Goal: Task Accomplishment & Management: Complete application form

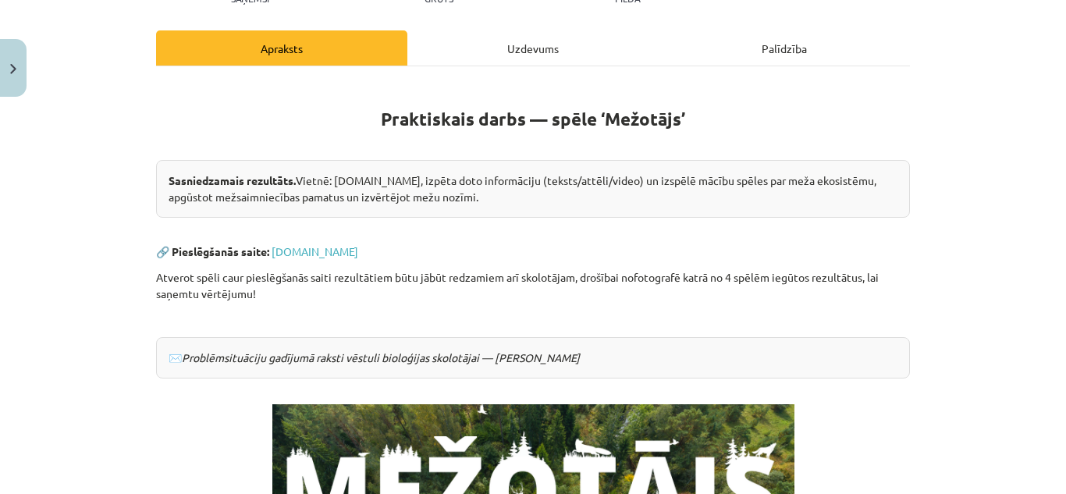
scroll to position [468, 0]
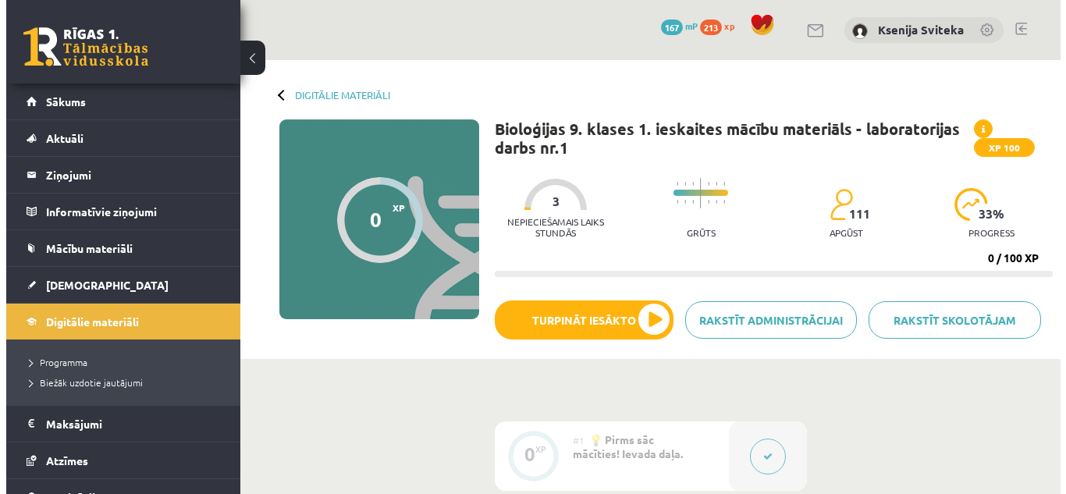
scroll to position [227, 0]
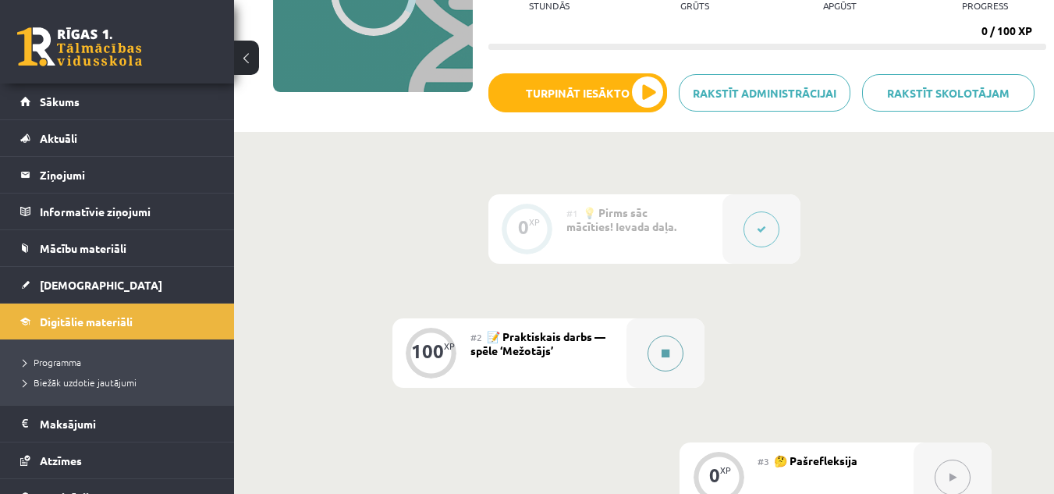
click at [668, 352] on icon at bounding box center [666, 353] width 8 height 9
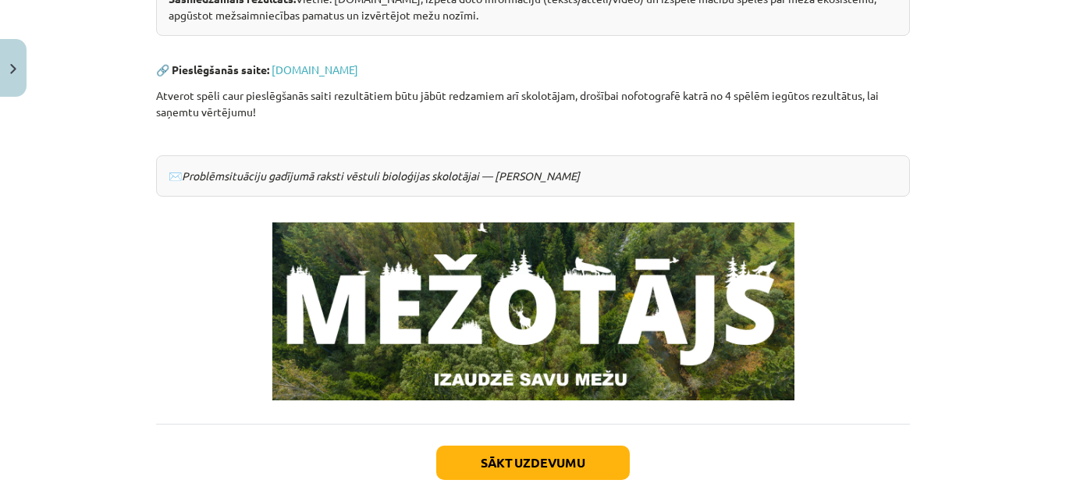
scroll to position [468, 0]
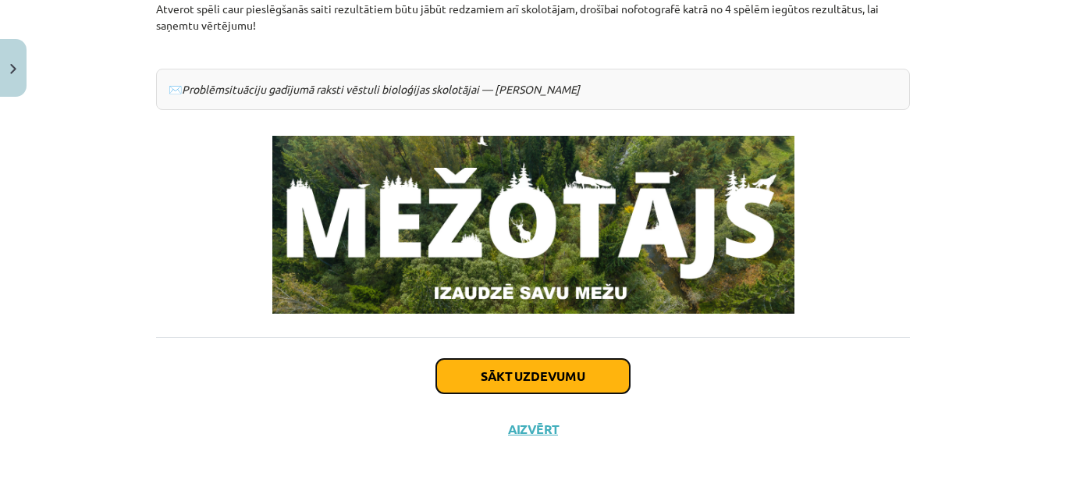
click at [522, 371] on button "Sākt uzdevumu" at bounding box center [533, 376] width 194 height 34
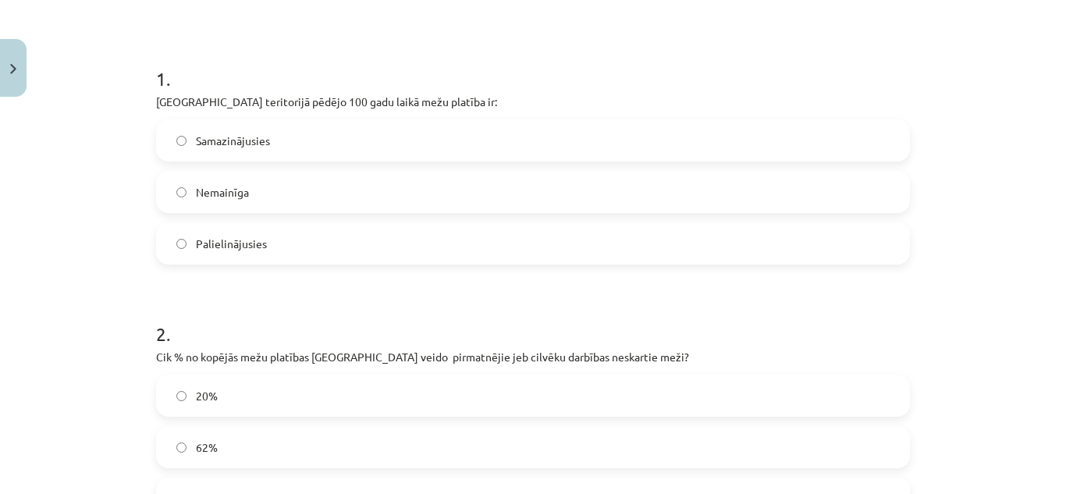
scroll to position [273, 0]
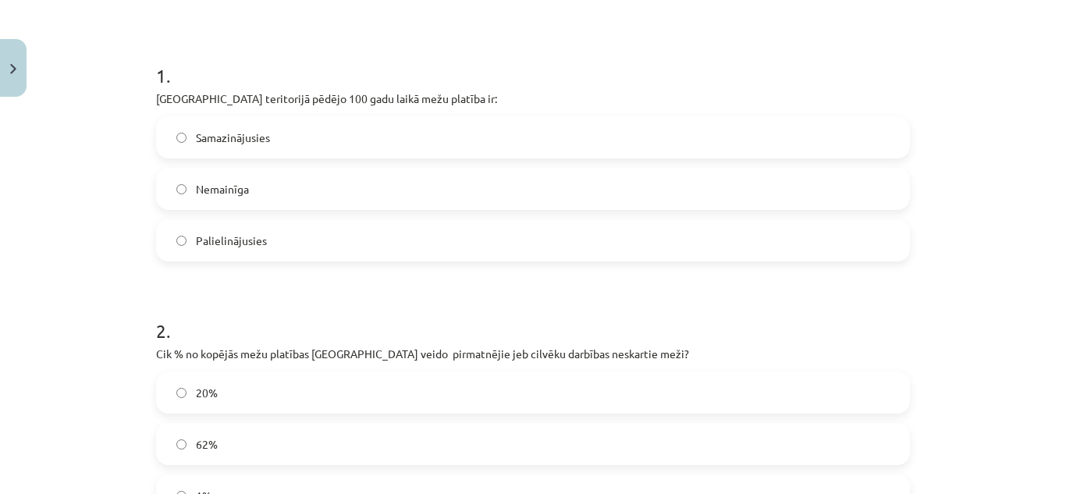
click at [213, 236] on span "Palielinājusies" at bounding box center [231, 241] width 71 height 16
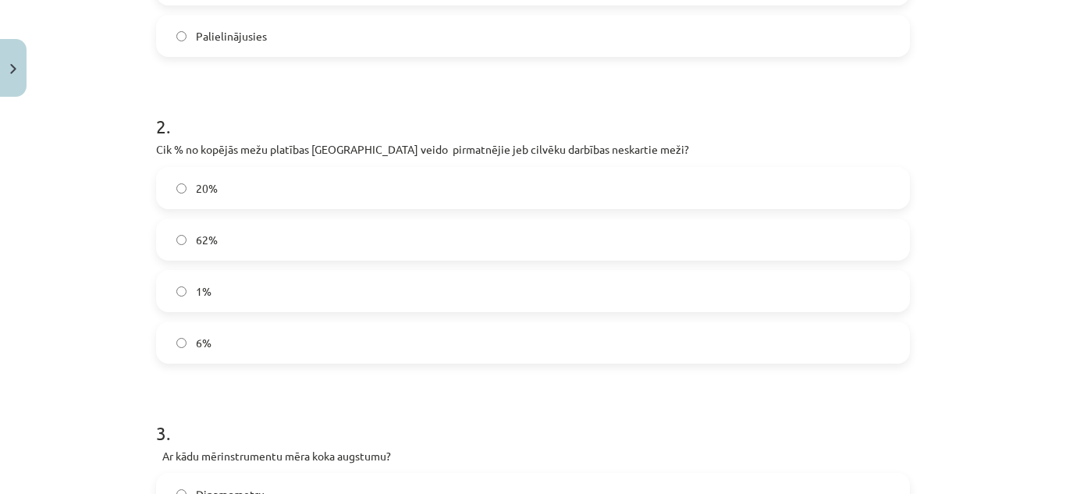
scroll to position [507, 0]
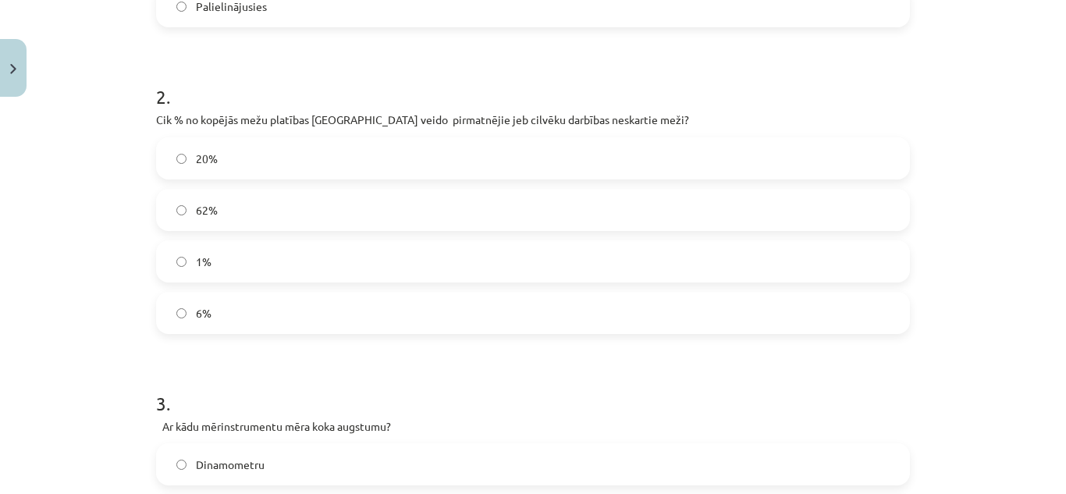
click at [724, 96] on h1 "2 ." at bounding box center [533, 83] width 754 height 48
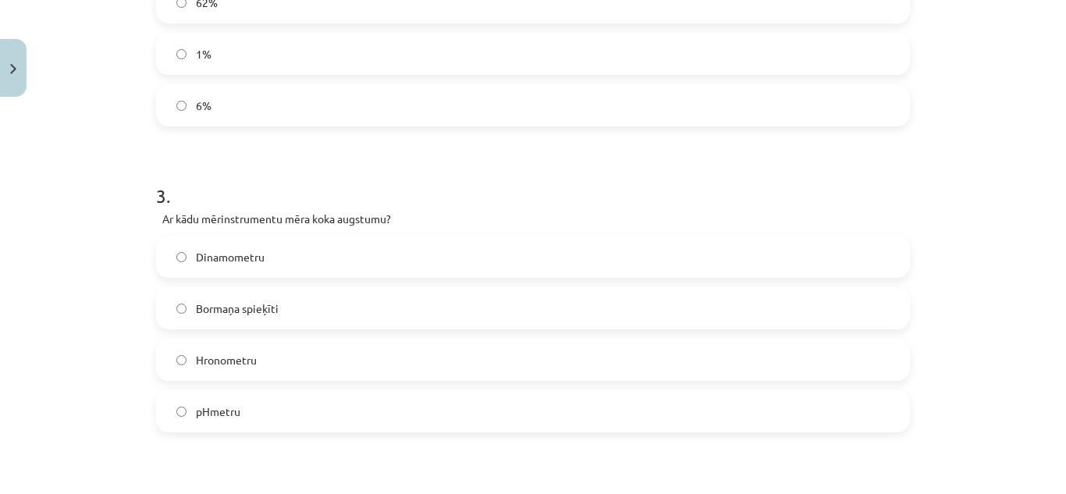
scroll to position [741, 0]
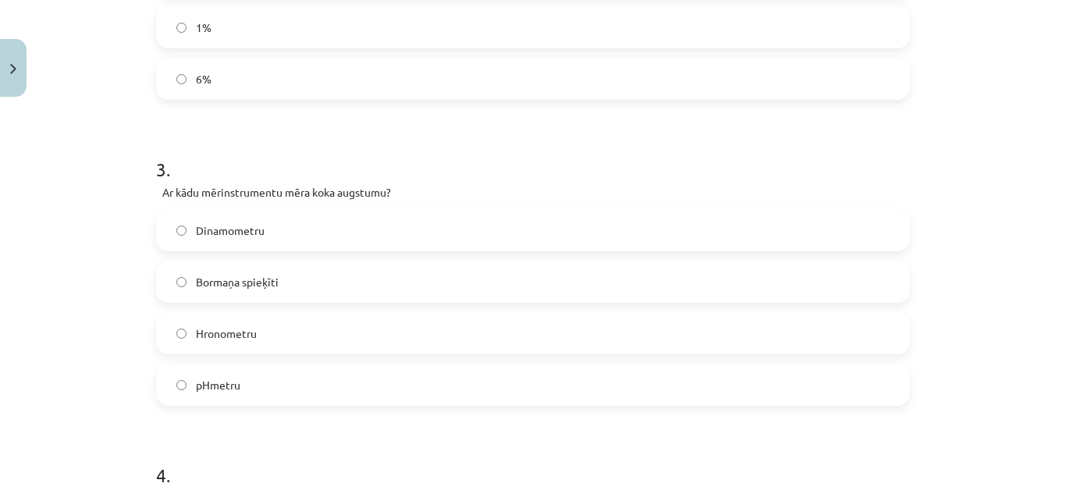
click at [244, 286] on span "Bormaņa spieķīti" at bounding box center [237, 282] width 83 height 16
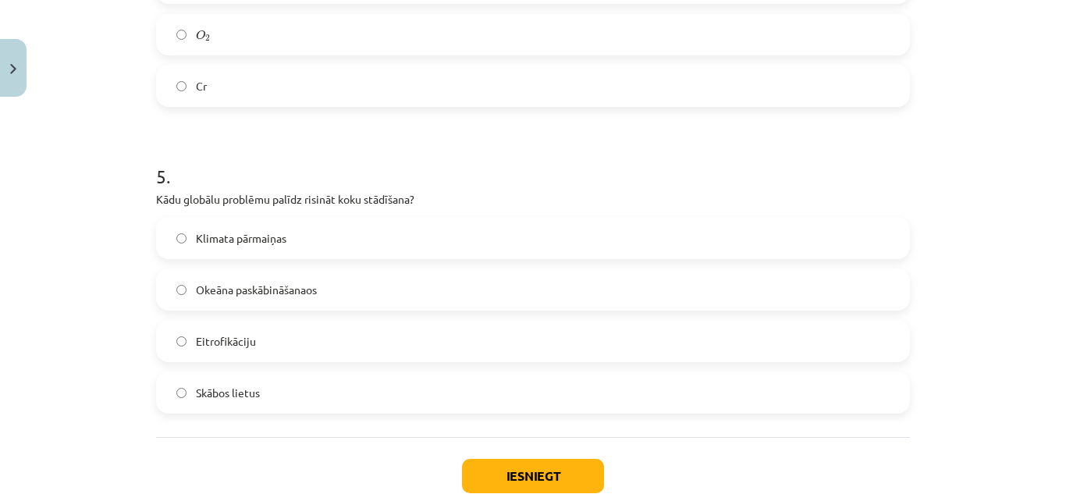
scroll to position [1366, 0]
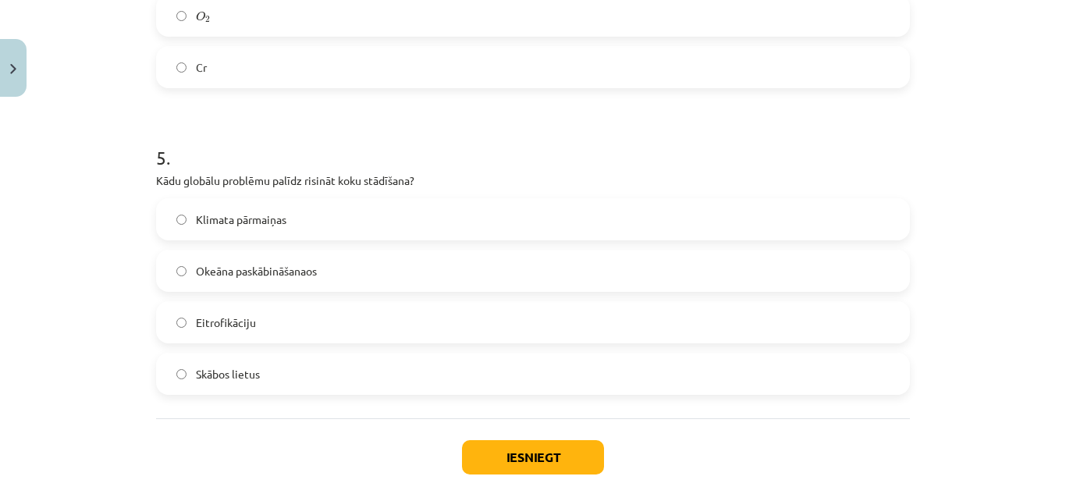
click at [236, 217] on span "Klimata pārmaiņas" at bounding box center [241, 220] width 91 height 16
click at [217, 219] on span "Klimata pārmaiņas" at bounding box center [241, 220] width 91 height 16
click at [178, 213] on label "Klimata pārmaiņas" at bounding box center [533, 219] width 751 height 39
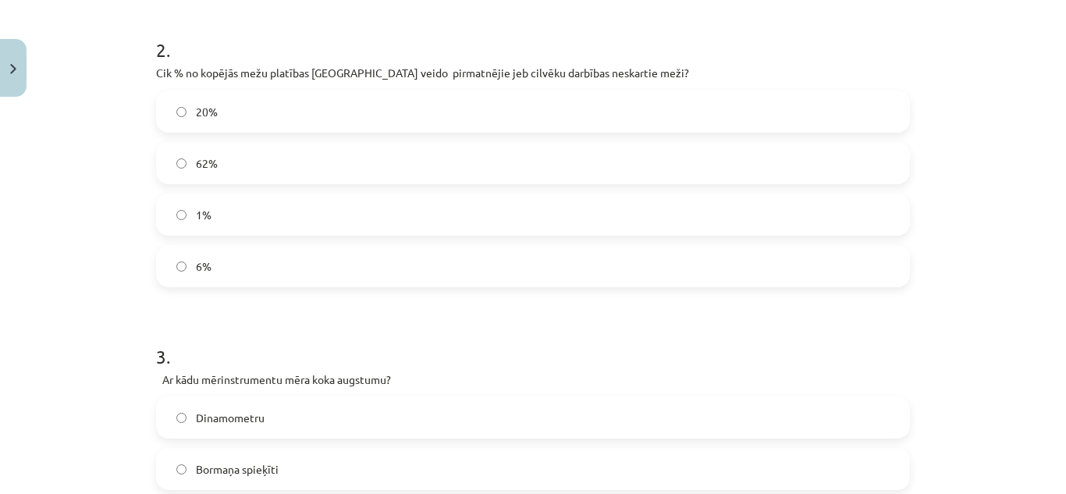
scroll to position [555, 0]
click at [439, 23] on h1 "2 ." at bounding box center [533, 35] width 754 height 48
click at [312, 199] on label "1%" at bounding box center [533, 213] width 751 height 39
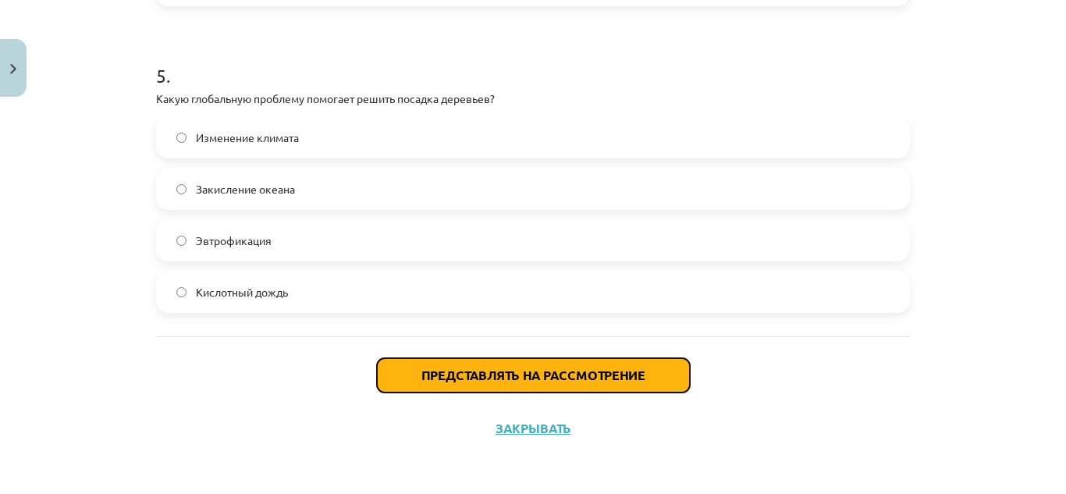
click at [519, 386] on button "Представлять на рассмотрение" at bounding box center [533, 375] width 313 height 34
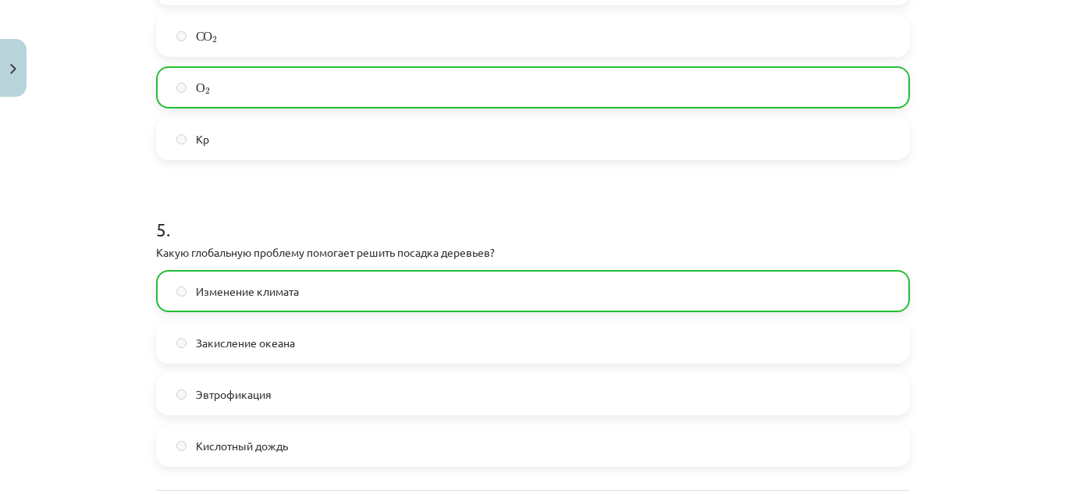
scroll to position [1498, 0]
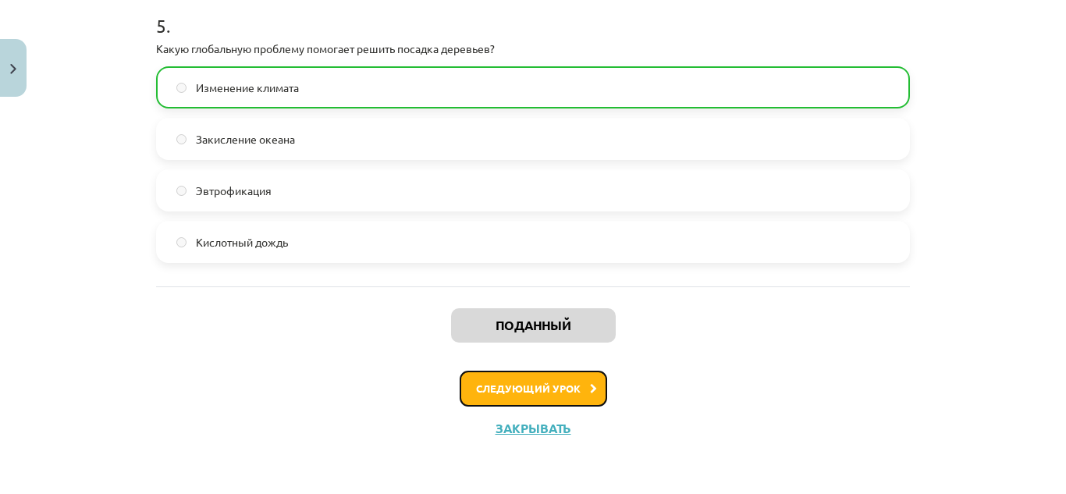
click at [519, 386] on font "Следующий урок" at bounding box center [528, 388] width 105 height 13
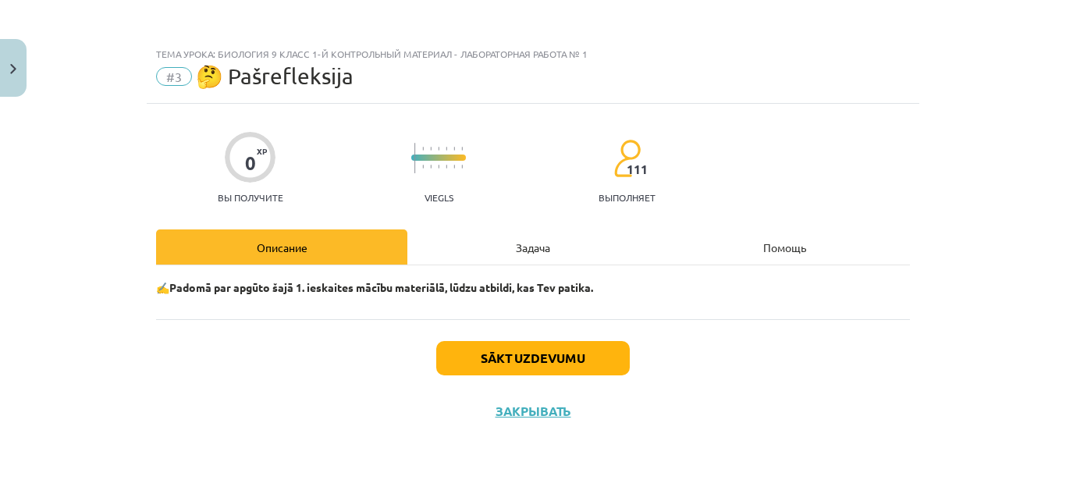
scroll to position [0, 0]
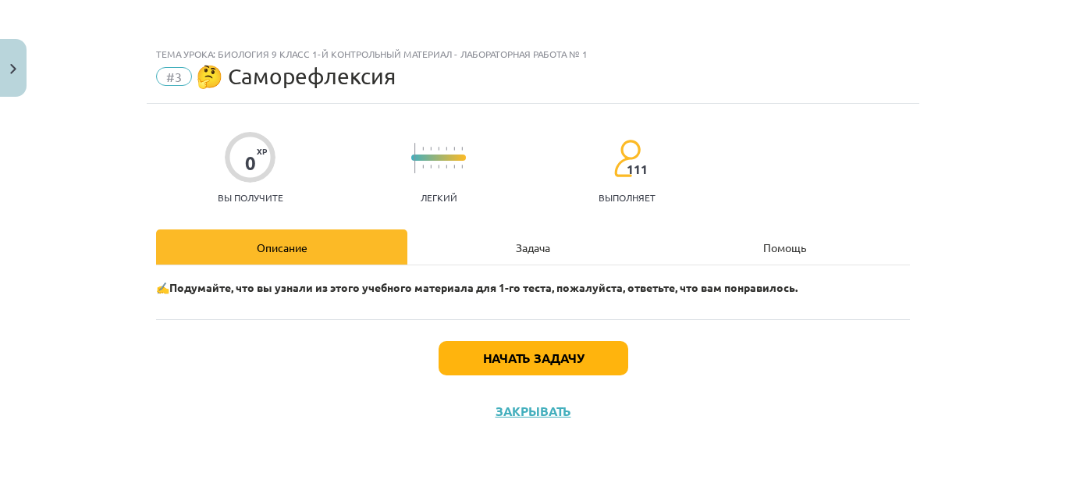
click at [527, 244] on font "Задача" at bounding box center [533, 247] width 34 height 14
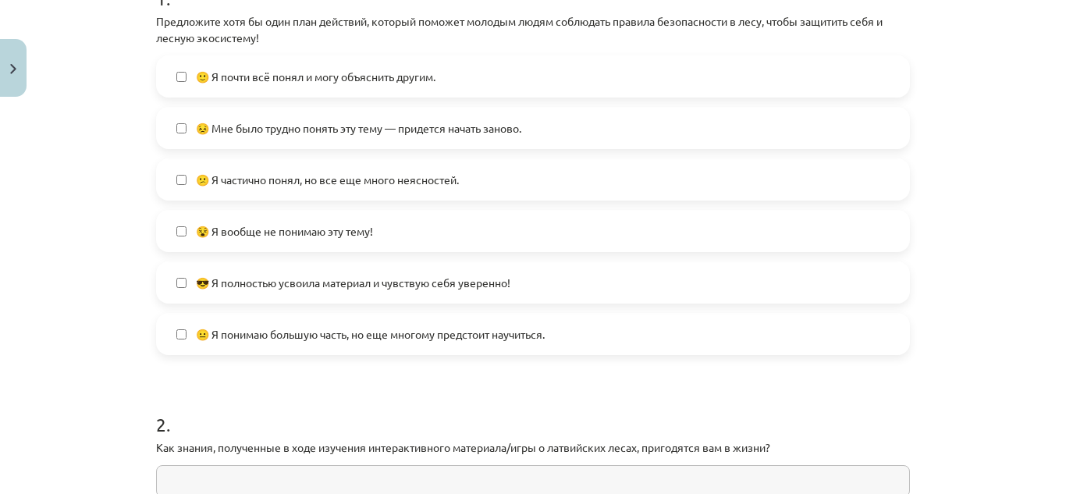
scroll to position [350, 0]
click at [464, 277] on font "😎 Я полностью усвоила материал и чувствую себя уверенно!" at bounding box center [353, 283] width 315 height 14
click at [432, 68] on label "🙂 Я почти всё понял и могу объяснить другим." at bounding box center [533, 77] width 751 height 39
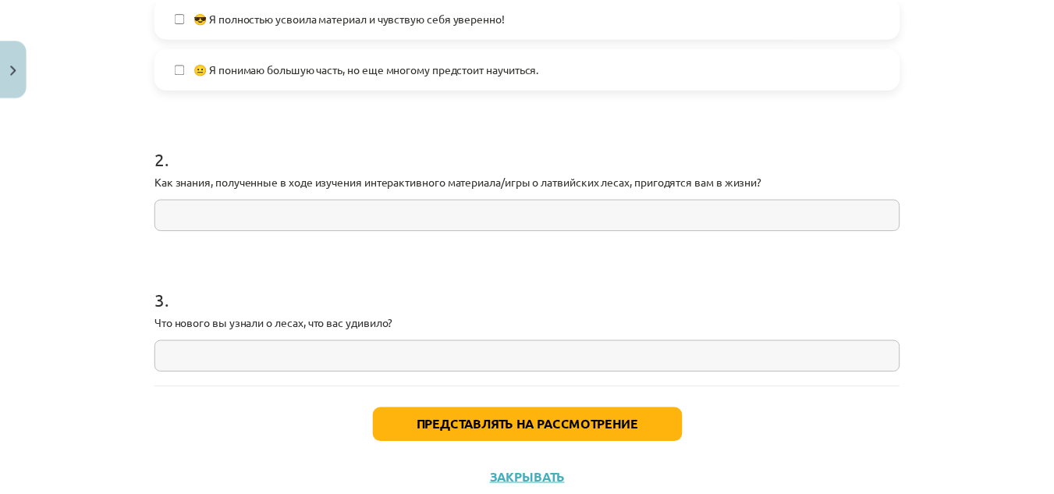
scroll to position [667, 0]
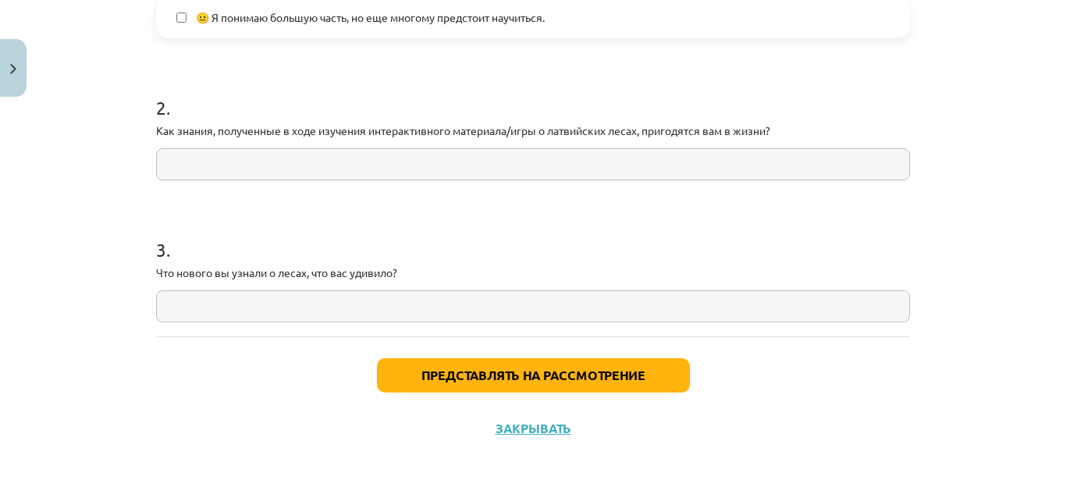
click at [343, 293] on input "text" at bounding box center [533, 306] width 754 height 32
paste input "**********"
click at [186, 302] on input "**********" at bounding box center [533, 306] width 754 height 32
type input "**********"
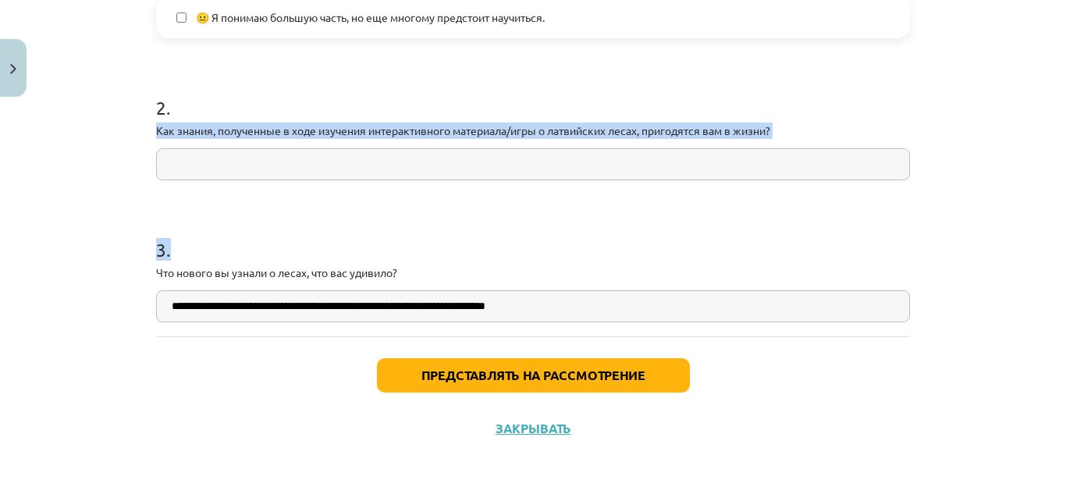
drag, startPoint x: 437, startPoint y: 180, endPoint x: 443, endPoint y: 166, distance: 15.1
click at [443, 166] on input "text" at bounding box center [533, 164] width 754 height 32
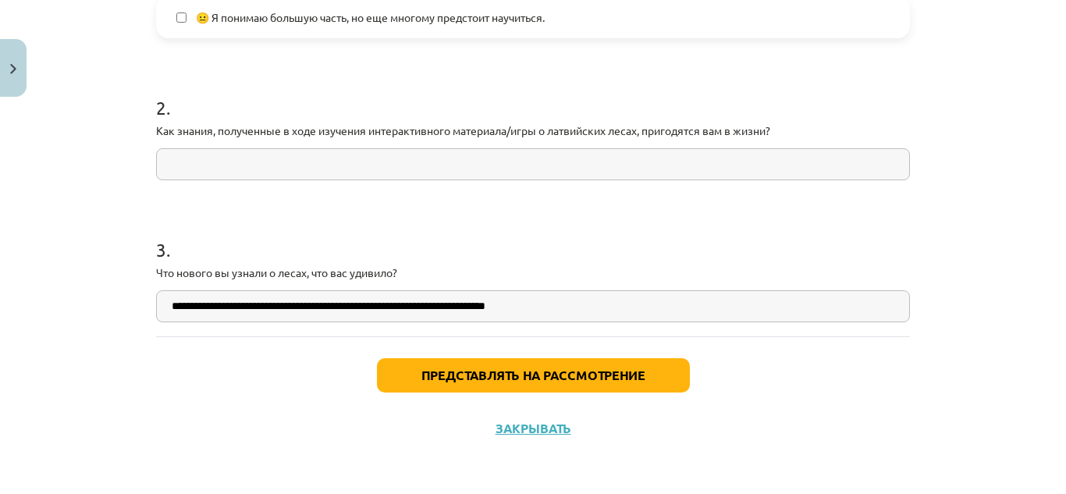
paste input "**********"
click at [170, 151] on input "**********" at bounding box center [533, 164] width 754 height 32
type input "**********"
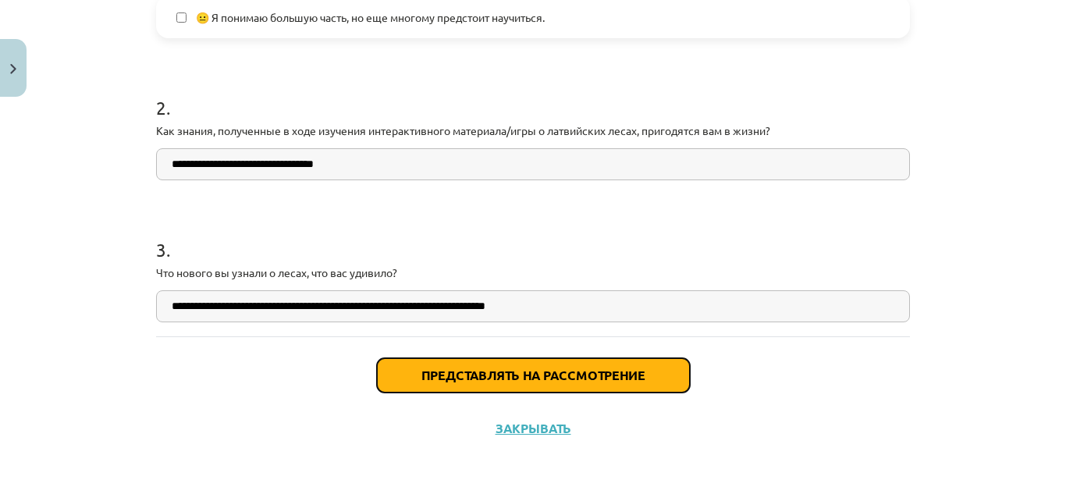
click at [467, 372] on font "Представлять на рассмотрение" at bounding box center [533, 375] width 224 height 16
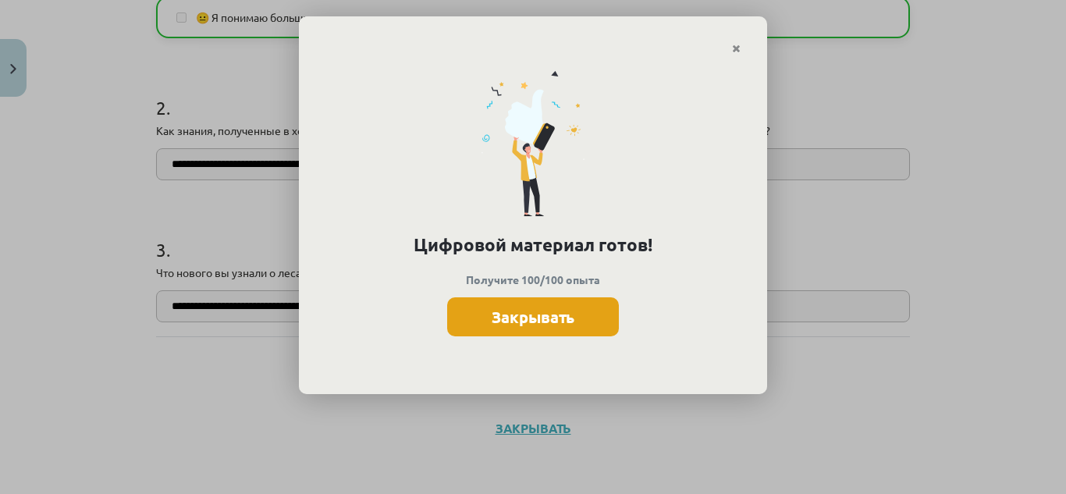
click at [526, 315] on font "Закрывать" at bounding box center [533, 317] width 83 height 20
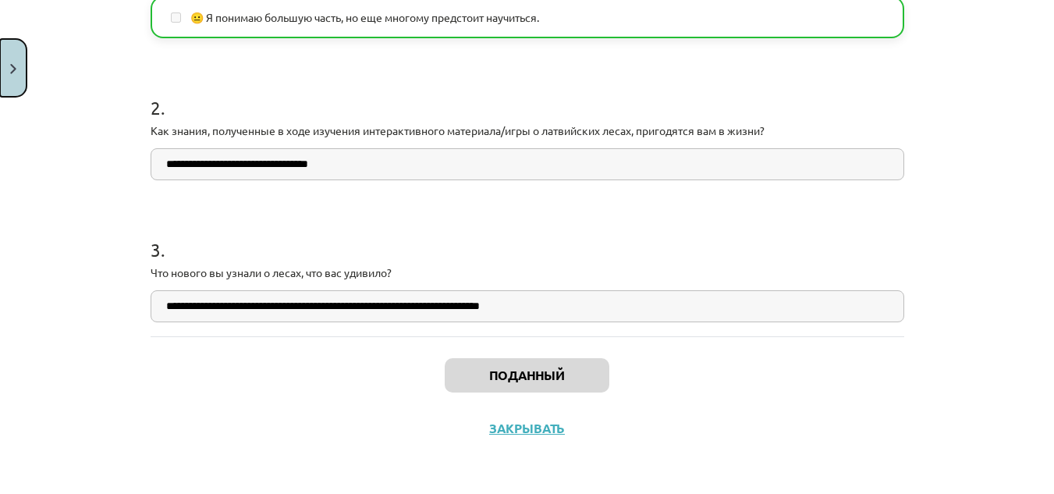
click at [16, 72] on button "Закрывать" at bounding box center [13, 68] width 27 height 58
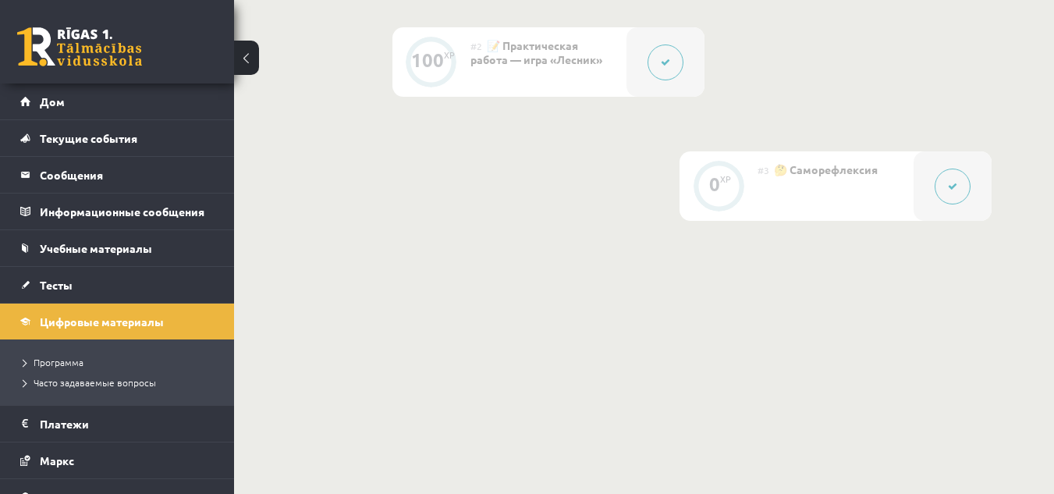
scroll to position [0, 0]
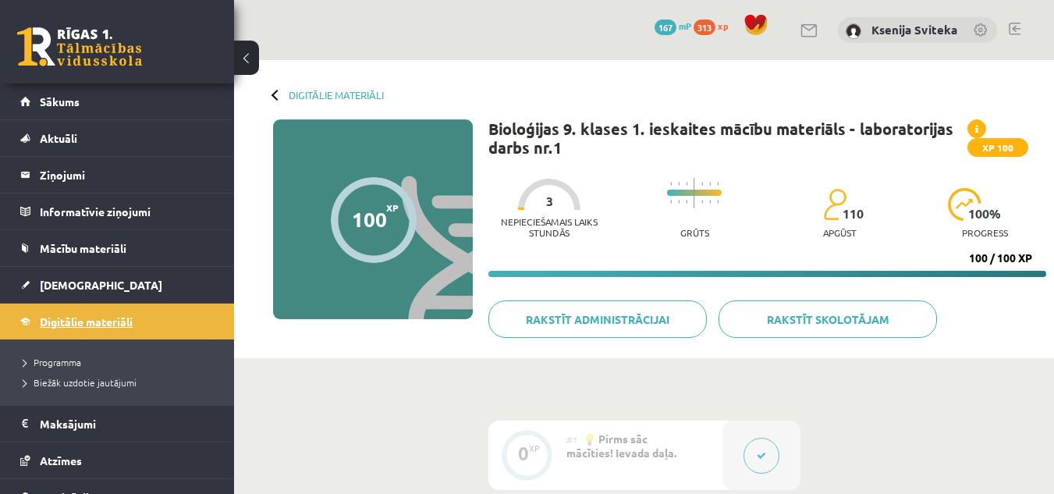
click at [176, 325] on link "Digitālie materiāli" at bounding box center [117, 322] width 194 height 36
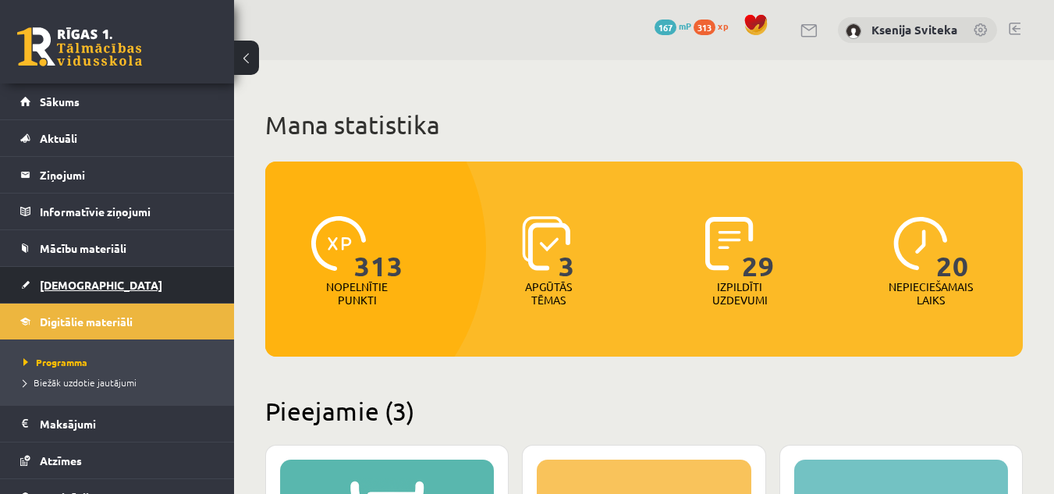
click at [105, 293] on link "[DEMOGRAPHIC_DATA]" at bounding box center [117, 285] width 194 height 36
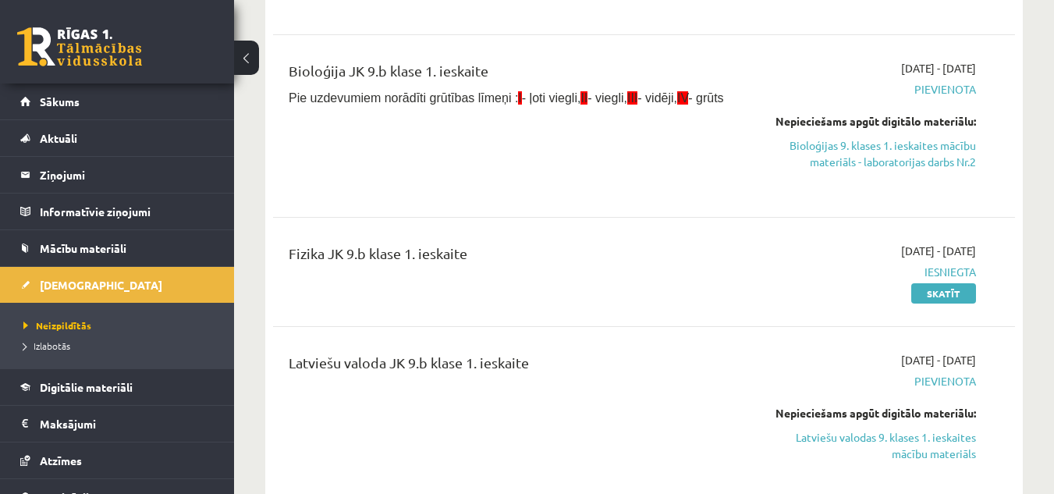
scroll to position [345, 0]
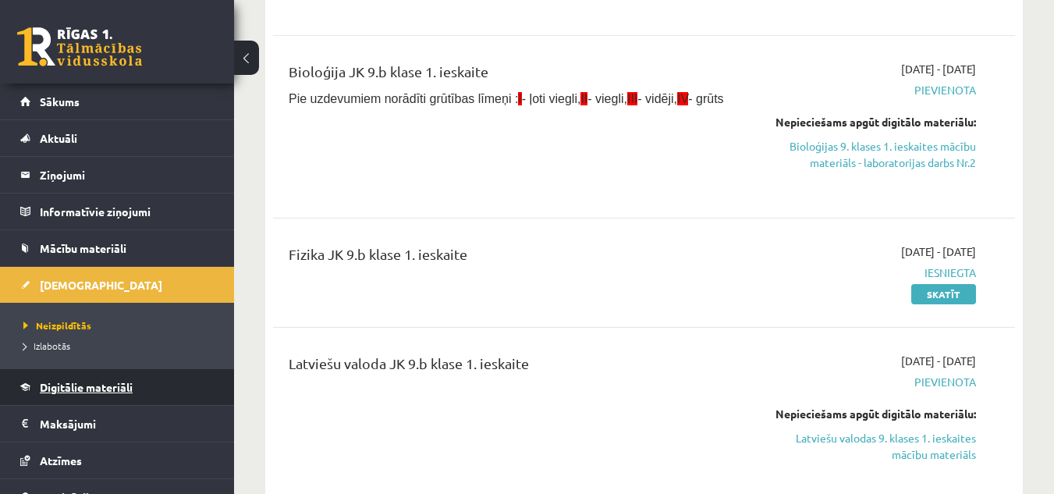
click at [82, 392] on span "Digitālie materiāli" at bounding box center [86, 387] width 93 height 14
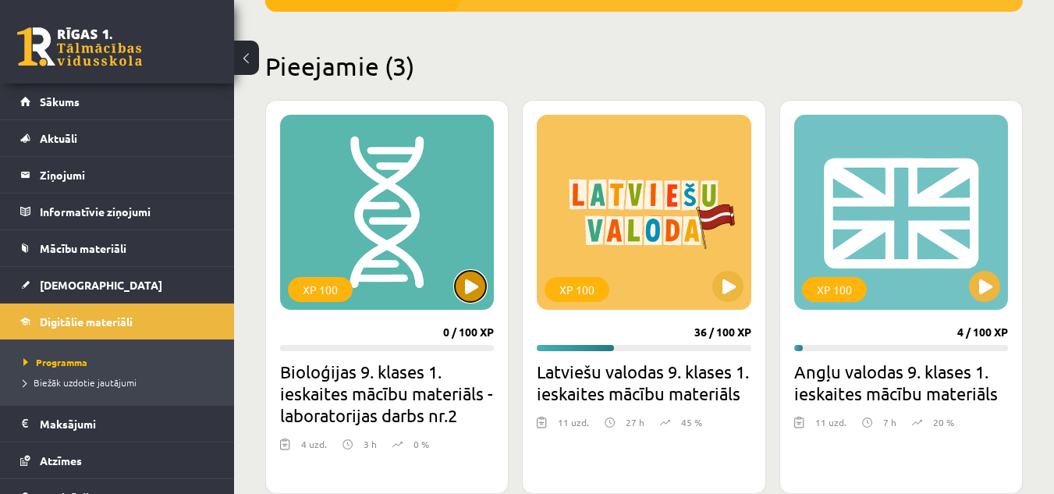
click at [459, 286] on button at bounding box center [470, 286] width 31 height 31
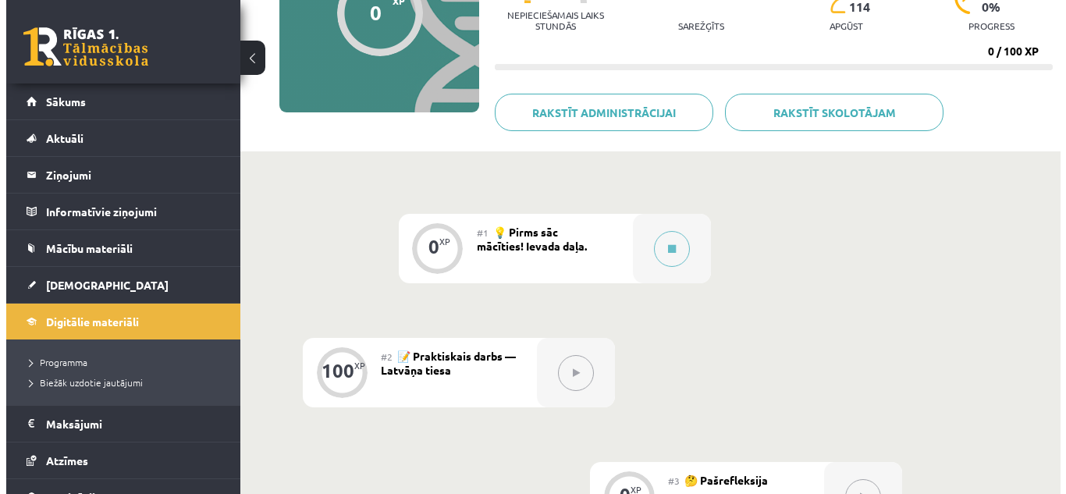
scroll to position [208, 0]
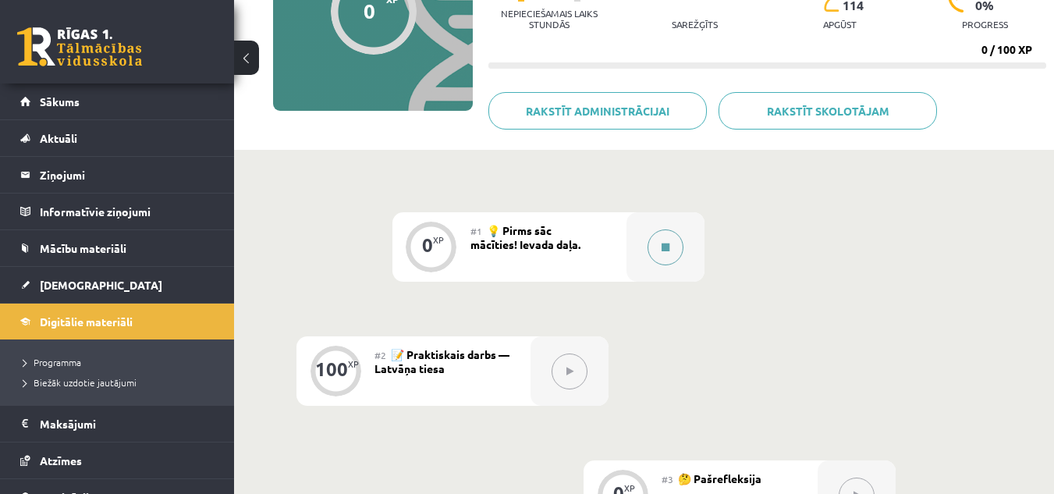
click at [658, 259] on button at bounding box center [666, 247] width 36 height 36
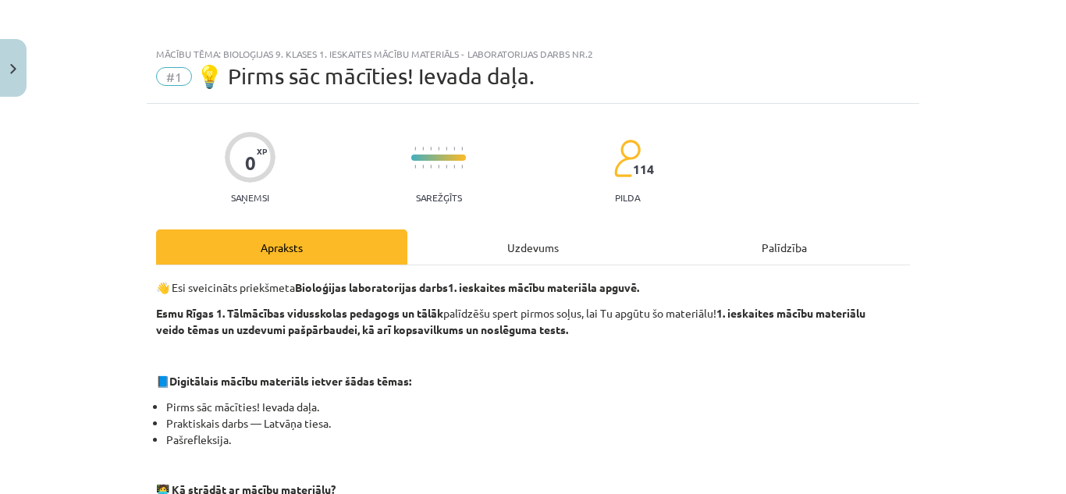
click at [560, 250] on div "Uzdevums" at bounding box center [532, 246] width 251 height 35
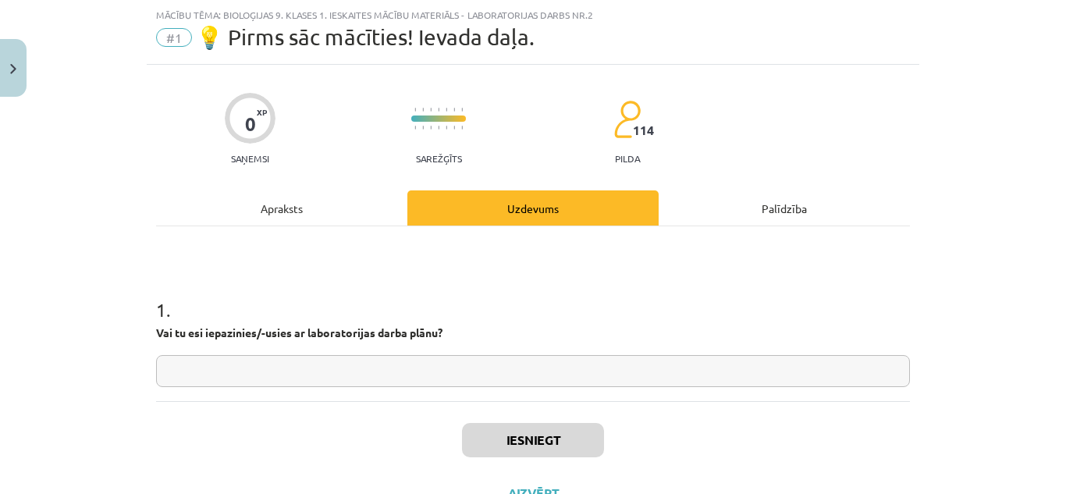
click at [514, 381] on input "text" at bounding box center [533, 371] width 754 height 32
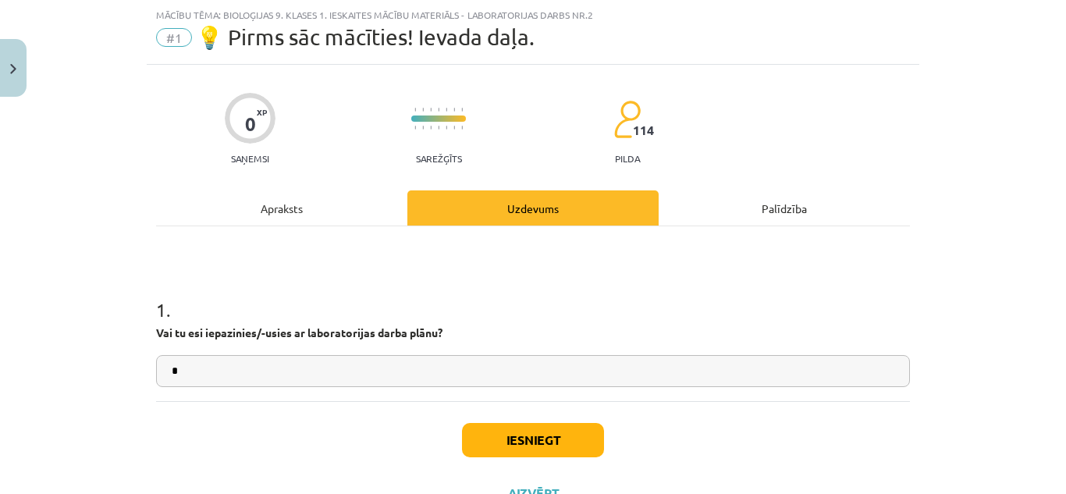
drag, startPoint x: 514, startPoint y: 381, endPoint x: 500, endPoint y: 372, distance: 16.5
click at [514, 381] on input "*" at bounding box center [533, 371] width 754 height 32
click at [499, 372] on input "*" at bounding box center [533, 371] width 754 height 32
type input "**"
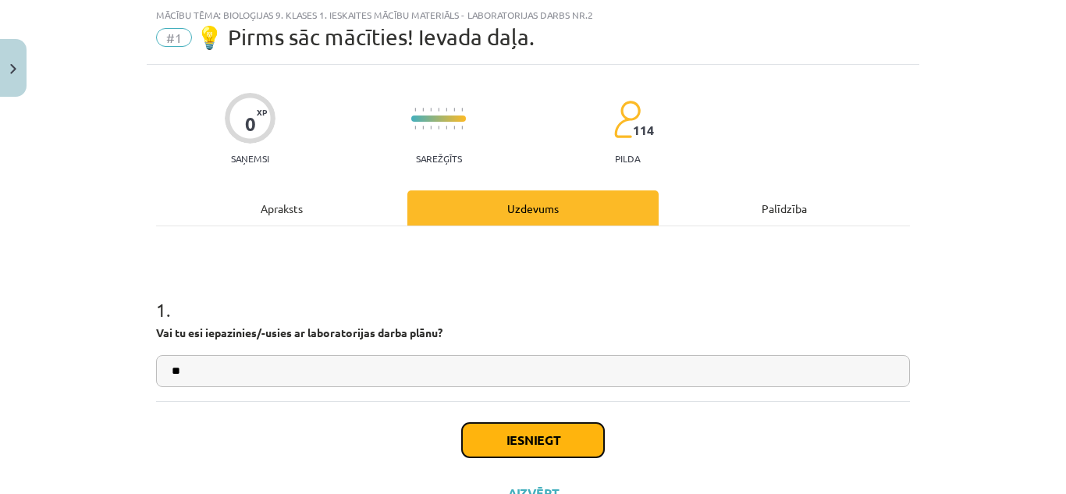
click at [501, 441] on button "Iesniegt" at bounding box center [533, 440] width 142 height 34
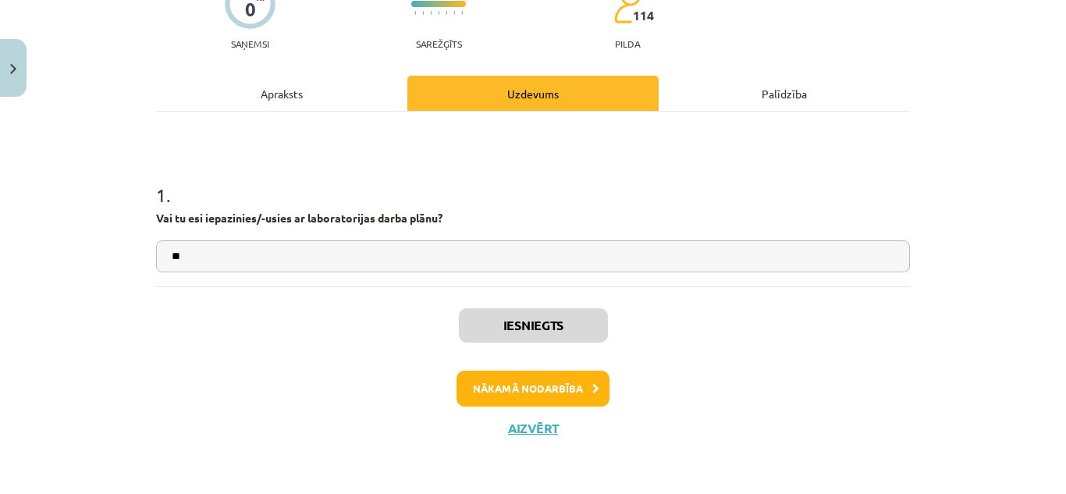
scroll to position [154, 0]
click at [556, 387] on button "Nākamā nodarbība" at bounding box center [533, 389] width 153 height 36
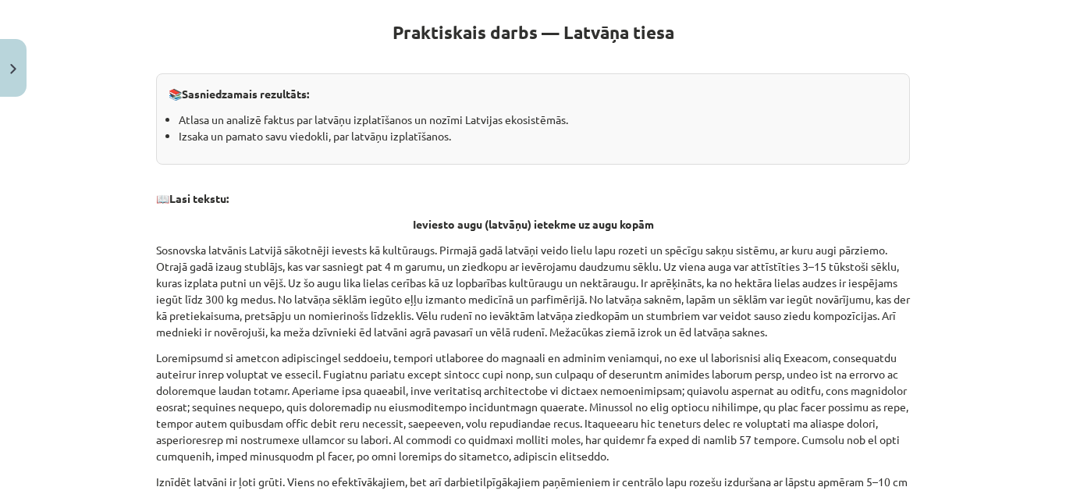
scroll to position [286, 0]
click at [457, 290] on p "Sosnovska latvānis Latvijā sākotnēji ievests kā kultūraugs. Pirmajā gadā latvāņ…" at bounding box center [533, 290] width 754 height 98
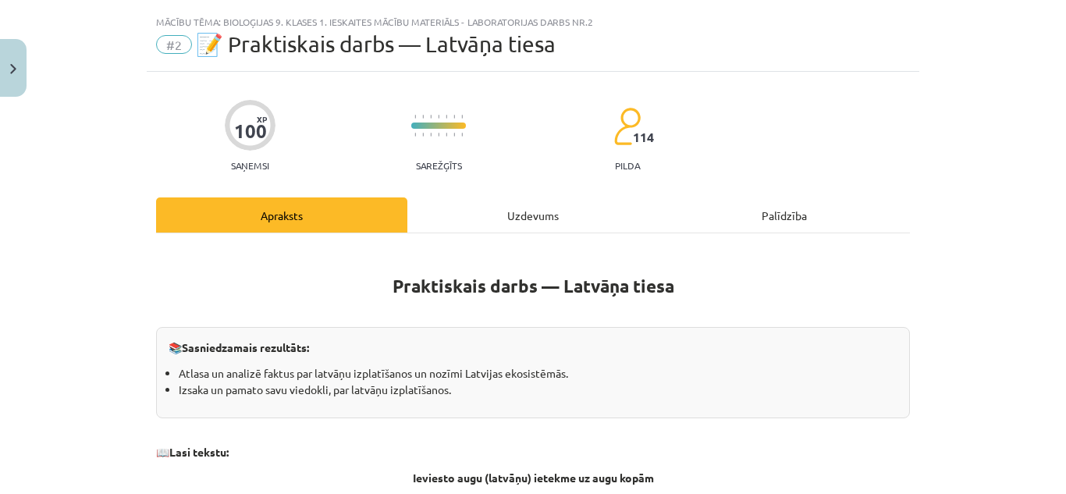
scroll to position [31, 0]
click at [513, 216] on div "Uzdevums" at bounding box center [532, 215] width 251 height 35
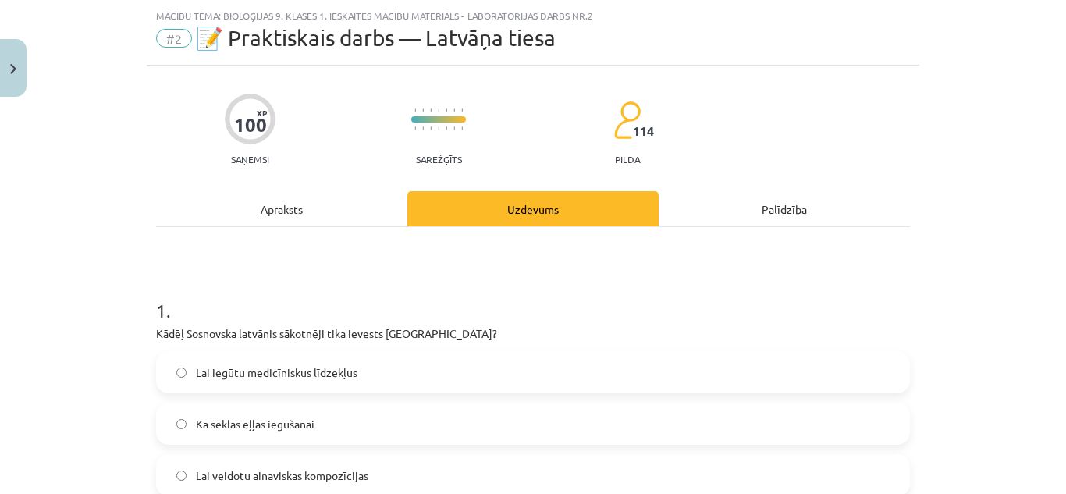
scroll to position [0, 0]
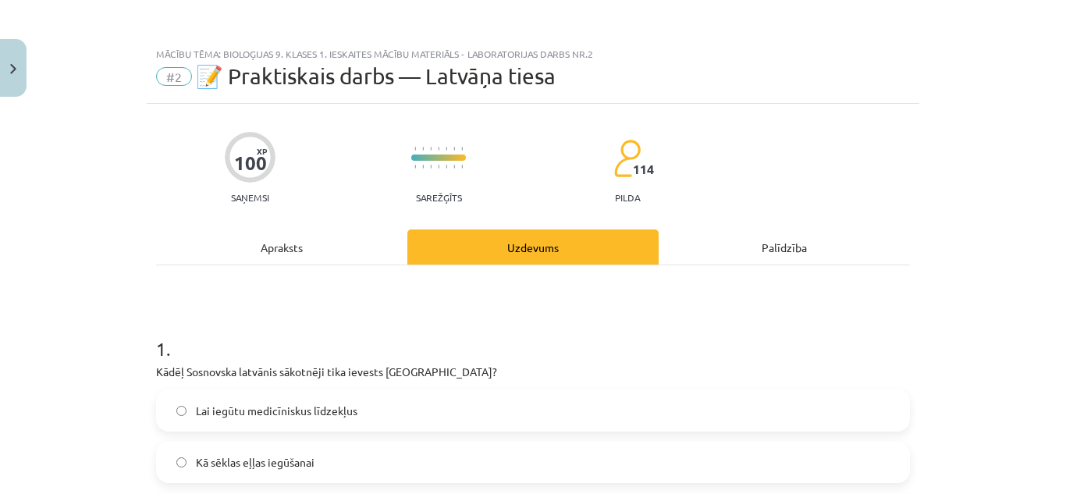
click at [305, 255] on div "Apraksts" at bounding box center [281, 246] width 251 height 35
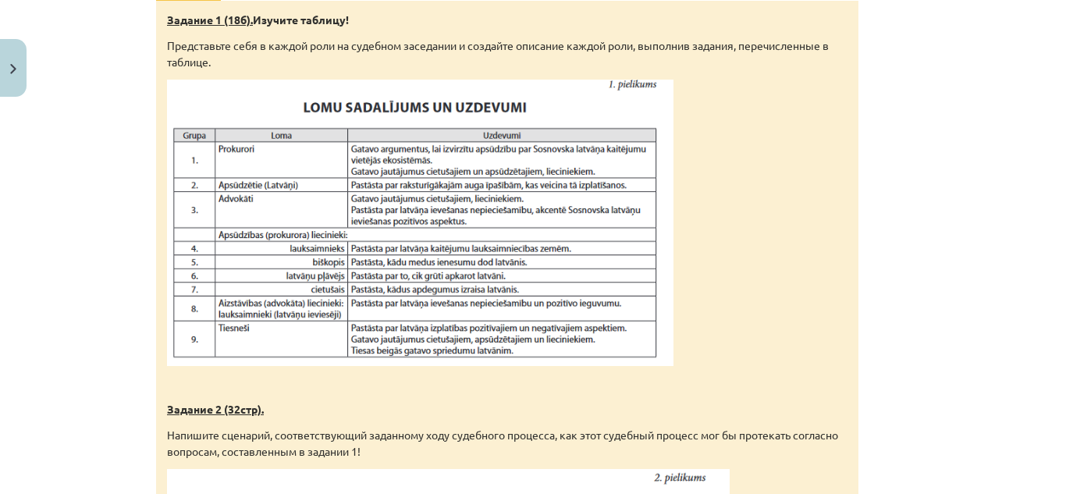
scroll to position [923, 0]
click at [389, 47] on div "Задача Задание 1 (18б). Изучите таблицу! Представьте себя в каждой роли на суде…" at bounding box center [507, 483] width 702 height 1033
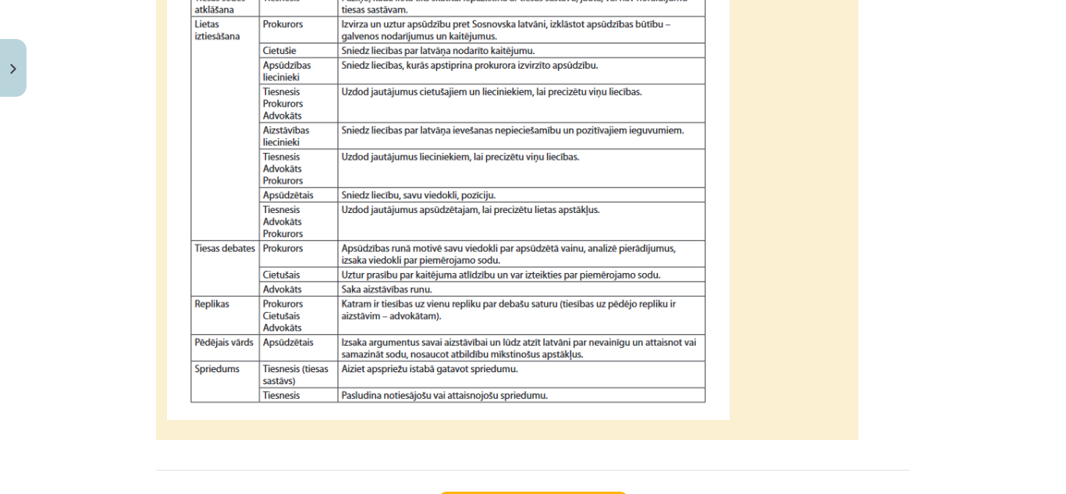
scroll to position [1484, 0]
click at [288, 85] on img at bounding box center [448, 163] width 563 height 511
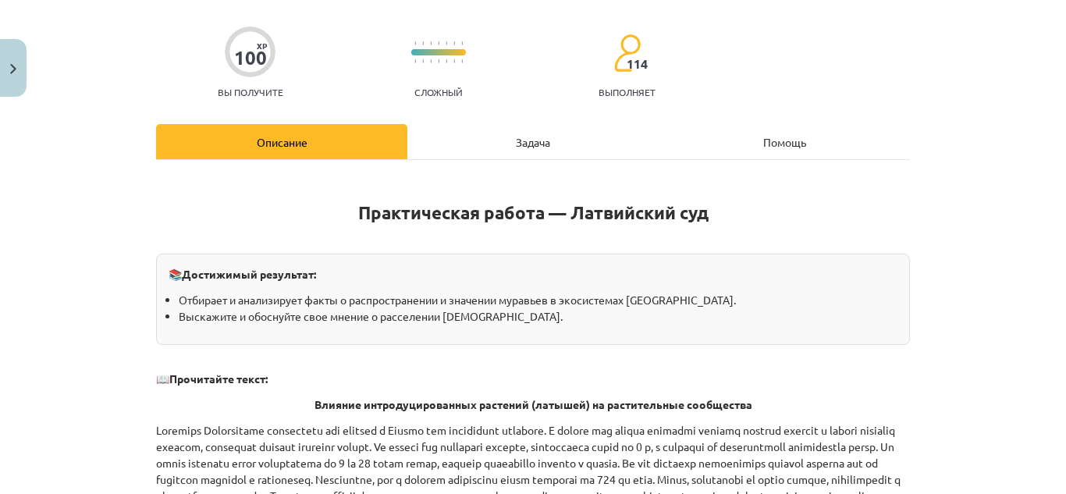
scroll to position [79, 0]
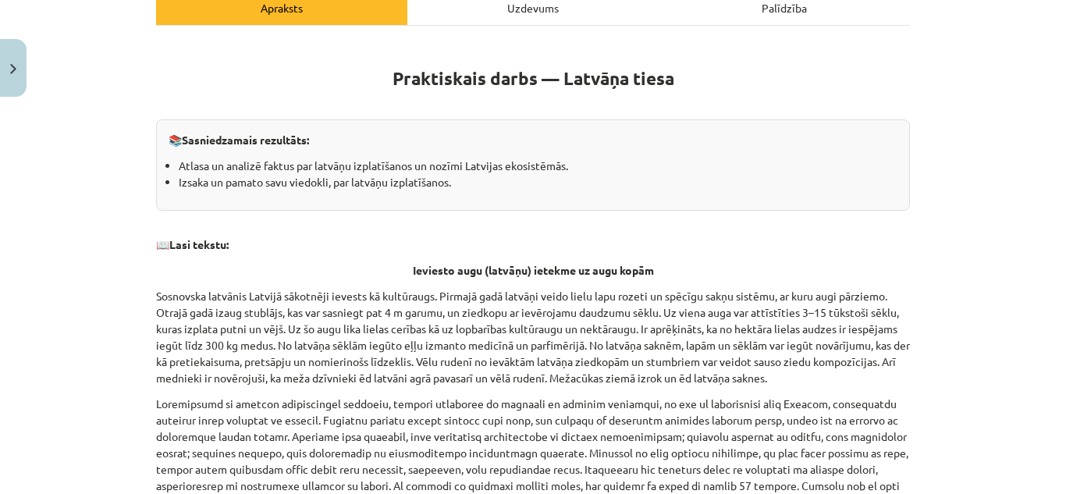
scroll to position [0, 0]
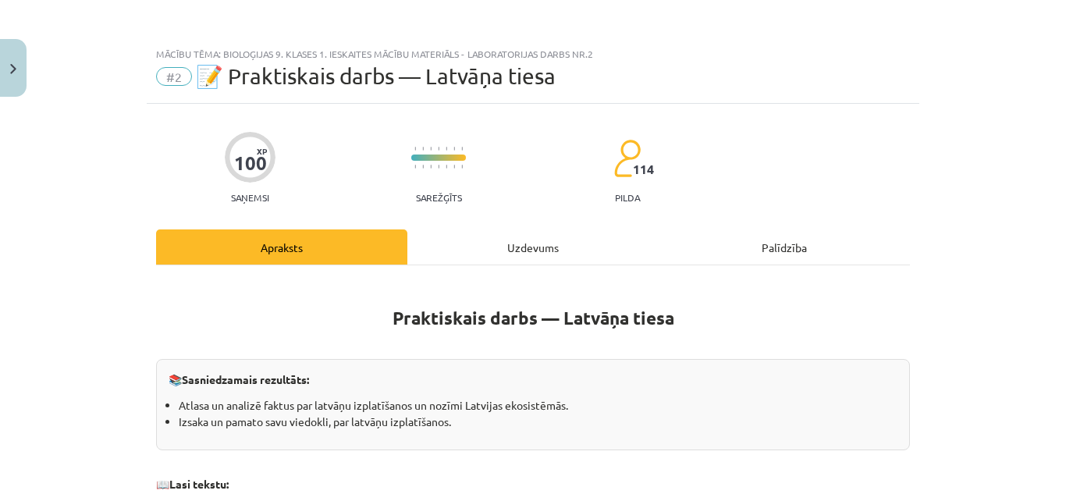
click at [519, 244] on div "Uzdevums" at bounding box center [532, 246] width 251 height 35
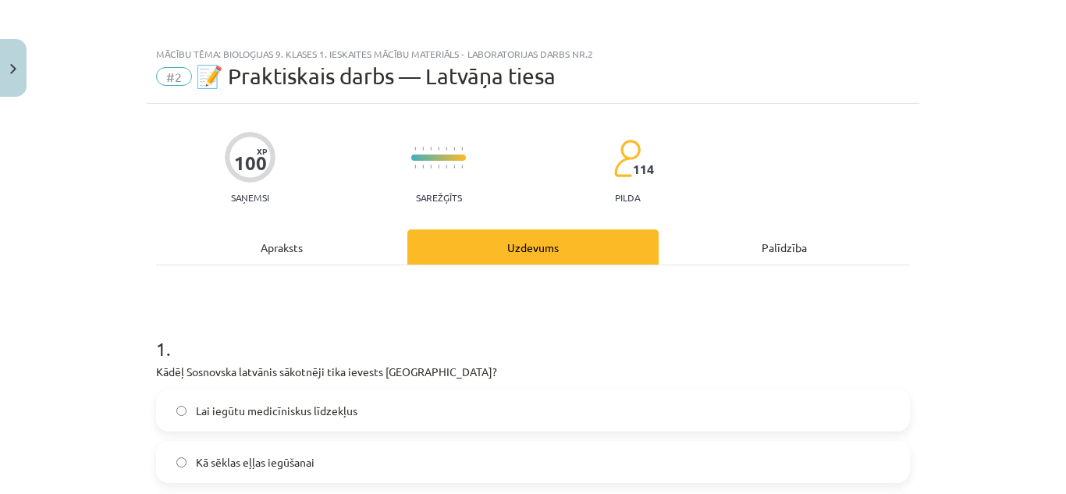
click at [281, 247] on div "Apraksts" at bounding box center [281, 246] width 251 height 35
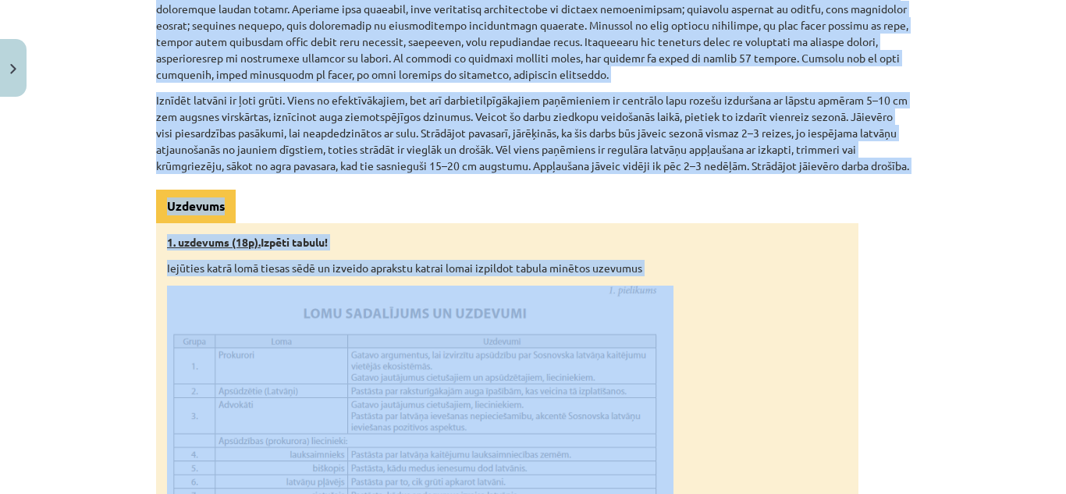
scroll to position [822, 0]
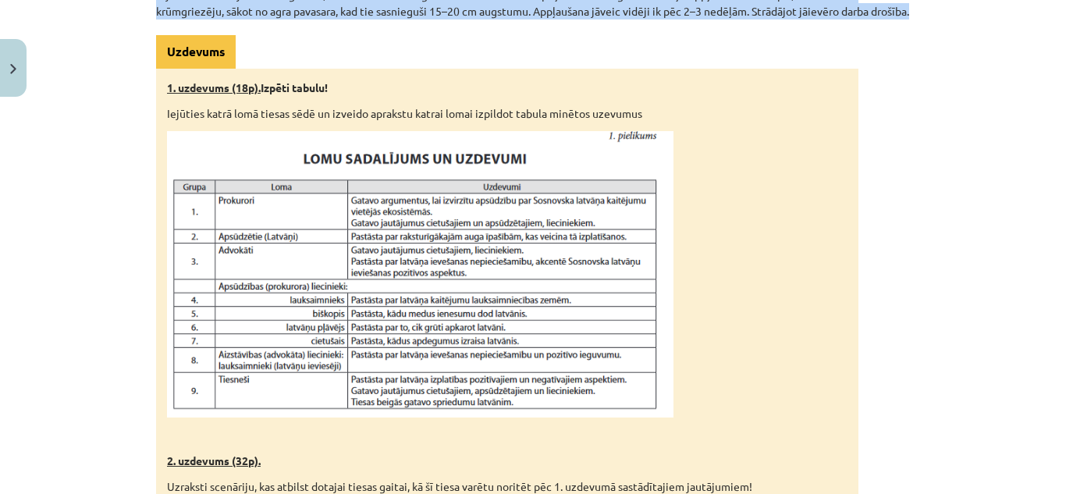
drag, startPoint x: 407, startPoint y: 156, endPoint x: 766, endPoint y: 29, distance: 380.9
click at [766, 29] on div "Praktiskais darbs — Latvāņa tiesa 📚 Sasniedzamais rezultāts: Atlasa un analizē …" at bounding box center [533, 247] width 754 height 1578
copy div "eviesto augu (latvāņu) ietekme uz augu kopām Sosnovska latvānis Latvijā sākotnē…"
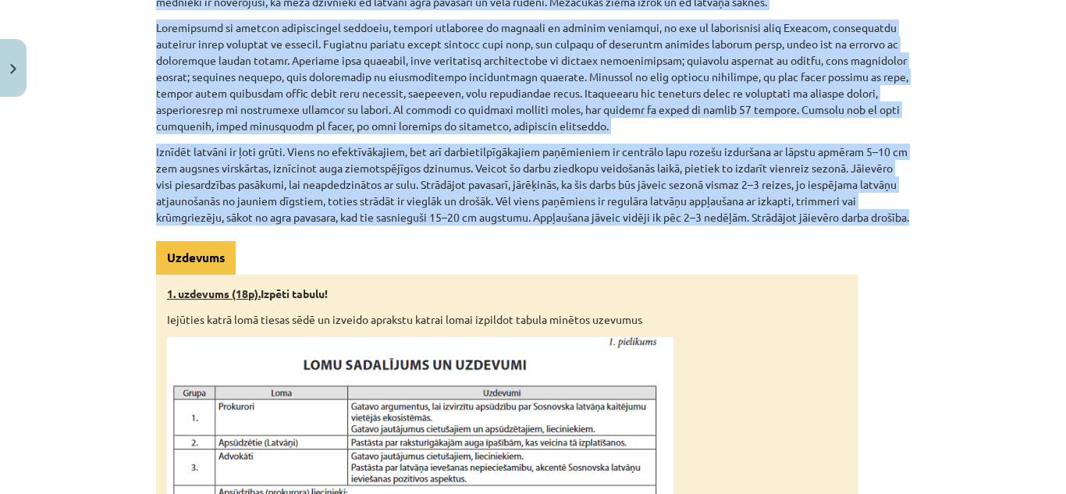
scroll to position [588, 0]
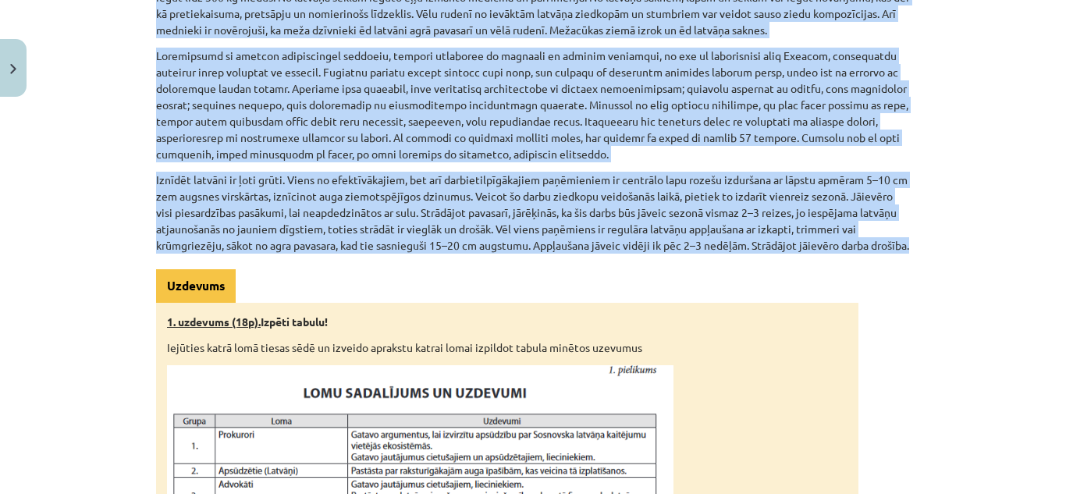
copy div "eviesto augu (latvāņu) ietekme uz augu kopām Sosnovska latvānis Latvijā sākotnē…"
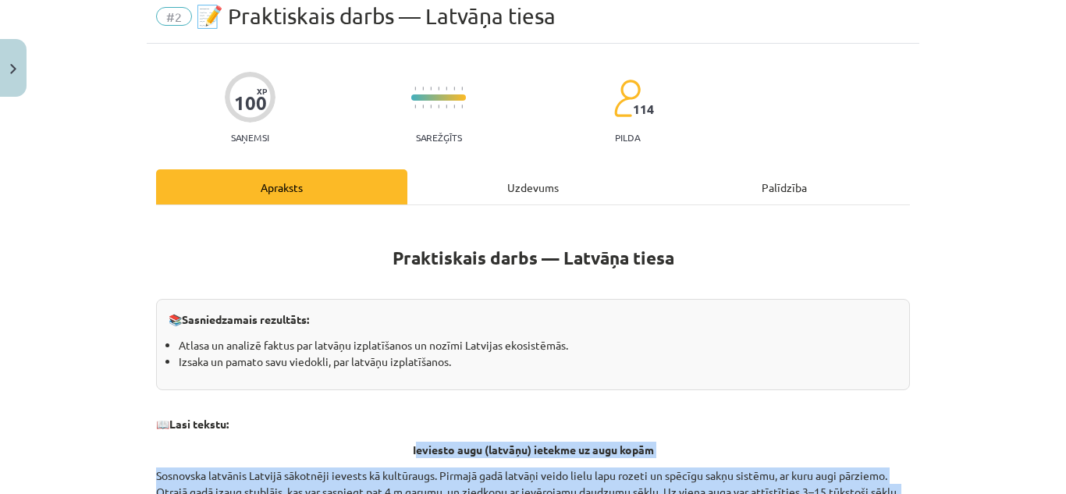
scroll to position [0, 0]
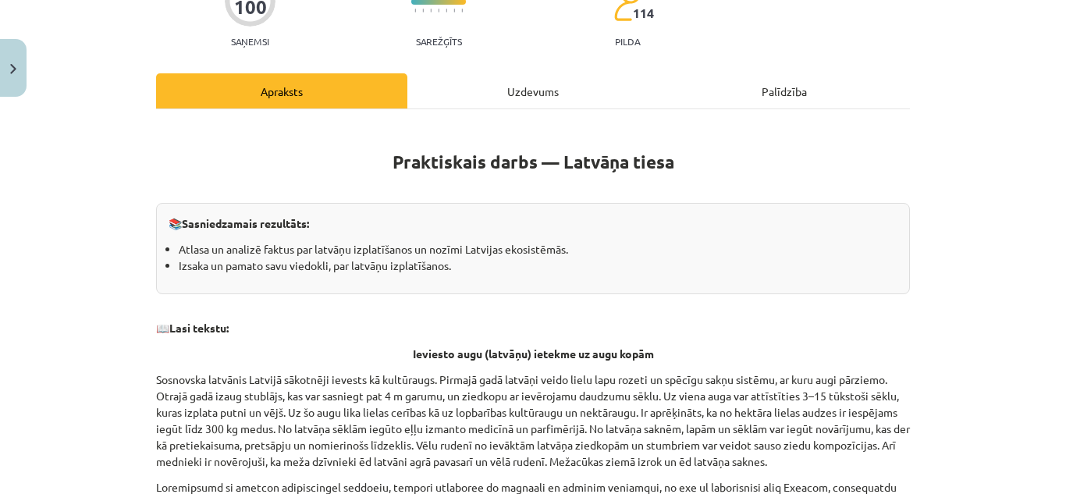
click at [524, 94] on div "Uzdevums" at bounding box center [532, 90] width 251 height 35
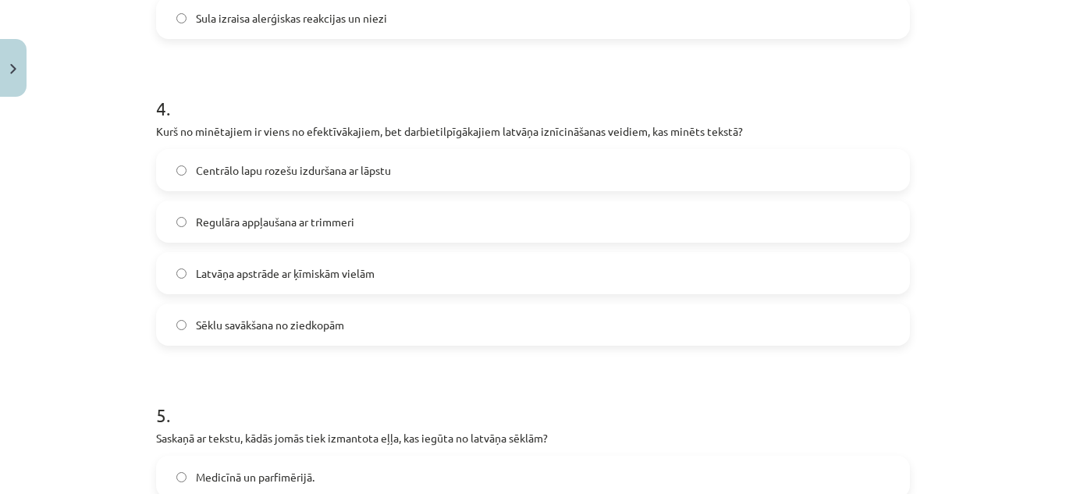
scroll to position [1464, 0]
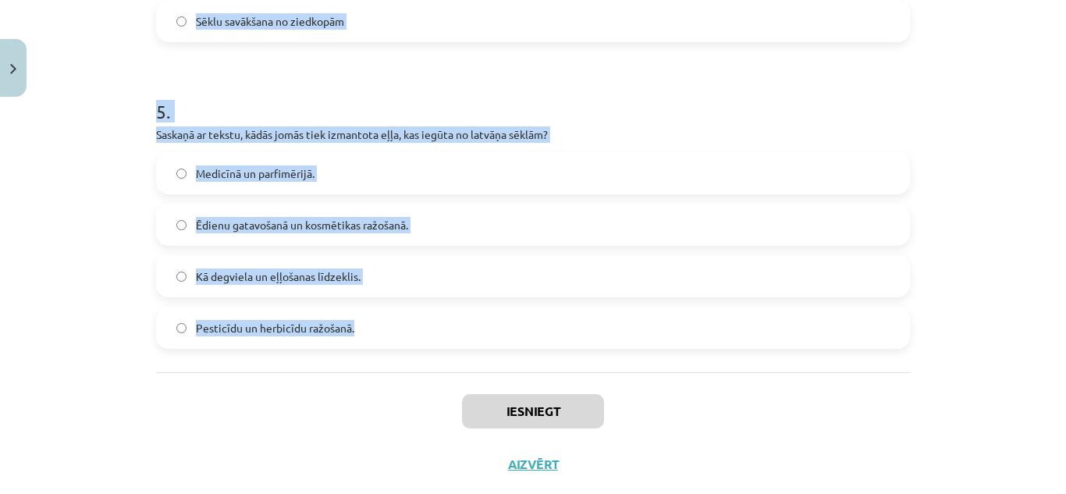
drag, startPoint x: 159, startPoint y: 201, endPoint x: 490, endPoint y: 330, distance: 355.1
copy form ". Kādēļ Sosnovska latvānis sākotnēji tika ievests Latvijā? Lai iegūtu medicīnis…"
click at [972, 177] on div "Mācību tēma: Bioloģijas 9. klases 1. ieskaites mācību materiāls - laboratorijas…" at bounding box center [533, 247] width 1066 height 494
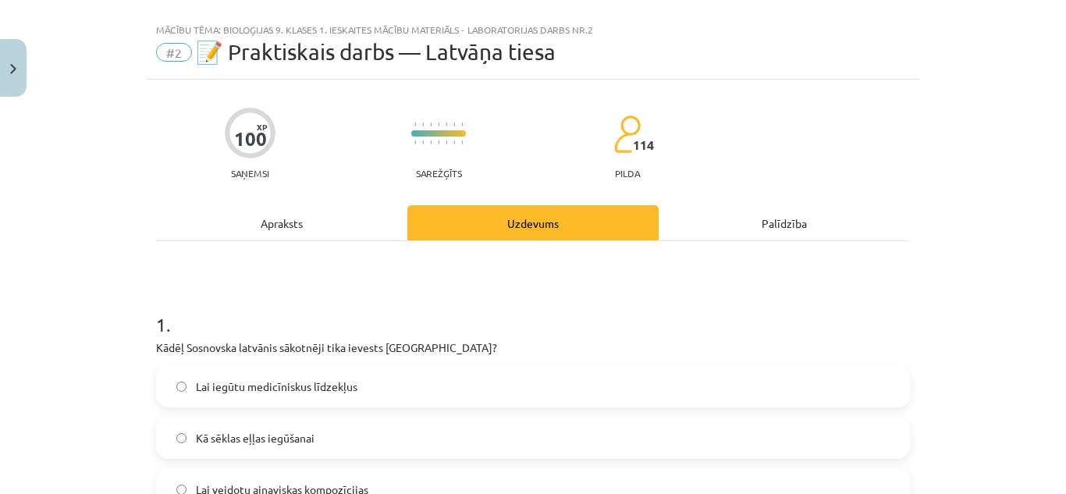
scroll to position [0, 0]
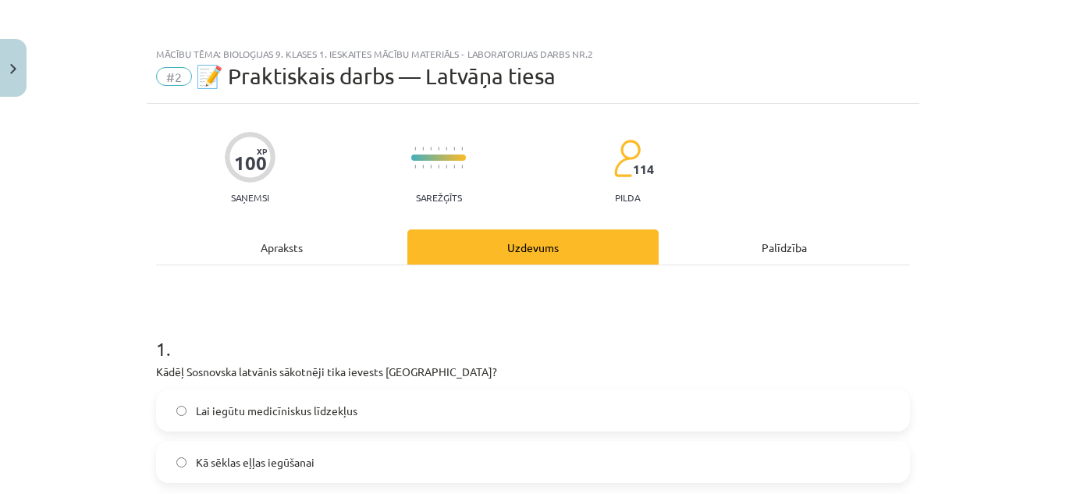
click at [311, 246] on div "Apraksts" at bounding box center [281, 246] width 251 height 35
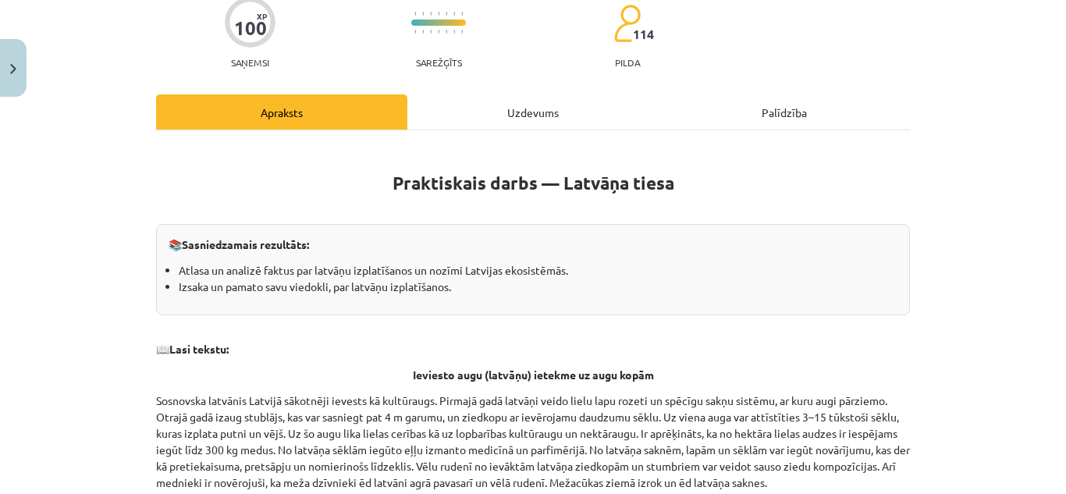
scroll to position [134, 0]
click at [499, 105] on div "Uzdevums" at bounding box center [532, 112] width 251 height 35
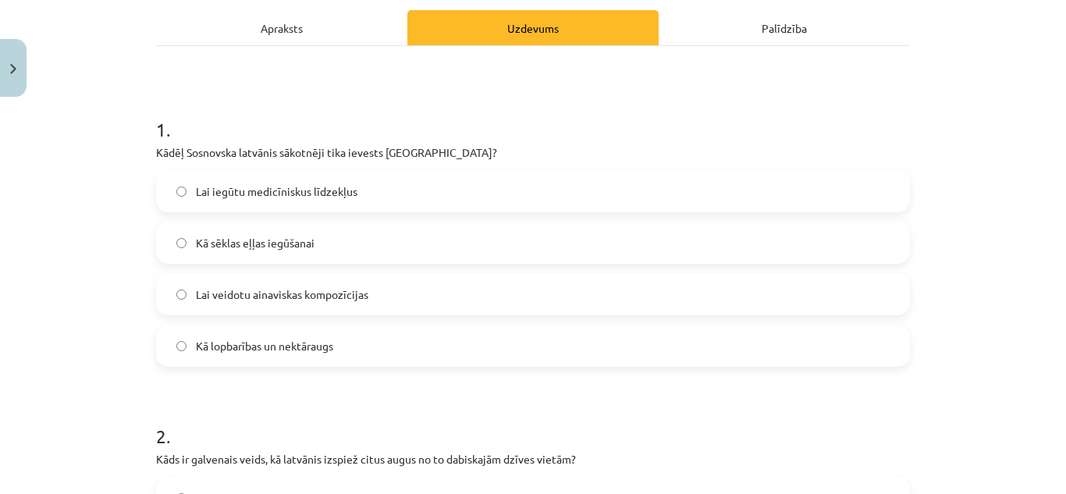
scroll to position [222, 0]
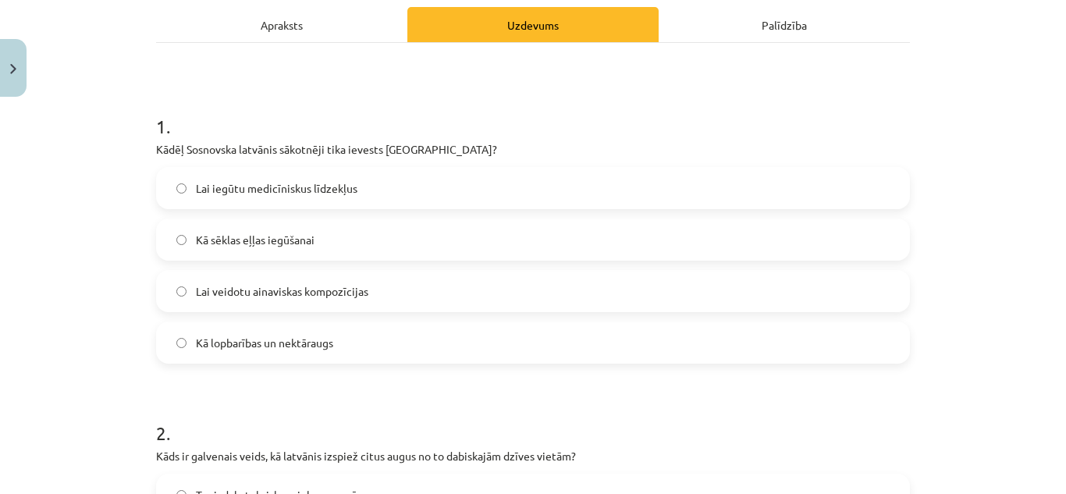
click at [434, 340] on label "Kā lopbarības un nektāraugs" at bounding box center [533, 342] width 751 height 39
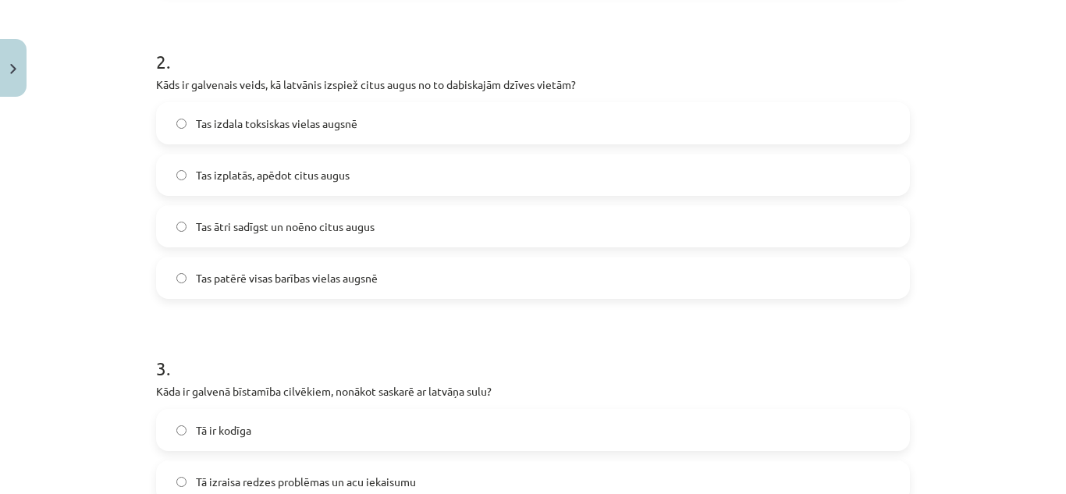
scroll to position [593, 0]
click at [400, 212] on label "Tas ātri sadīgst un noēno citus augus" at bounding box center [533, 227] width 751 height 39
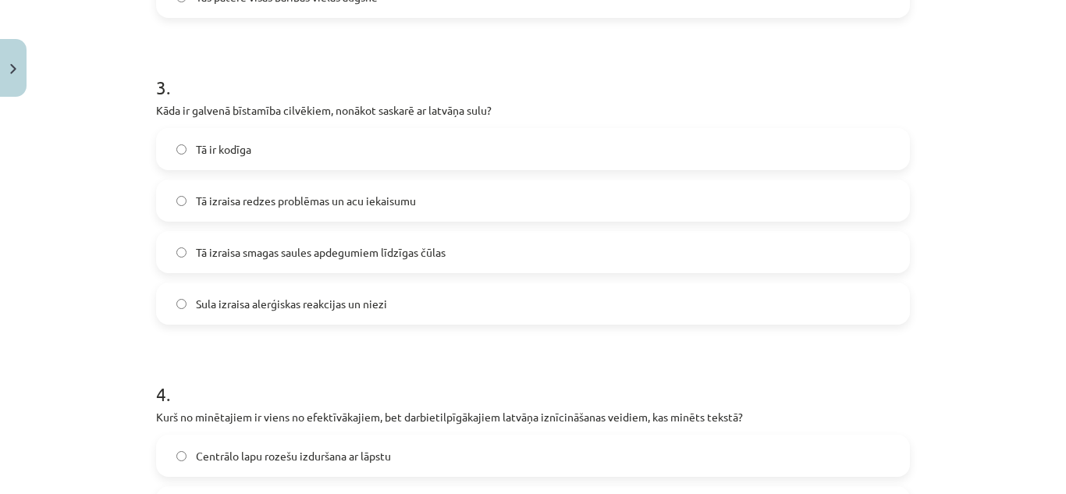
scroll to position [876, 0]
click at [331, 242] on label "Tā izraisa smagas saules apdegumiem līdzīgas čūlas" at bounding box center [533, 251] width 751 height 39
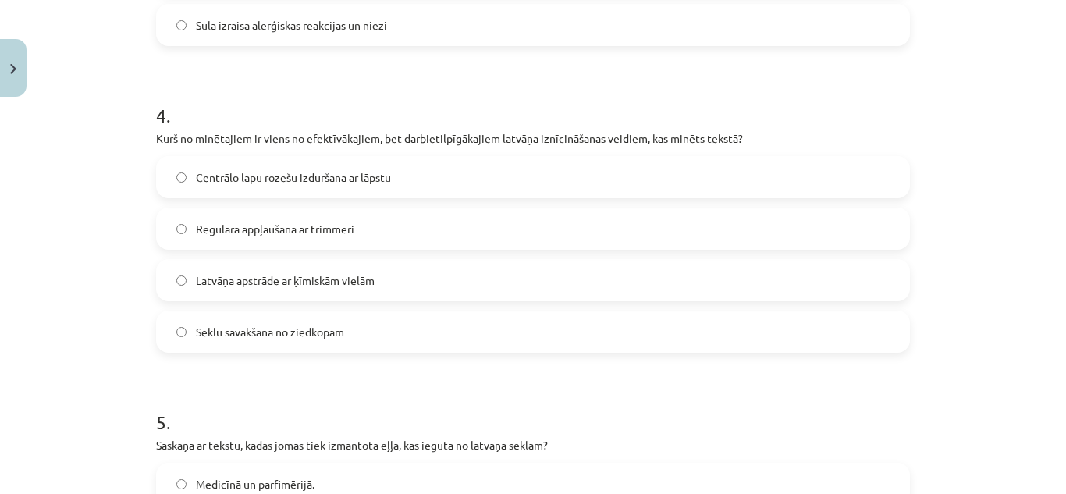
scroll to position [1157, 0]
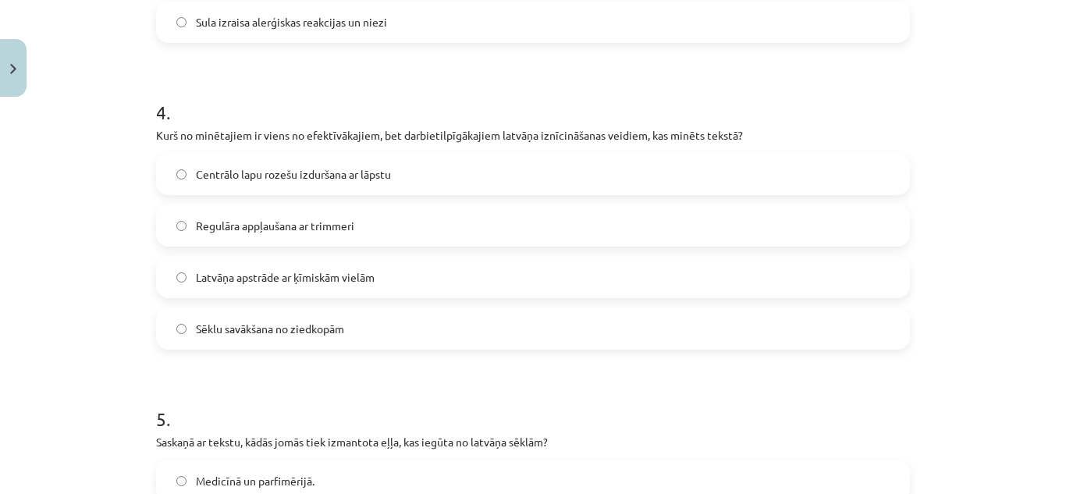
click at [379, 171] on span "Centrālo lapu rozešu izduršana ar lāpstu" at bounding box center [293, 174] width 195 height 16
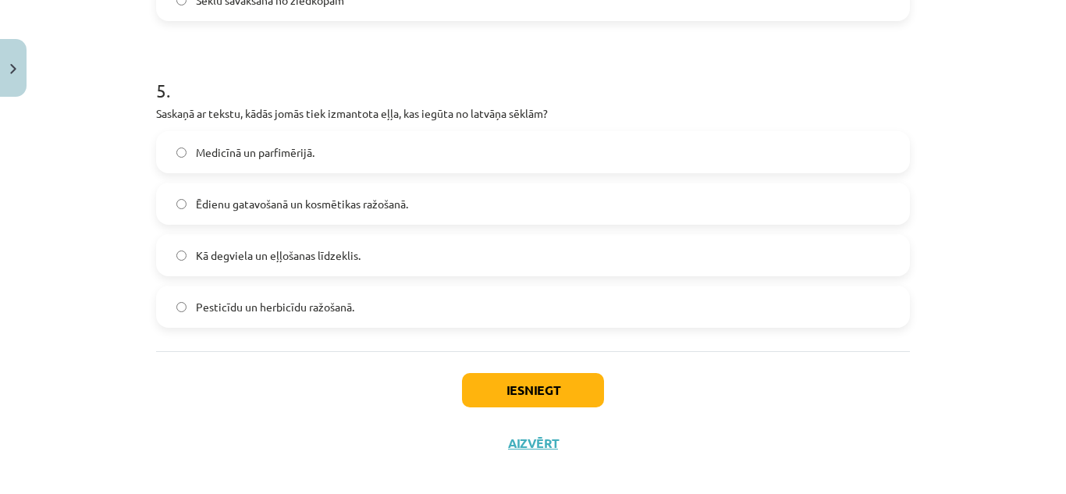
scroll to position [1485, 0]
click at [337, 158] on label "Medicīnā un parfimērijā." at bounding box center [533, 152] width 751 height 39
click at [557, 393] on button "Iesniegt" at bounding box center [533, 390] width 142 height 34
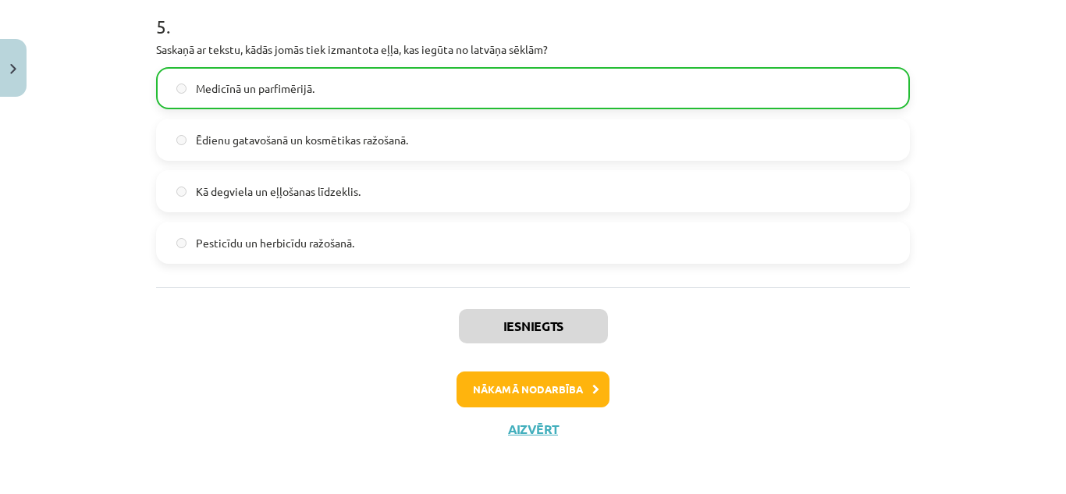
scroll to position [1550, 0]
click at [497, 389] on button "Nākamā nodarbība" at bounding box center [533, 389] width 153 height 36
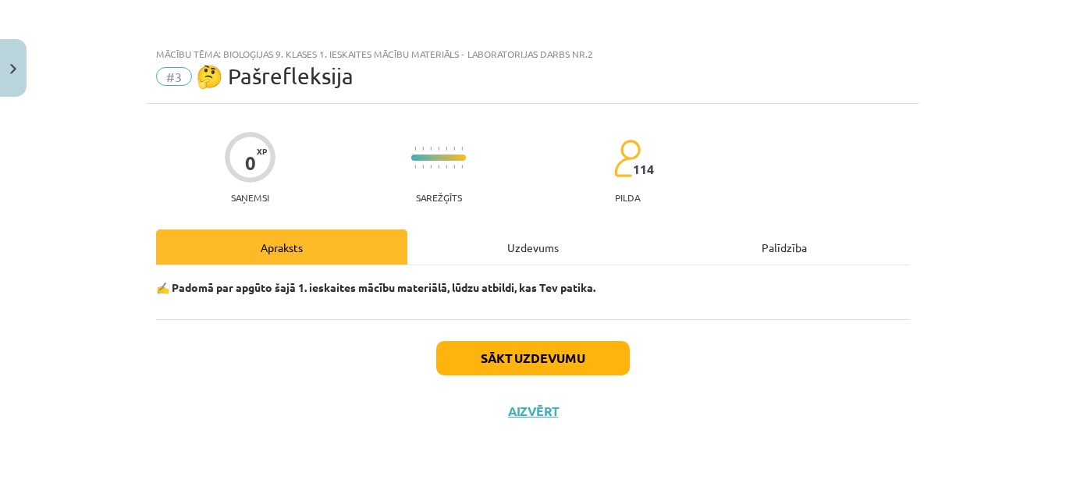
click at [485, 250] on div "Uzdevums" at bounding box center [532, 246] width 251 height 35
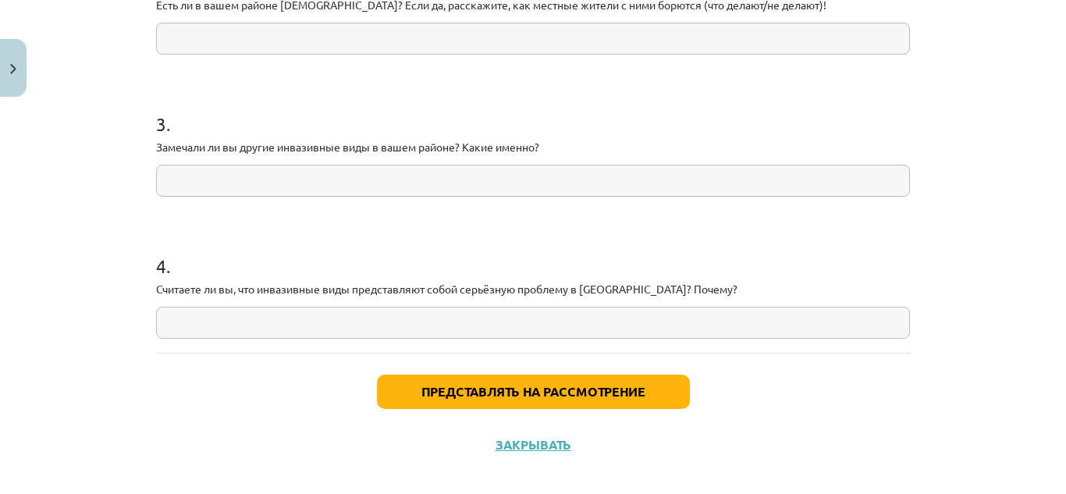
scroll to position [809, 0]
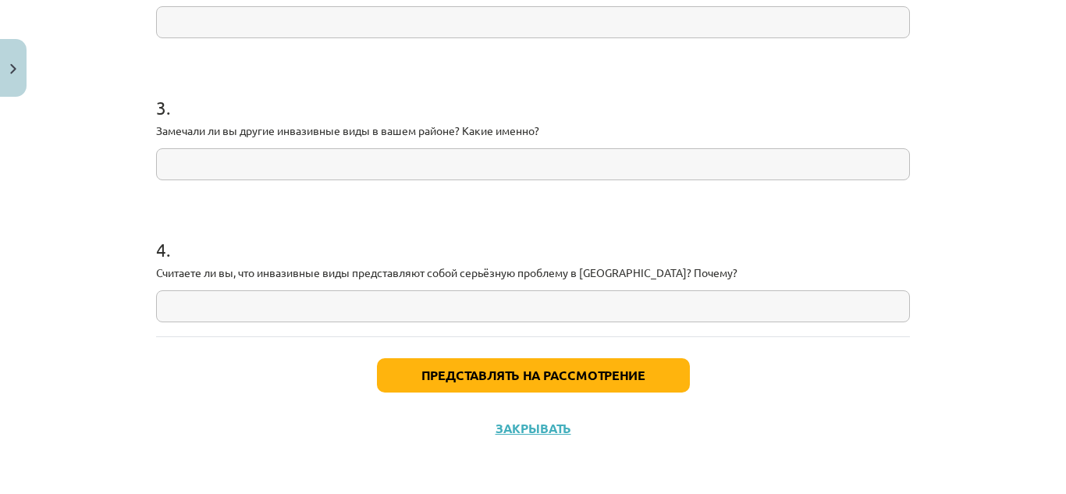
click at [454, 312] on input "text" at bounding box center [533, 306] width 754 height 32
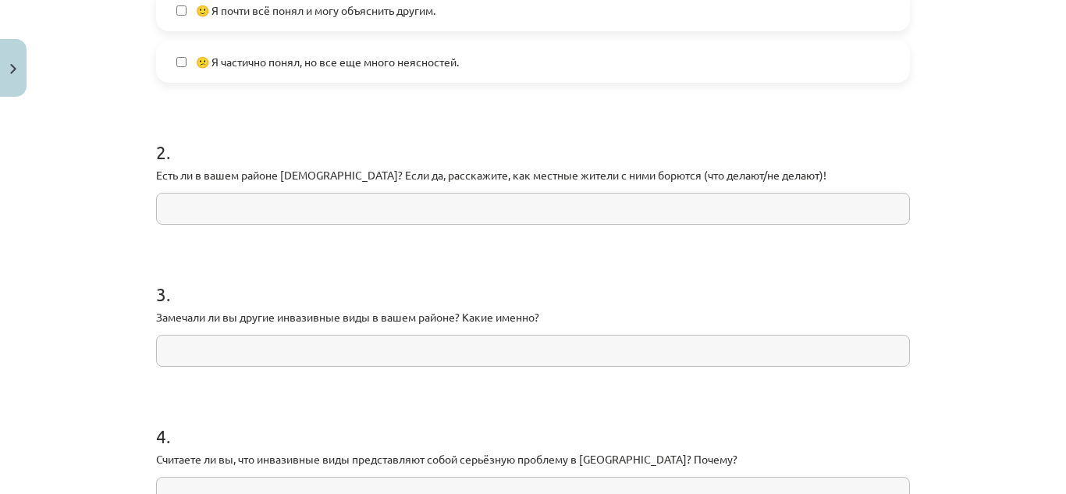
scroll to position [639, 0]
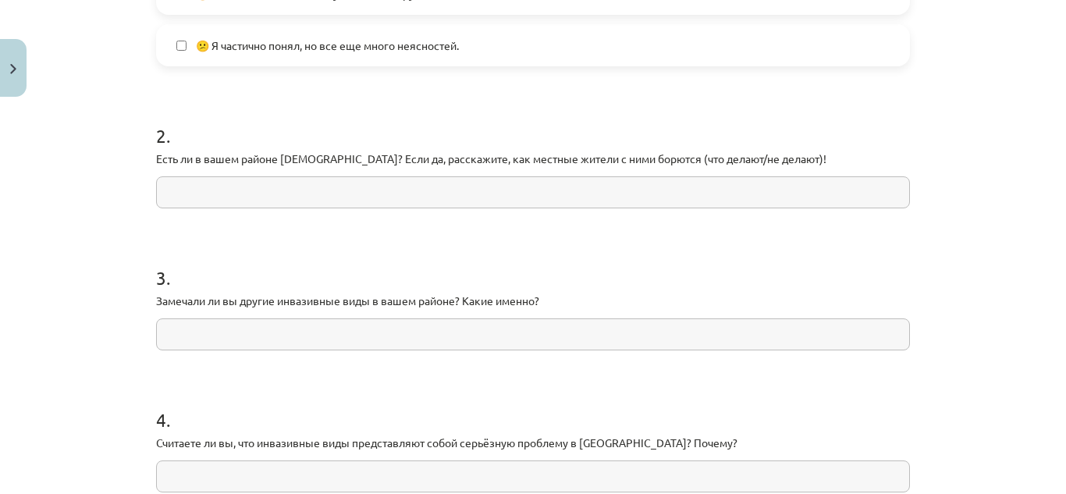
click at [393, 94] on form "1 . Что нужно сделать, чтобы люди обращали больше внимания на инвазивные виды? …" at bounding box center [533, 81] width 754 height 821
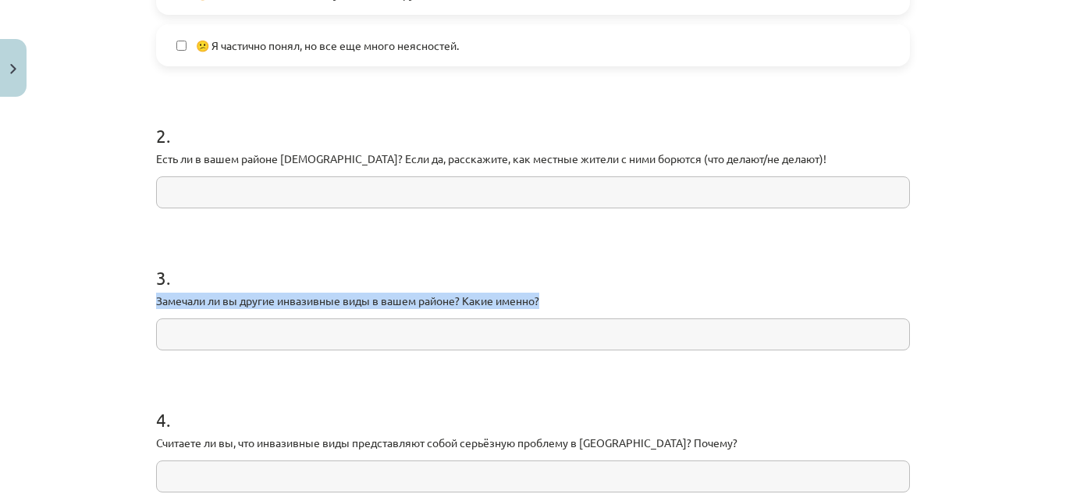
drag, startPoint x: 148, startPoint y: 300, endPoint x: 542, endPoint y: 298, distance: 393.4
click at [542, 298] on div "0 XP Вы получите Сложный 114 выполняет Описание Задача Помощь 1 . Что нужно сде…" at bounding box center [533, 45] width 773 height 1161
copy font "Замечали ли вы другие инвазивные виды в вашем районе? Какие именно?"
click at [674, 290] on div "3 . Замечали ли вы другие инвазивные виды в вашем районе? Какие именно?" at bounding box center [533, 295] width 754 height 111
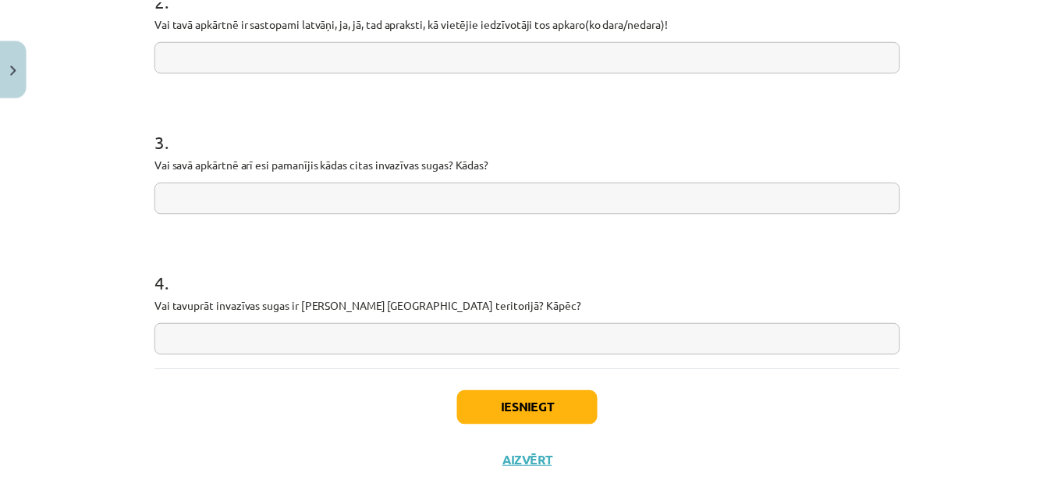
scroll to position [743, 0]
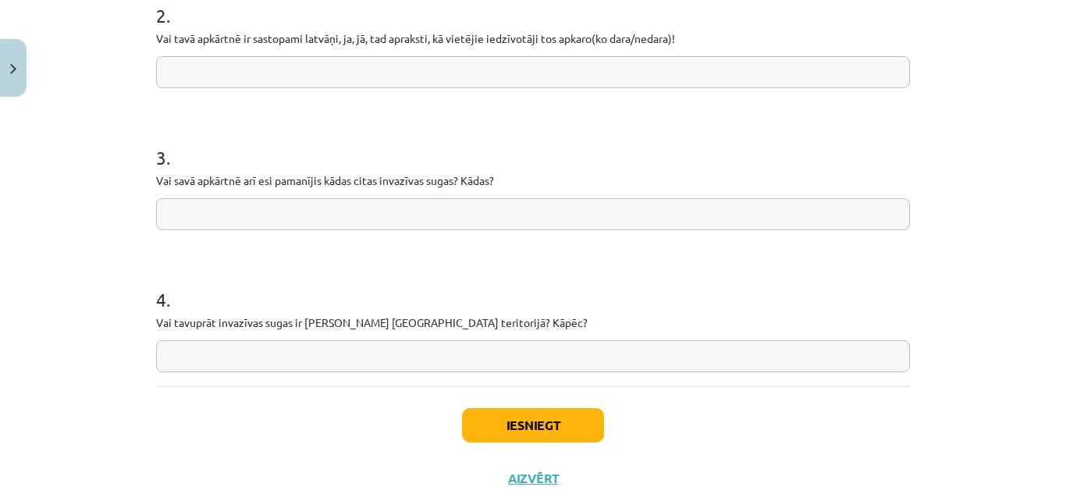
click at [464, 80] on input "text" at bounding box center [533, 72] width 754 height 32
drag, startPoint x: 333, startPoint y: 35, endPoint x: 302, endPoint y: 39, distance: 31.5
click at [302, 39] on p "Vai tavā apkārtnē ir sastopami latvāņi, ja, jā, tad apraksti, kā vietējie iedzī…" at bounding box center [533, 38] width 754 height 16
copy p "latvāņi"
click at [371, 67] on input "text" at bounding box center [533, 72] width 754 height 32
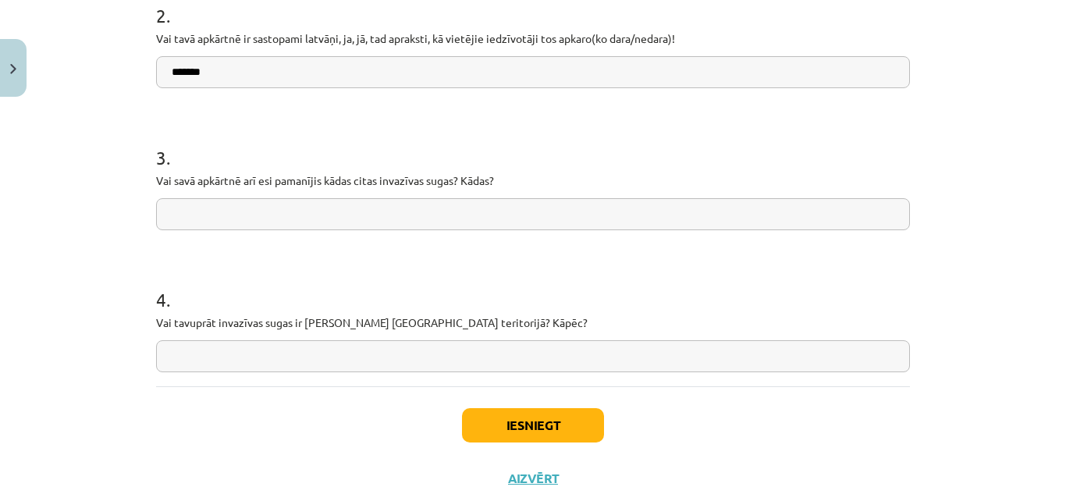
type input "*******"
click at [567, 217] on input "text" at bounding box center [533, 214] width 754 height 32
type input "*"
paste input "**********"
type input "**********"
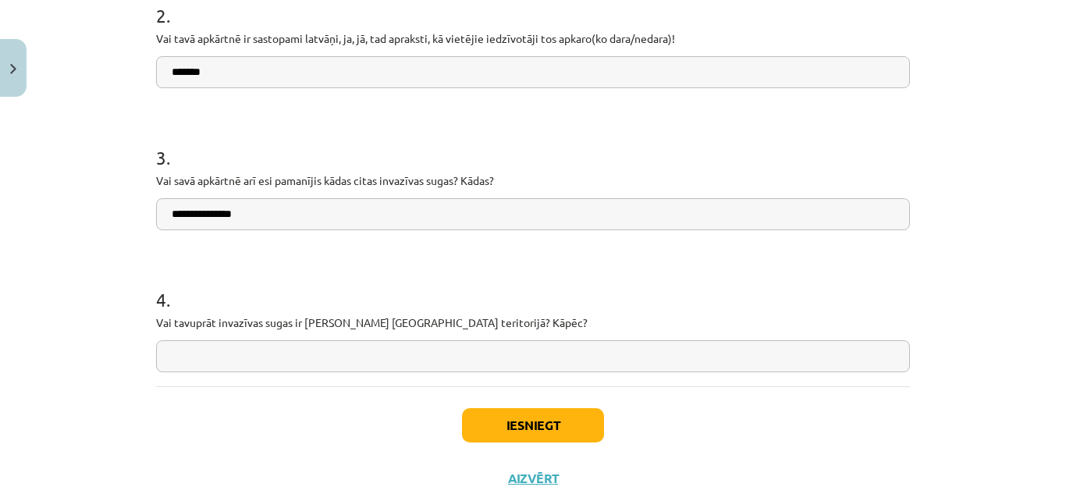
click at [251, 366] on input "text" at bounding box center [533, 356] width 754 height 32
type input "*"
paste input "**********"
drag, startPoint x: 368, startPoint y: 358, endPoint x: 106, endPoint y: 340, distance: 262.1
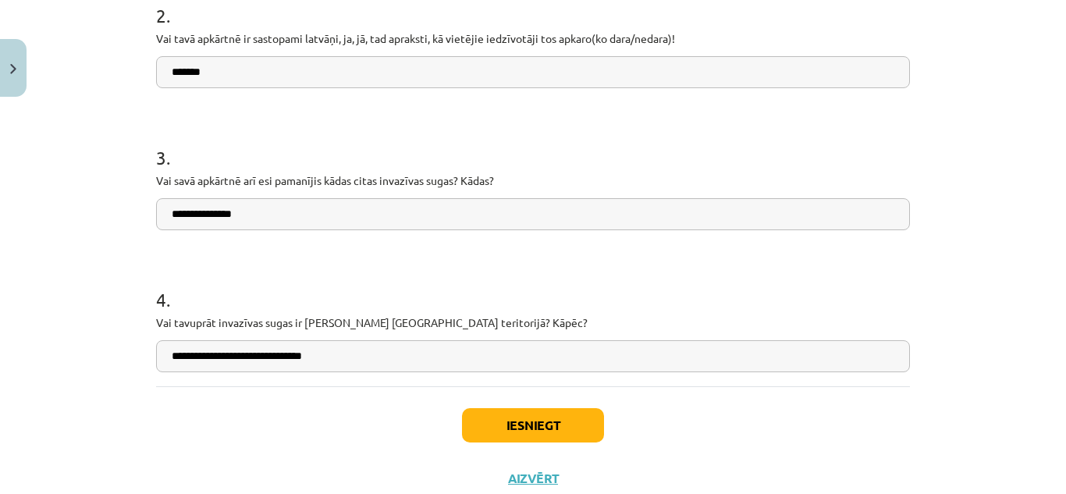
click at [106, 340] on div "**********" at bounding box center [533, 247] width 1066 height 494
paste input "**********"
click at [184, 359] on input "**********" at bounding box center [533, 356] width 754 height 32
click at [287, 357] on input "**********" at bounding box center [533, 356] width 754 height 32
type input "**********"
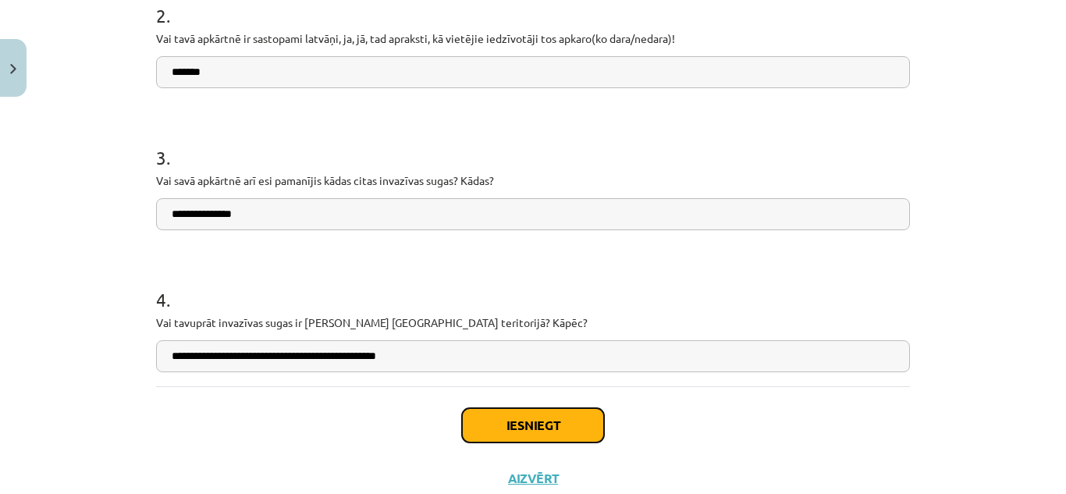
click at [524, 425] on button "Iesniegt" at bounding box center [533, 425] width 142 height 34
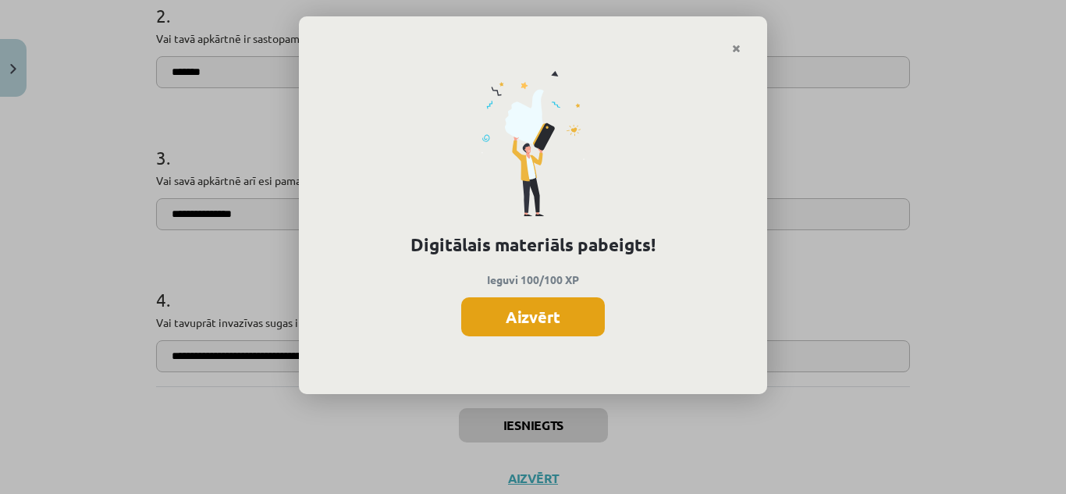
click at [593, 318] on button "Aizvērt" at bounding box center [533, 316] width 144 height 39
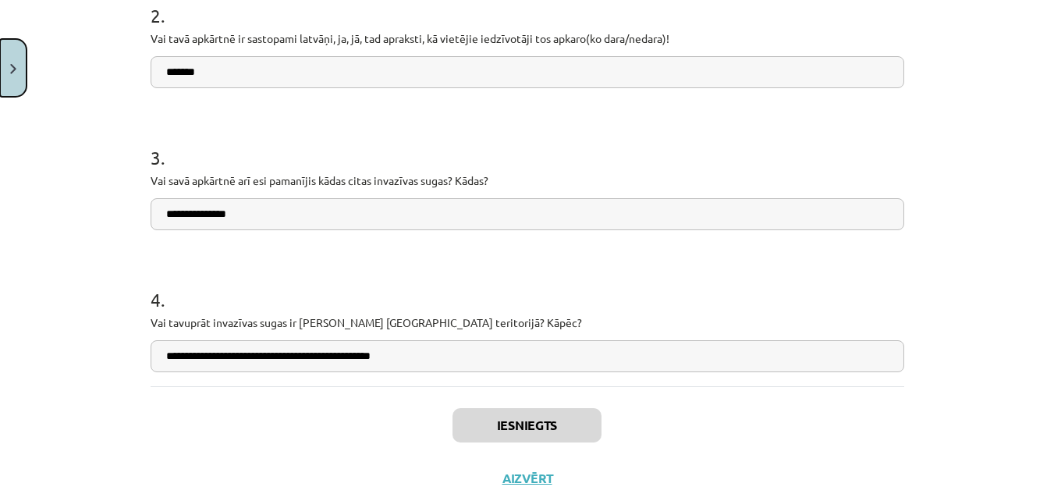
click at [5, 59] on button "Close" at bounding box center [13, 68] width 27 height 58
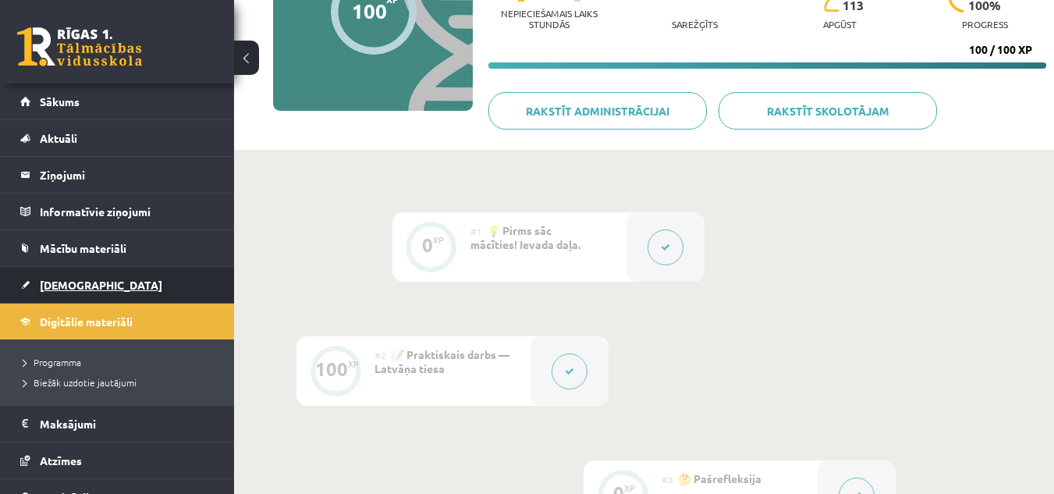
click at [124, 287] on link "[DEMOGRAPHIC_DATA]" at bounding box center [117, 285] width 194 height 36
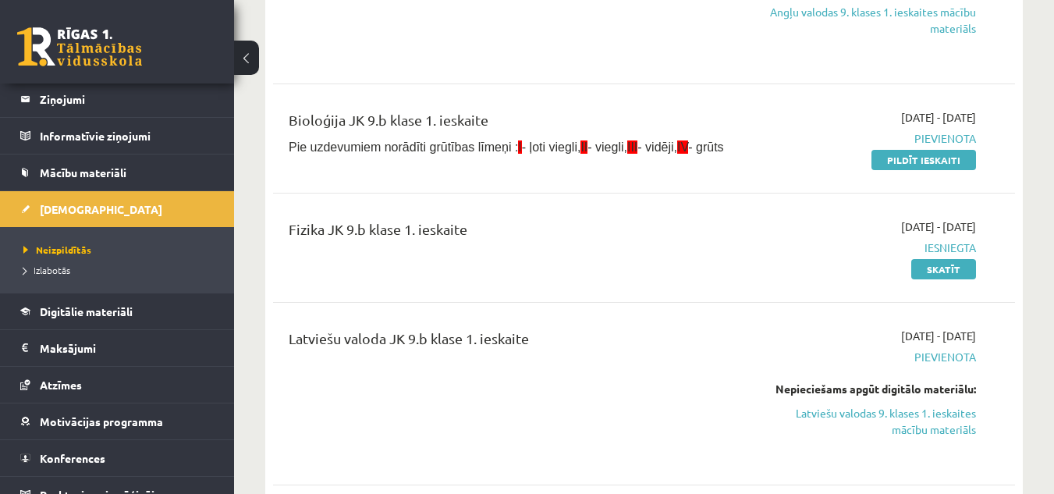
scroll to position [295, 0]
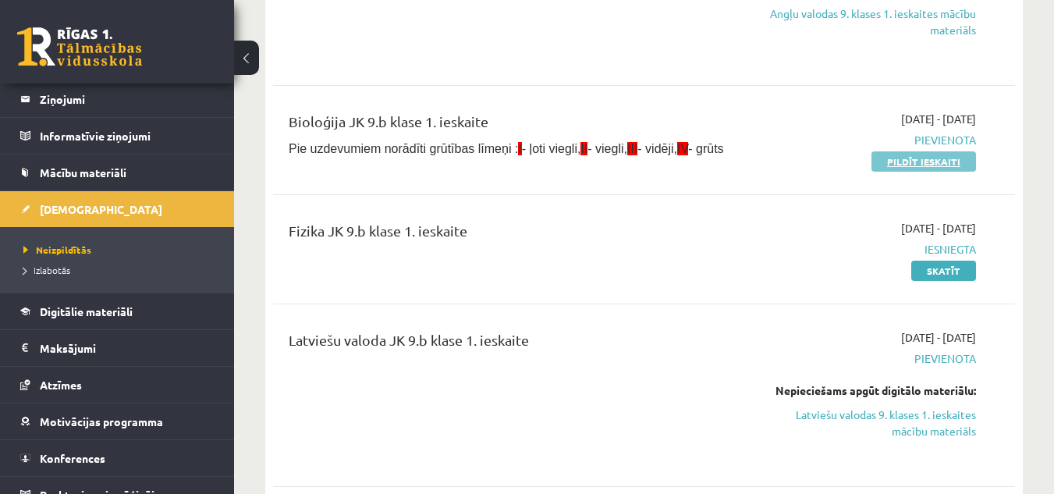
click at [932, 164] on link "Pildīt ieskaiti" at bounding box center [924, 161] width 105 height 20
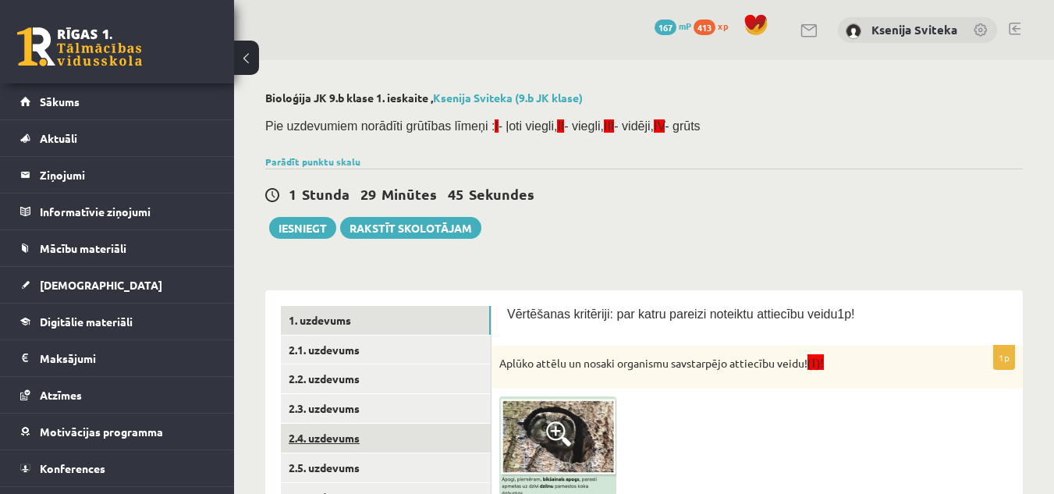
scroll to position [1, 0]
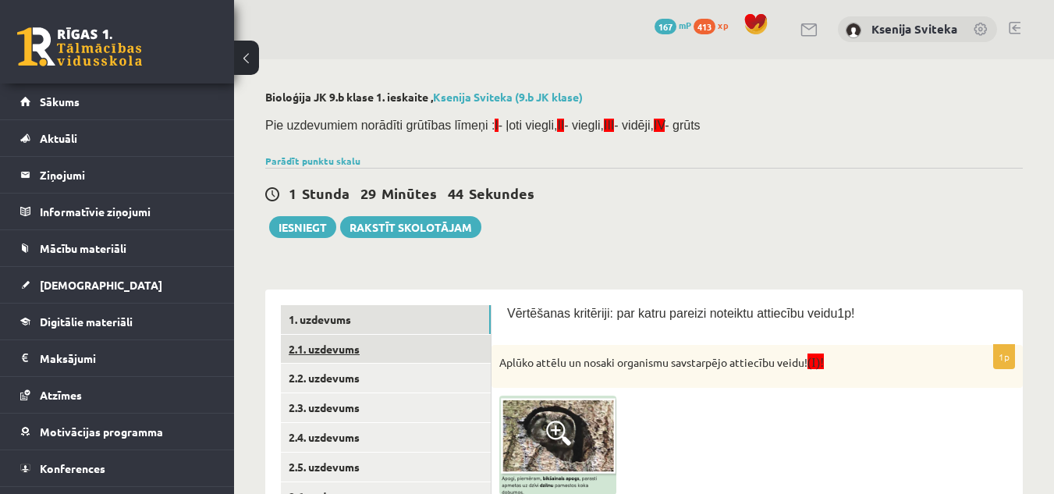
click at [385, 349] on link "2.1. uzdevums" at bounding box center [386, 349] width 210 height 29
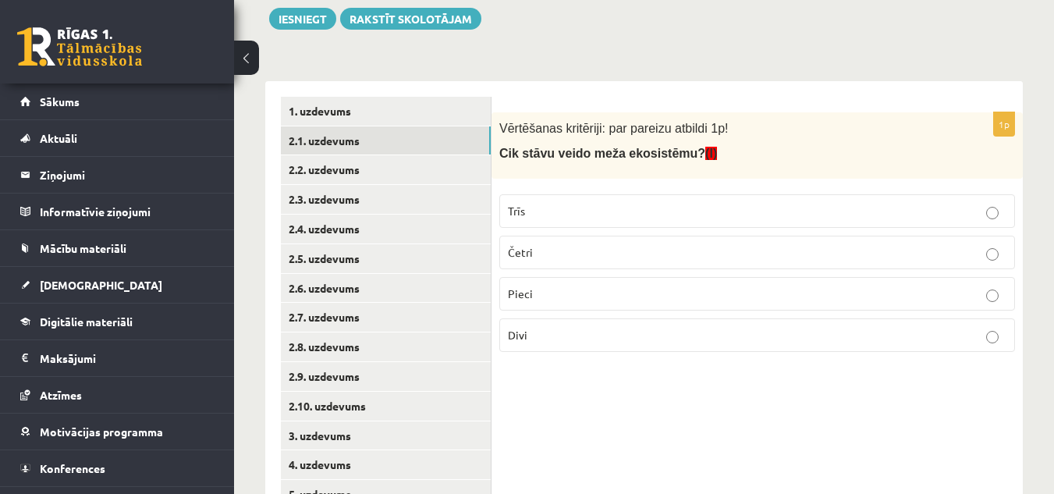
scroll to position [389, 0]
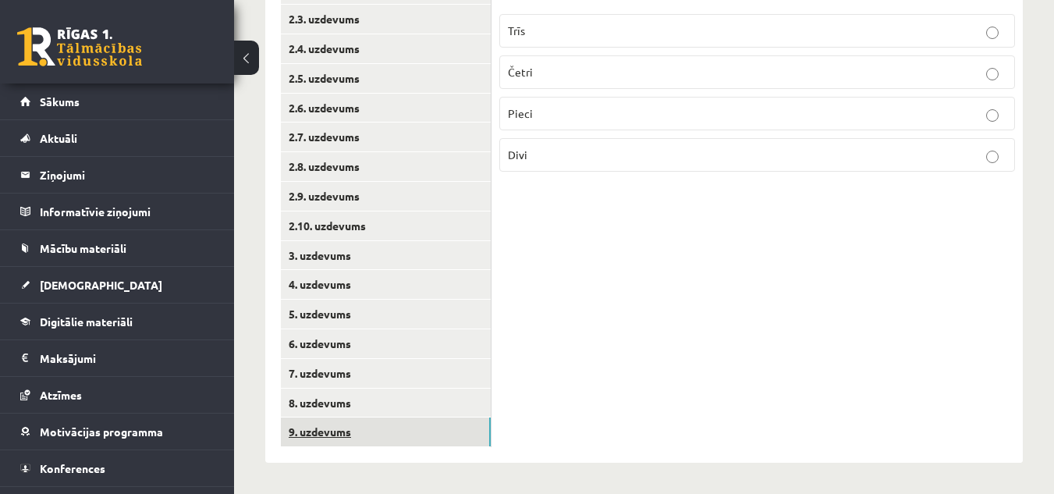
click at [381, 429] on link "9. uzdevums" at bounding box center [386, 432] width 210 height 29
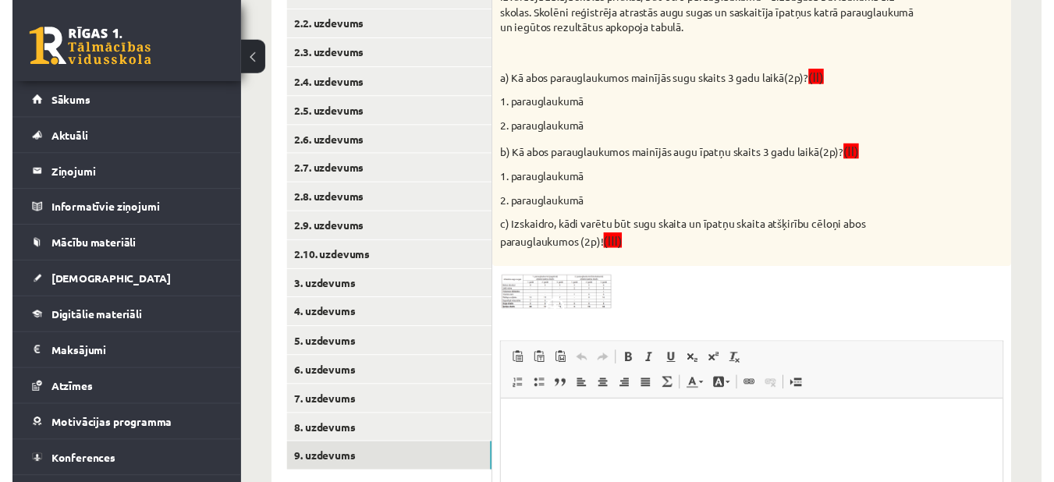
scroll to position [354, 0]
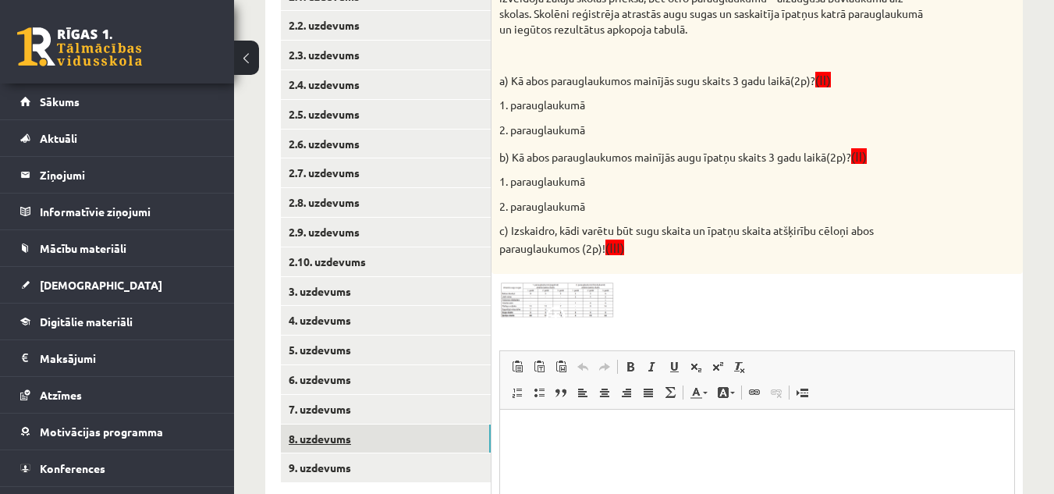
click at [384, 437] on link "8. uzdevums" at bounding box center [386, 439] width 210 height 29
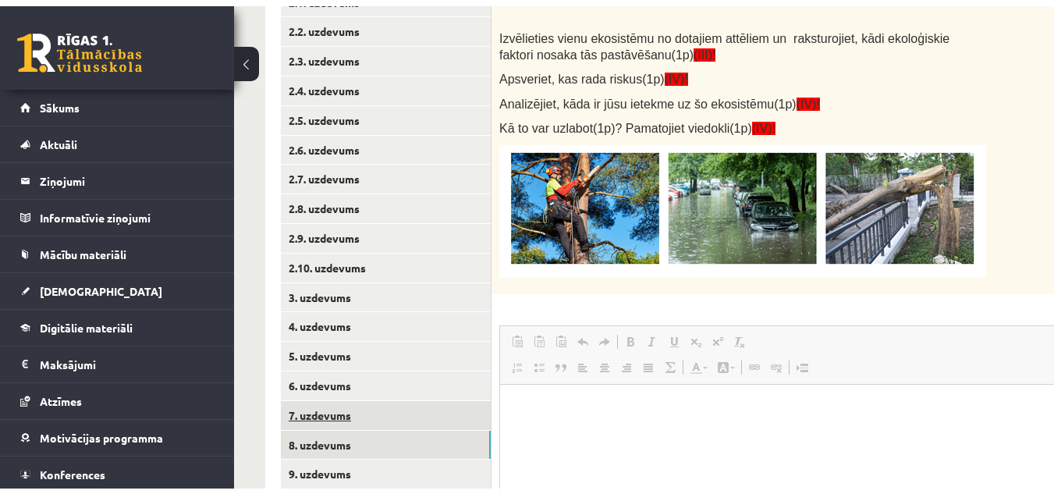
scroll to position [0, 0]
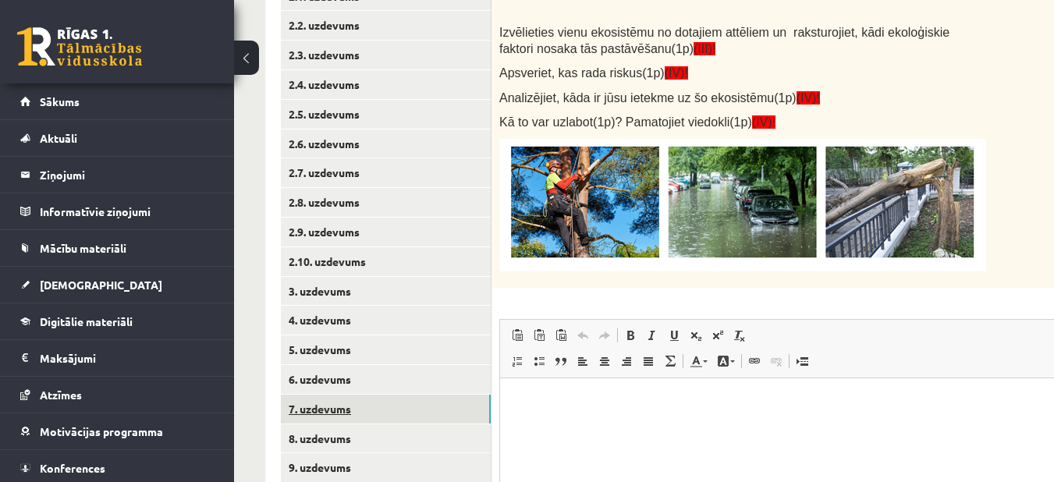
click at [385, 408] on link "7. uzdevums" at bounding box center [386, 409] width 210 height 29
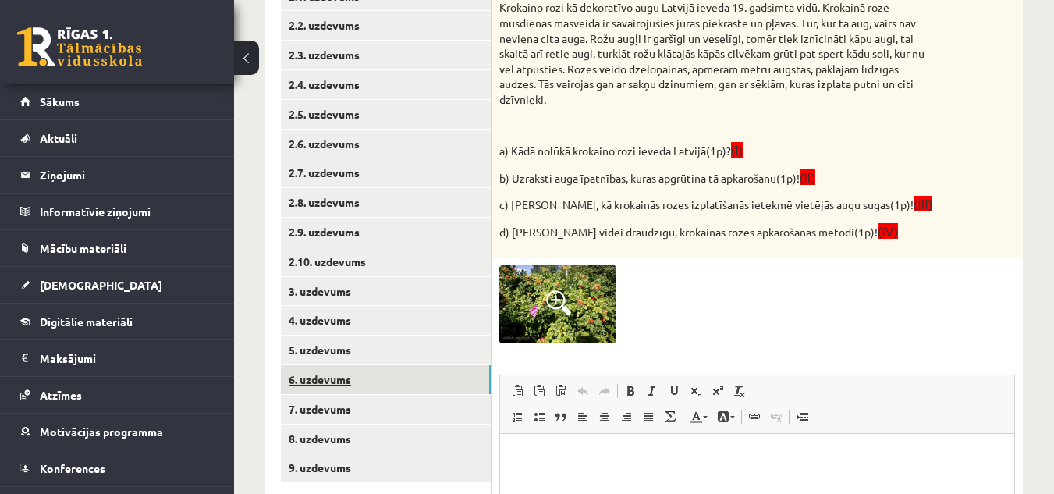
click at [407, 379] on link "6. uzdevums" at bounding box center [386, 379] width 210 height 29
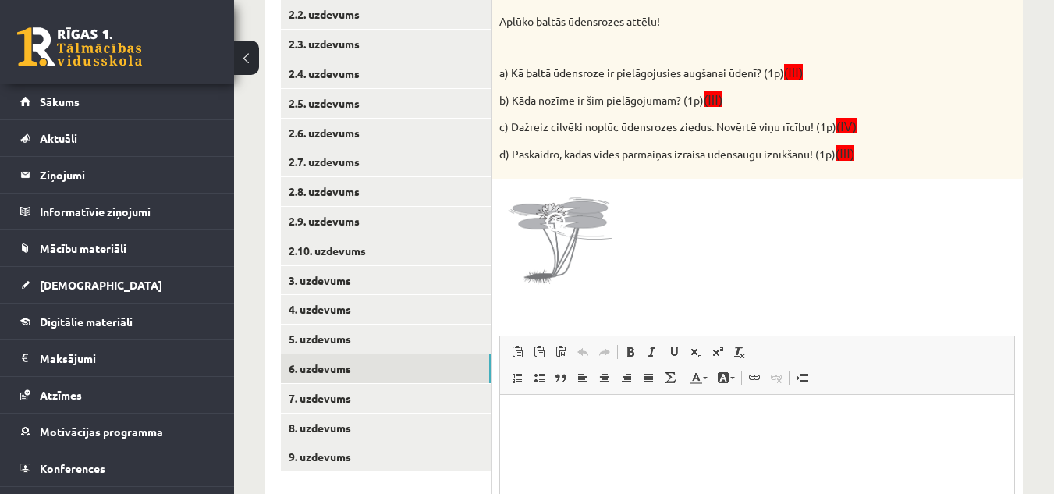
scroll to position [364, 0]
click at [446, 336] on link "5. uzdevums" at bounding box center [386, 339] width 210 height 29
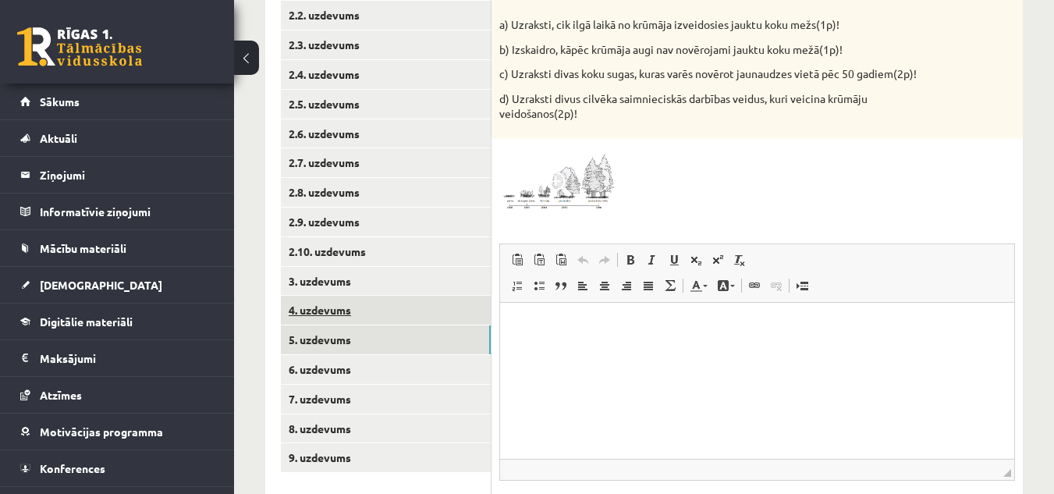
scroll to position [0, 0]
click at [463, 301] on link "4. uzdevums" at bounding box center [386, 310] width 210 height 29
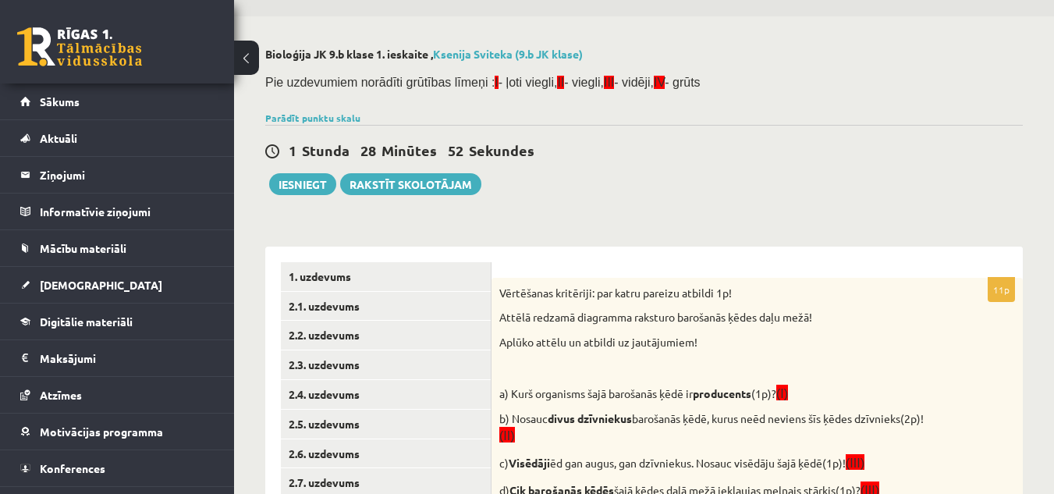
scroll to position [43, 0]
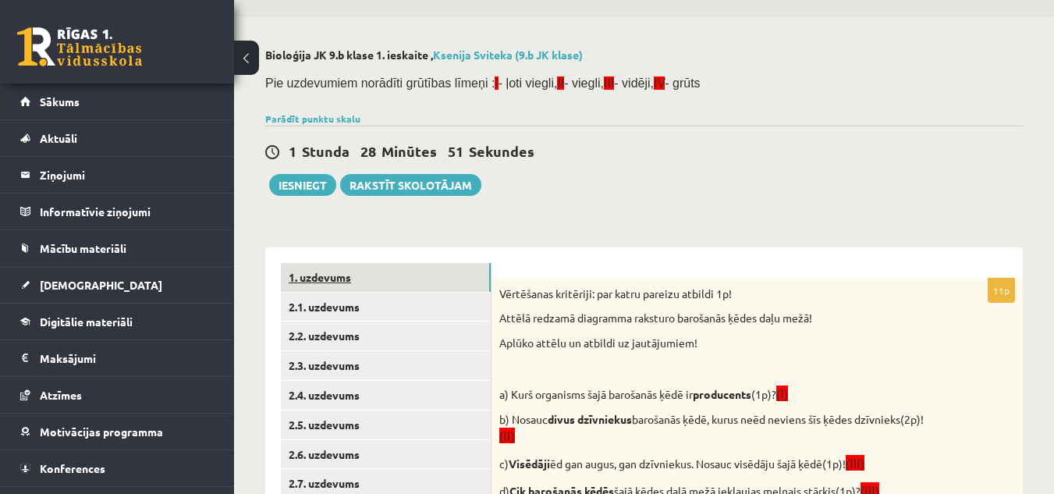
click at [382, 272] on link "1. uzdevums" at bounding box center [386, 277] width 210 height 29
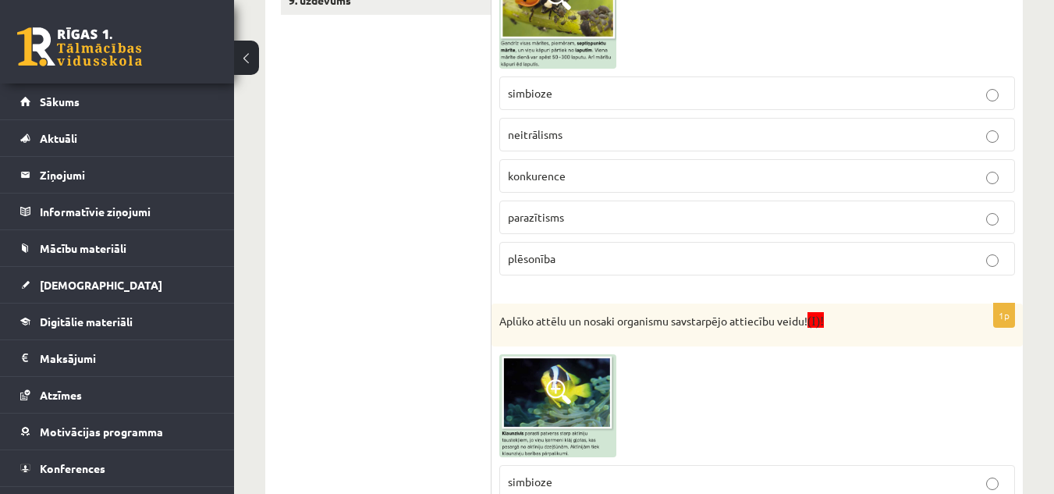
scroll to position [1052, 0]
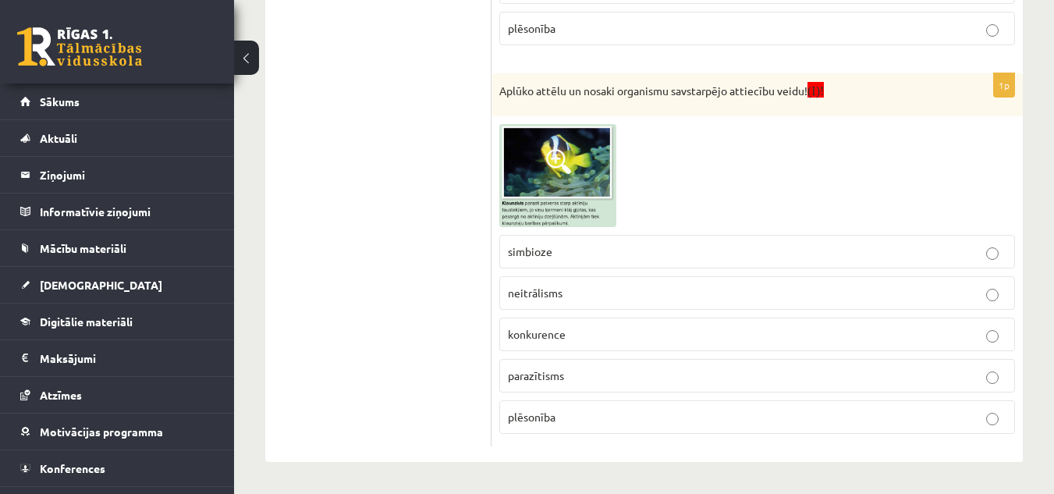
click at [578, 154] on img at bounding box center [558, 175] width 117 height 103
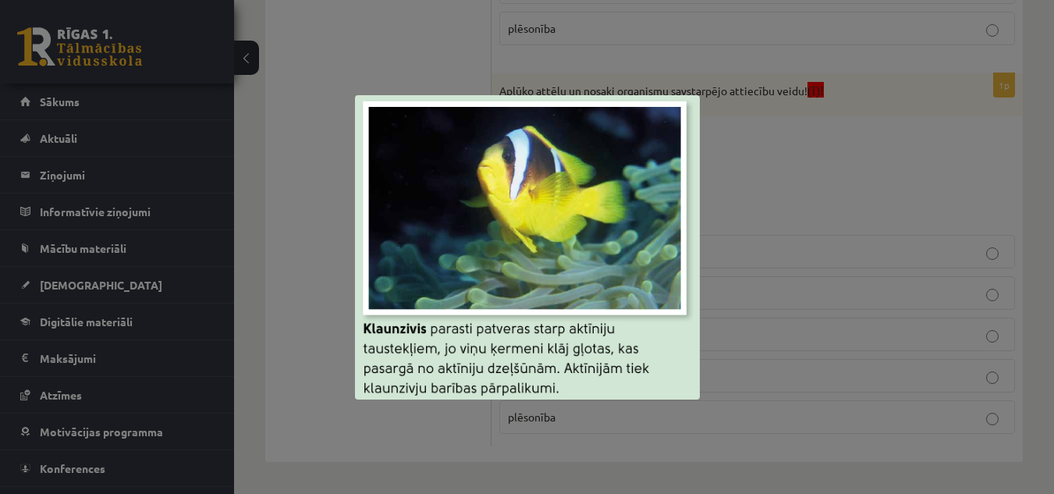
click at [819, 195] on div at bounding box center [527, 247] width 1054 height 494
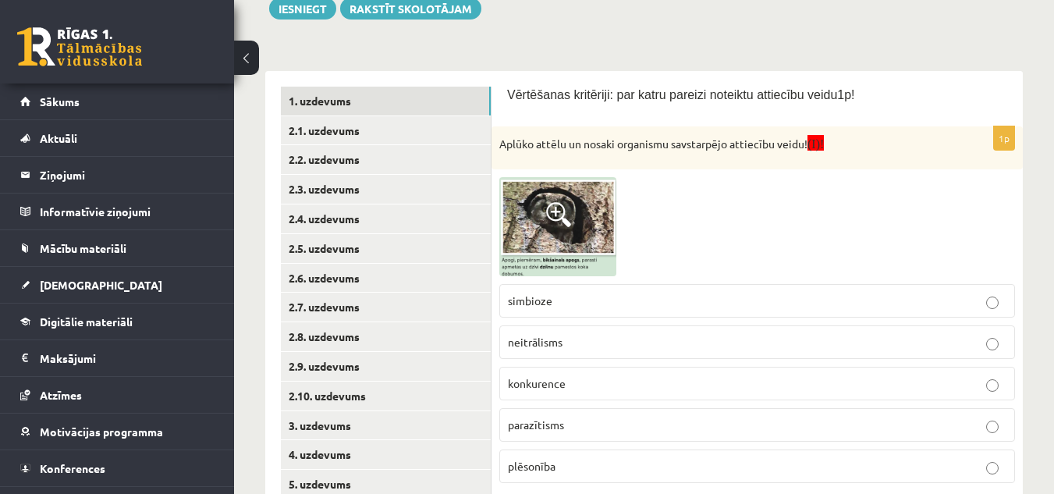
scroll to position [219, 0]
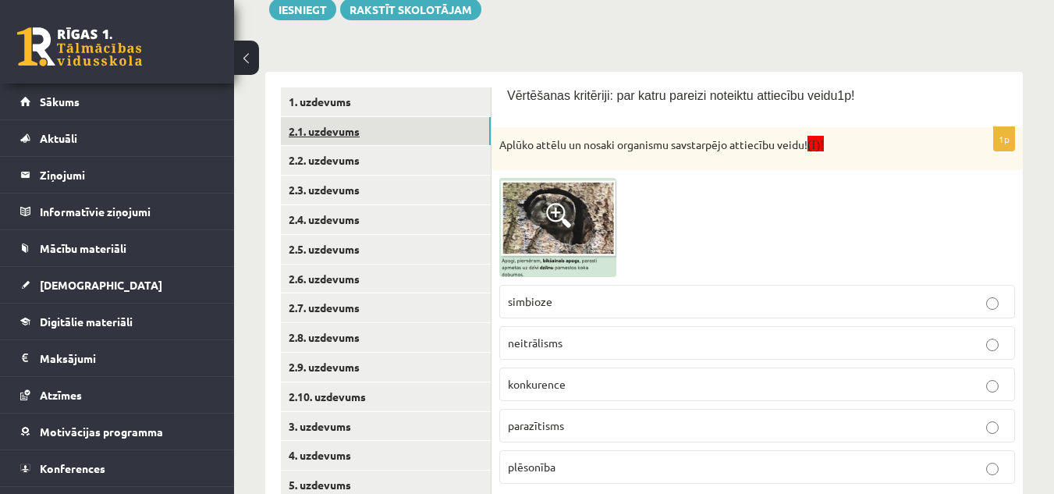
click at [424, 145] on link "2.1. uzdevums" at bounding box center [386, 131] width 210 height 29
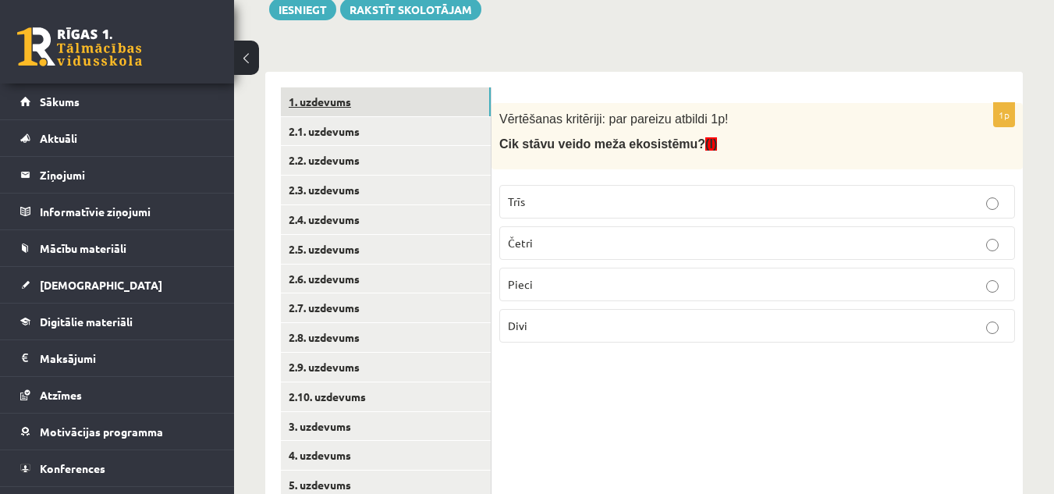
click at [390, 101] on link "1. uzdevums" at bounding box center [386, 101] width 210 height 29
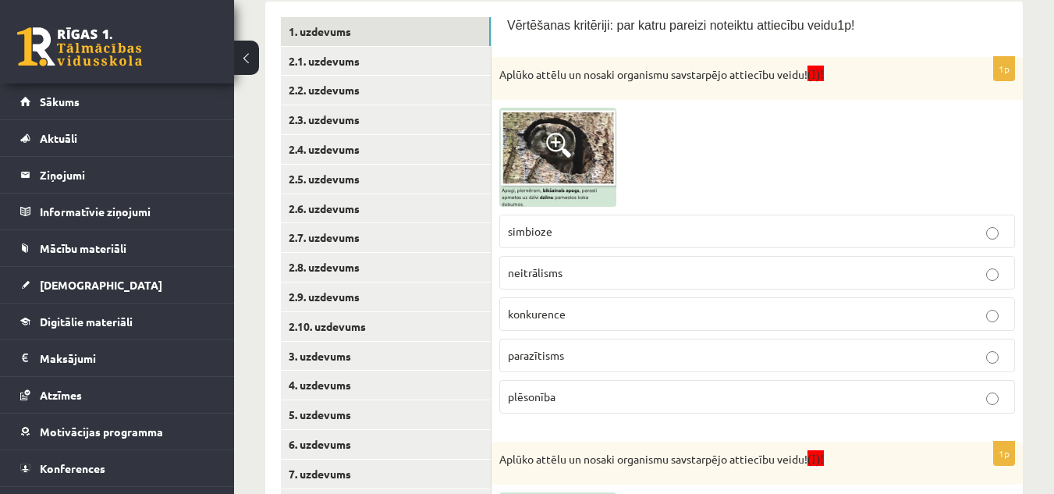
scroll to position [290, 0]
click at [587, 142] on img at bounding box center [558, 156] width 117 height 99
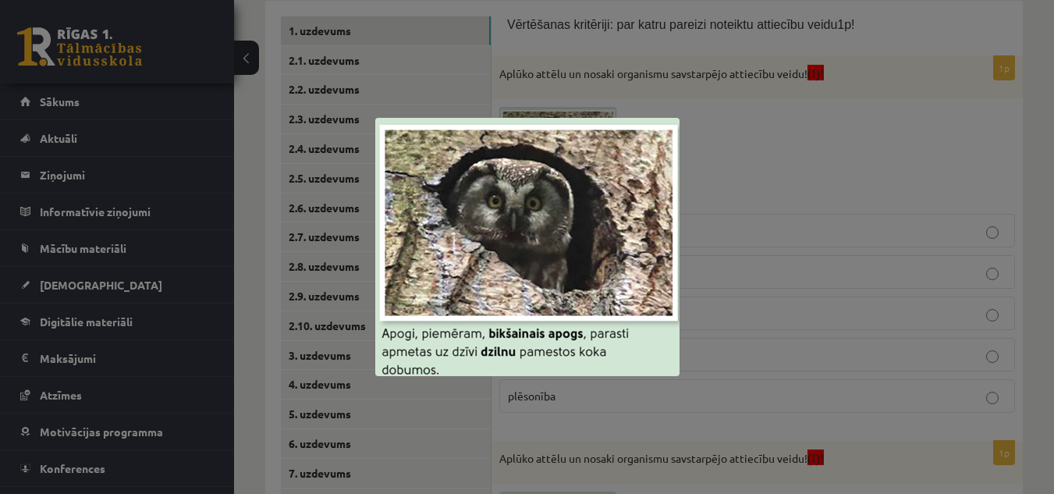
click at [777, 215] on div at bounding box center [527, 247] width 1054 height 494
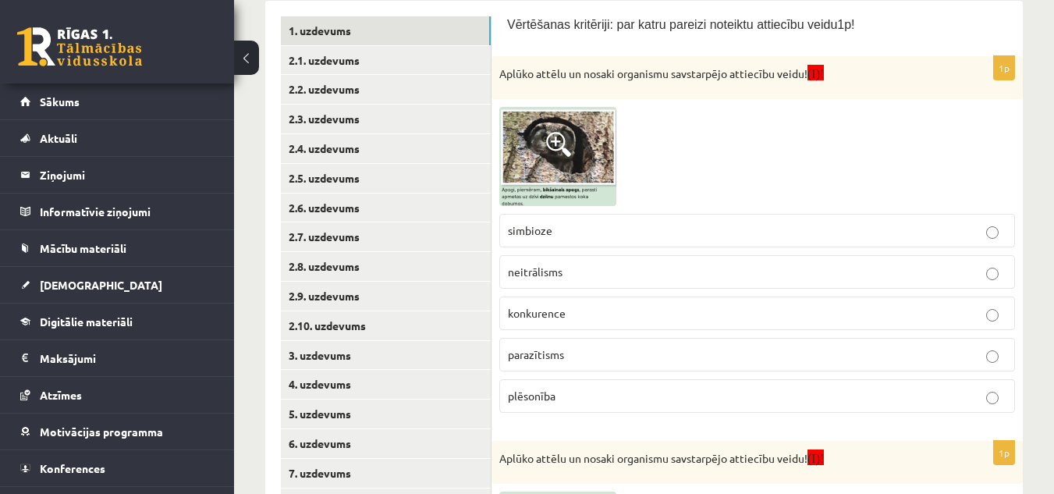
click at [674, 249] on fieldset "simbioze neitrālisms konkurence parazītisms plēsonība" at bounding box center [758, 312] width 516 height 212
click at [553, 343] on label "parazītisms" at bounding box center [758, 355] width 516 height 34
click at [556, 278] on span "neitrālisms" at bounding box center [535, 272] width 55 height 14
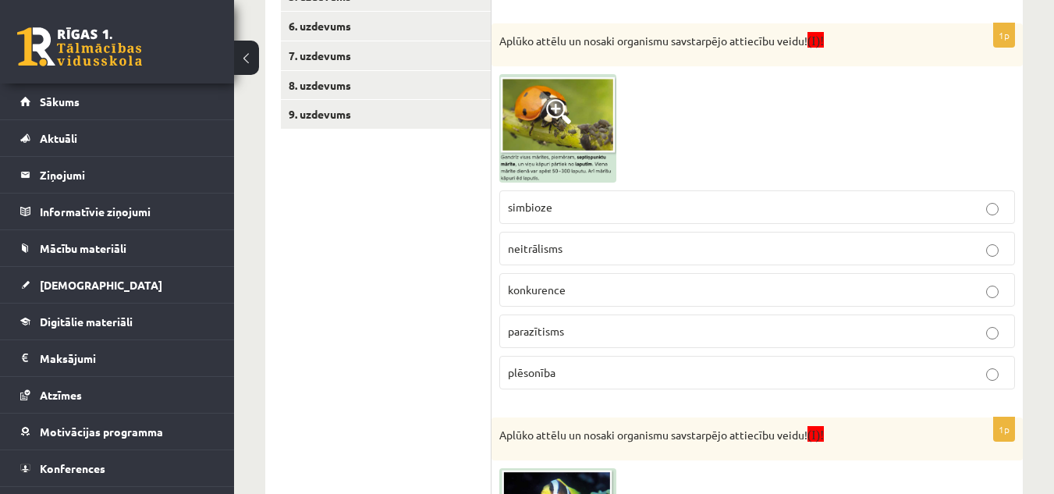
scroll to position [708, 0]
click at [594, 129] on img at bounding box center [558, 127] width 117 height 108
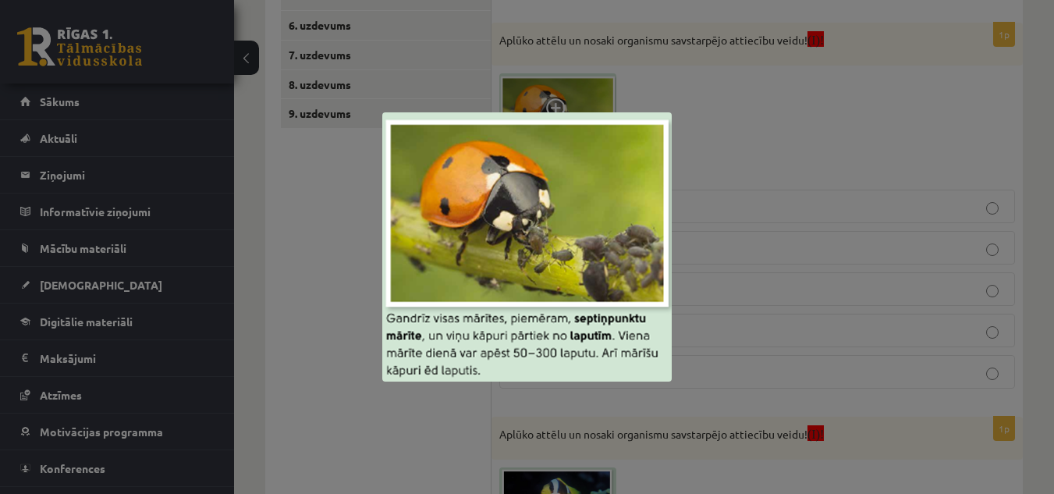
click at [770, 172] on div at bounding box center [527, 247] width 1054 height 494
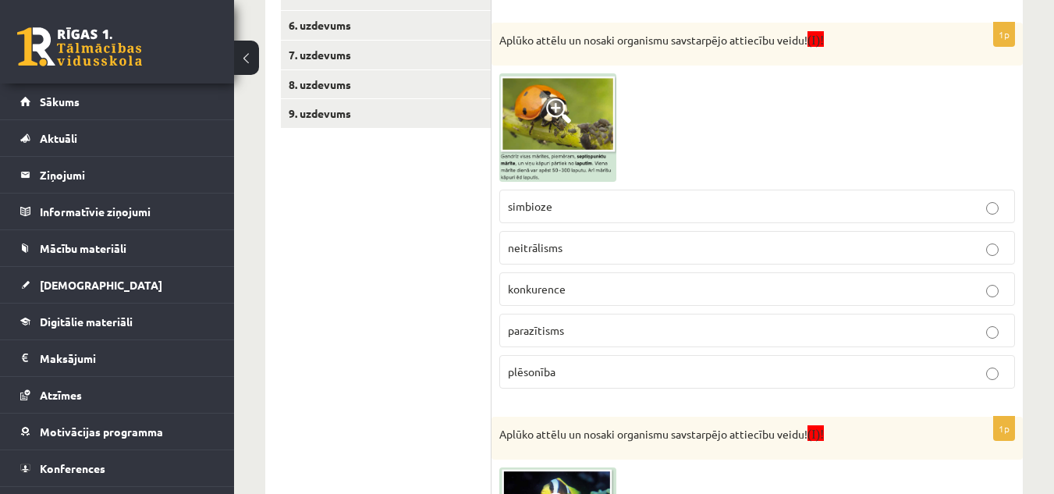
click at [579, 373] on p "plēsonība" at bounding box center [757, 372] width 499 height 16
click at [563, 148] on img at bounding box center [558, 127] width 117 height 108
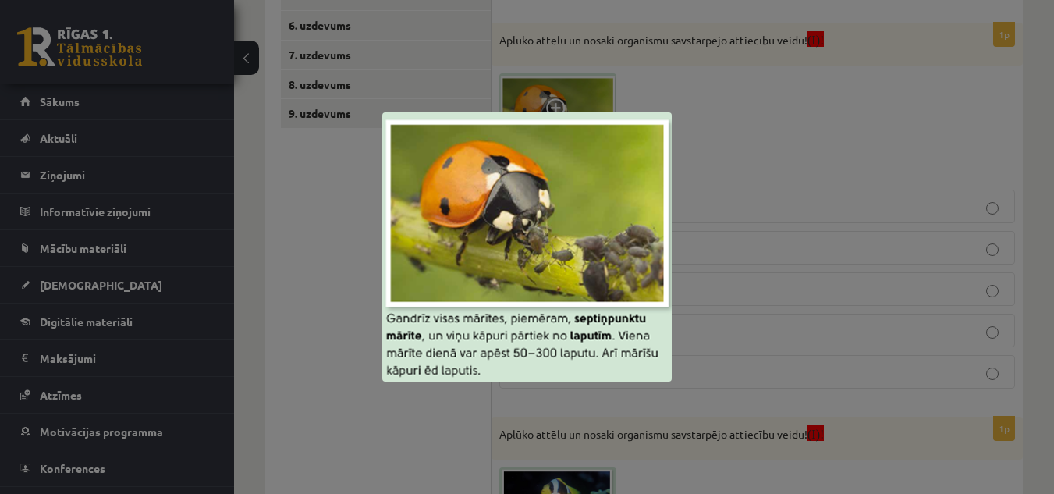
click at [731, 320] on div at bounding box center [527, 247] width 1054 height 494
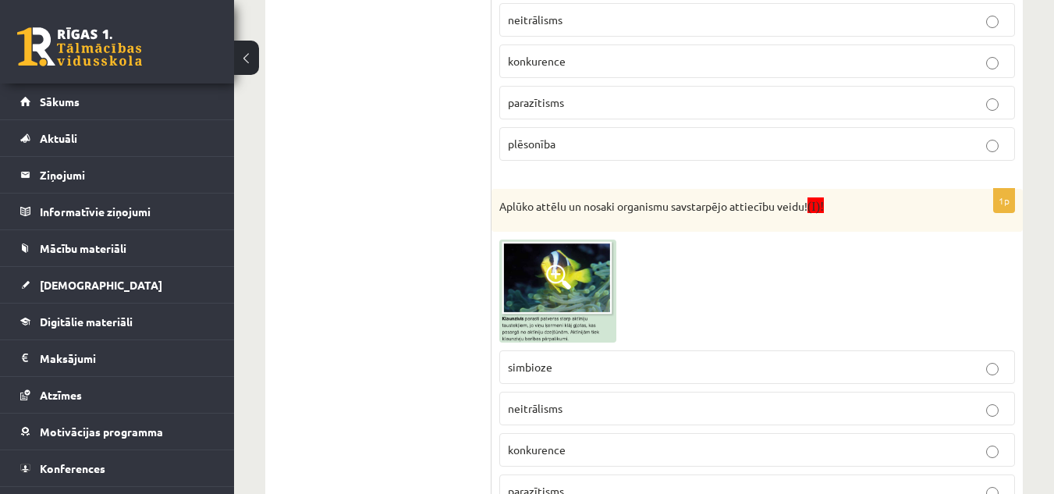
scroll to position [1052, 0]
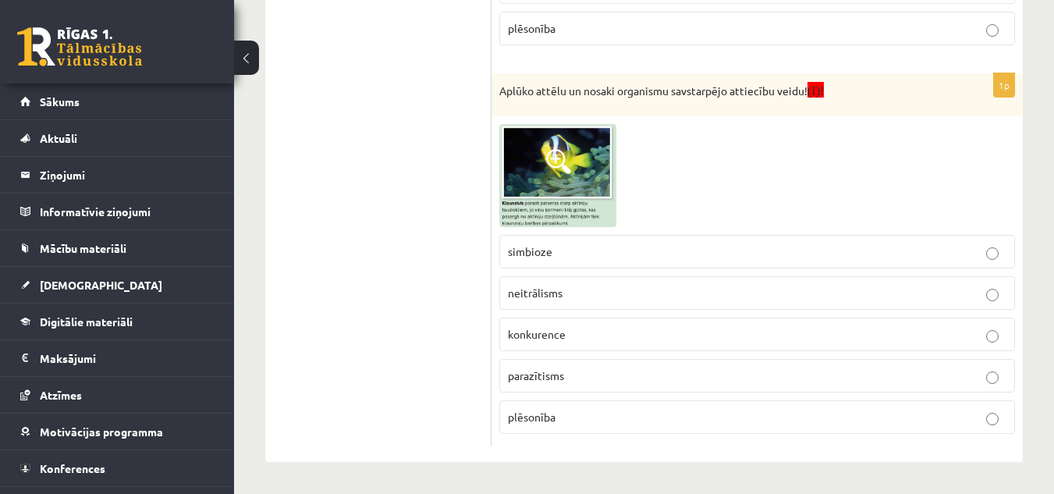
click at [597, 203] on img at bounding box center [558, 175] width 117 height 103
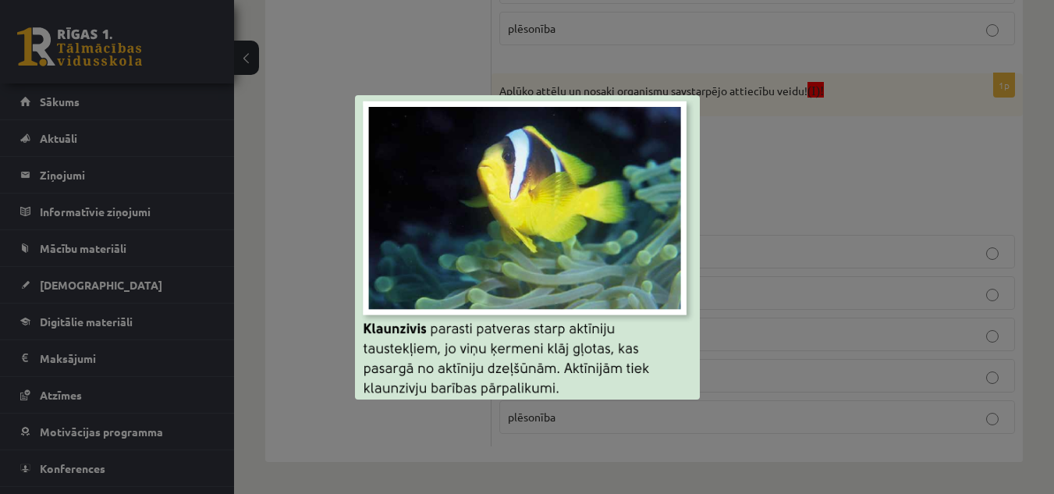
click at [746, 220] on div at bounding box center [527, 247] width 1054 height 494
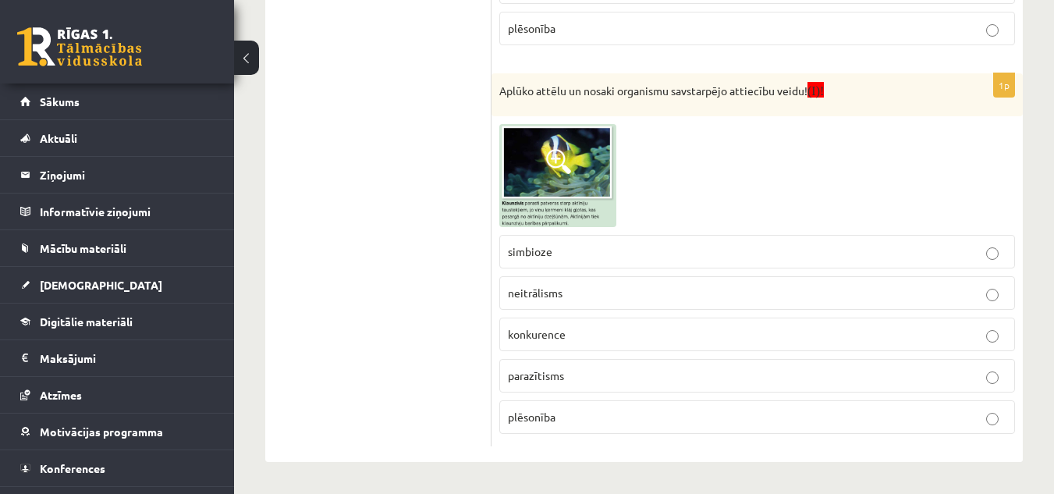
click at [578, 296] on p "neitrālisms" at bounding box center [757, 293] width 499 height 16
click at [622, 254] on p "simbioze" at bounding box center [757, 252] width 499 height 16
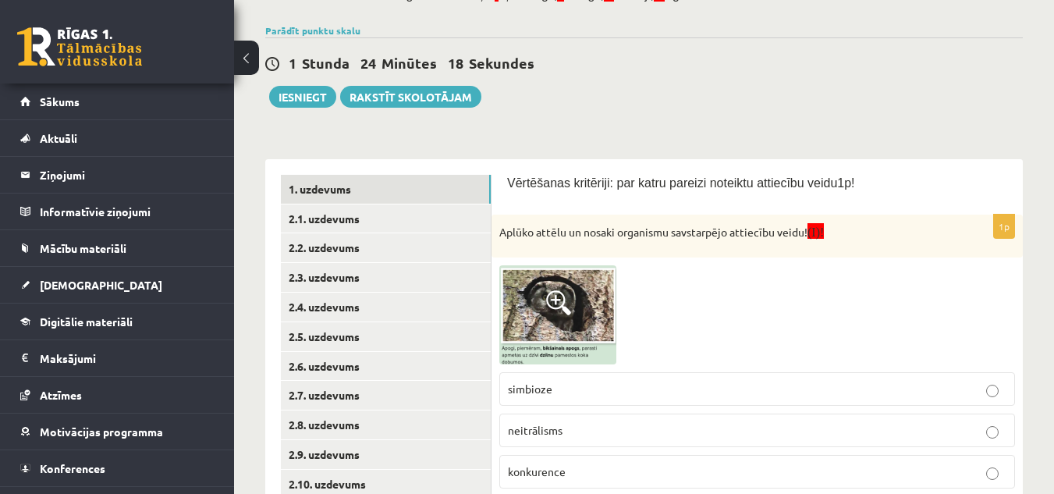
scroll to position [130, 0]
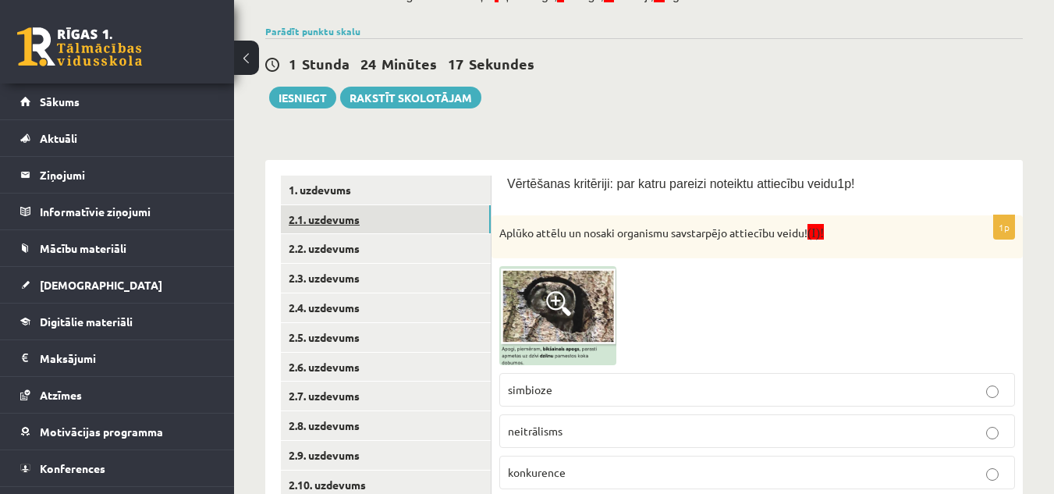
click at [408, 215] on link "2.1. uzdevums" at bounding box center [386, 219] width 210 height 29
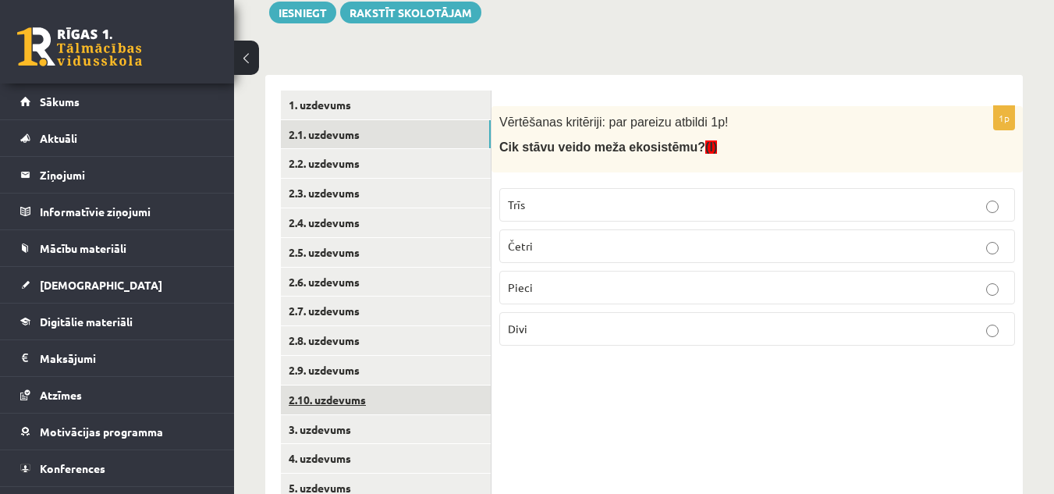
scroll to position [217, 0]
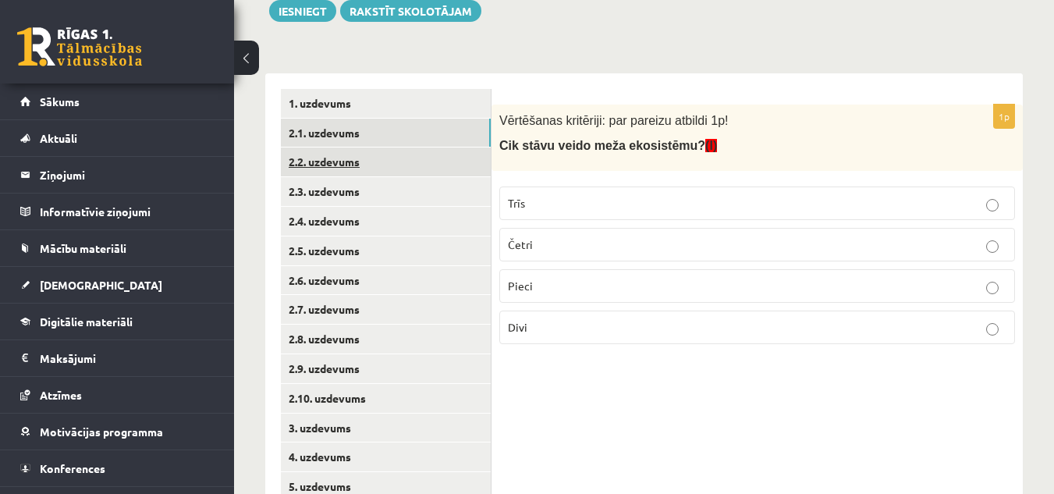
click at [384, 166] on link "2.2. uzdevums" at bounding box center [386, 162] width 210 height 29
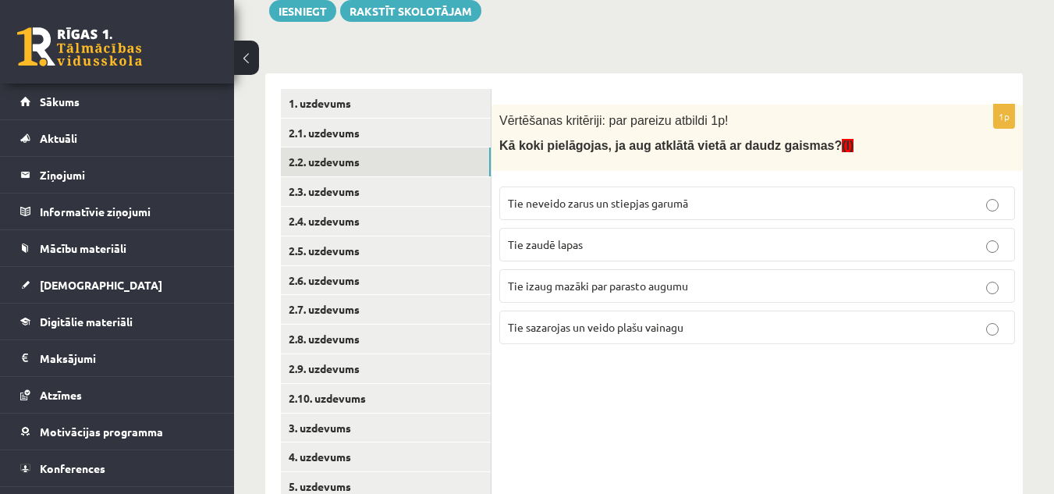
click at [671, 325] on span "Tie sazarojas un veido plašu vainagu" at bounding box center [596, 327] width 176 height 14
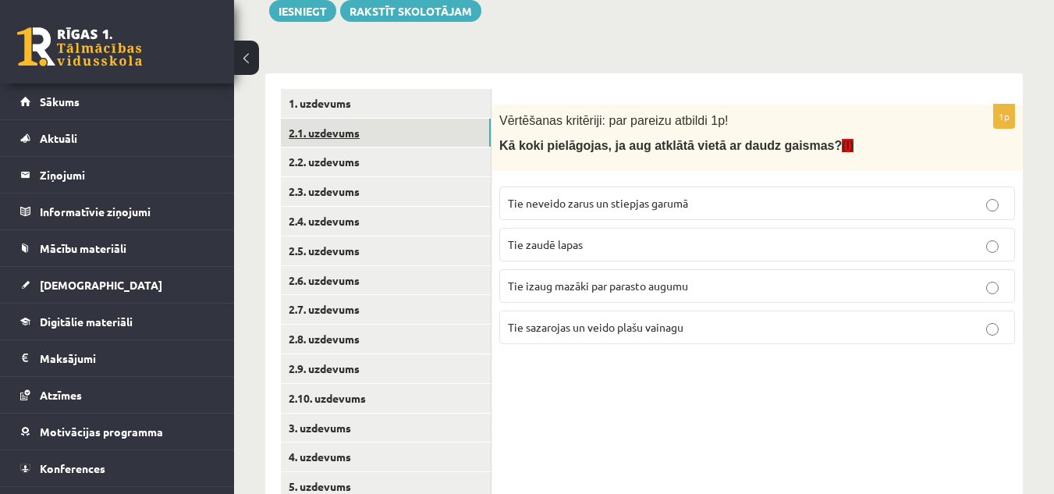
click at [396, 140] on link "2.1. uzdevums" at bounding box center [386, 133] width 210 height 29
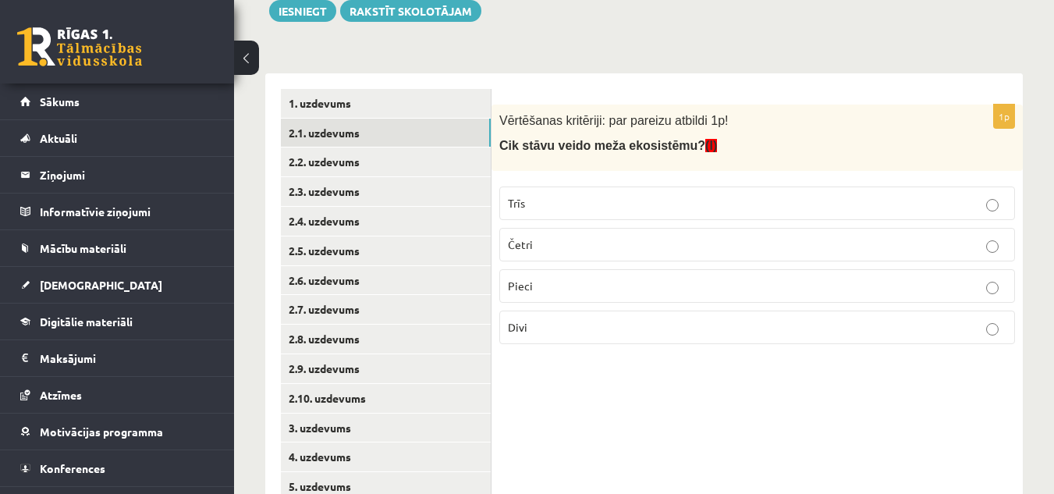
click at [584, 250] on p "Četri" at bounding box center [757, 244] width 499 height 16
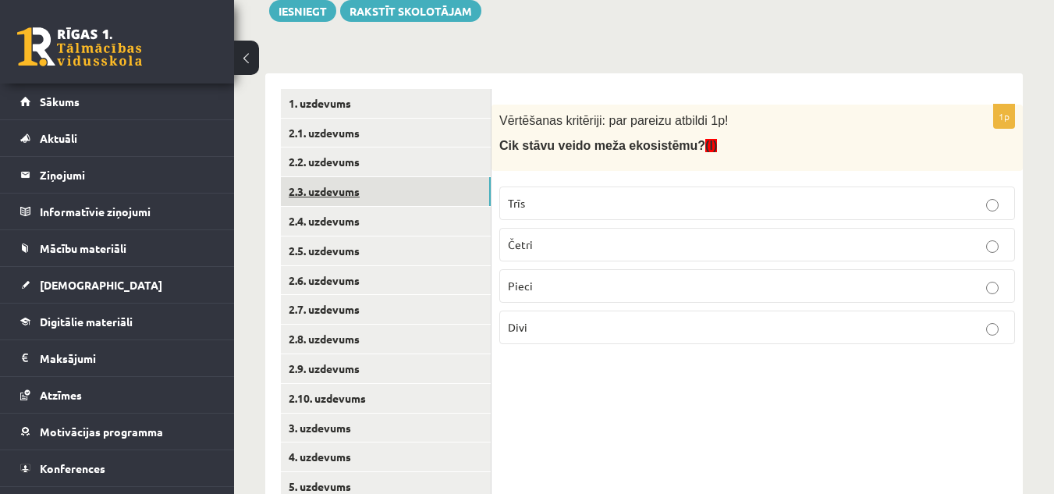
click at [409, 194] on link "2.3. uzdevums" at bounding box center [386, 191] width 210 height 29
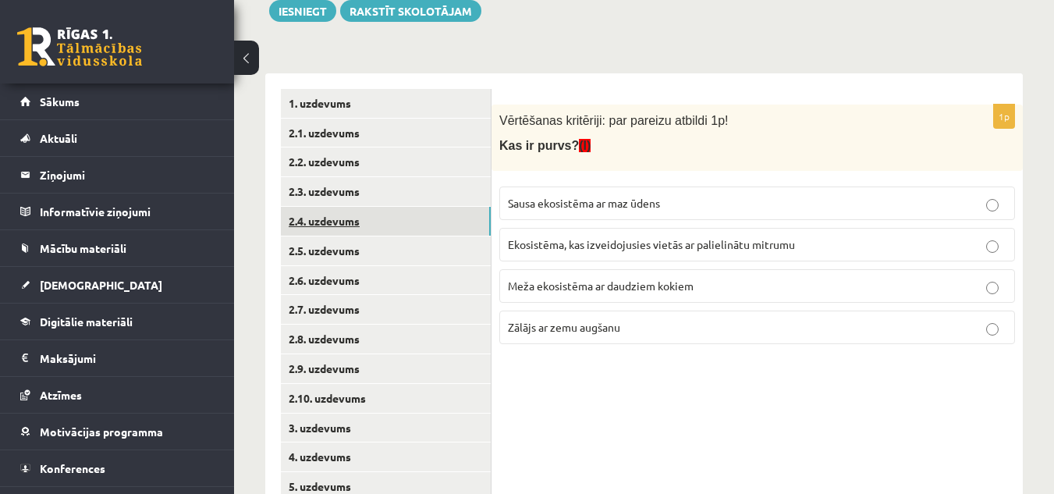
click at [429, 230] on link "2.4. uzdevums" at bounding box center [386, 221] width 210 height 29
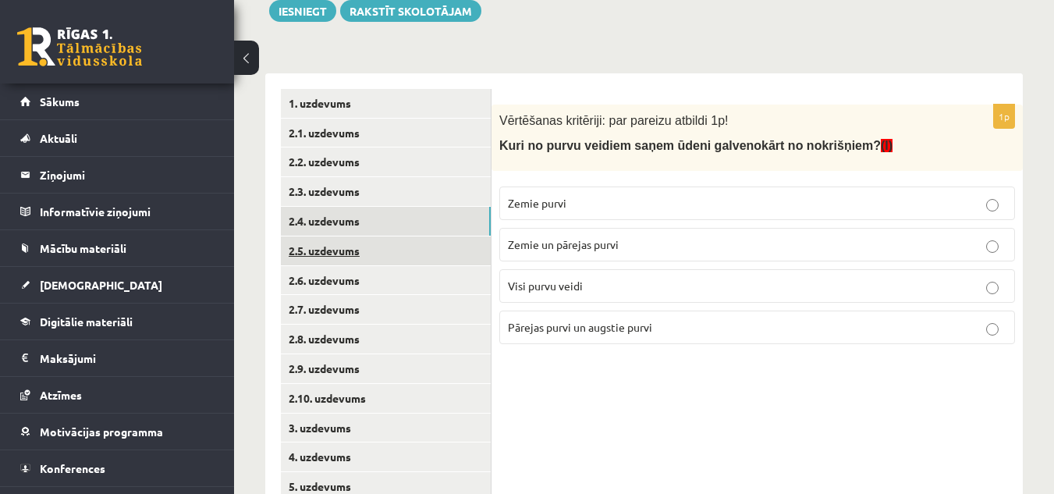
click at [434, 250] on link "2.5. uzdevums" at bounding box center [386, 250] width 210 height 29
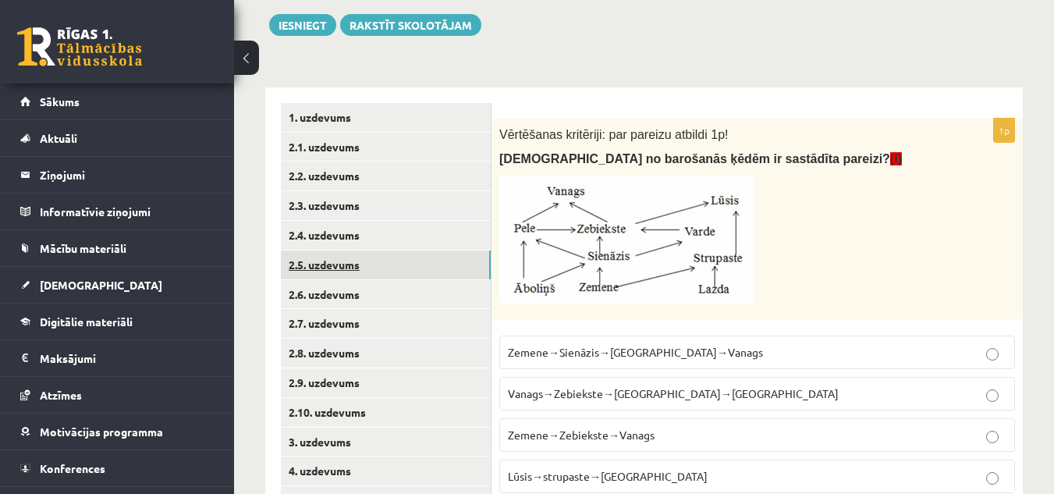
scroll to position [204, 0]
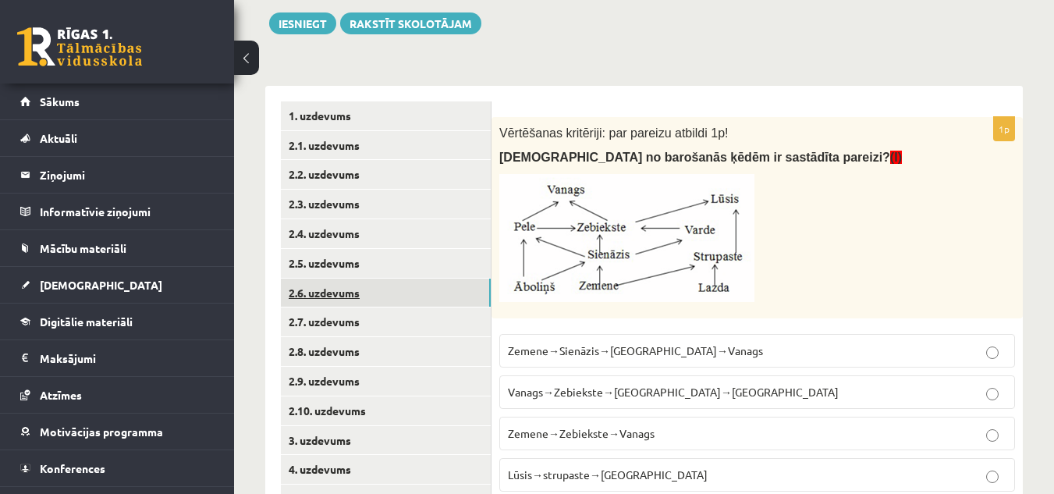
click at [438, 289] on link "2.6. uzdevums" at bounding box center [386, 293] width 210 height 29
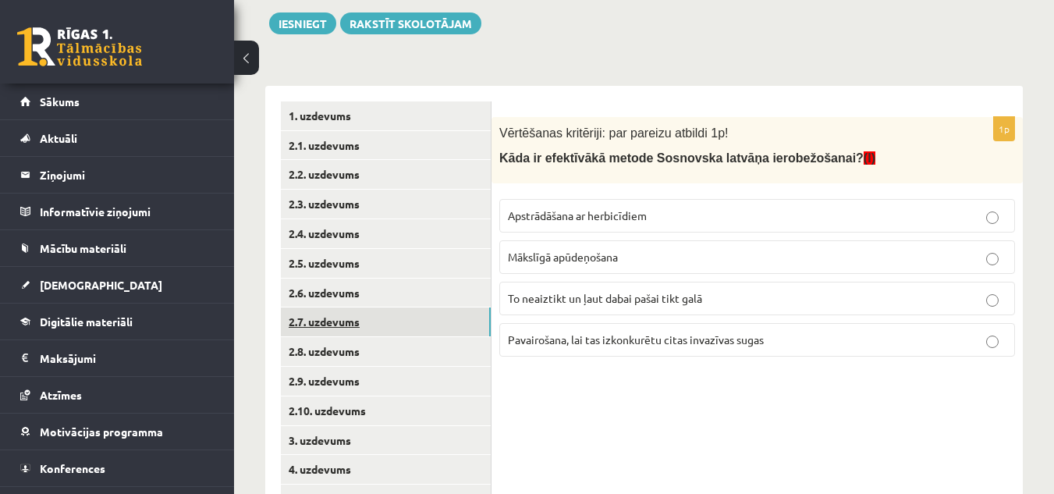
click at [437, 312] on link "2.7. uzdevums" at bounding box center [386, 322] width 210 height 29
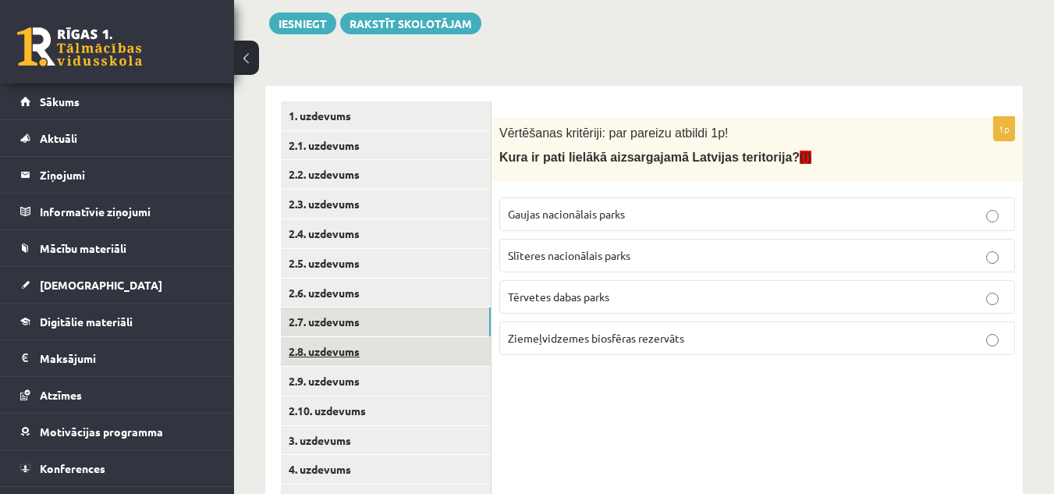
click at [446, 338] on link "2.8. uzdevums" at bounding box center [386, 351] width 210 height 29
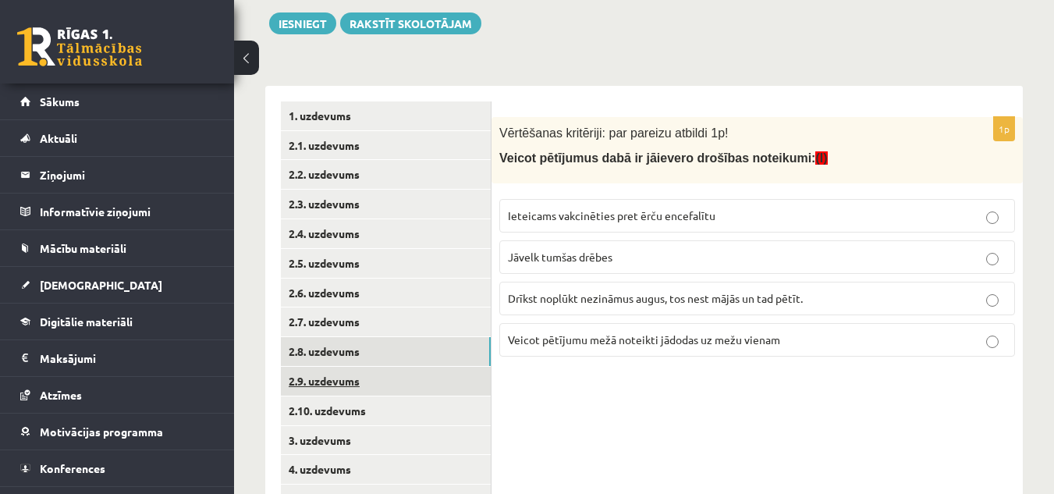
click at [453, 375] on link "2.9. uzdevums" at bounding box center [386, 381] width 210 height 29
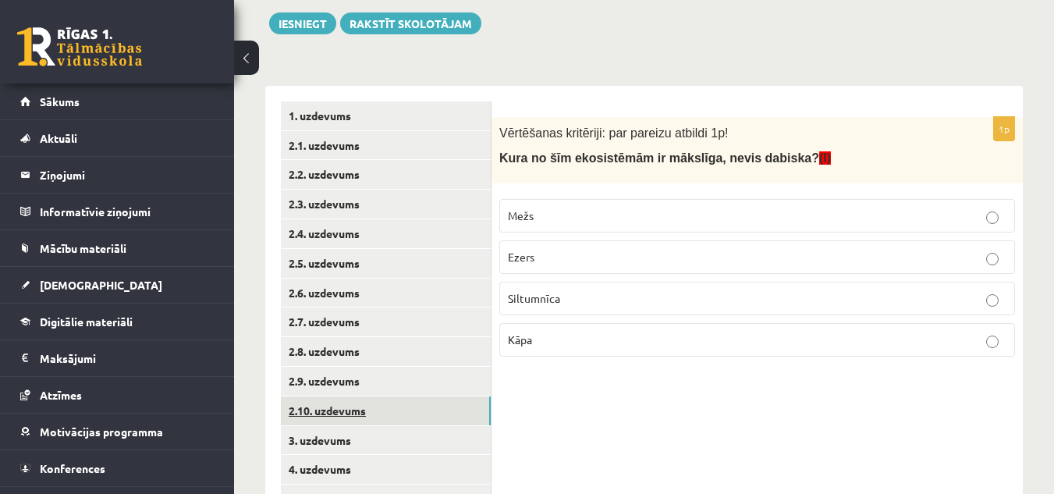
click at [468, 403] on link "2.10. uzdevums" at bounding box center [386, 410] width 210 height 29
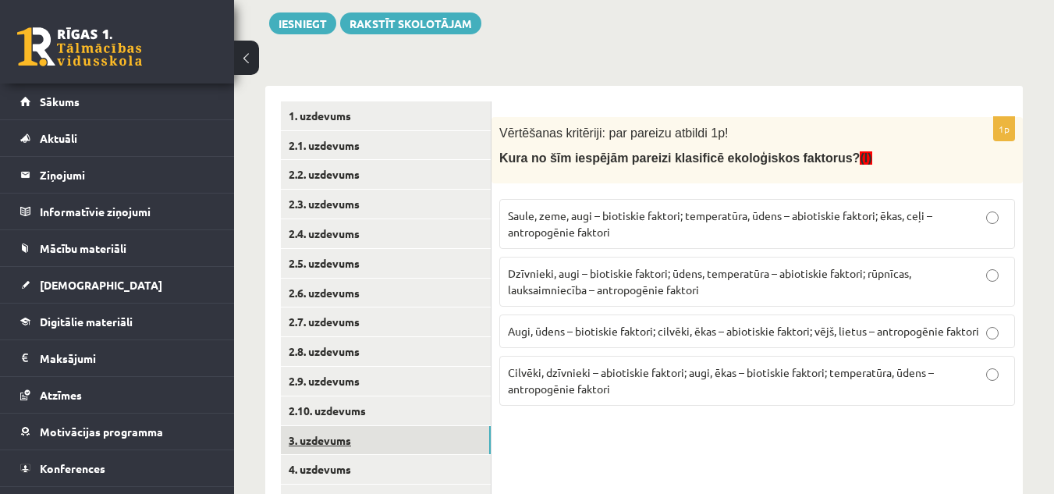
click at [469, 436] on link "3. uzdevums" at bounding box center [386, 440] width 210 height 29
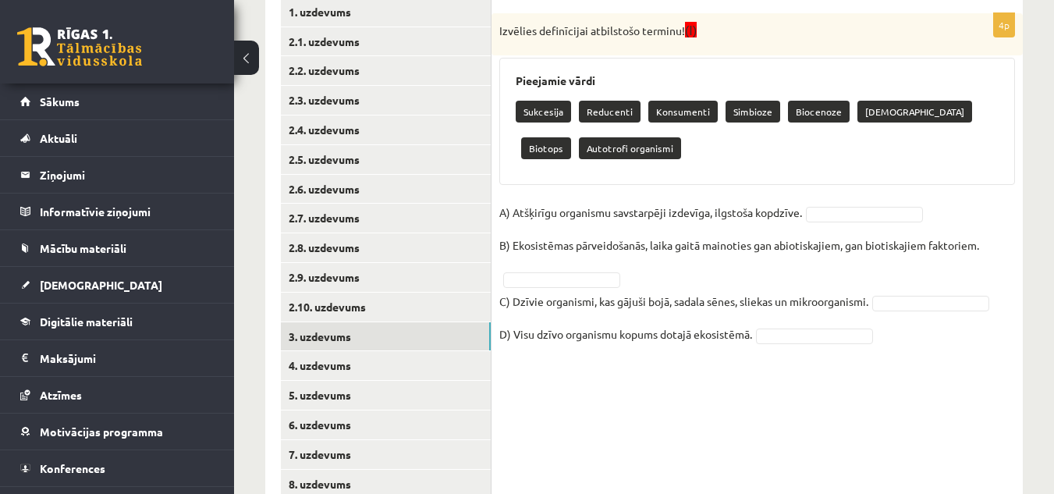
scroll to position [297, 0]
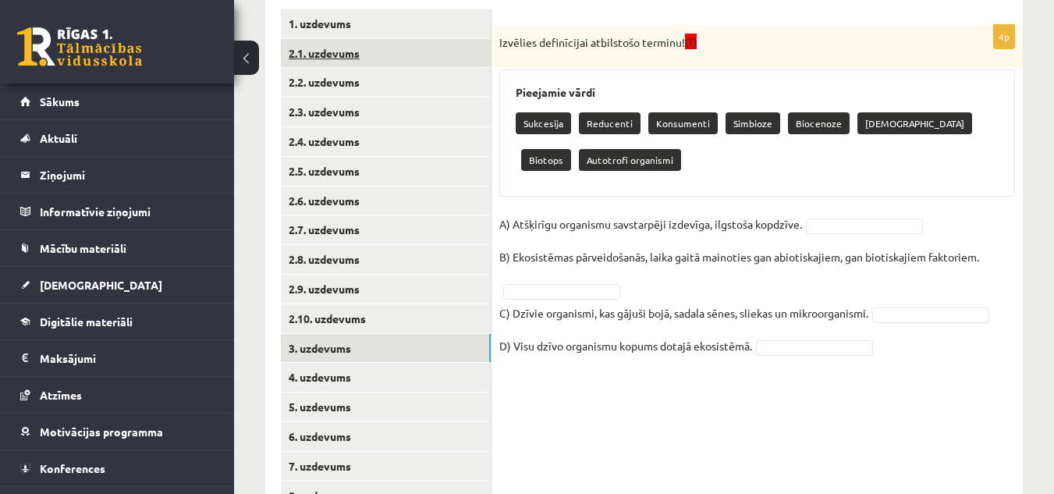
click at [368, 52] on link "2.1. uzdevums" at bounding box center [386, 53] width 210 height 29
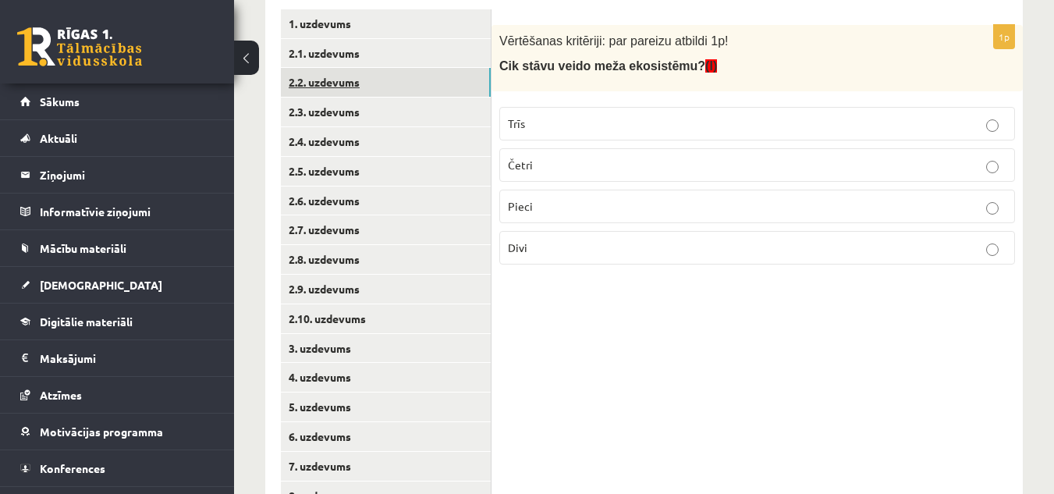
click at [380, 82] on link "2.2. uzdevums" at bounding box center [386, 82] width 210 height 29
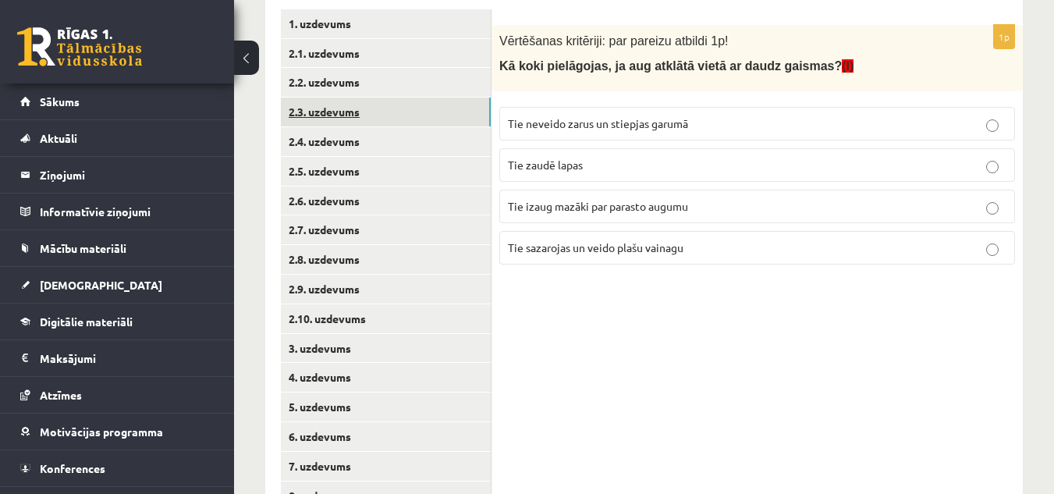
click at [395, 109] on link "2.3. uzdevums" at bounding box center [386, 112] width 210 height 29
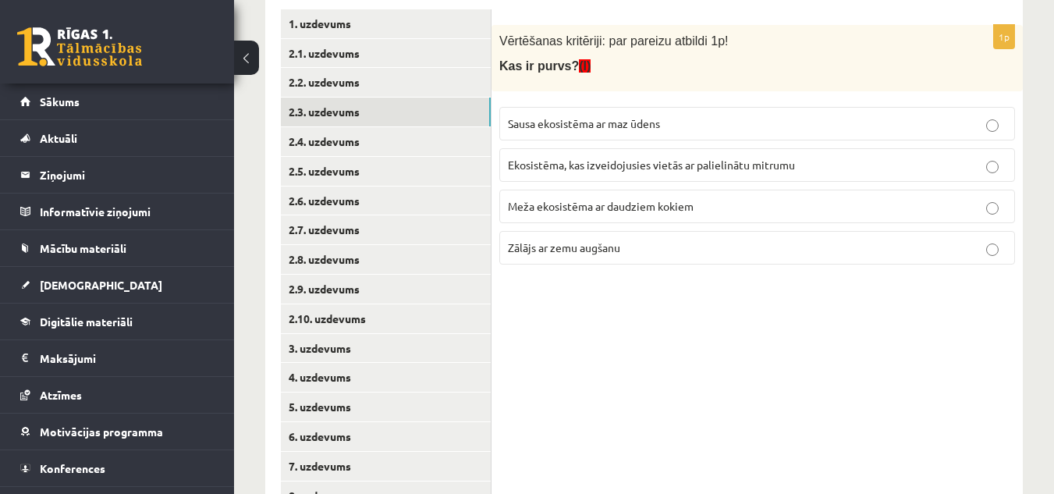
click at [574, 158] on p "Ekosistēma, kas izveidojusies vietās ar palielinātu mitrumu" at bounding box center [757, 165] width 499 height 16
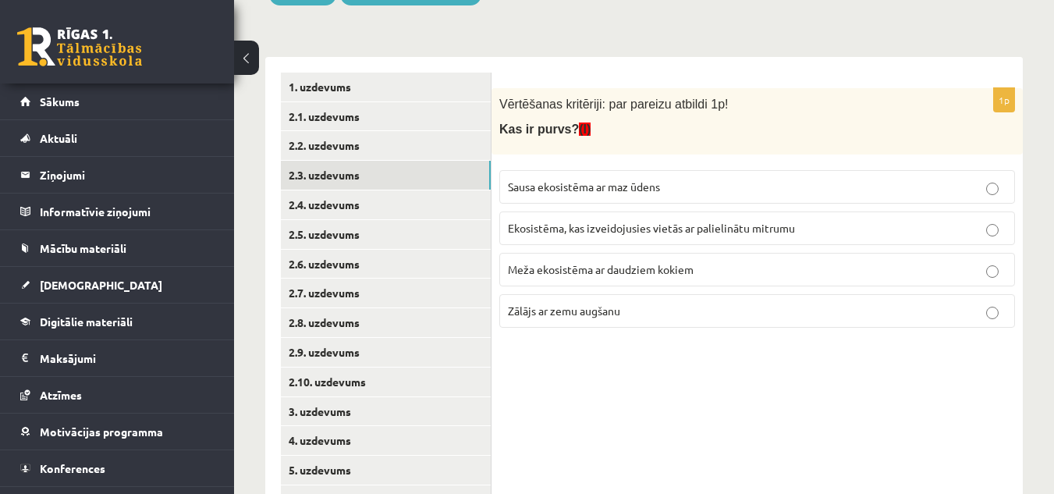
scroll to position [233, 0]
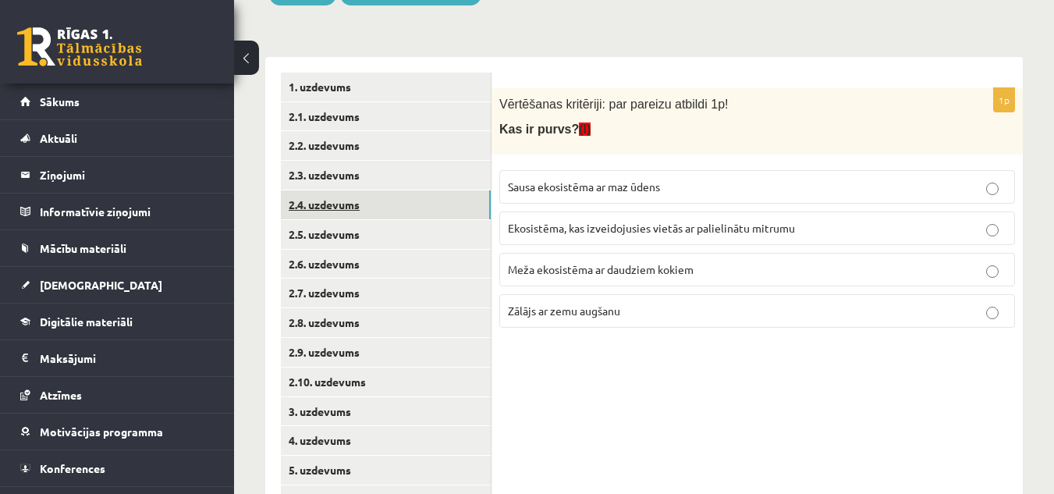
click at [440, 214] on link "2.4. uzdevums" at bounding box center [386, 204] width 210 height 29
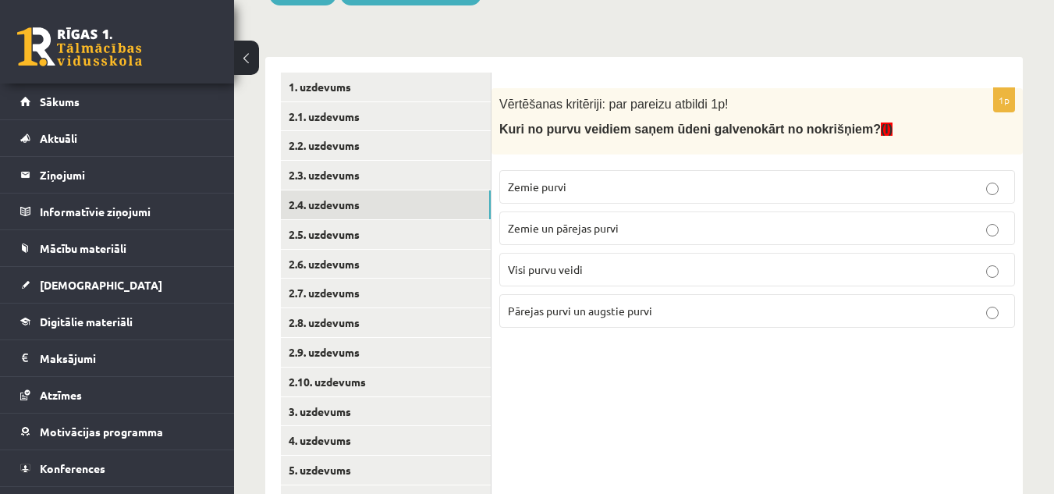
click at [661, 308] on p "Pārejas purvi un augstie purvi" at bounding box center [757, 311] width 499 height 16
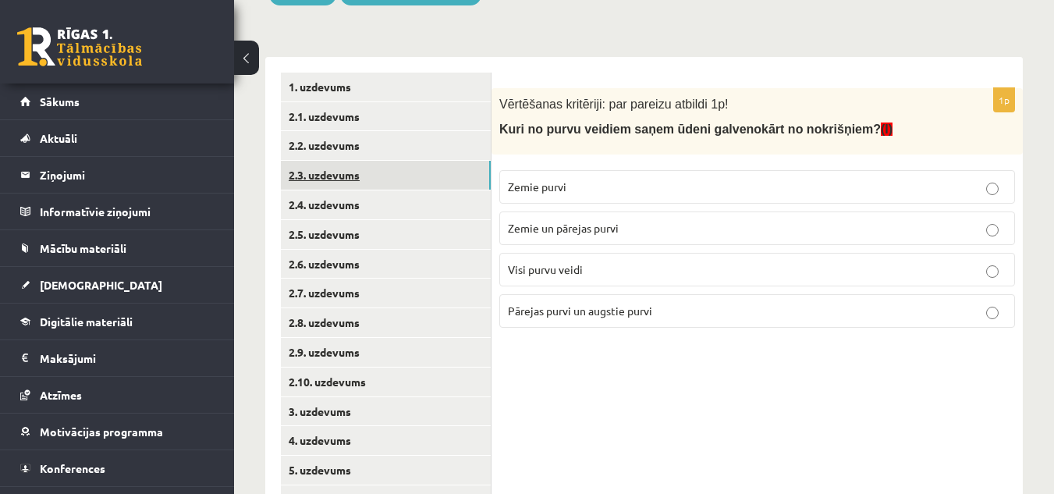
click at [436, 184] on link "2.3. uzdevums" at bounding box center [386, 175] width 210 height 29
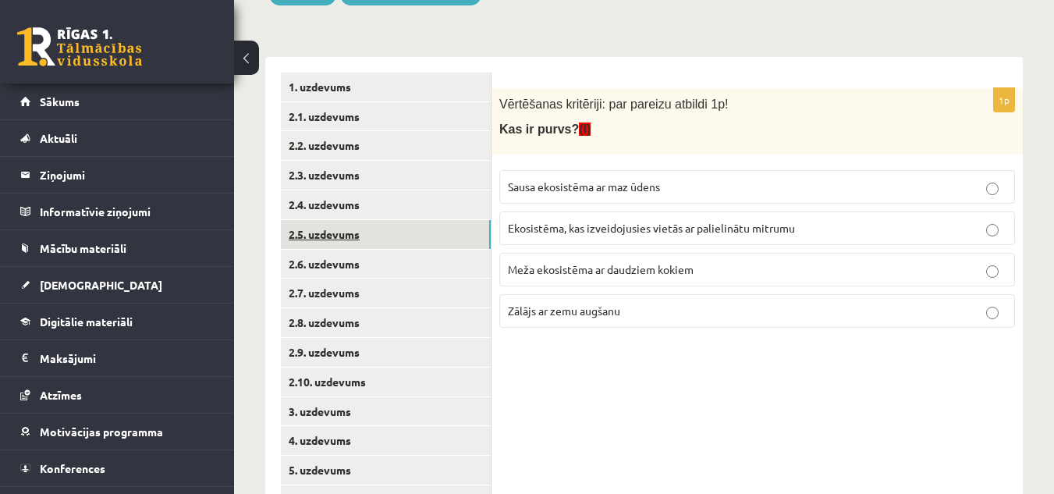
click at [439, 244] on link "2.5. uzdevums" at bounding box center [386, 234] width 210 height 29
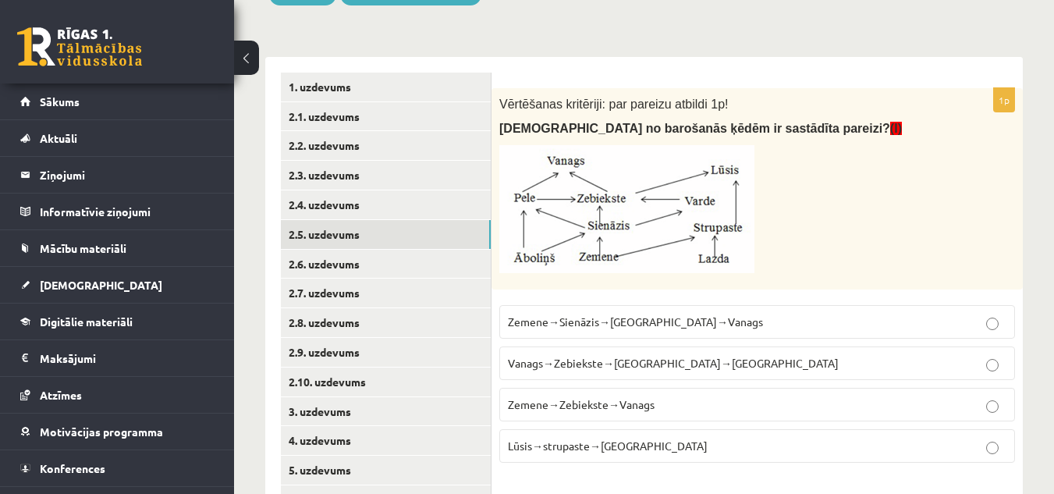
click at [615, 315] on p "Zemene→Sienāzis→Zebiekste→Vanags" at bounding box center [757, 322] width 499 height 16
click at [407, 258] on link "2.6. uzdevums" at bounding box center [386, 264] width 210 height 29
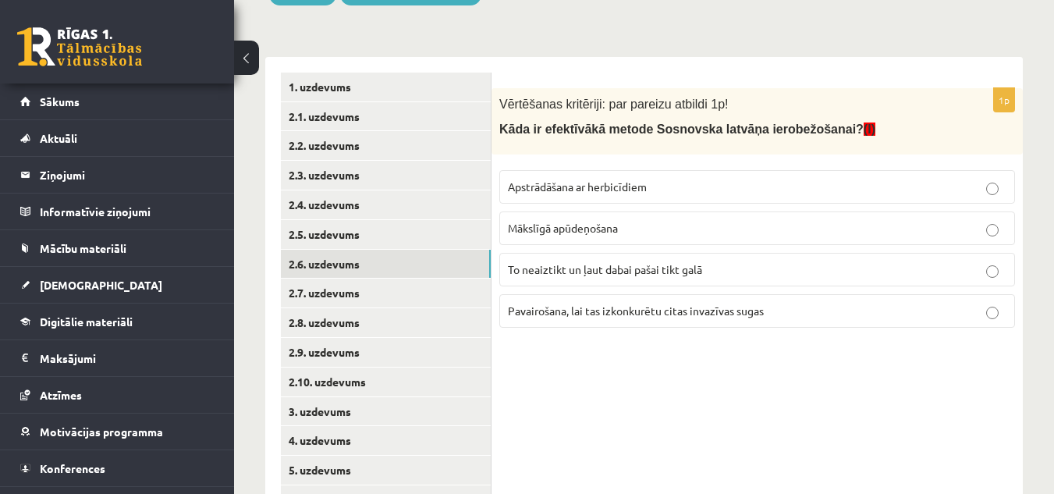
click at [597, 193] on span "Apstrādāšana ar herbicīdiem" at bounding box center [577, 187] width 139 height 14
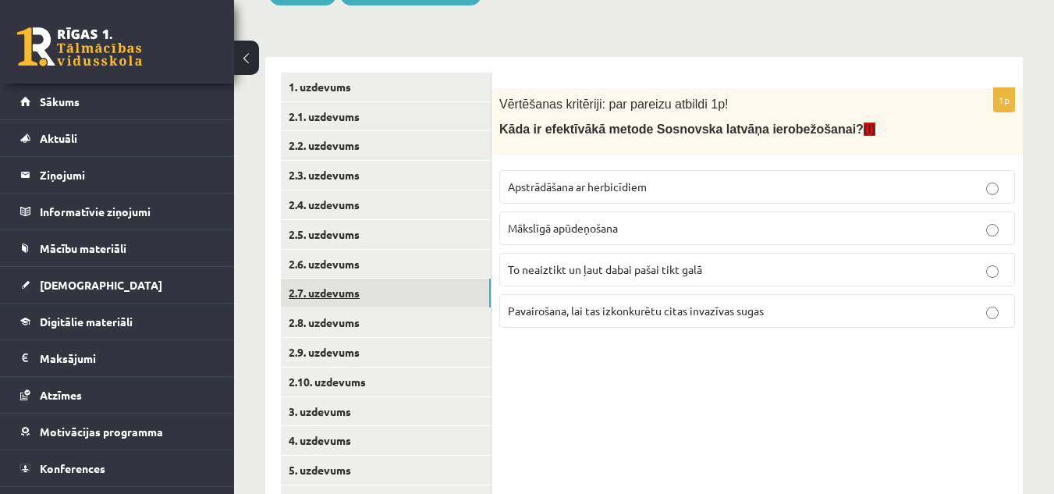
click at [386, 284] on link "2.7. uzdevums" at bounding box center [386, 293] width 210 height 29
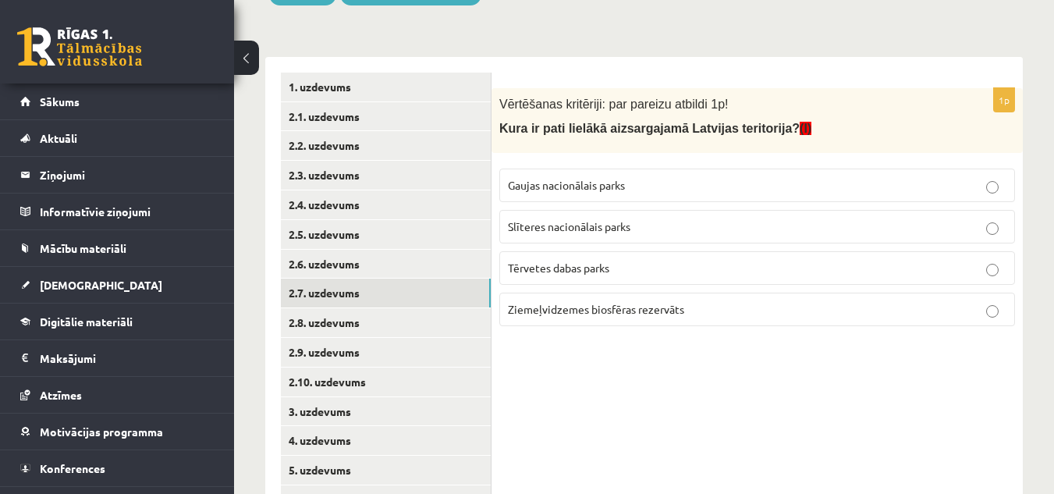
drag, startPoint x: 735, startPoint y: 376, endPoint x: 724, endPoint y: 398, distance: 24.8
click at [731, 384] on div "1p Vērtēšanas kritēriji: par pareizu atbildi 1p! Kura ir pati lielākā aizsargaj…" at bounding box center [758, 338] width 532 height 562
click at [685, 318] on p "Ziemeļvidzemes biosfēras rezervāts" at bounding box center [757, 309] width 499 height 16
click at [422, 329] on link "2.8. uzdevums" at bounding box center [386, 322] width 210 height 29
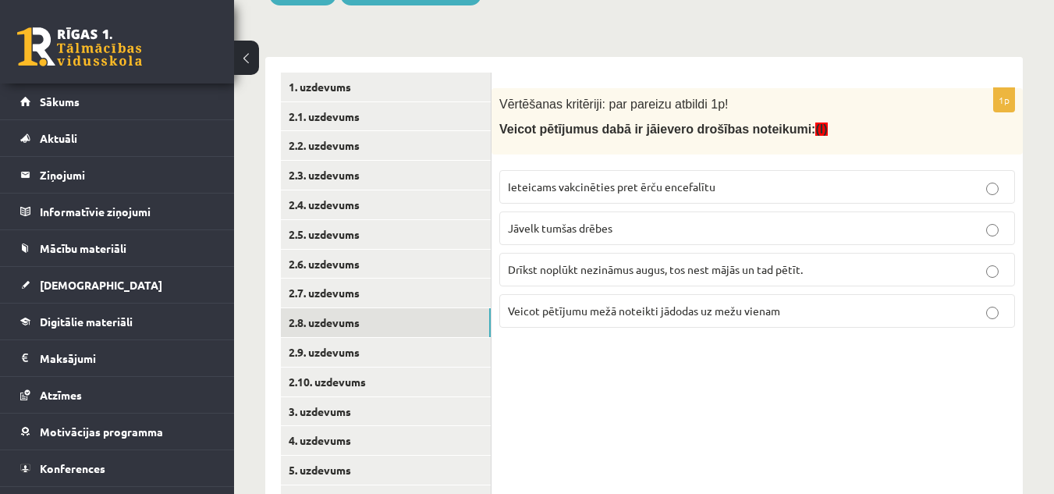
click at [734, 186] on p "Ieteicams vakcinēties pret ērču encefalītu" at bounding box center [757, 187] width 499 height 16
click at [377, 354] on link "2.9. uzdevums" at bounding box center [386, 352] width 210 height 29
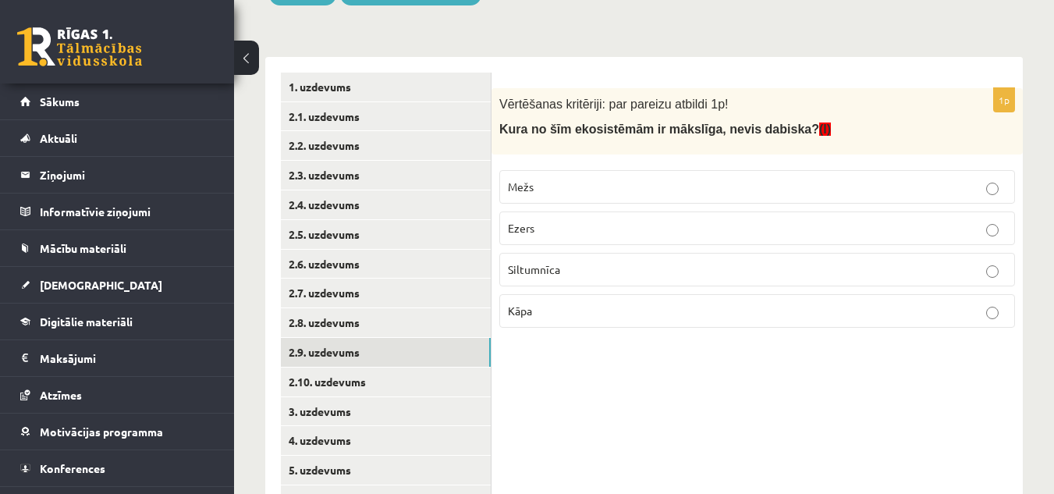
drag, startPoint x: 542, startPoint y: 262, endPoint x: 532, endPoint y: 262, distance: 10.1
click at [538, 262] on p "Siltumnīca" at bounding box center [757, 269] width 499 height 16
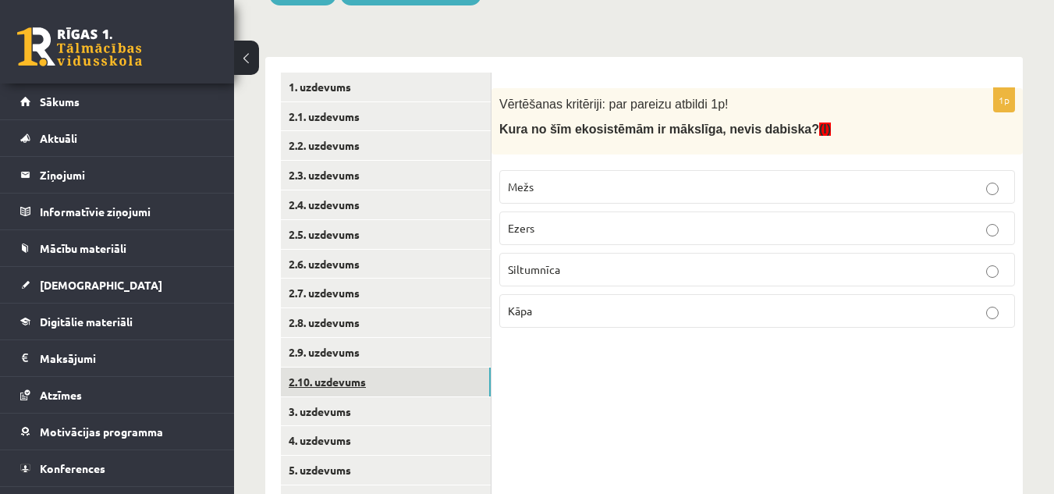
click at [450, 372] on link "2.10. uzdevums" at bounding box center [386, 382] width 210 height 29
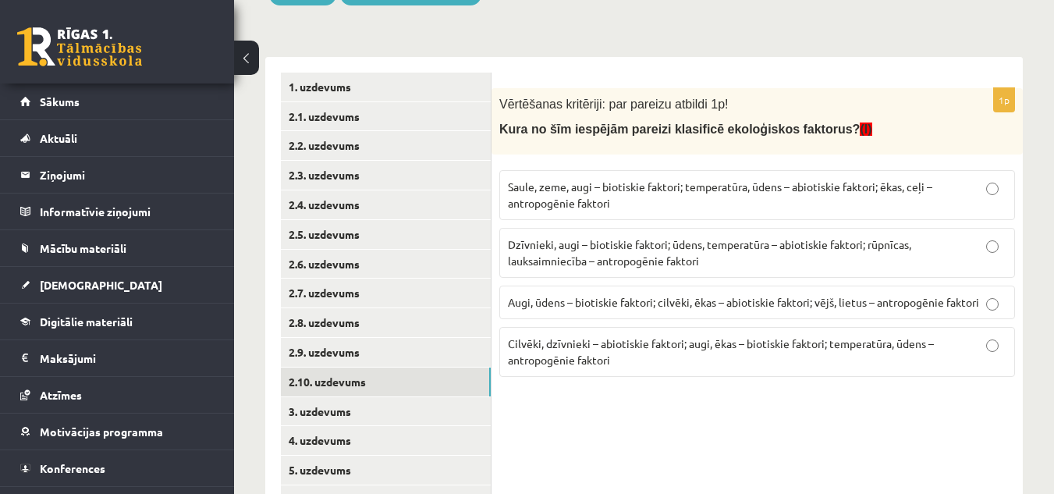
click at [542, 251] on p "Dzīvnieki, augi – biotiskie faktori; ūdens, temperatūra – abiotiskie faktori; r…" at bounding box center [757, 252] width 499 height 33
click at [460, 403] on link "3. uzdevums" at bounding box center [386, 411] width 210 height 29
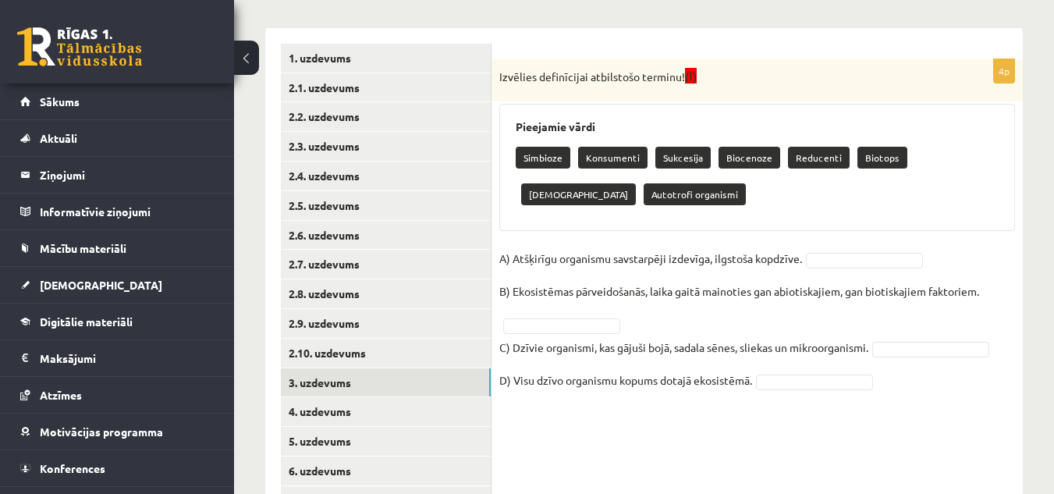
scroll to position [235, 0]
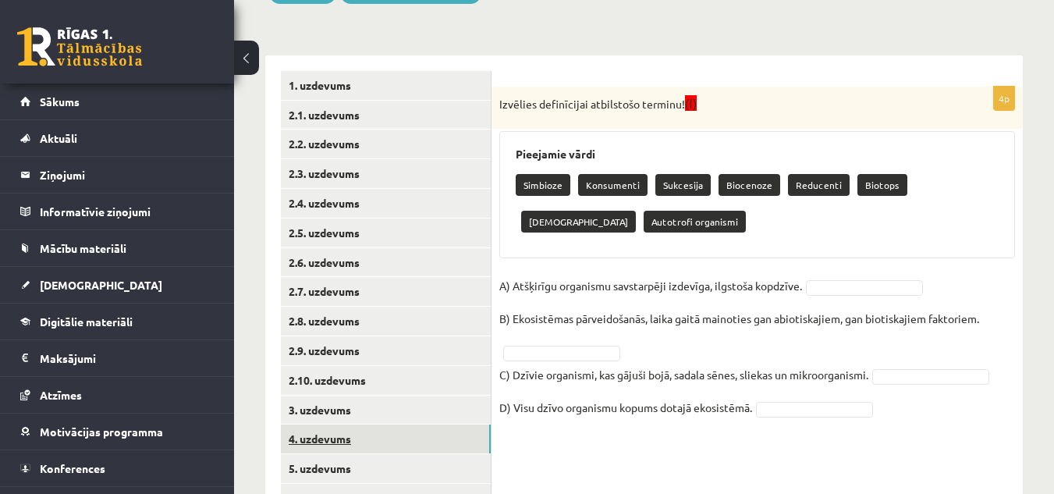
click at [373, 432] on link "4. uzdevums" at bounding box center [386, 439] width 210 height 29
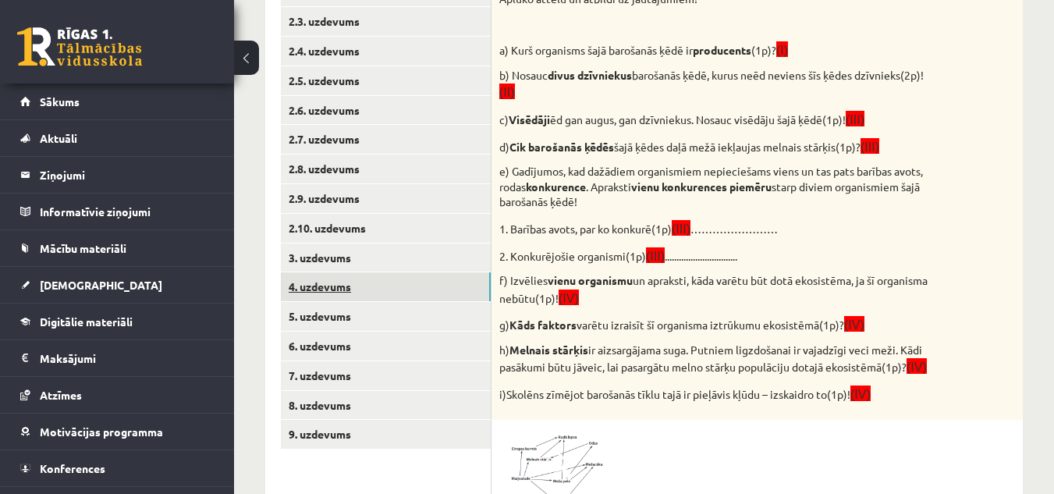
scroll to position [391, 0]
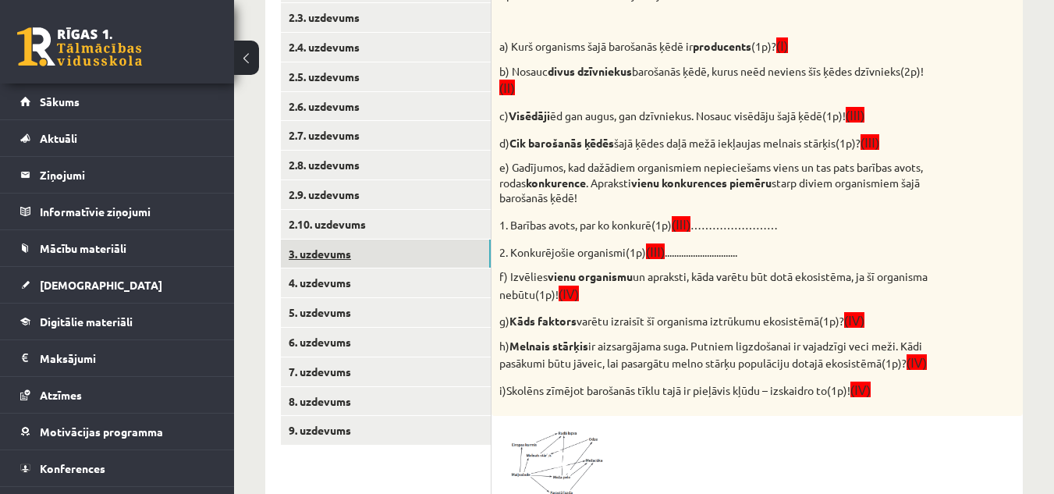
click at [418, 256] on link "3. uzdevums" at bounding box center [386, 254] width 210 height 29
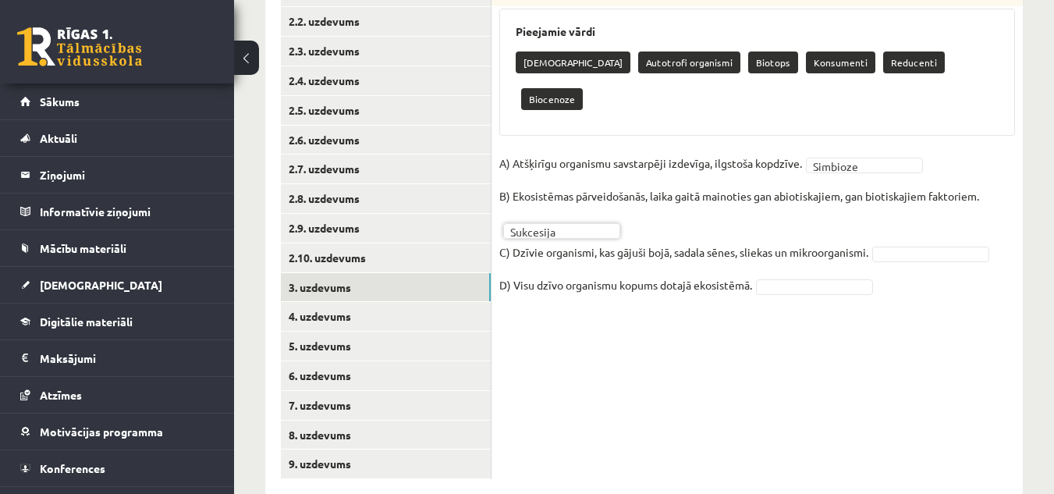
scroll to position [386, 0]
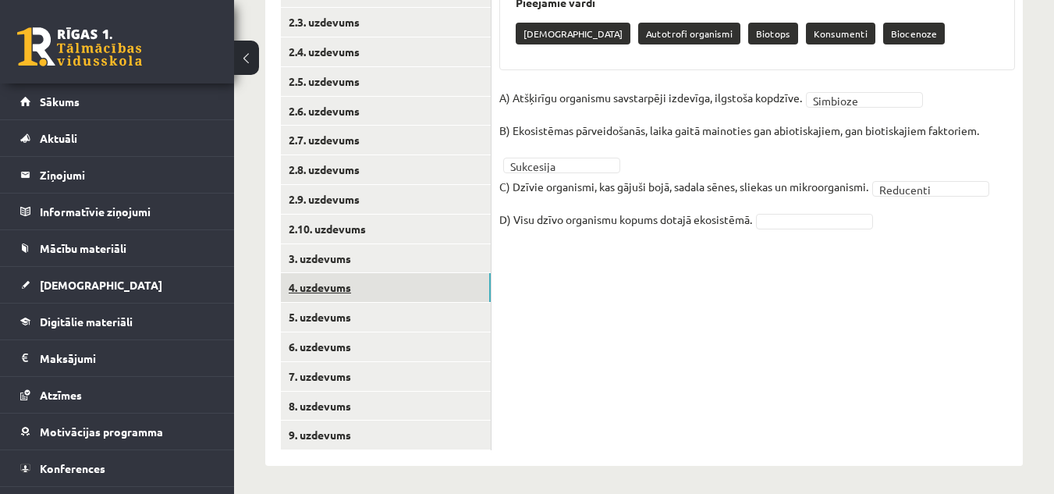
click at [403, 296] on link "4. uzdevums" at bounding box center [386, 287] width 210 height 29
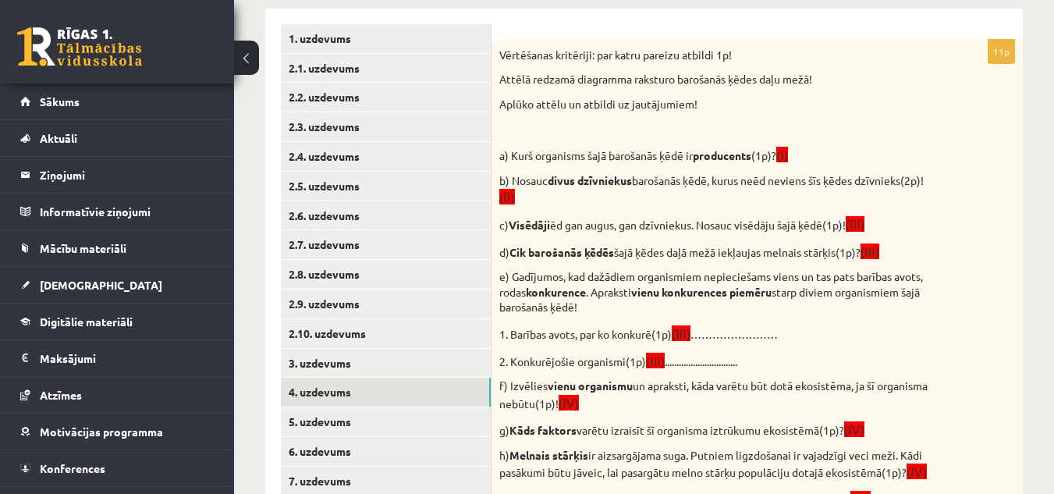
scroll to position [308, 0]
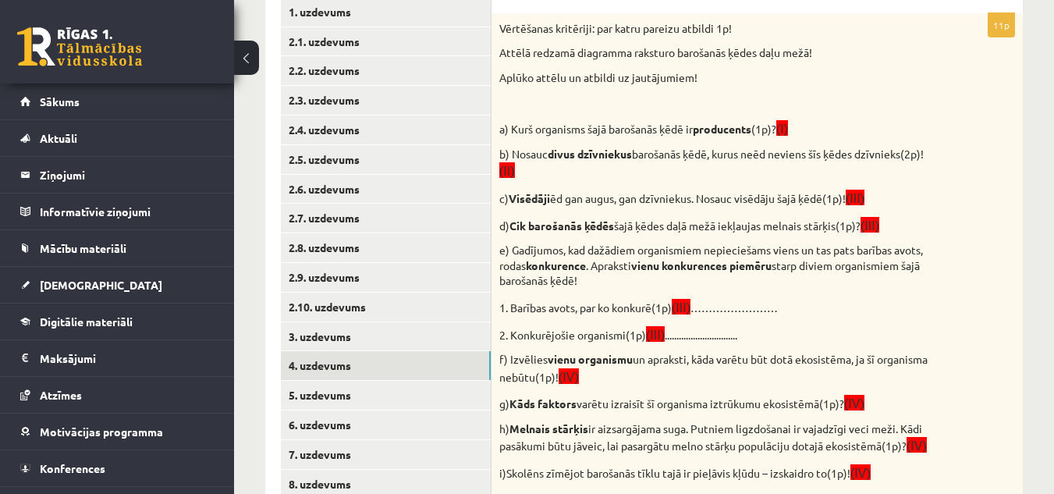
click at [755, 300] on p "1. Barības avots, par ko konkurē(1p) (III) ……………………" at bounding box center [719, 307] width 438 height 18
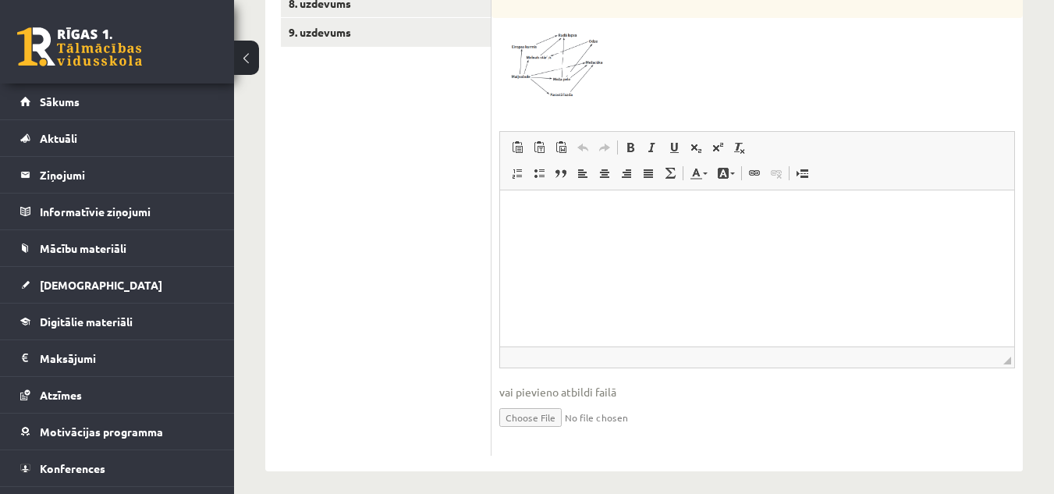
scroll to position [799, 0]
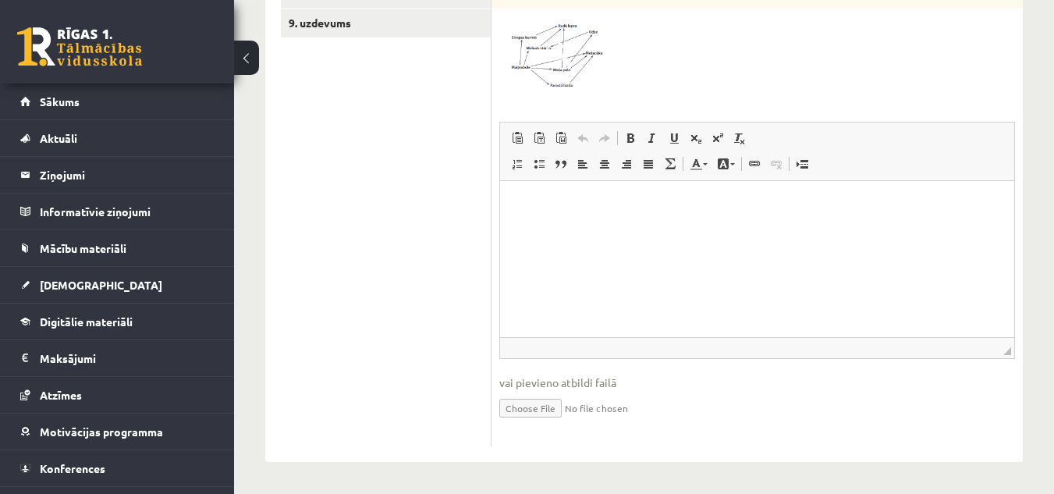
click at [761, 229] on html at bounding box center [757, 205] width 514 height 48
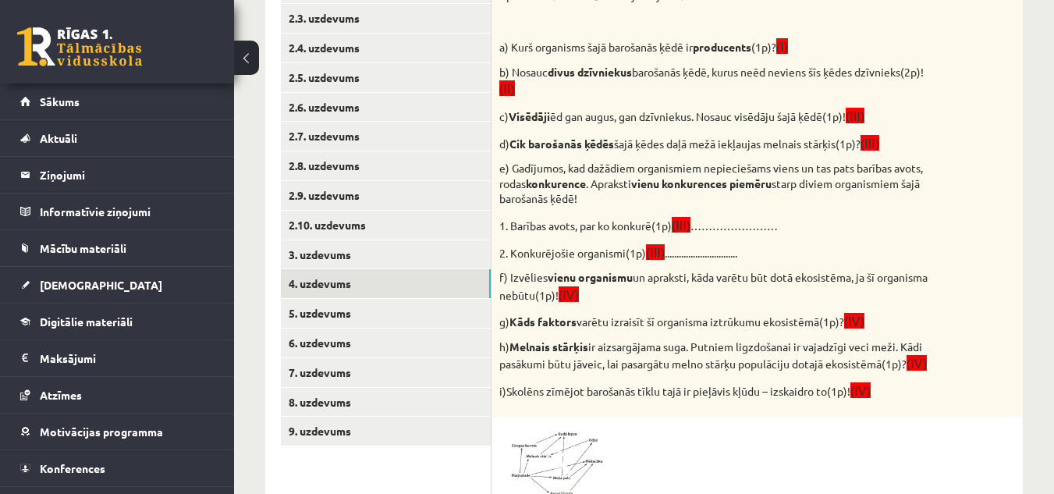
scroll to position [721, 0]
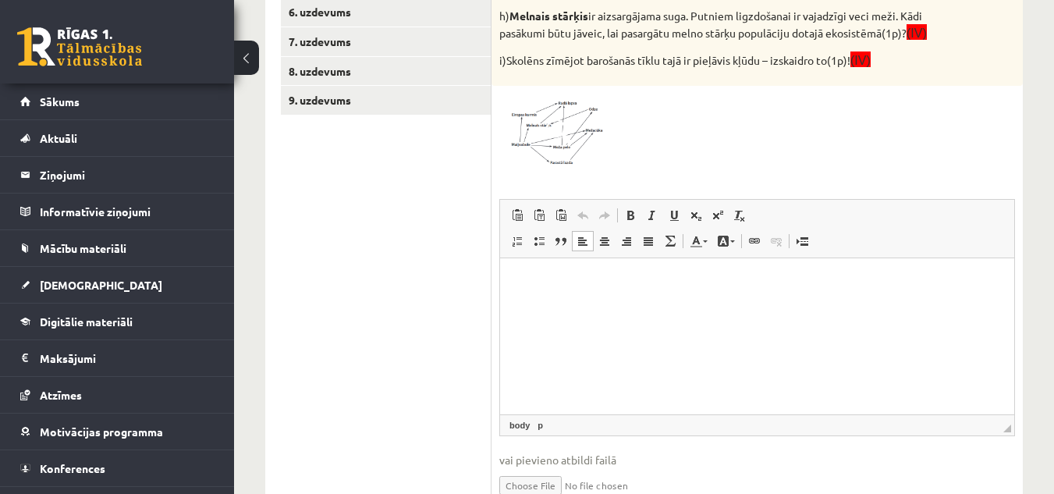
click at [564, 129] on span at bounding box center [558, 131] width 25 height 25
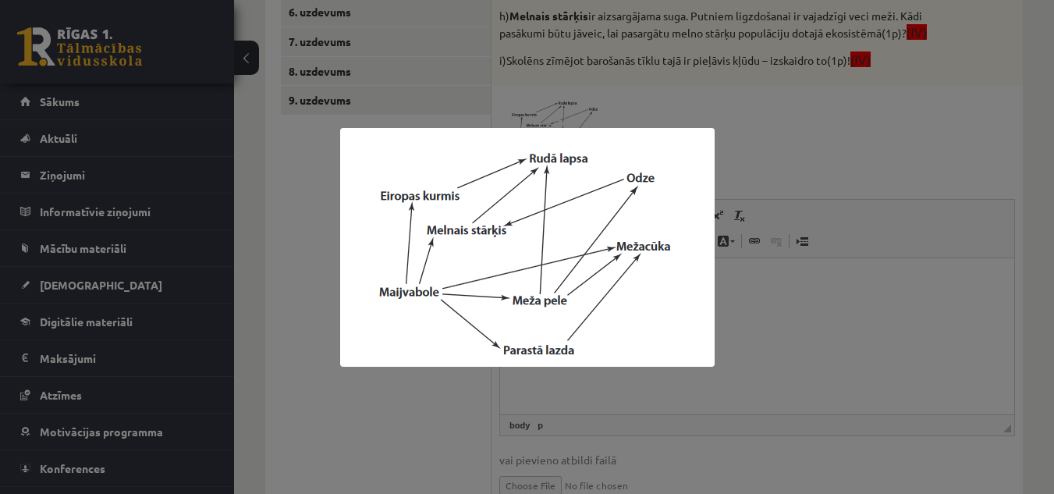
click at [714, 398] on div at bounding box center [527, 247] width 1054 height 494
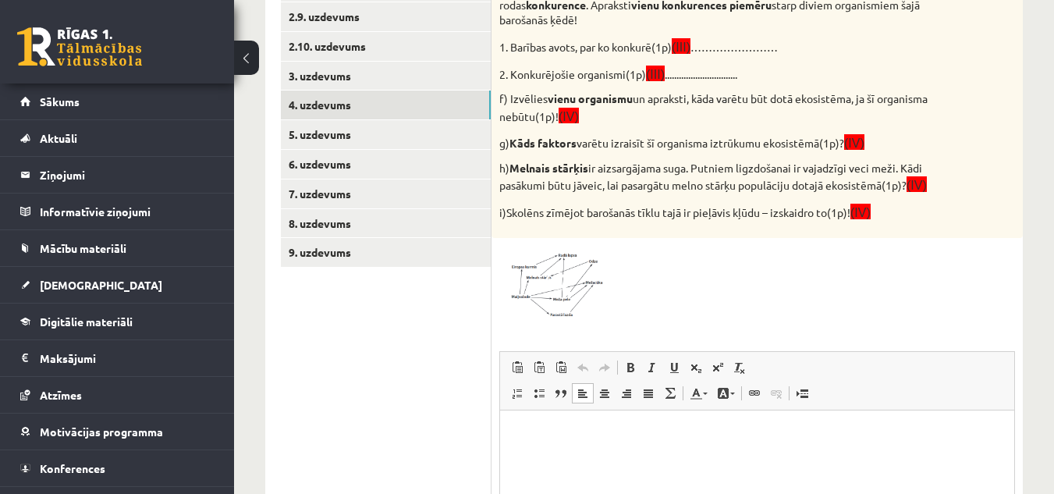
scroll to position [565, 0]
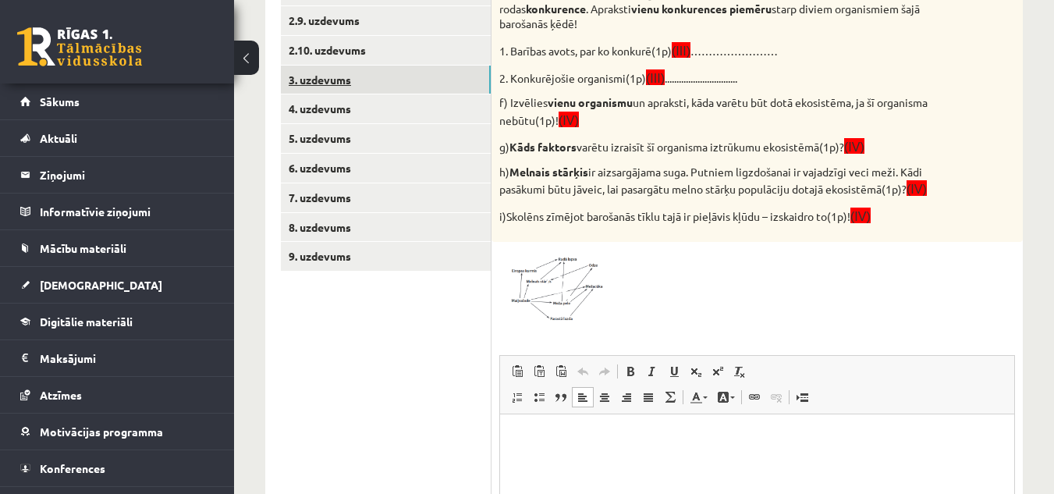
click at [460, 89] on link "3. uzdevums" at bounding box center [386, 80] width 210 height 29
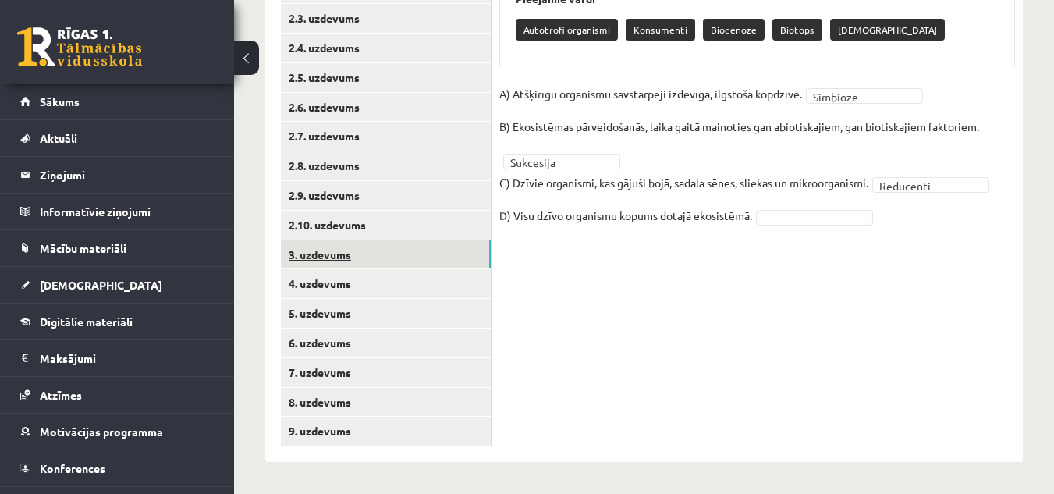
scroll to position [391, 0]
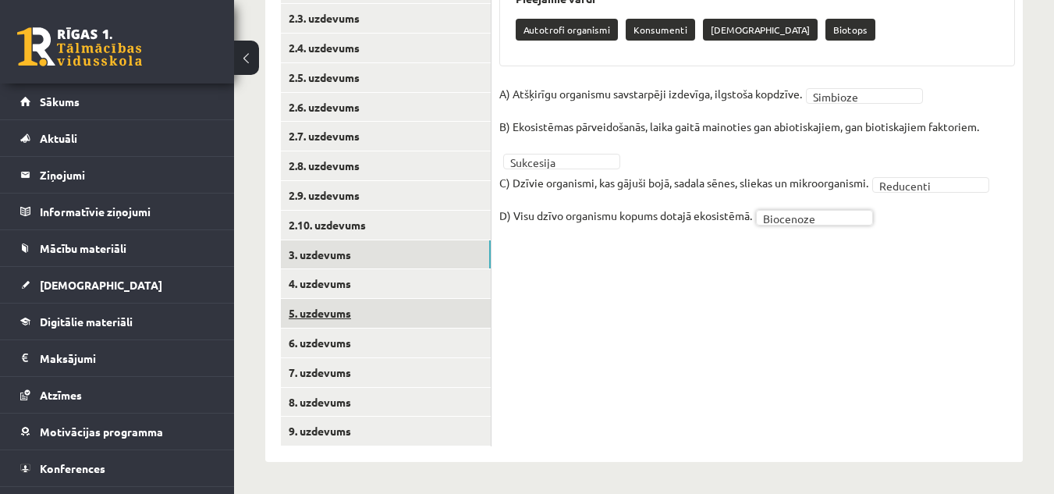
click at [369, 311] on link "5. uzdevums" at bounding box center [386, 313] width 210 height 29
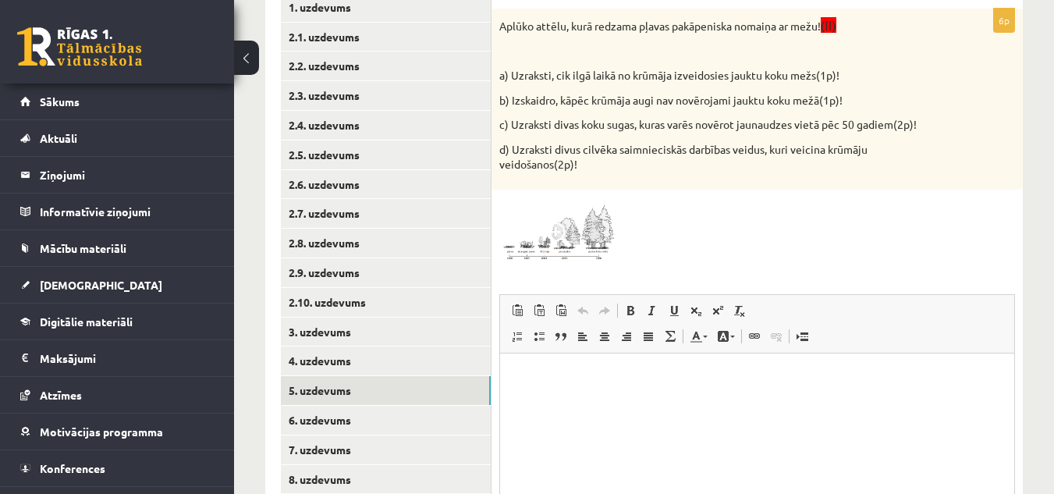
scroll to position [0, 0]
click at [564, 250] on img at bounding box center [558, 230] width 117 height 66
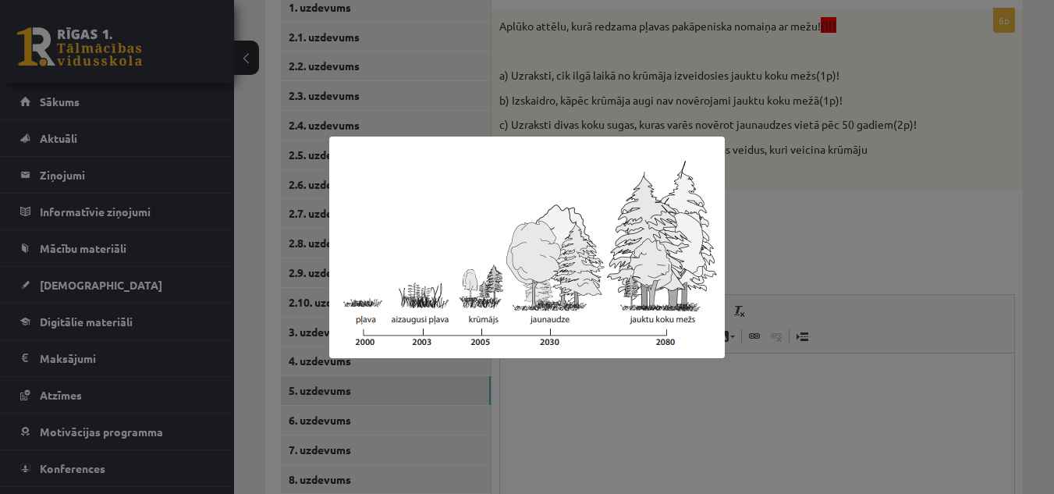
drag, startPoint x: 762, startPoint y: 261, endPoint x: 756, endPoint y: 254, distance: 8.3
click at [762, 261] on div at bounding box center [527, 247] width 1054 height 494
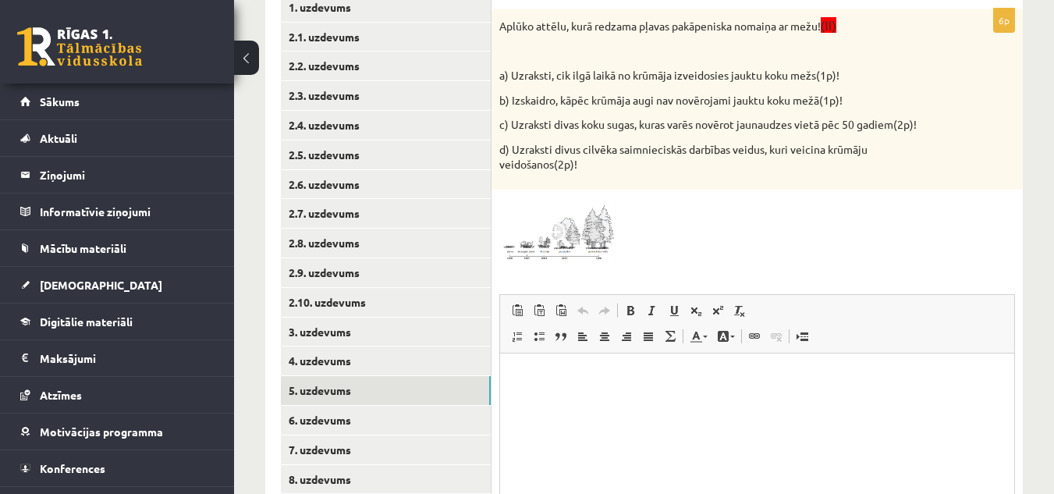
click at [565, 233] on span at bounding box center [558, 234] width 25 height 25
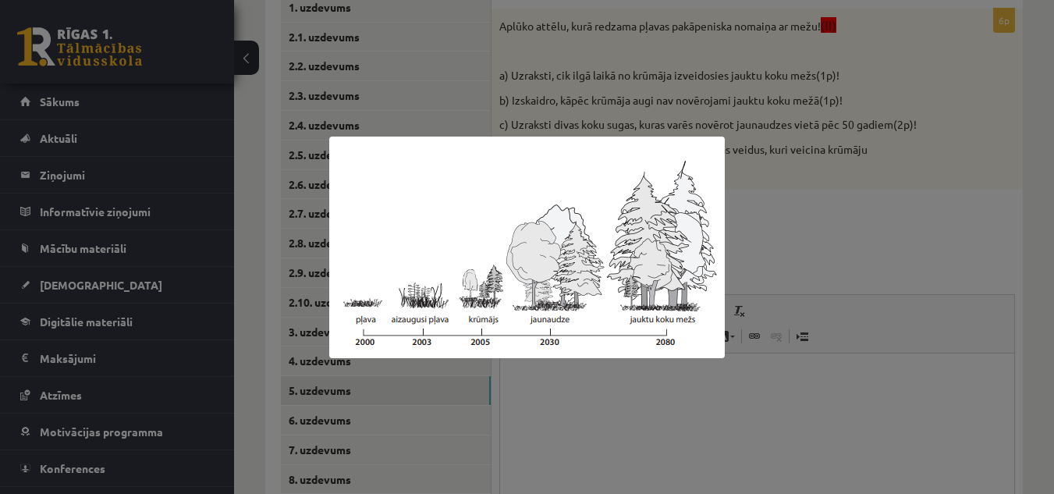
click at [779, 212] on div at bounding box center [527, 247] width 1054 height 494
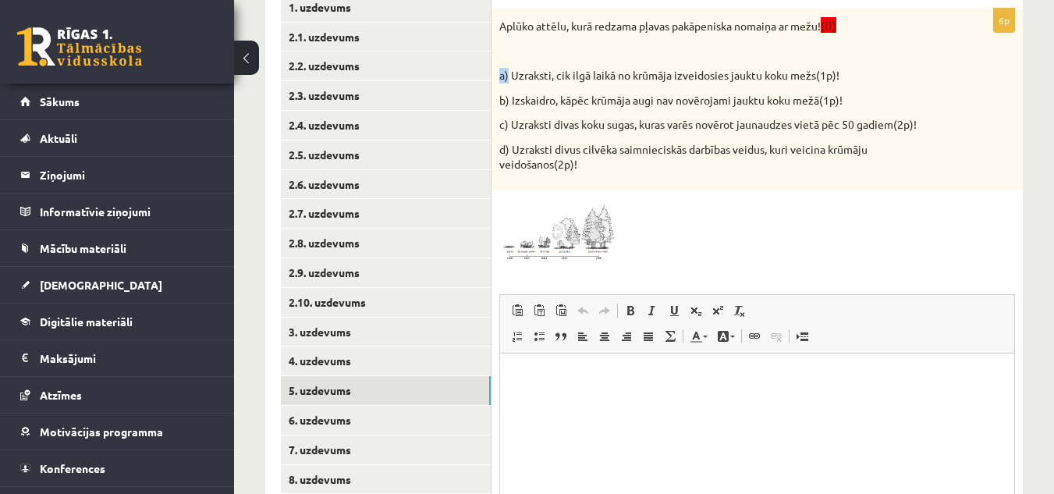
drag, startPoint x: 496, startPoint y: 74, endPoint x: 510, endPoint y: 76, distance: 13.5
click at [510, 76] on div "Aplūko attēlu, kurā redzama pļavas pakāpeniska nomaiņa ar mežu! (II) a) Uzrakst…" at bounding box center [758, 99] width 532 height 181
copy p "a)"
click at [584, 400] on html at bounding box center [757, 377] width 514 height 48
click at [585, 226] on img at bounding box center [558, 230] width 117 height 66
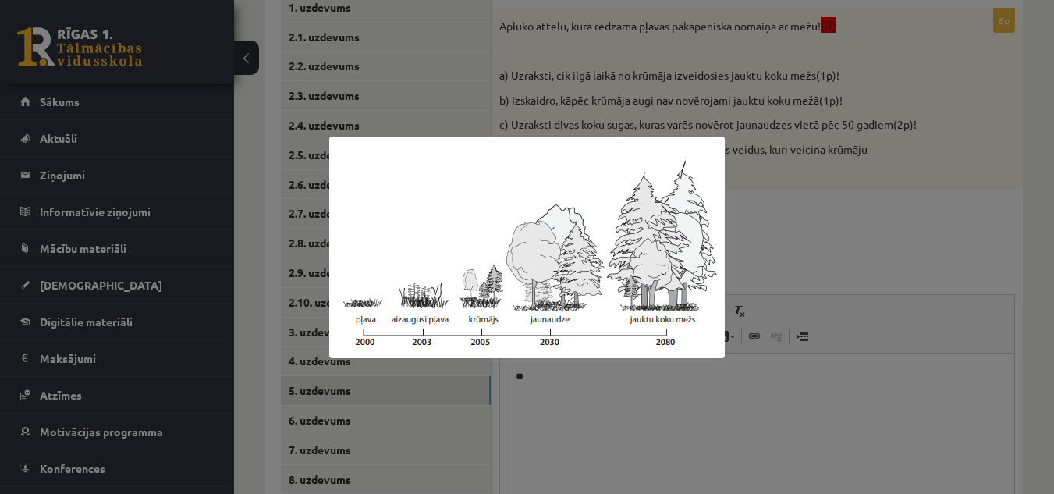
click at [943, 250] on div at bounding box center [527, 247] width 1054 height 494
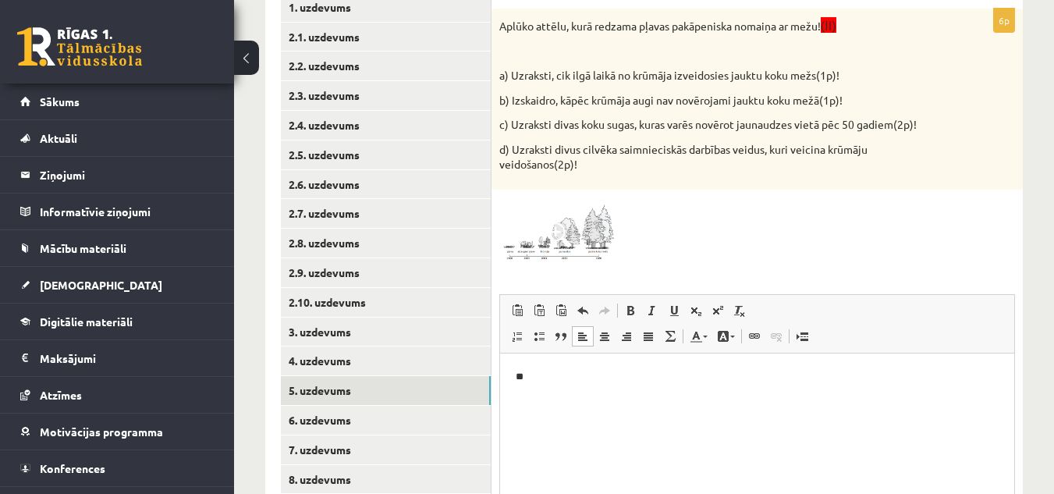
click at [681, 378] on p "**" at bounding box center [757, 376] width 483 height 16
click at [638, 400] on html "**********" at bounding box center [757, 377] width 514 height 48
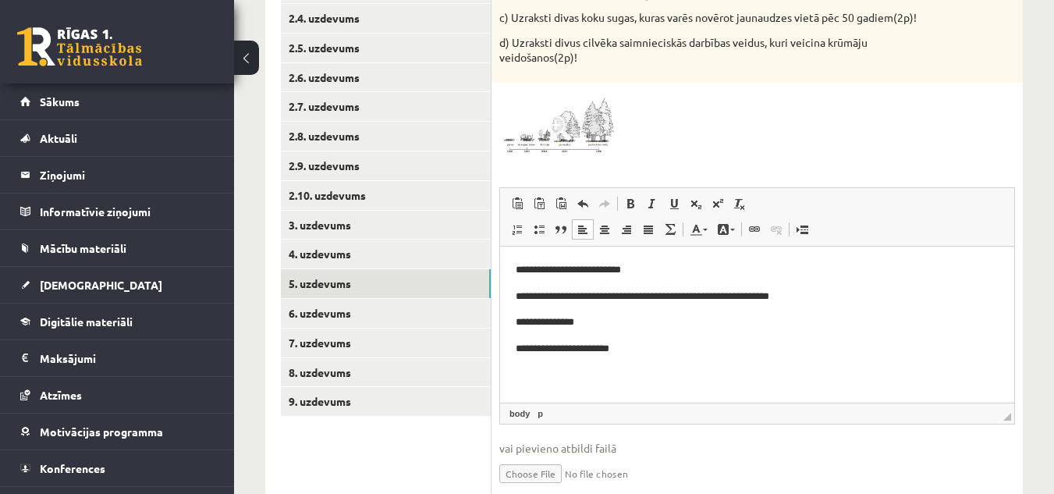
scroll to position [483, 0]
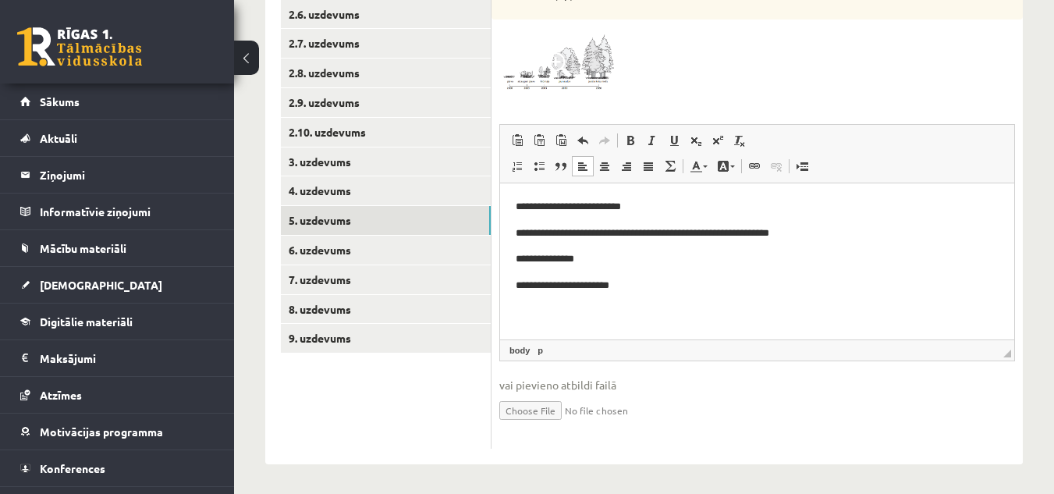
click at [690, 293] on p "**********" at bounding box center [757, 285] width 483 height 16
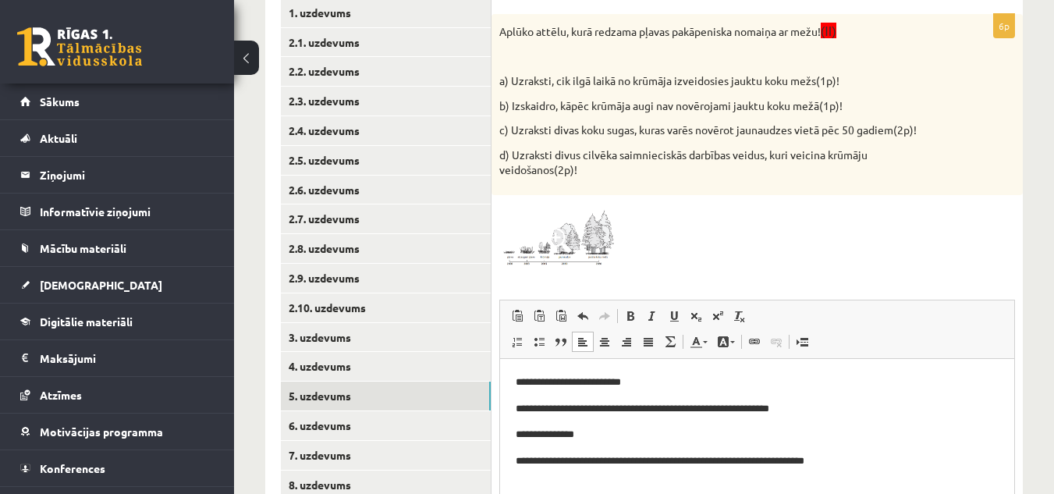
scroll to position [309, 0]
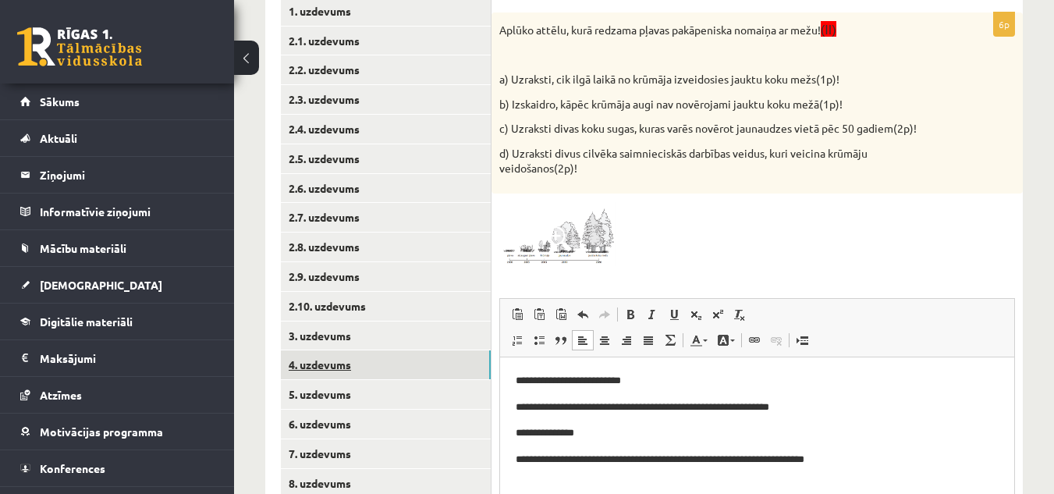
click at [424, 365] on link "4. uzdevums" at bounding box center [386, 364] width 210 height 29
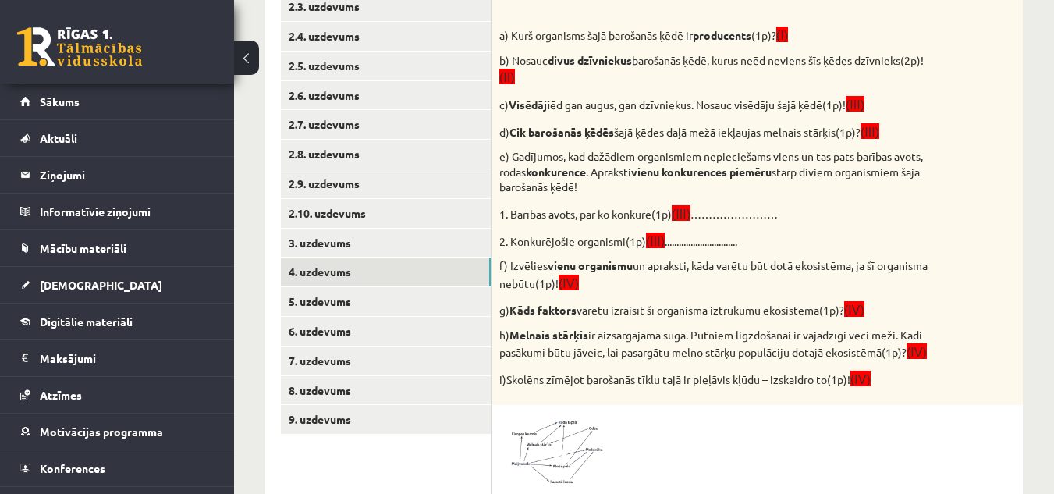
scroll to position [403, 0]
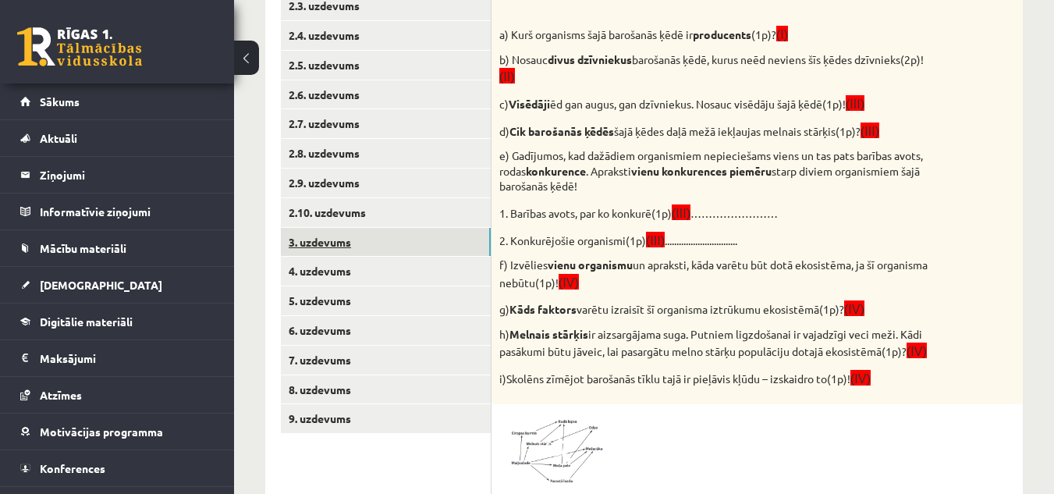
click at [457, 242] on link "3. uzdevums" at bounding box center [386, 242] width 210 height 29
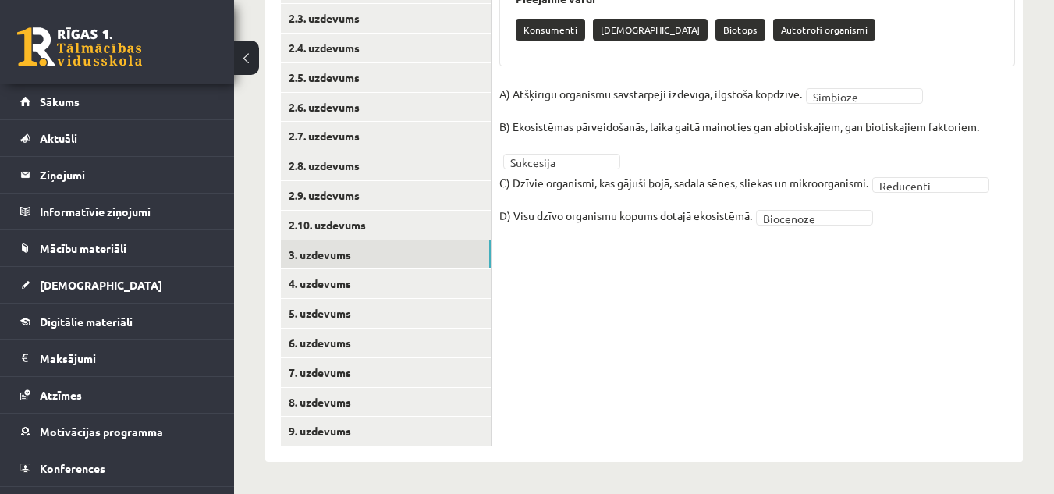
scroll to position [391, 0]
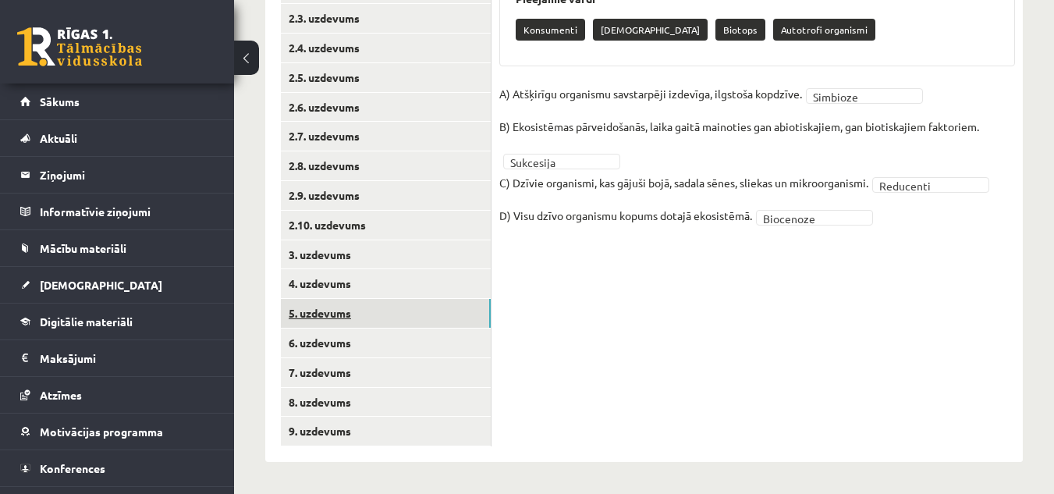
click at [354, 320] on link "5. uzdevums" at bounding box center [386, 313] width 210 height 29
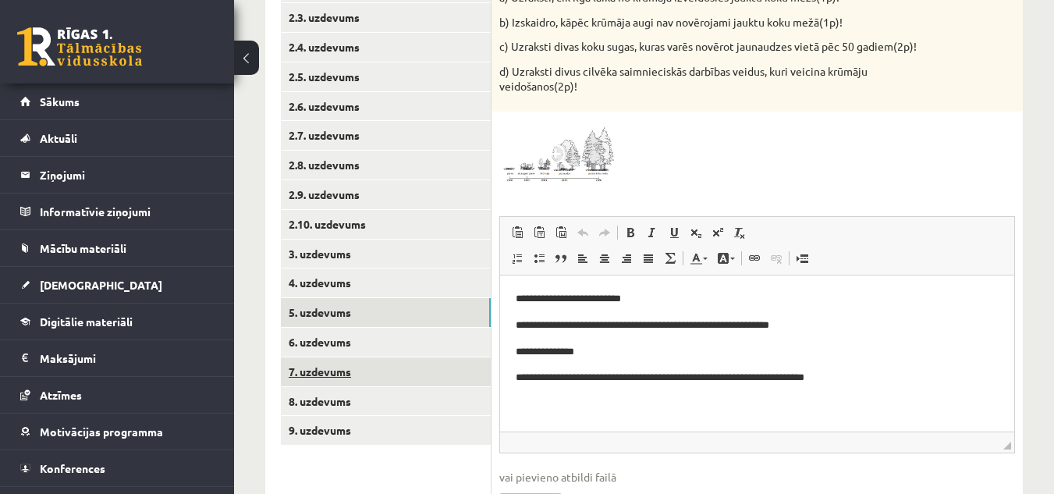
scroll to position [0, 0]
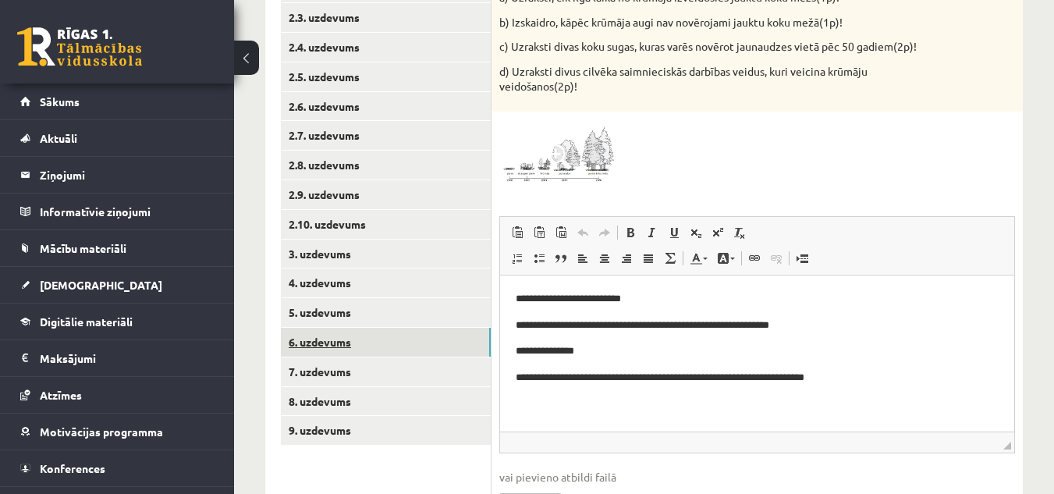
click at [352, 349] on link "6. uzdevums" at bounding box center [386, 342] width 210 height 29
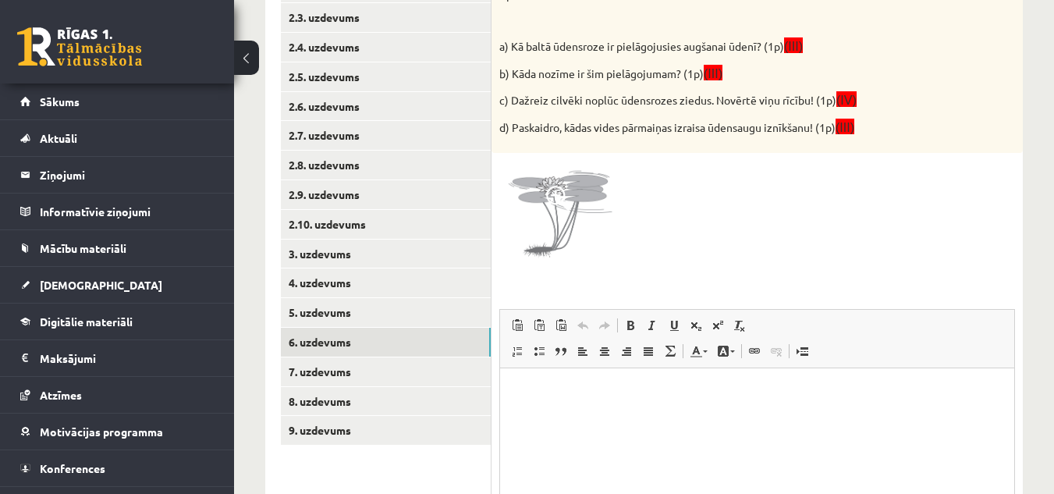
click at [572, 247] on img at bounding box center [558, 219] width 117 height 117
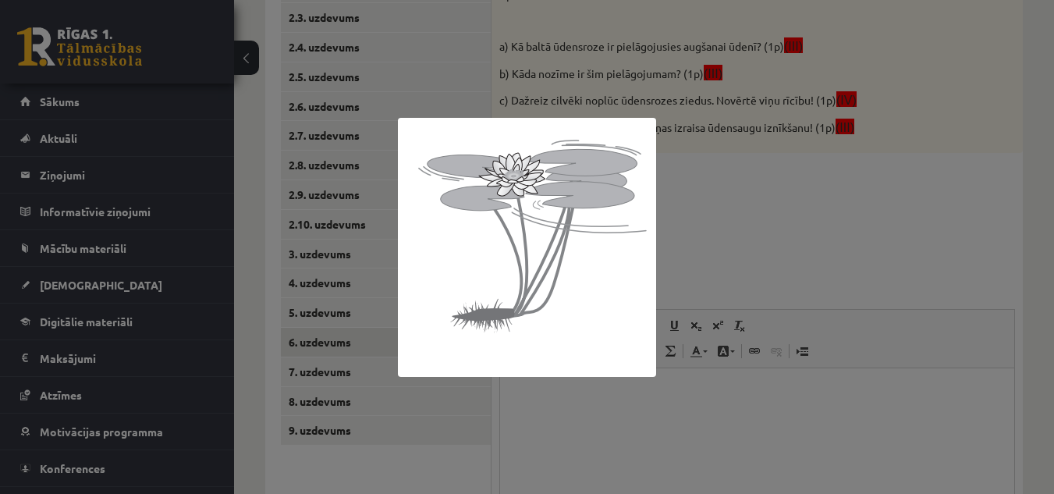
click at [758, 223] on div at bounding box center [527, 247] width 1054 height 494
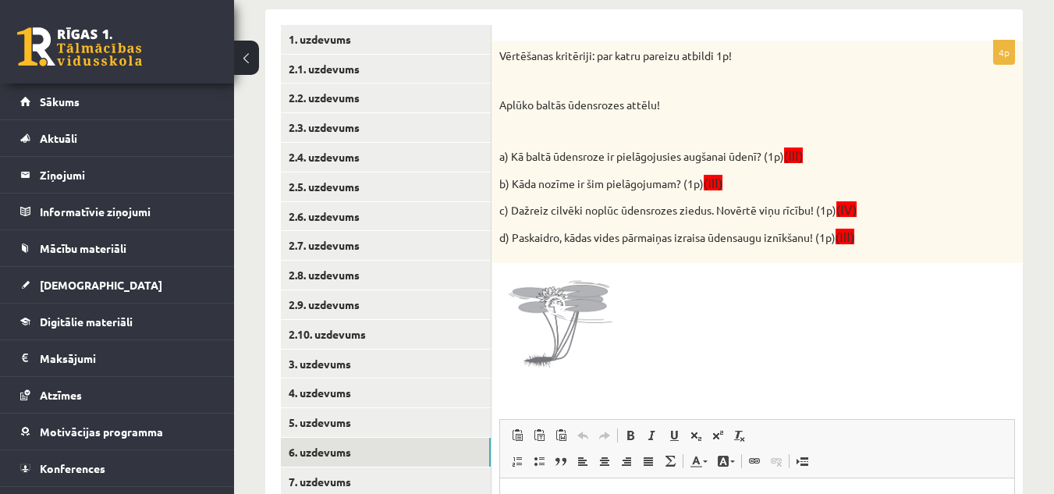
scroll to position [375, 0]
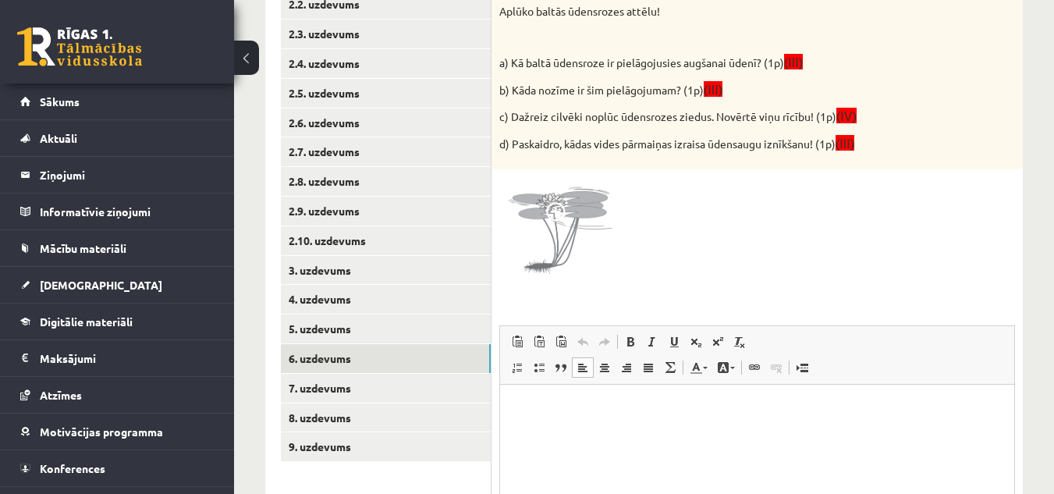
click at [670, 409] on p "Визуальный текстовый редактор, wiswyg-editor-user-answer-47024775787520" at bounding box center [757, 408] width 483 height 16
click at [585, 403] on p "**" at bounding box center [757, 408] width 483 height 16
click at [551, 261] on img at bounding box center [558, 235] width 117 height 117
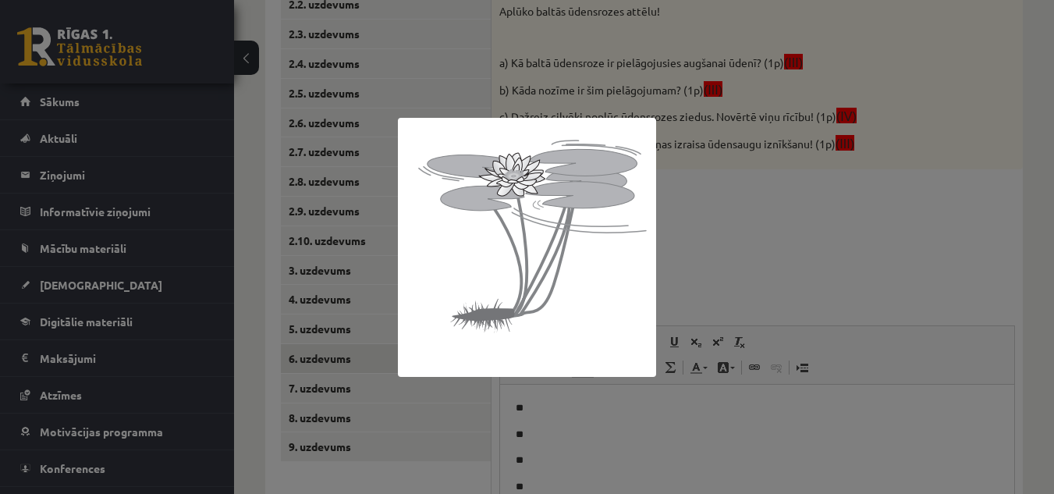
click at [875, 202] on div at bounding box center [527, 247] width 1054 height 494
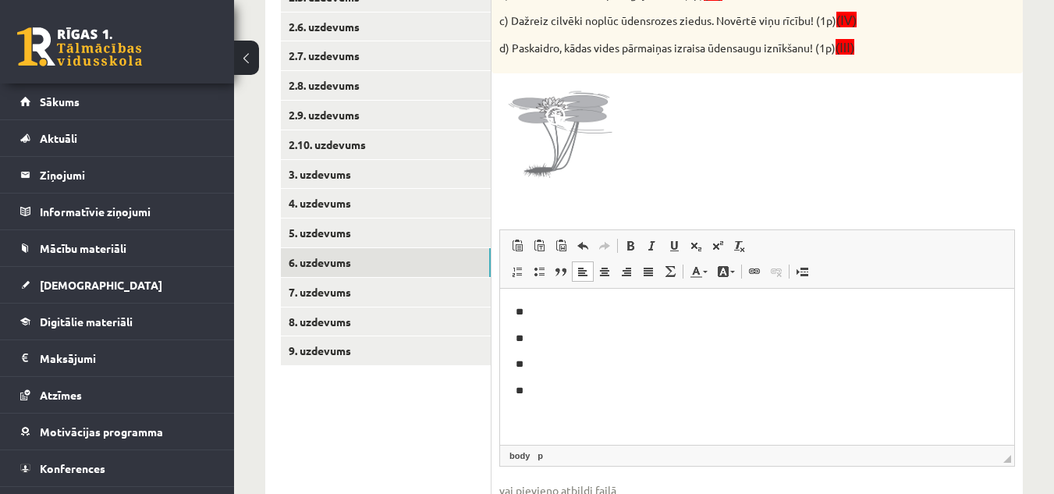
scroll to position [471, 0]
click at [592, 309] on p "**" at bounding box center [757, 312] width 483 height 16
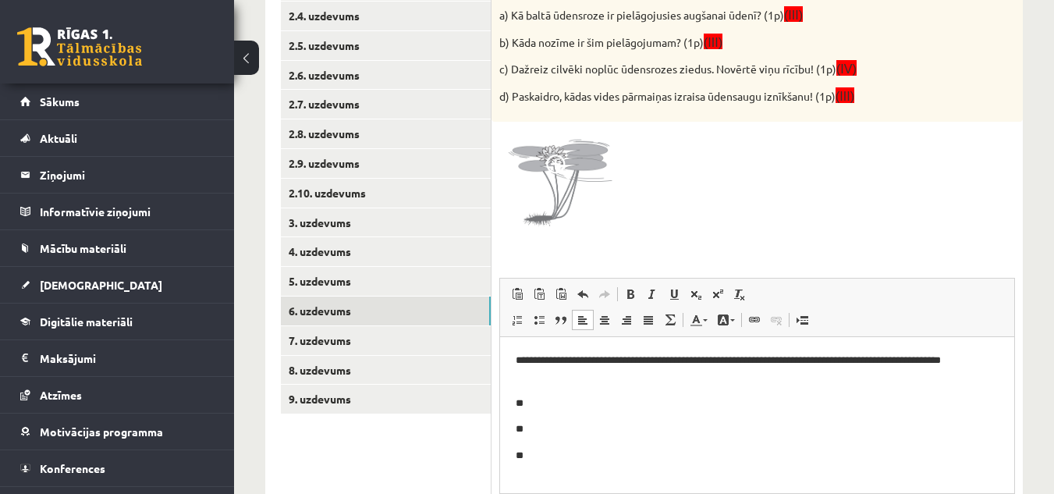
scroll to position [425, 0]
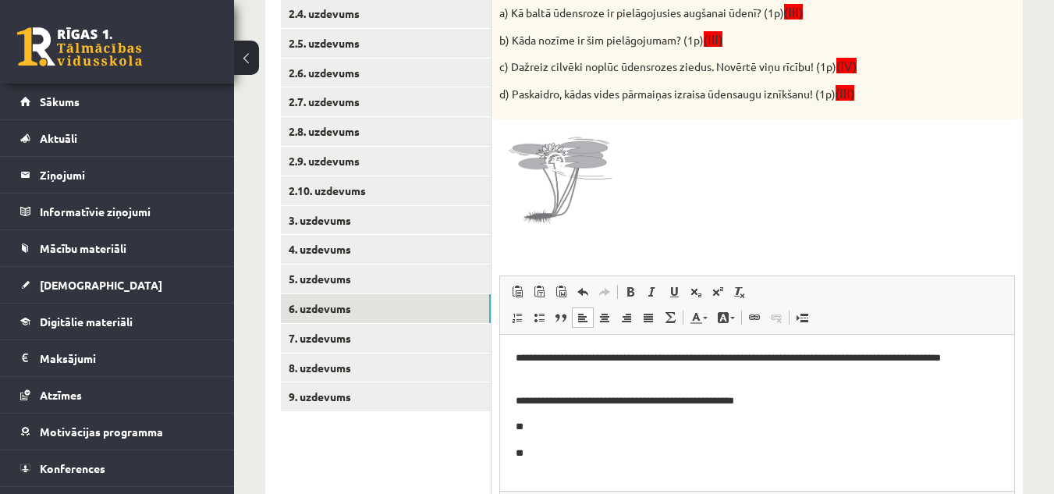
click at [578, 442] on body "**********" at bounding box center [757, 406] width 483 height 112
click at [594, 422] on p "**" at bounding box center [757, 427] width 483 height 16
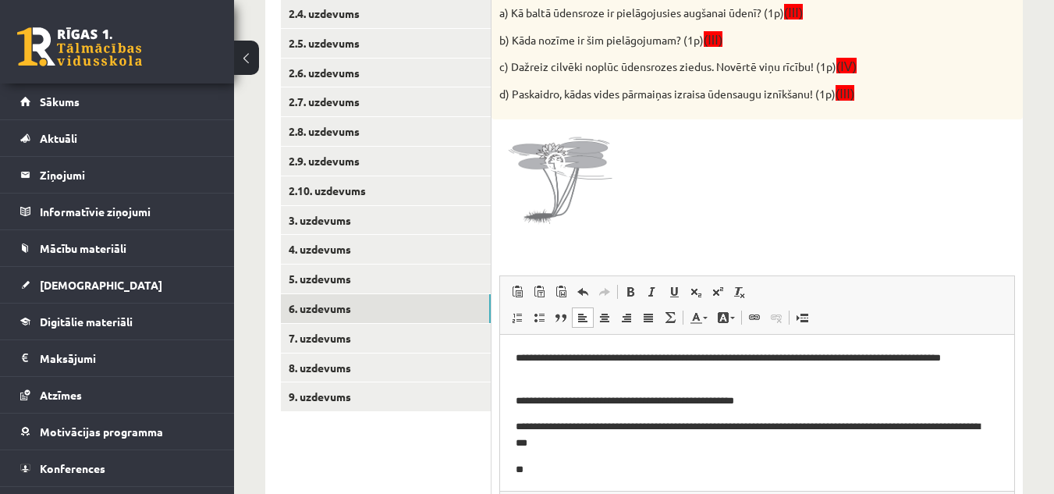
click at [538, 425] on p "**********" at bounding box center [751, 435] width 471 height 33
click at [539, 464] on p "**" at bounding box center [751, 470] width 471 height 16
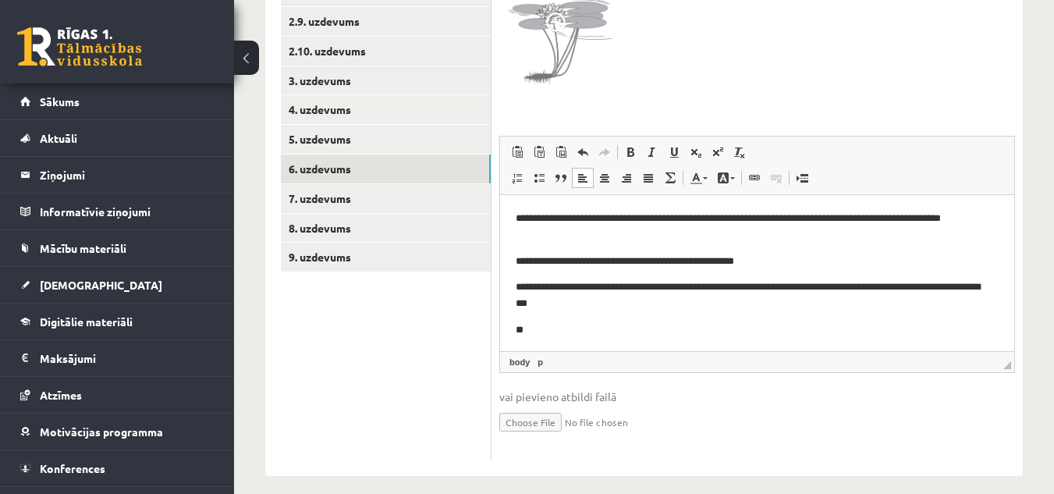
scroll to position [579, 0]
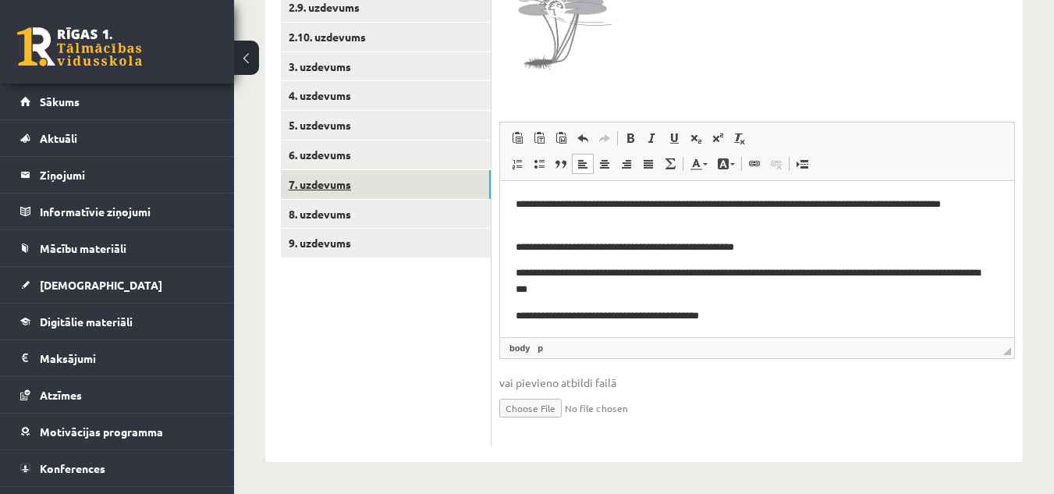
click at [382, 177] on link "7. uzdevums" at bounding box center [386, 184] width 210 height 29
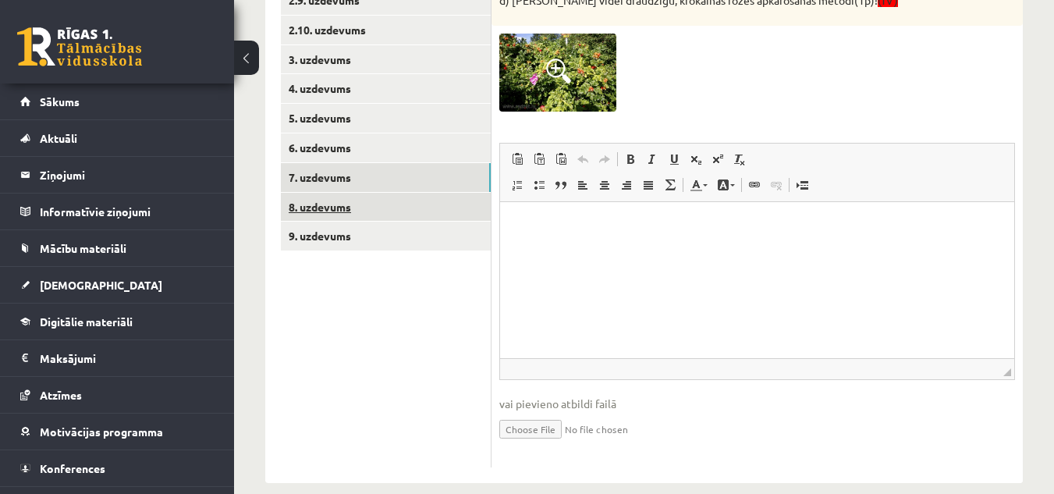
scroll to position [0, 0]
click at [446, 196] on link "8. uzdevums" at bounding box center [386, 207] width 210 height 29
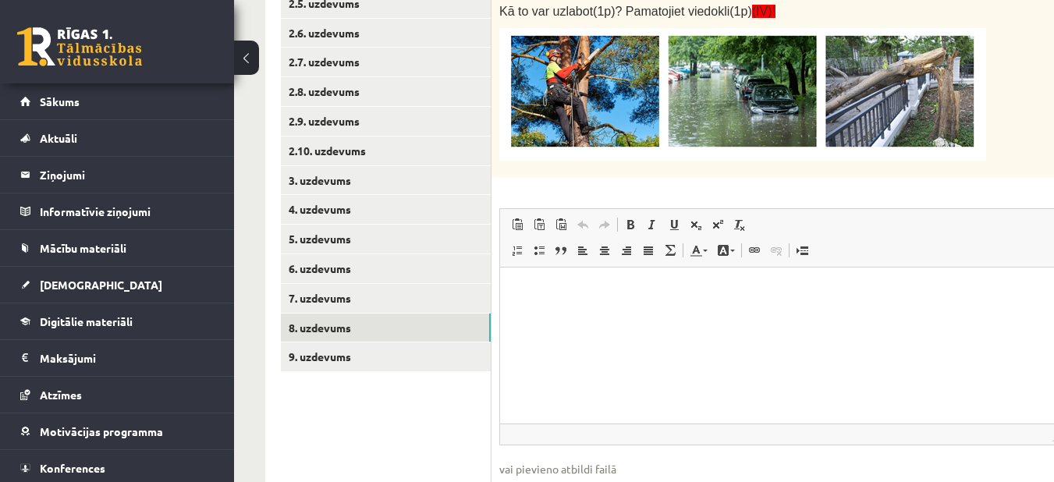
scroll to position [464, 0]
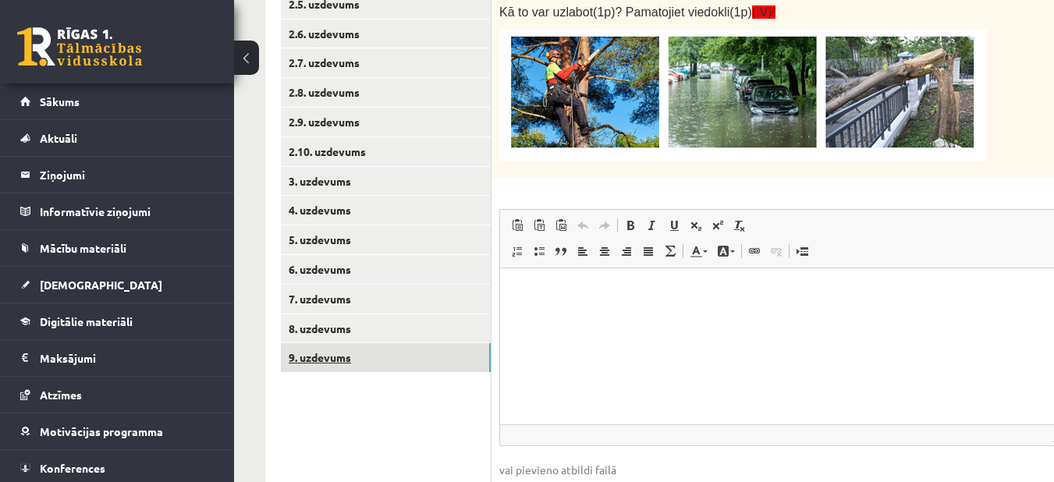
click at [427, 361] on link "9. uzdevums" at bounding box center [386, 357] width 210 height 29
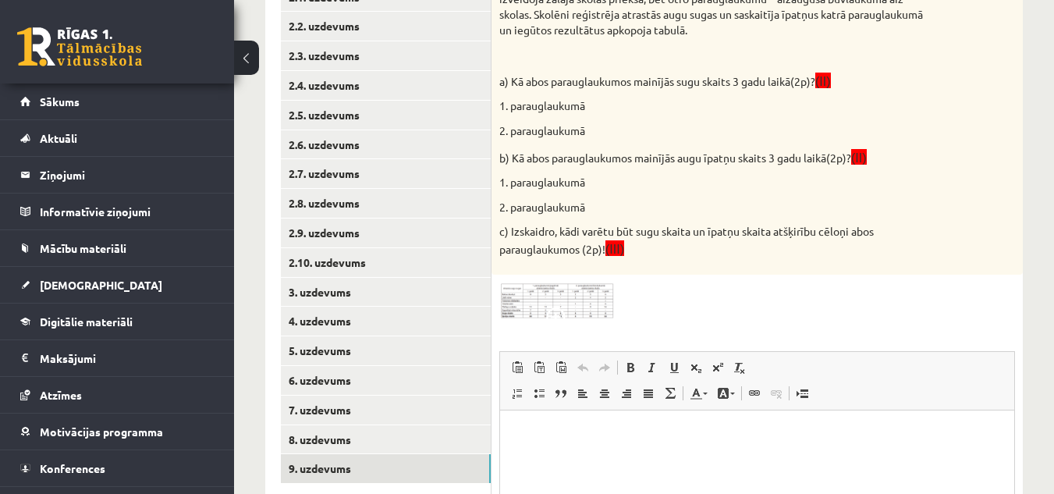
scroll to position [352, 0]
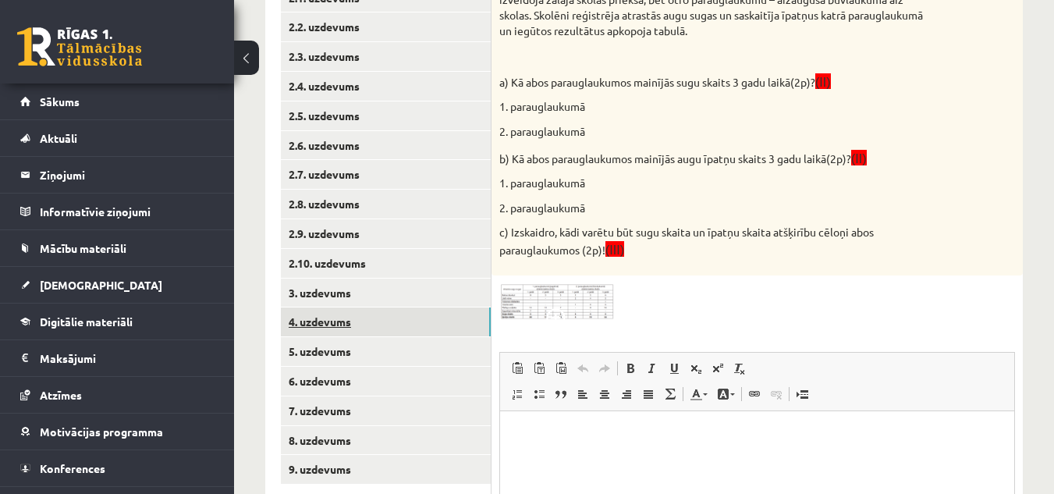
click at [404, 334] on link "4. uzdevums" at bounding box center [386, 322] width 210 height 29
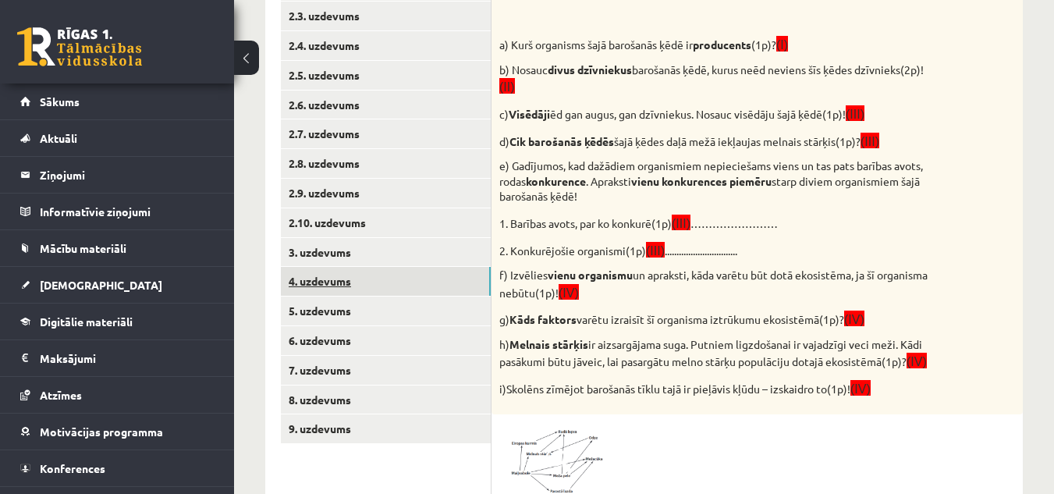
scroll to position [0, 0]
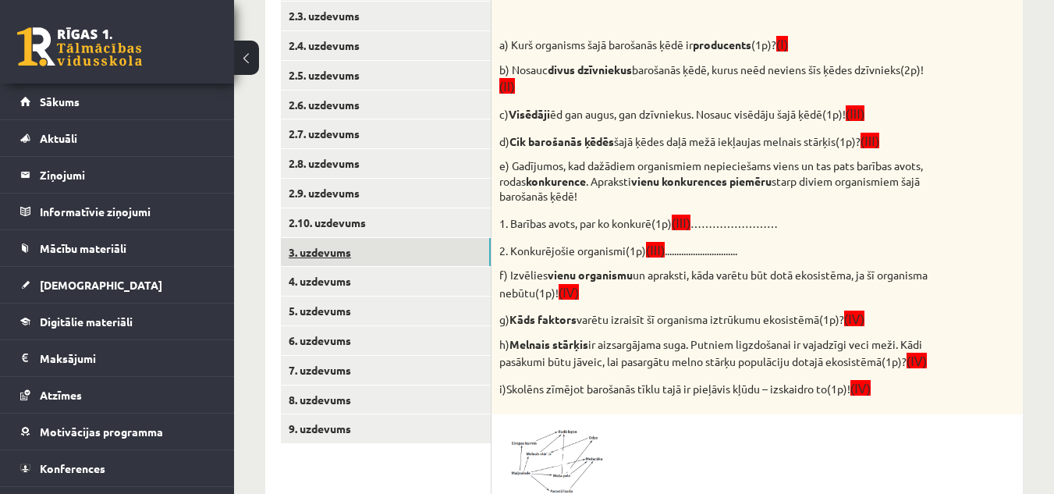
click at [390, 250] on link "3. uzdevums" at bounding box center [386, 252] width 210 height 29
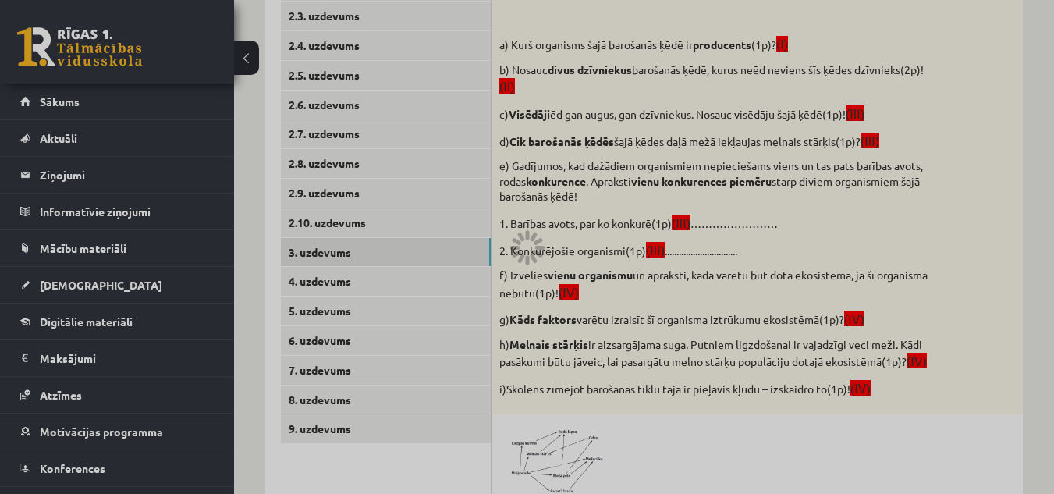
scroll to position [391, 0]
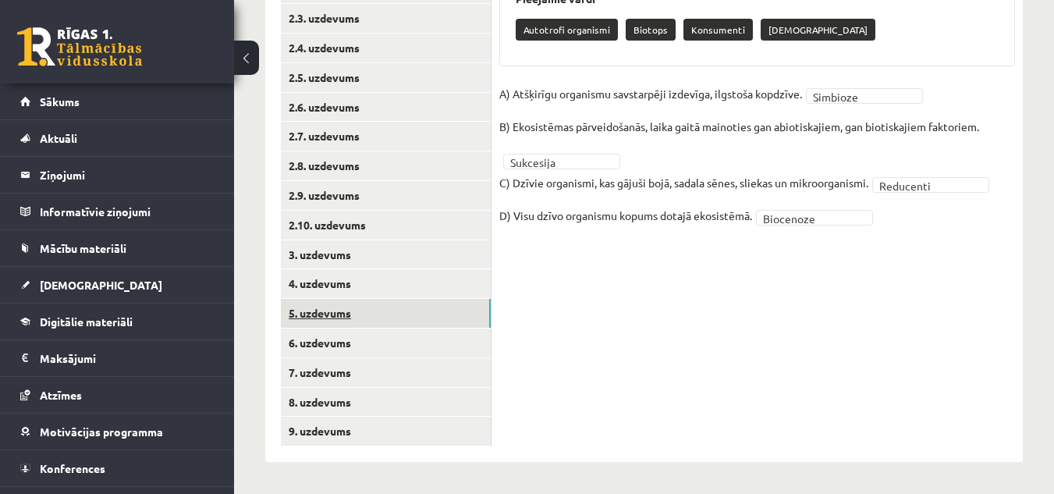
click at [368, 311] on link "5. uzdevums" at bounding box center [386, 313] width 210 height 29
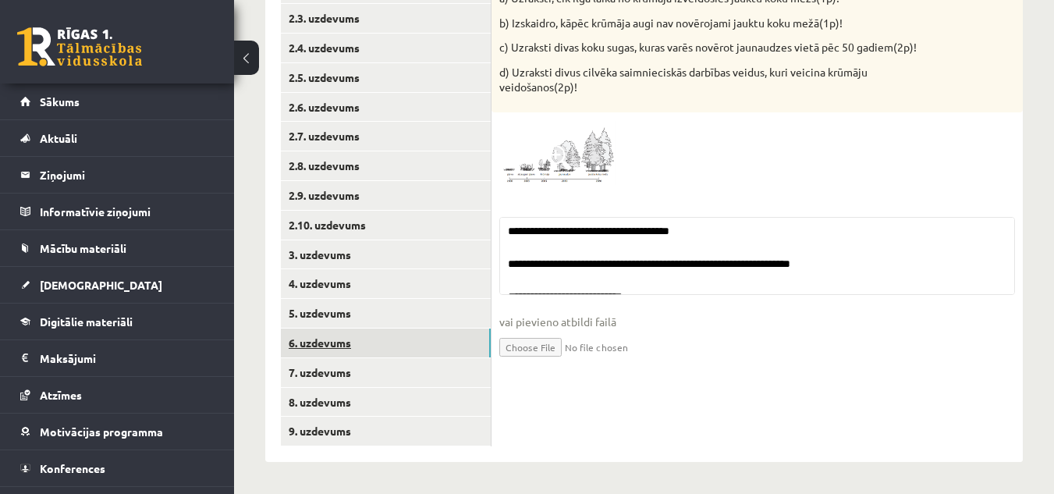
click at [359, 345] on link "6. uzdevums" at bounding box center [386, 343] width 210 height 29
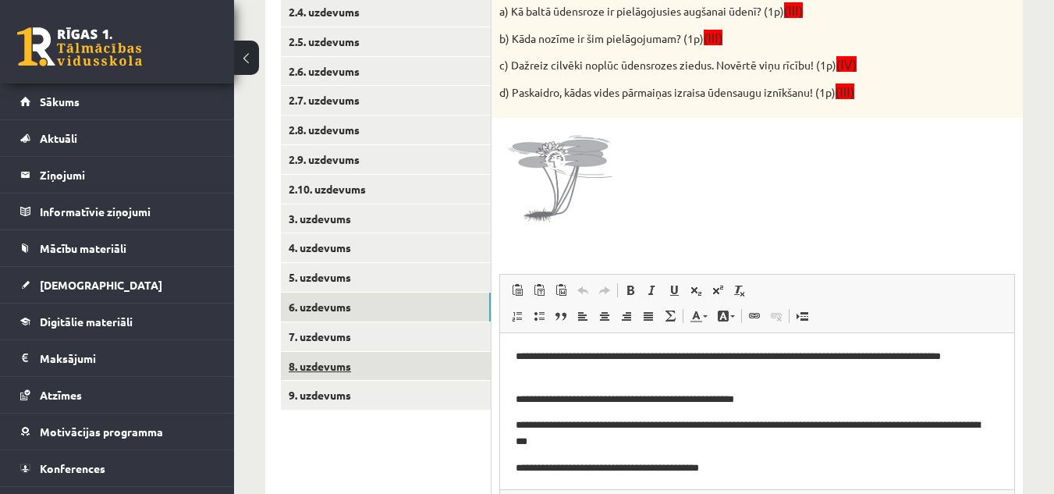
scroll to position [427, 0]
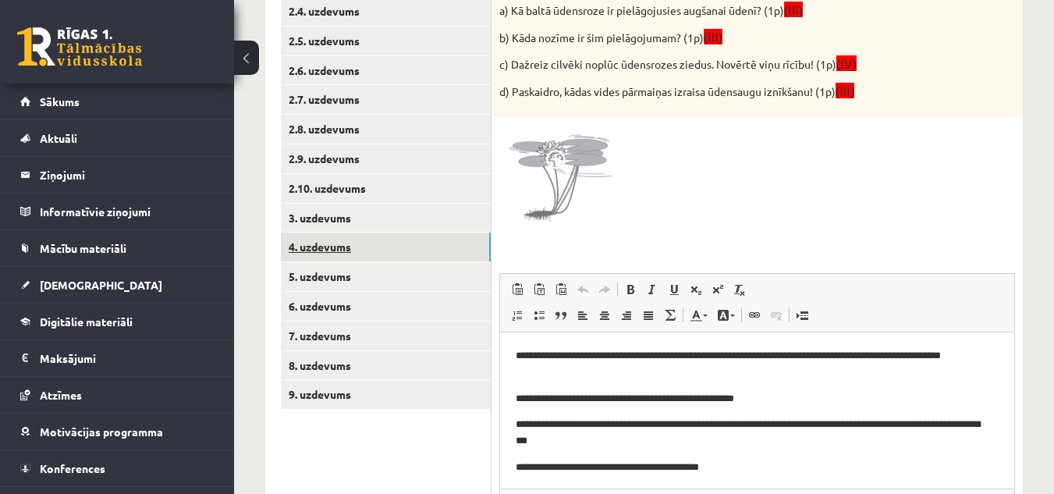
click at [332, 237] on link "4. uzdevums" at bounding box center [386, 247] width 210 height 29
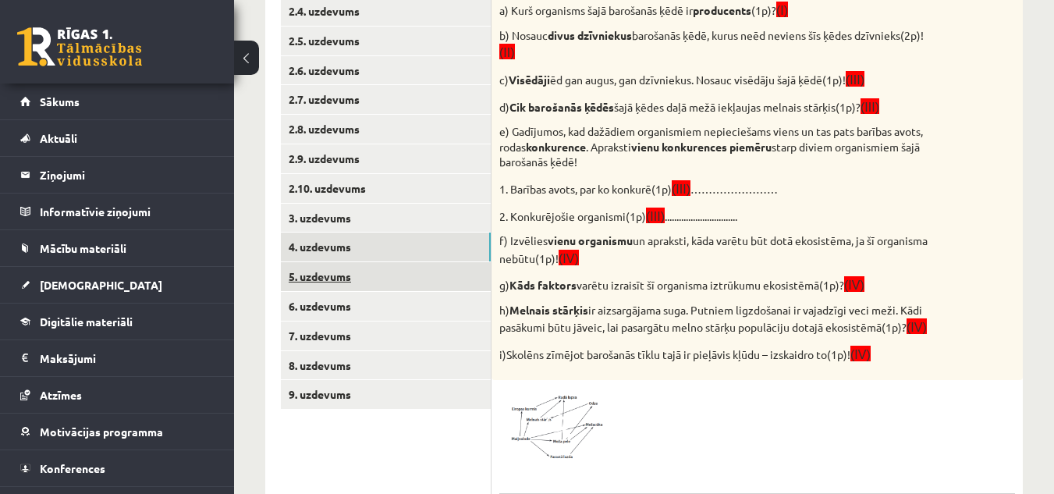
scroll to position [0, 0]
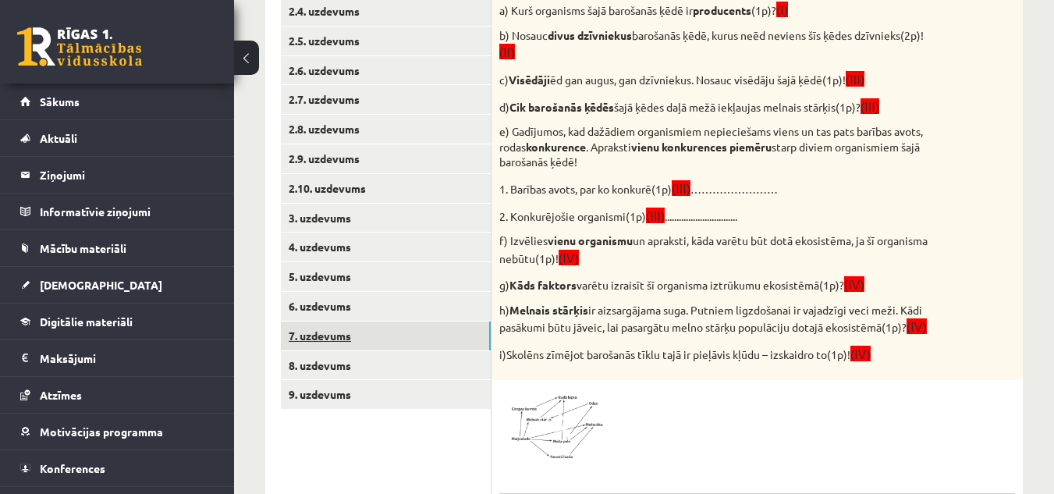
click at [340, 322] on link "7. uzdevums" at bounding box center [386, 336] width 210 height 29
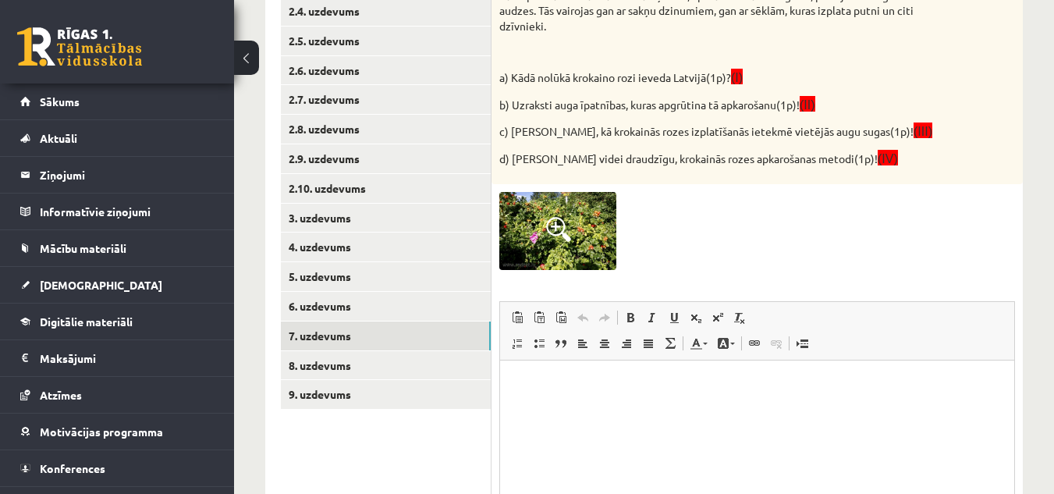
click at [524, 215] on img at bounding box center [558, 231] width 117 height 78
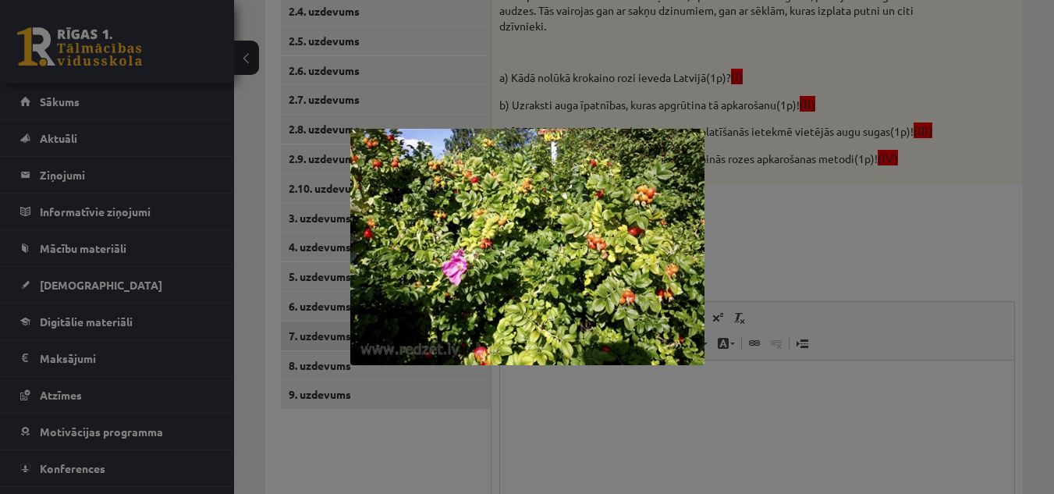
click at [755, 228] on div at bounding box center [527, 247] width 1054 height 494
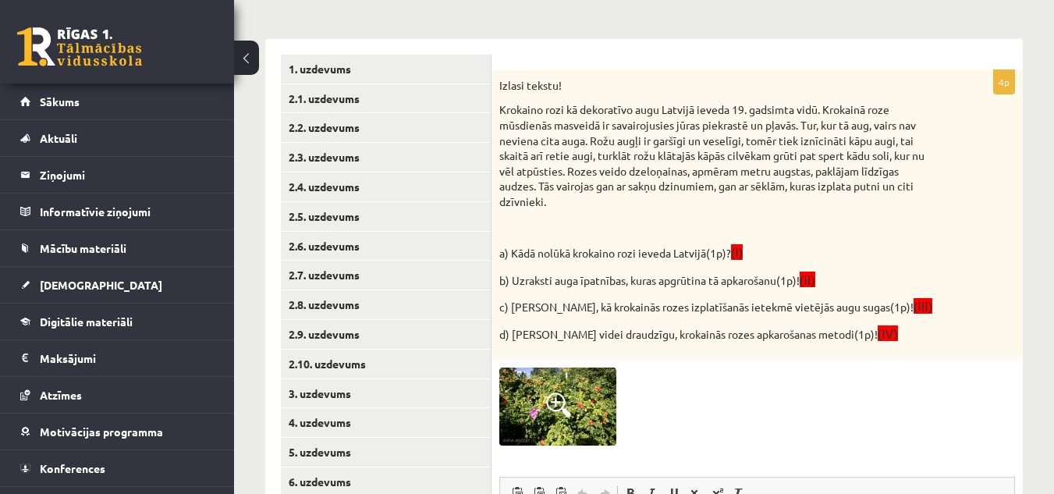
scroll to position [239, 0]
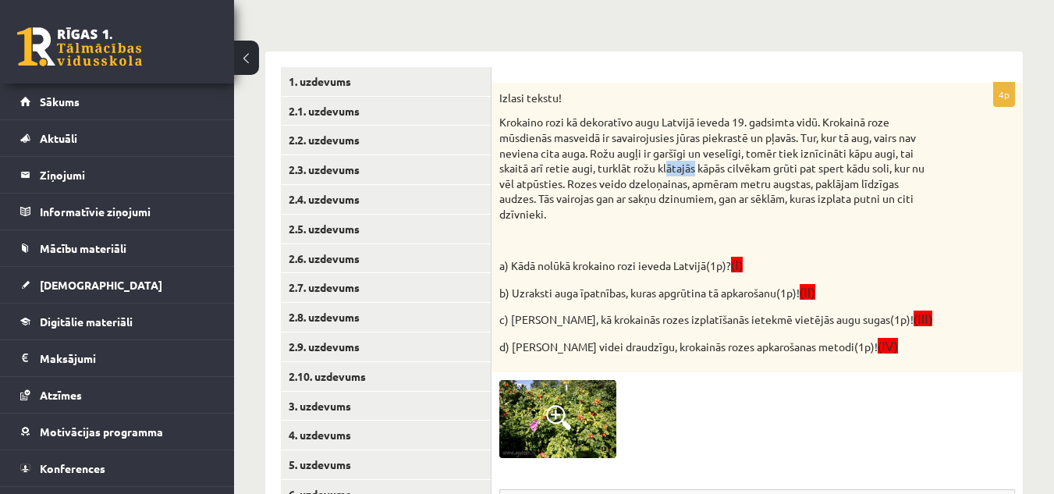
drag, startPoint x: 667, startPoint y: 165, endPoint x: 765, endPoint y: 162, distance: 97.6
click at [702, 172] on p "Krokaino rozi kā dekoratīvo augu Latvijā ieveda 19. gadsimta vidū. Krokainā roz…" at bounding box center [719, 168] width 438 height 107
click at [731, 171] on p "Krokaino rozi kā dekoratīvo augu Latvijā ieveda 19. gadsimta vidū. Krokainā roz…" at bounding box center [719, 168] width 438 height 107
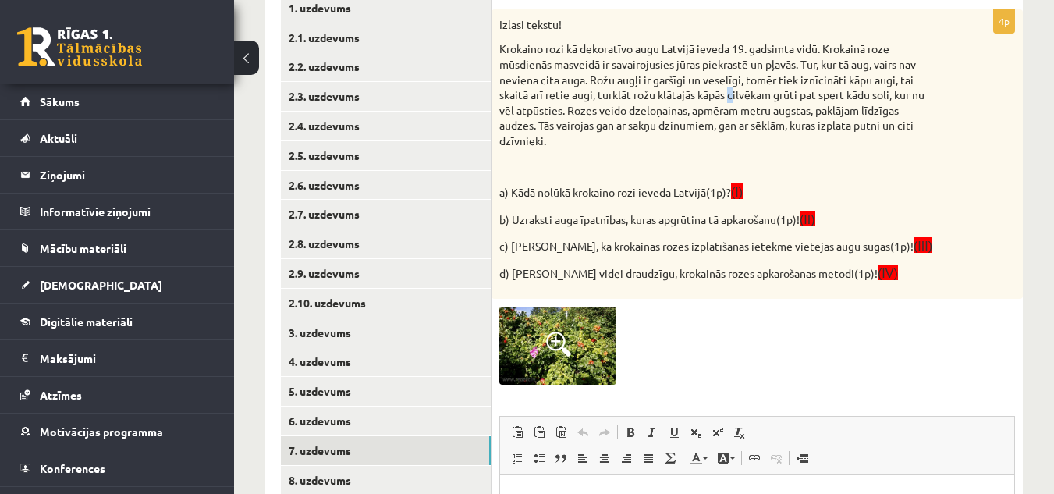
scroll to position [295, 0]
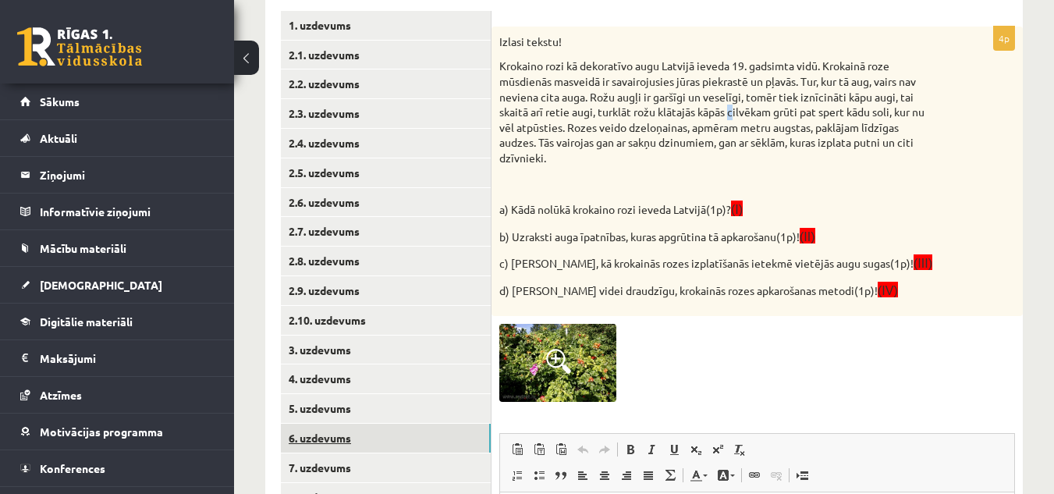
click at [378, 440] on link "6. uzdevums" at bounding box center [386, 438] width 210 height 29
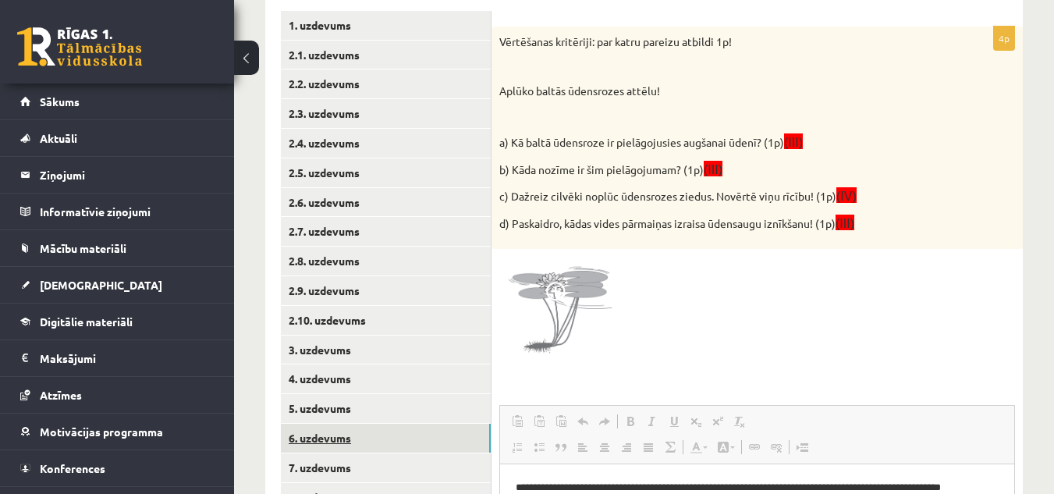
scroll to position [0, 0]
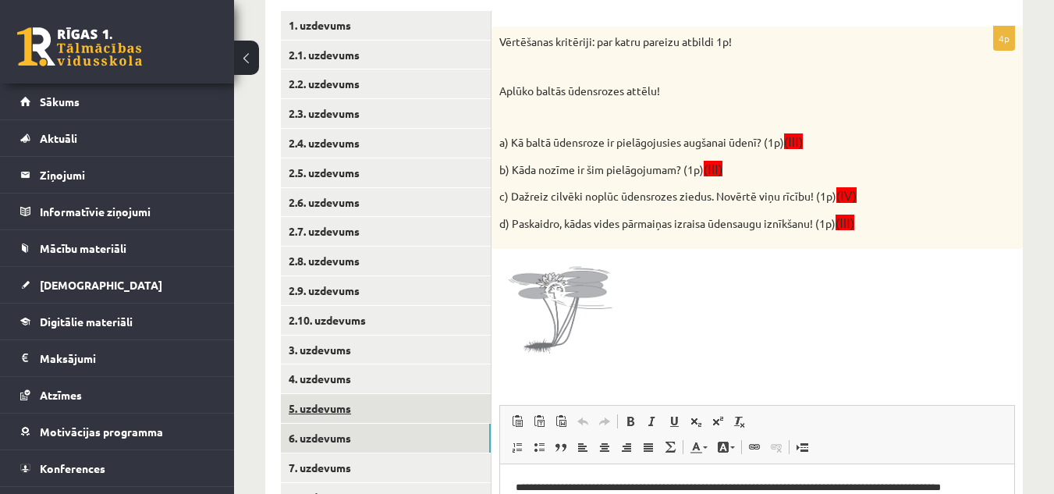
click at [358, 409] on link "5. uzdevums" at bounding box center [386, 408] width 210 height 29
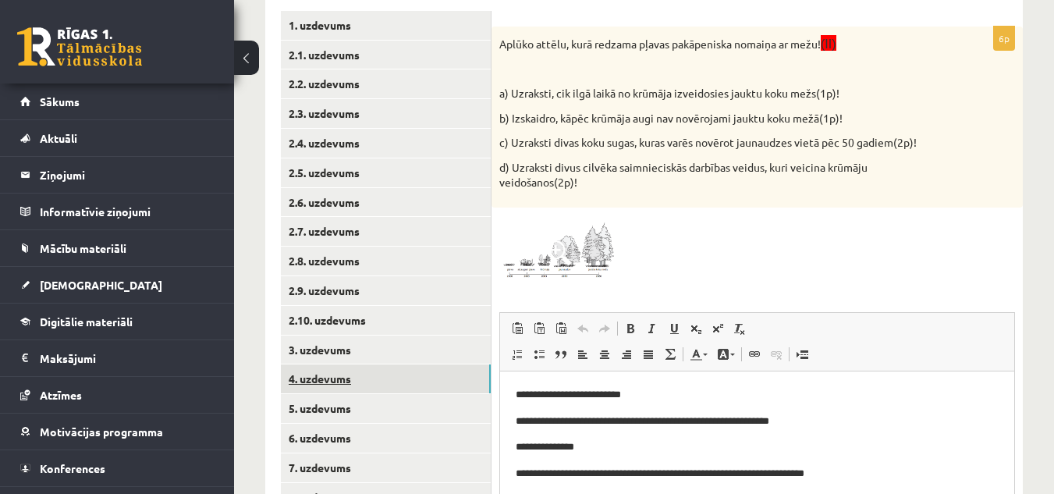
click at [353, 382] on link "4. uzdevums" at bounding box center [386, 378] width 210 height 29
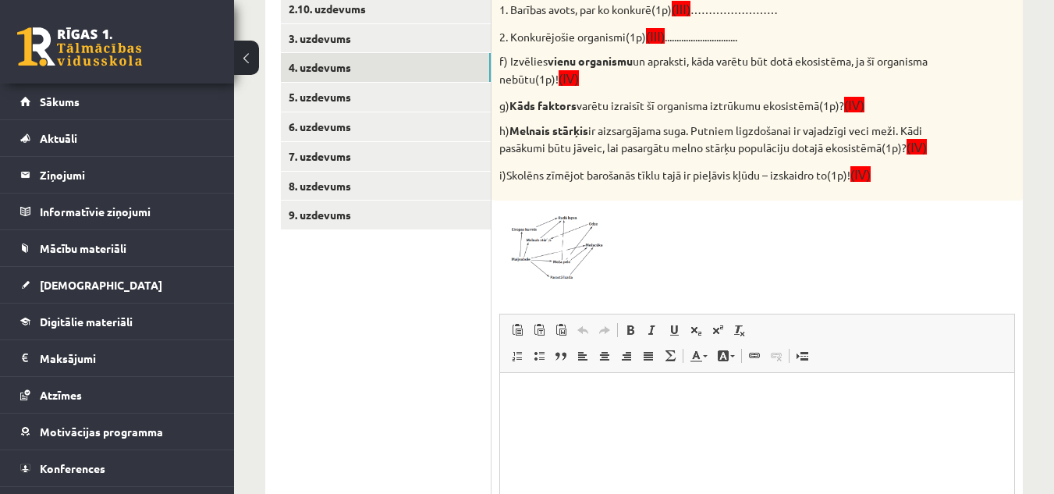
scroll to position [607, 0]
click at [558, 236] on span at bounding box center [558, 245] width 25 height 25
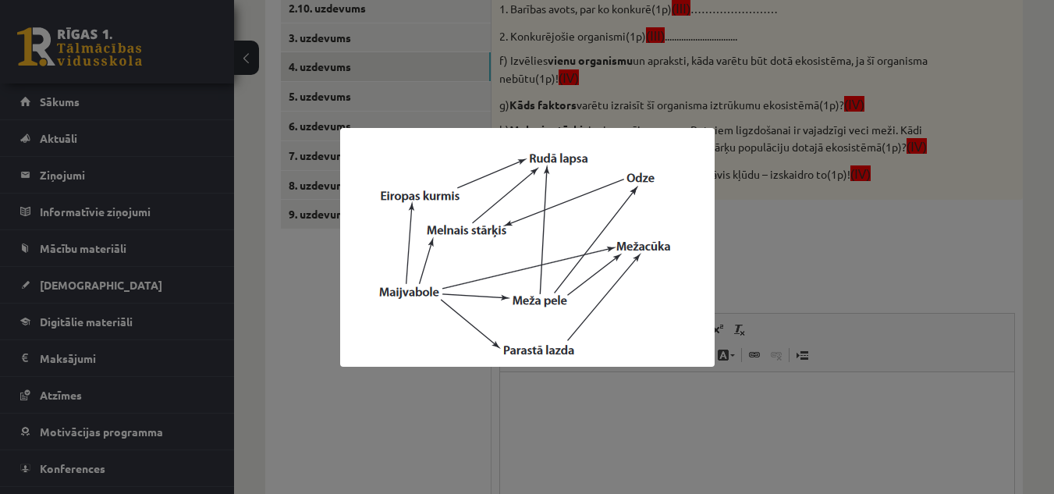
click at [977, 111] on div at bounding box center [527, 247] width 1054 height 494
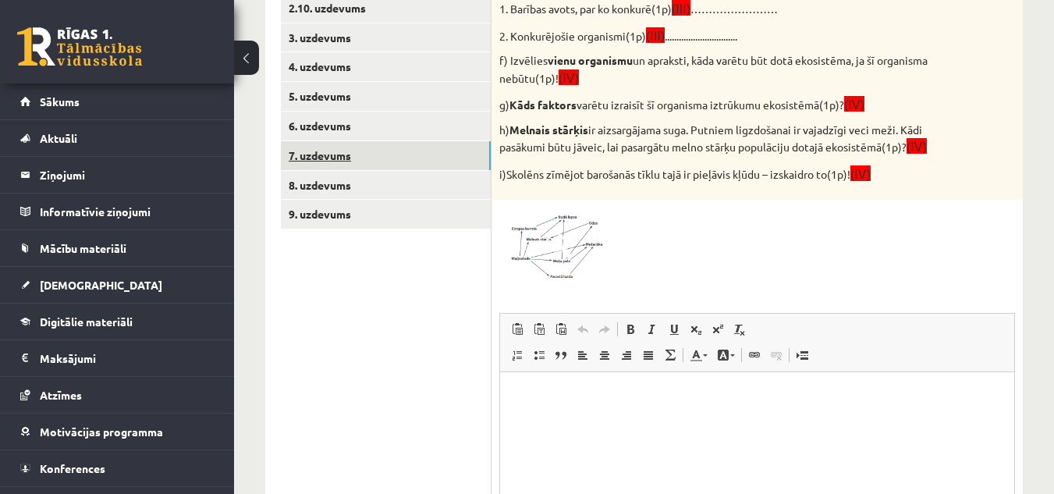
click at [329, 150] on link "7. uzdevums" at bounding box center [386, 155] width 210 height 29
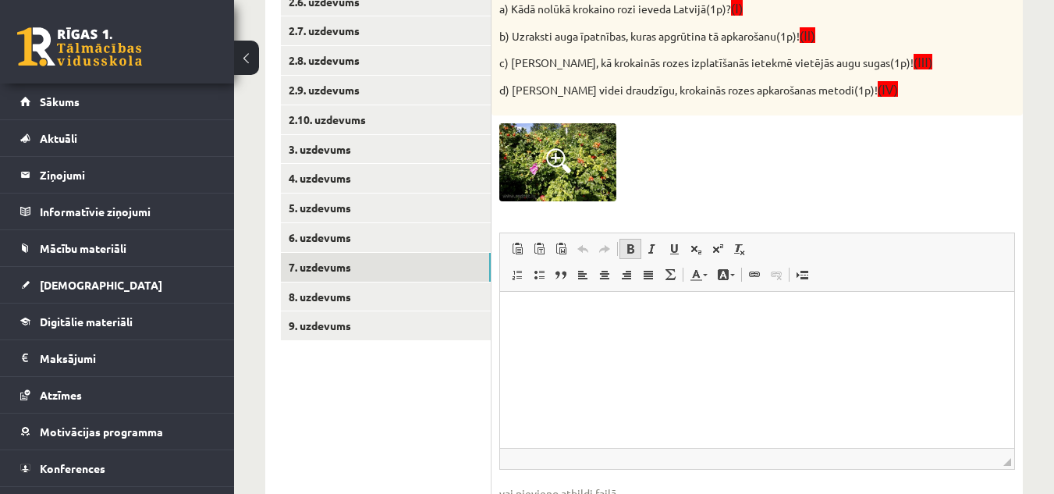
scroll to position [496, 0]
click at [546, 338] on html at bounding box center [757, 314] width 514 height 48
click at [556, 316] on p "**" at bounding box center [757, 314] width 483 height 16
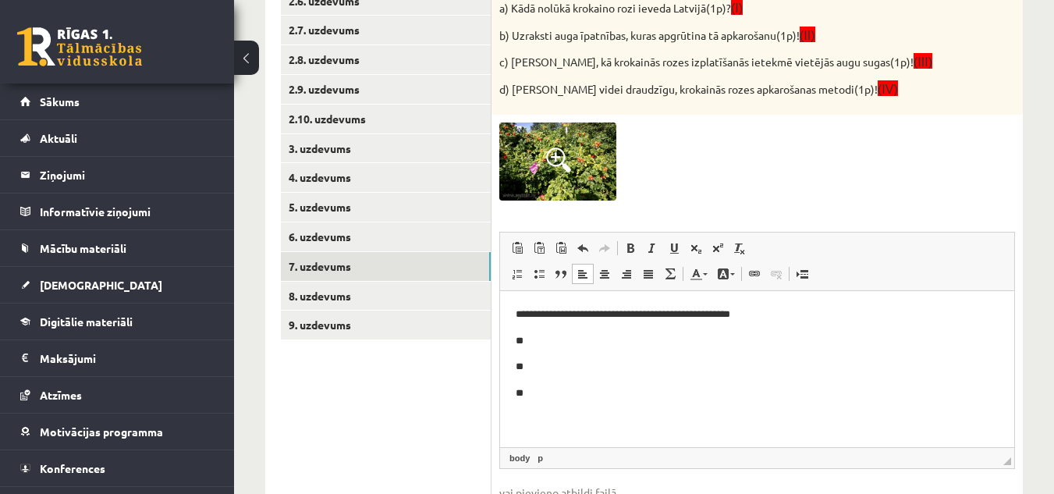
click at [569, 366] on p "**" at bounding box center [757, 366] width 483 height 16
click at [640, 400] on p "**" at bounding box center [757, 393] width 483 height 16
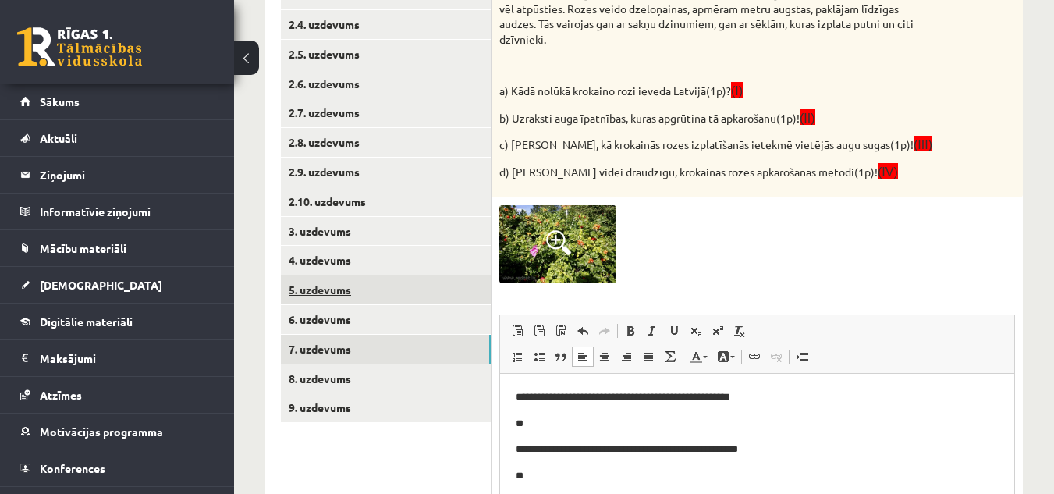
scroll to position [512, 0]
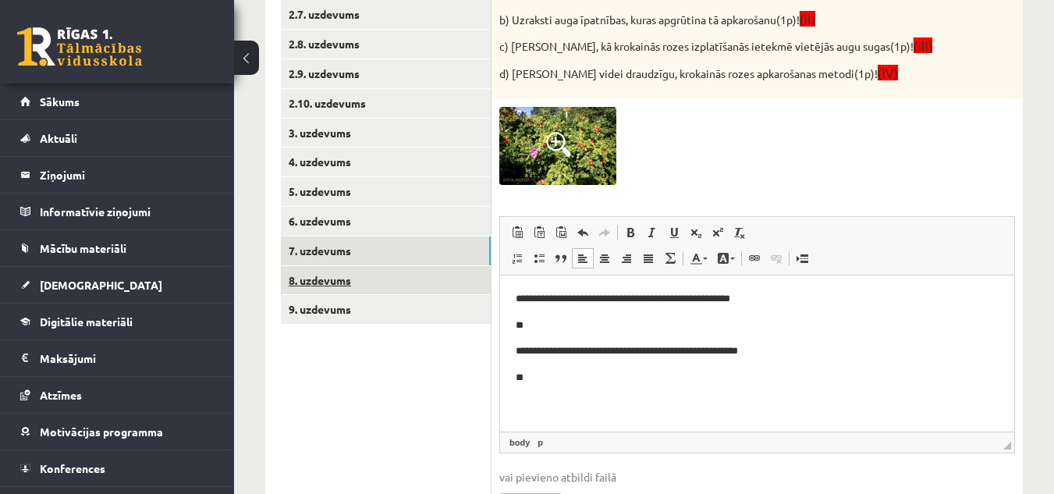
click at [414, 288] on link "8. uzdevums" at bounding box center [386, 280] width 210 height 29
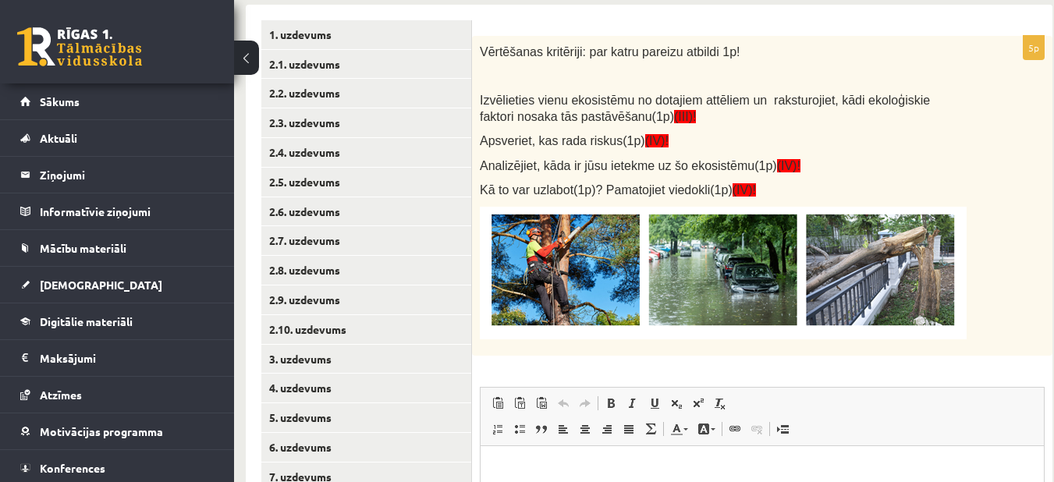
scroll to position [399, 20]
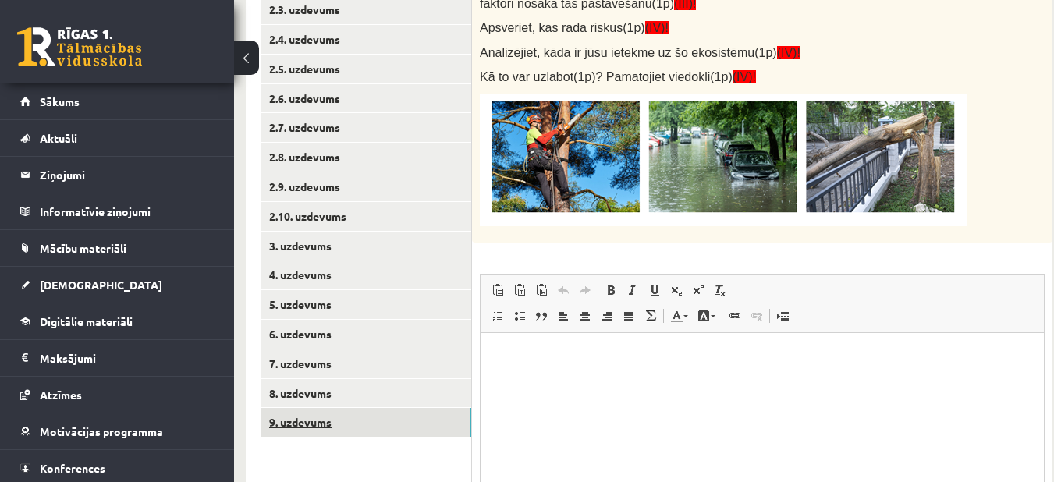
click at [386, 428] on link "9. uzdevums" at bounding box center [366, 422] width 210 height 29
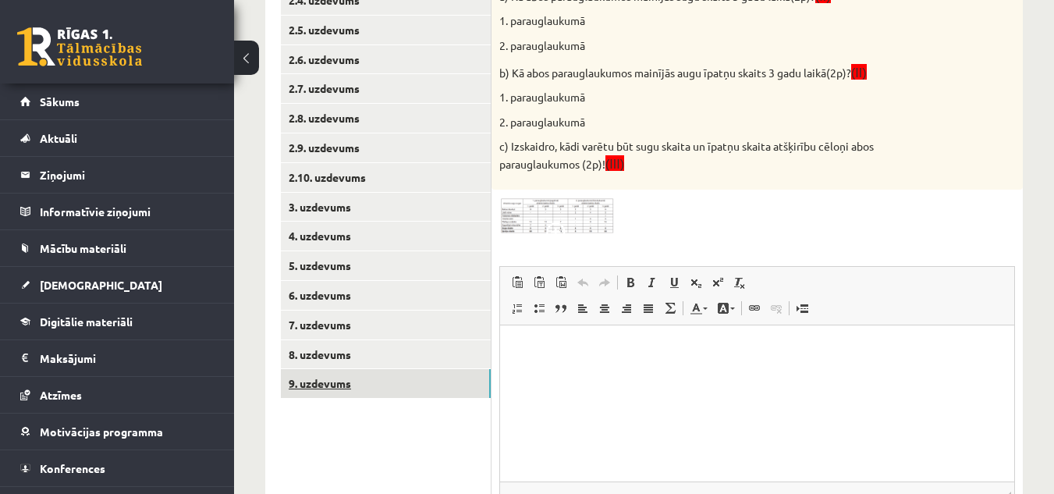
scroll to position [437, 0]
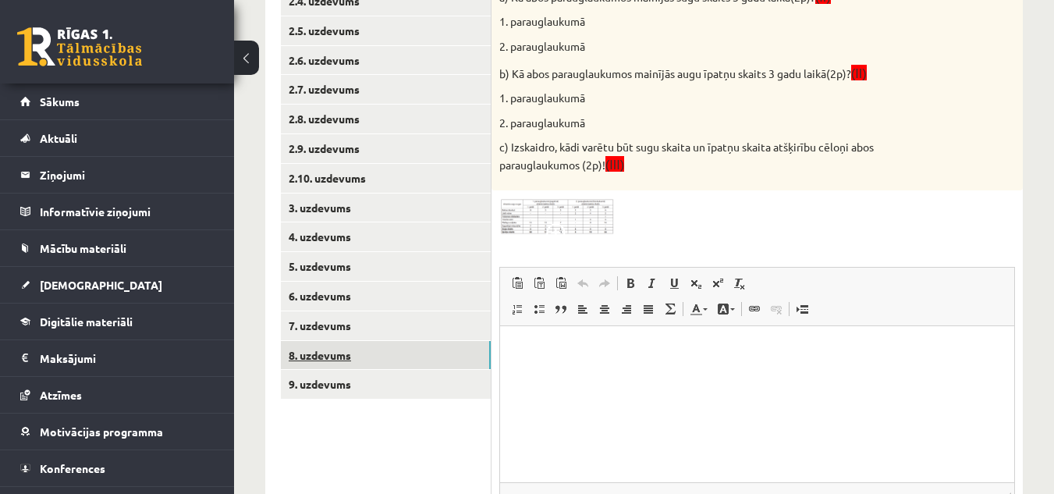
click at [374, 353] on link "8. uzdevums" at bounding box center [386, 355] width 210 height 29
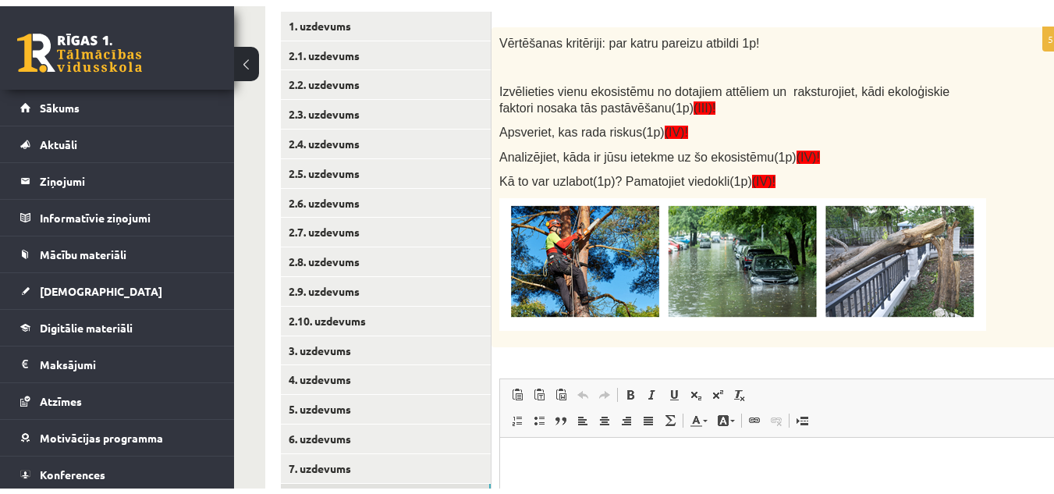
scroll to position [300, 0]
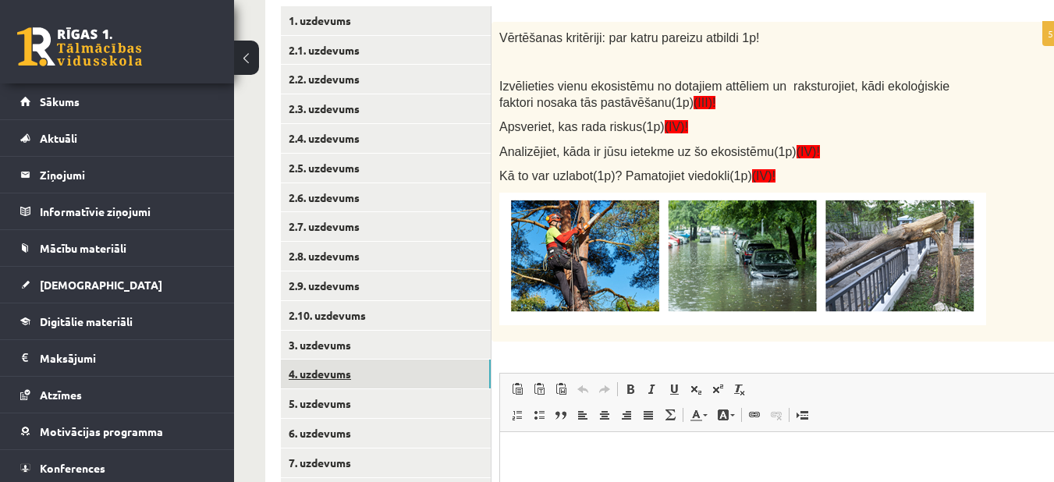
click at [362, 368] on link "4. uzdevums" at bounding box center [386, 374] width 210 height 29
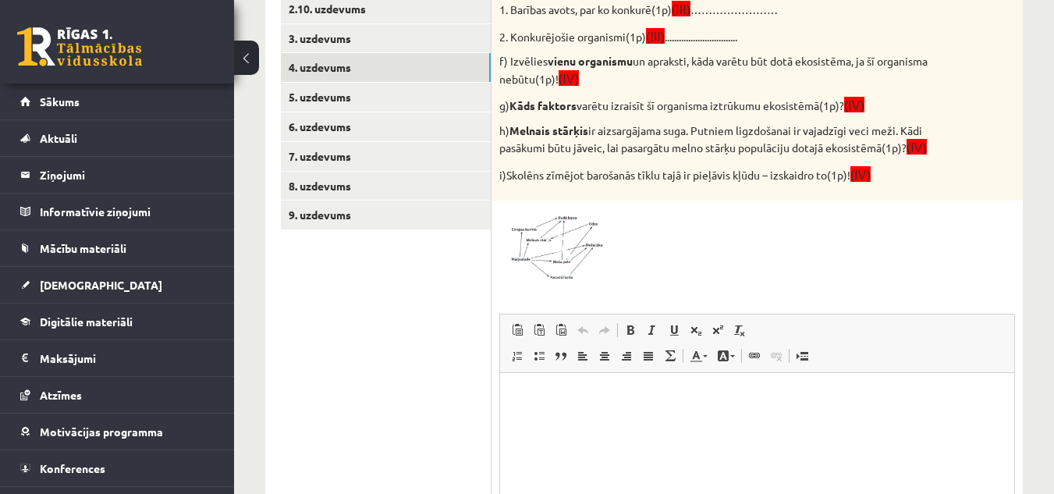
scroll to position [613, 0]
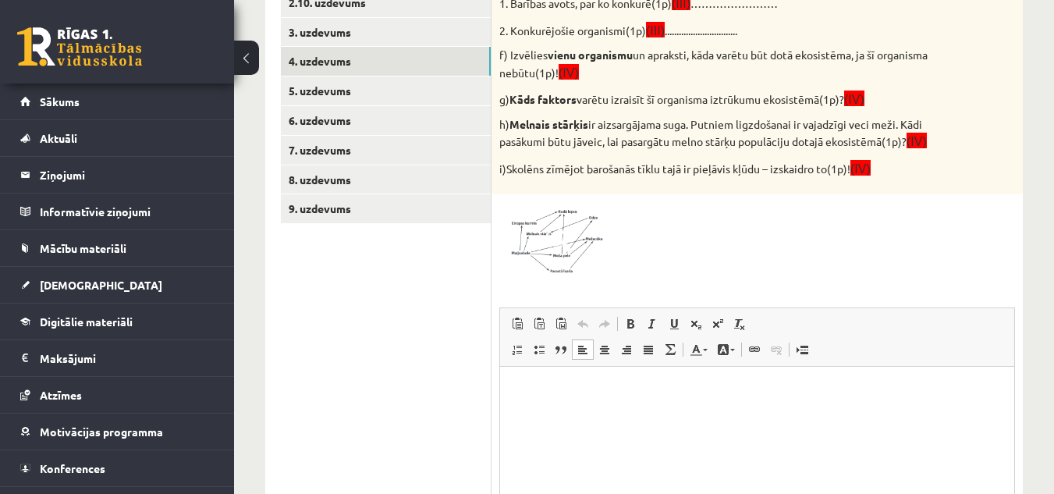
click at [660, 379] on html at bounding box center [757, 391] width 514 height 48
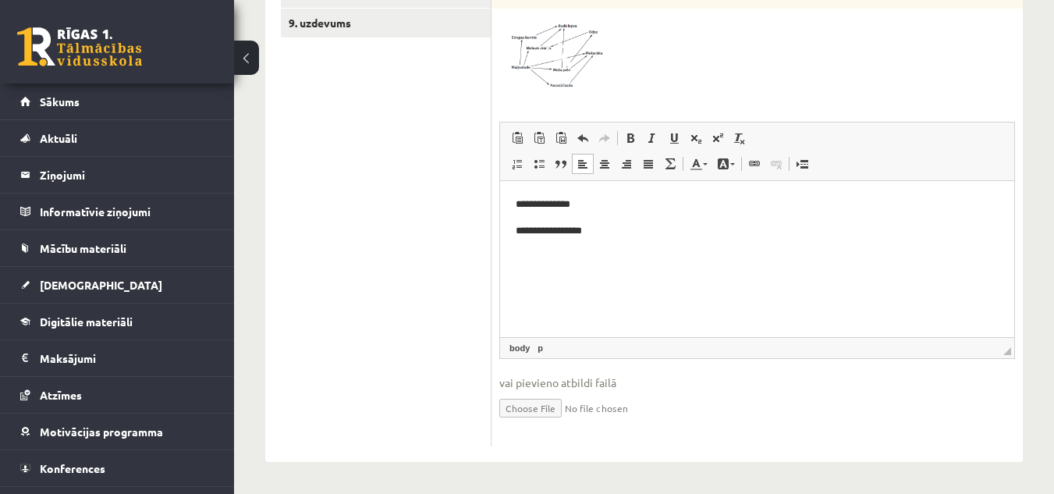
scroll to position [798, 0]
click at [518, 208] on p "**********" at bounding box center [757, 205] width 483 height 16
click at [523, 227] on p "**********" at bounding box center [757, 232] width 483 height 16
click at [623, 224] on p "**********" at bounding box center [757, 232] width 483 height 16
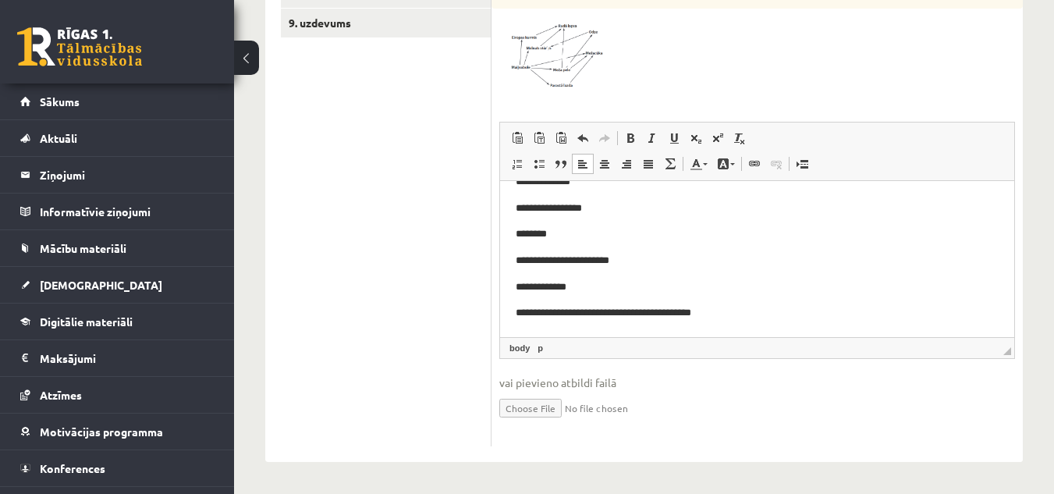
click at [680, 318] on p "**********" at bounding box center [751, 313] width 471 height 16
click at [754, 311] on p "**********" at bounding box center [751, 313] width 471 height 16
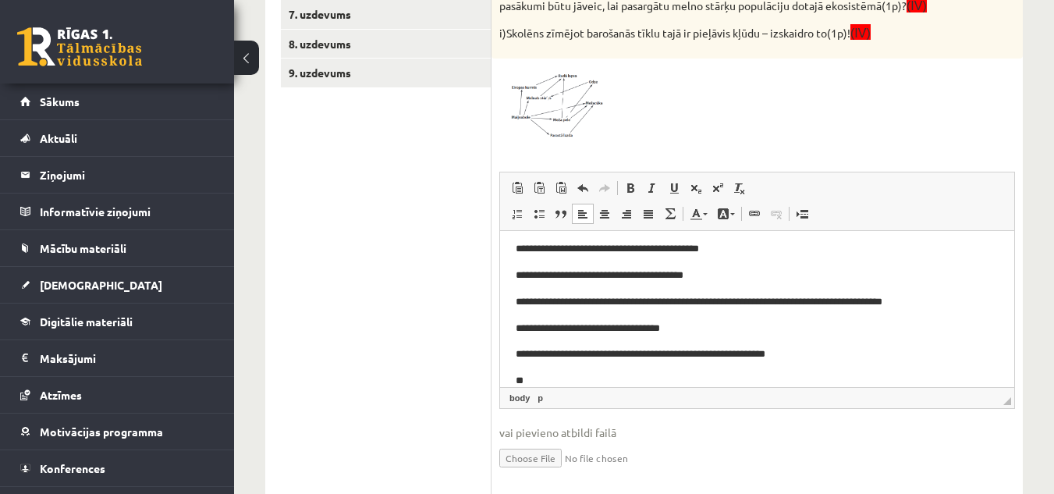
scroll to position [747, 0]
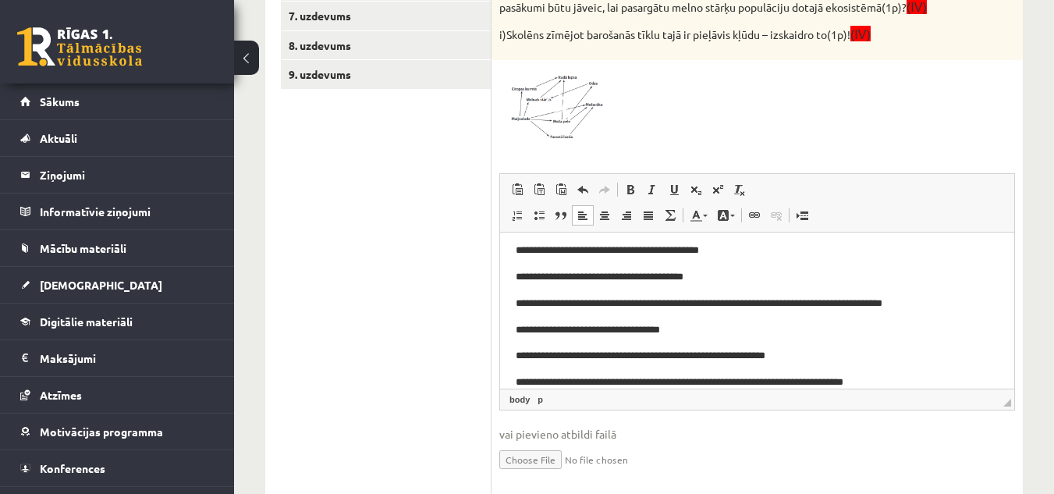
click at [809, 360] on p "**********" at bounding box center [751, 356] width 471 height 16
click at [738, 325] on p "**********" at bounding box center [751, 330] width 471 height 16
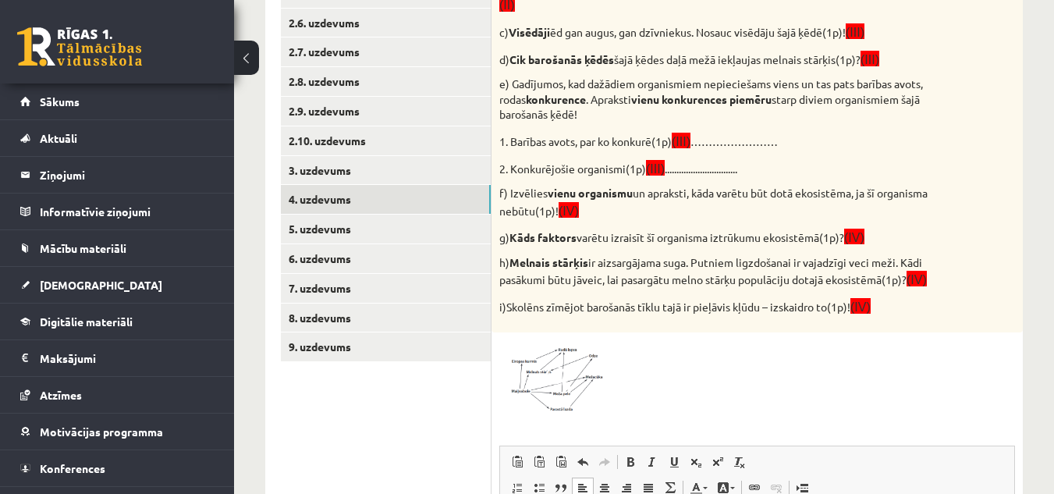
scroll to position [513, 0]
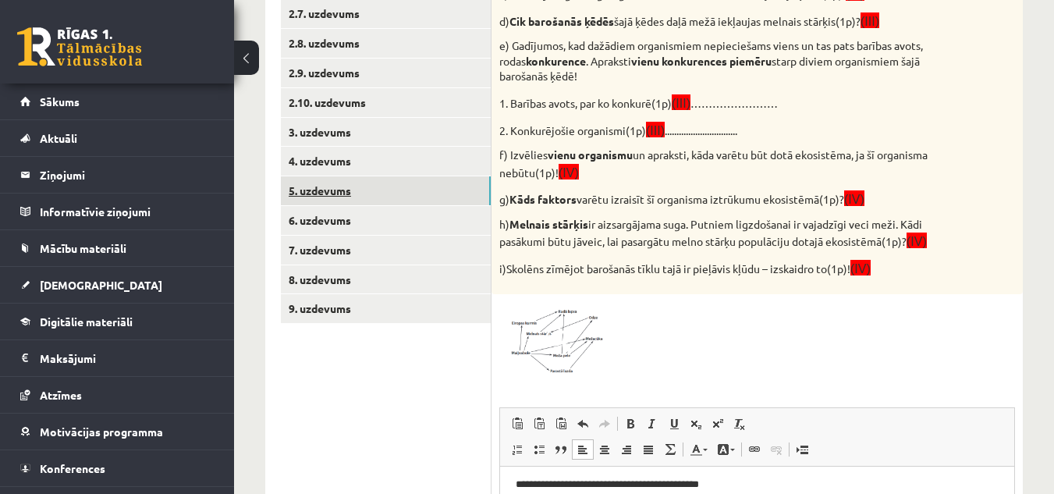
click at [340, 191] on link "5. uzdevums" at bounding box center [386, 190] width 210 height 29
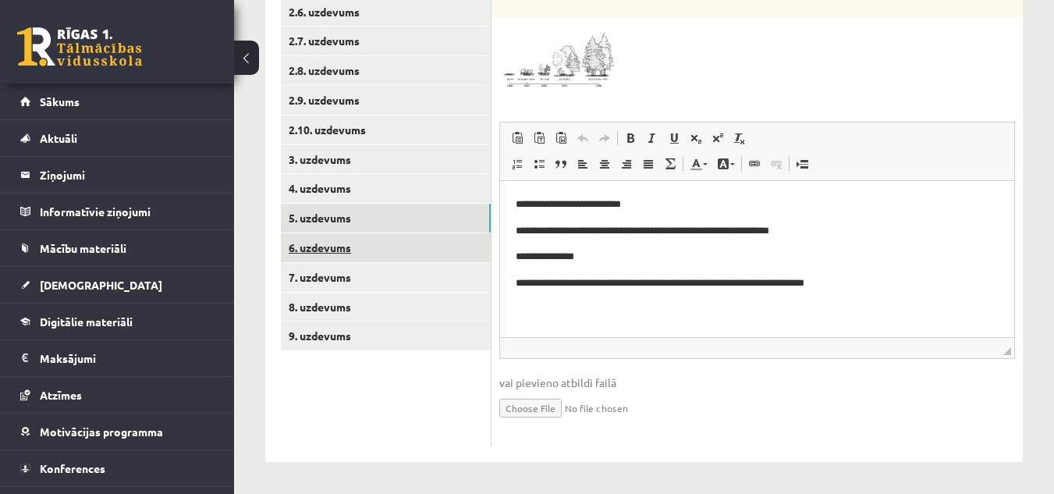
scroll to position [0, 0]
click at [317, 247] on link "6. uzdevums" at bounding box center [386, 247] width 210 height 29
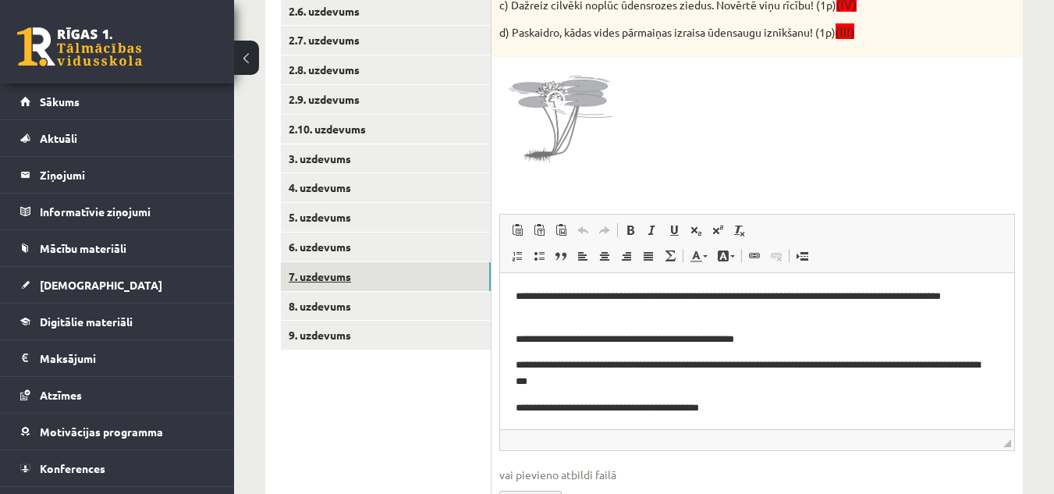
click at [336, 269] on link "7. uzdevums" at bounding box center [386, 276] width 210 height 29
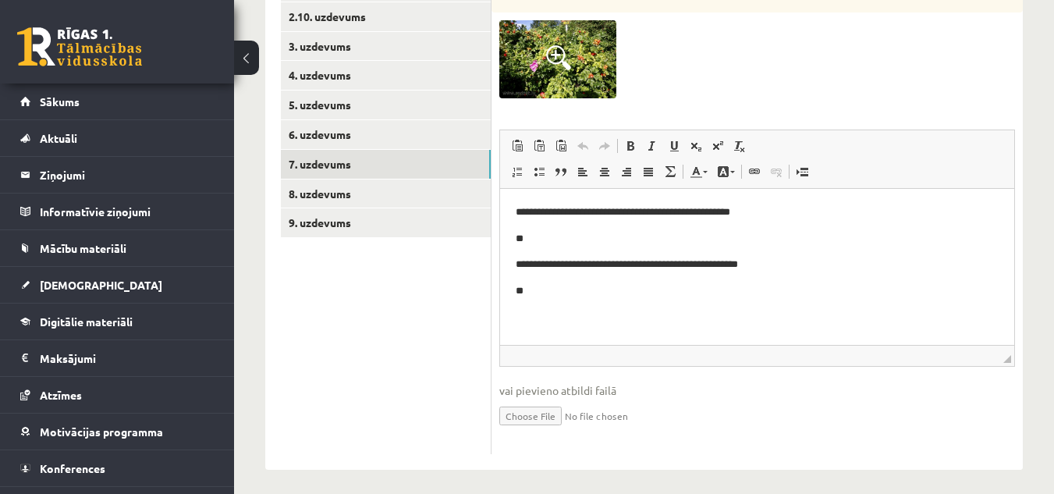
scroll to position [607, 0]
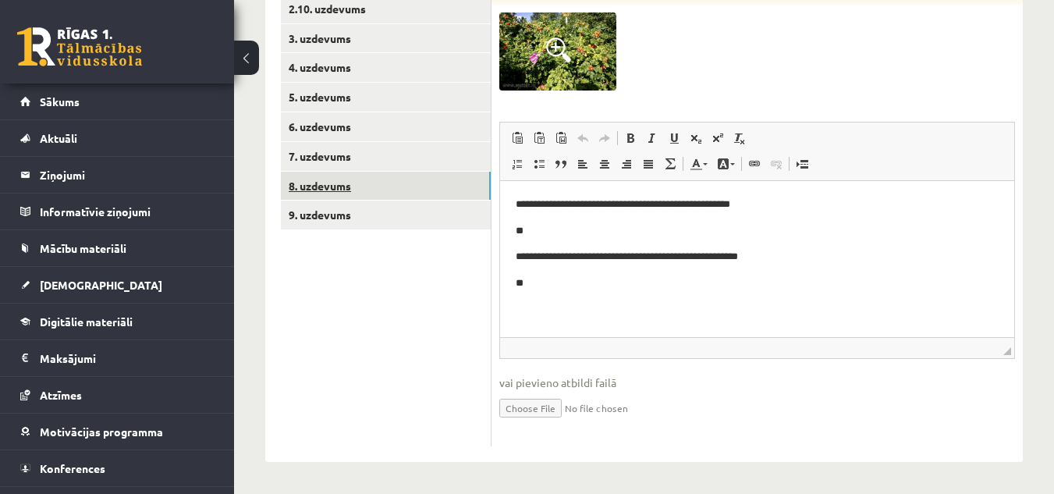
click at [332, 184] on link "8. uzdevums" at bounding box center [386, 186] width 210 height 29
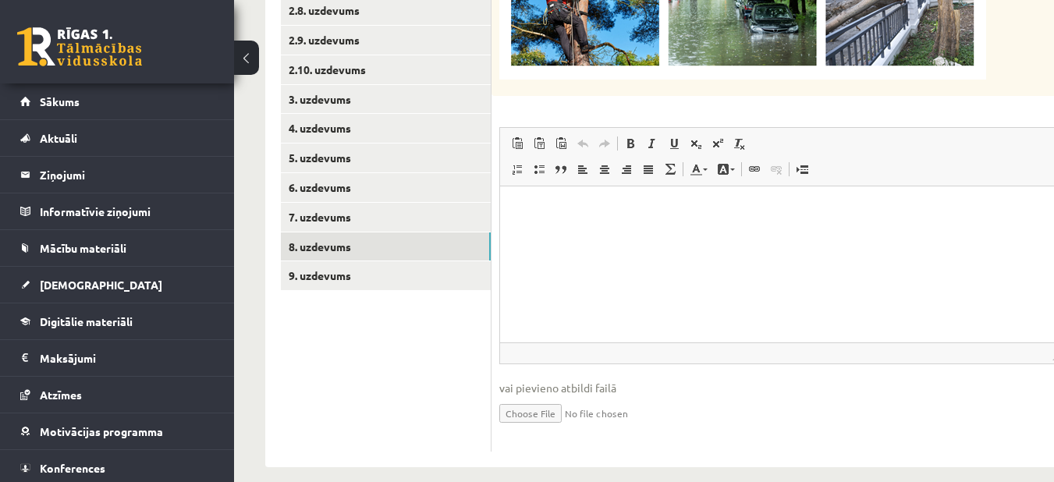
scroll to position [546, 0]
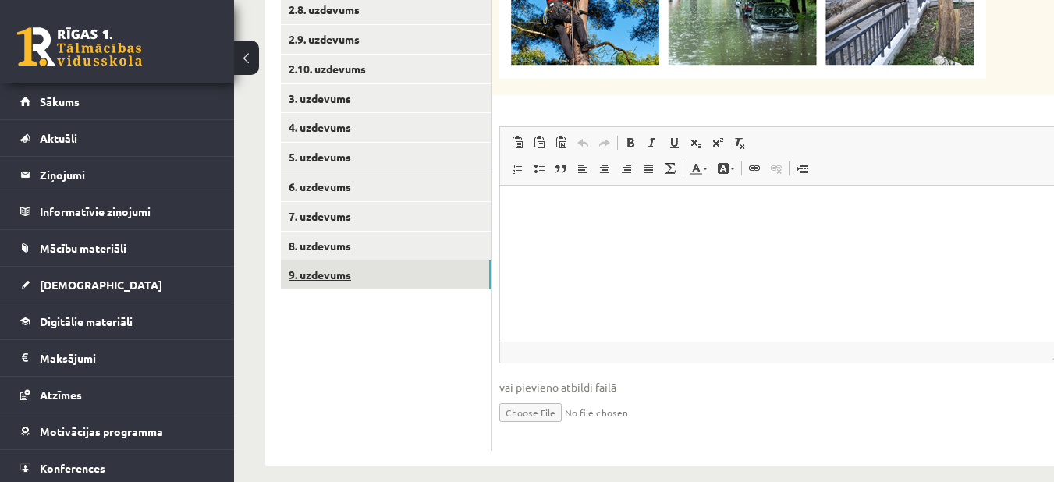
click at [334, 277] on link "9. uzdevums" at bounding box center [386, 275] width 210 height 29
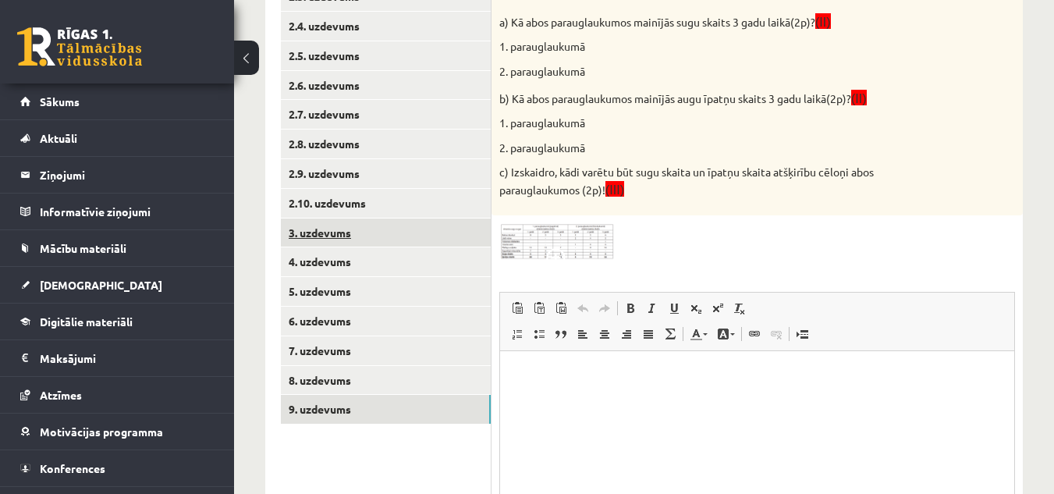
scroll to position [506, 0]
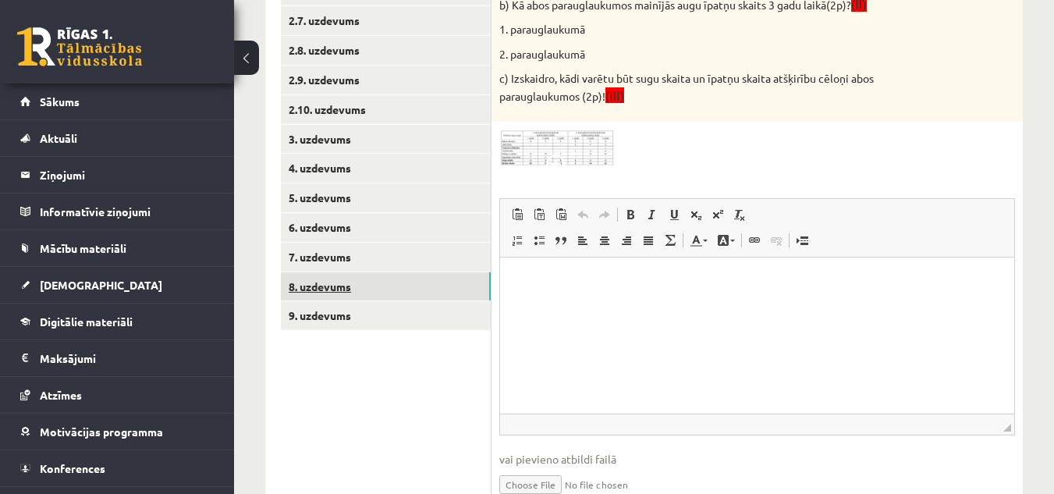
click at [350, 285] on link "8. uzdevums" at bounding box center [386, 286] width 210 height 29
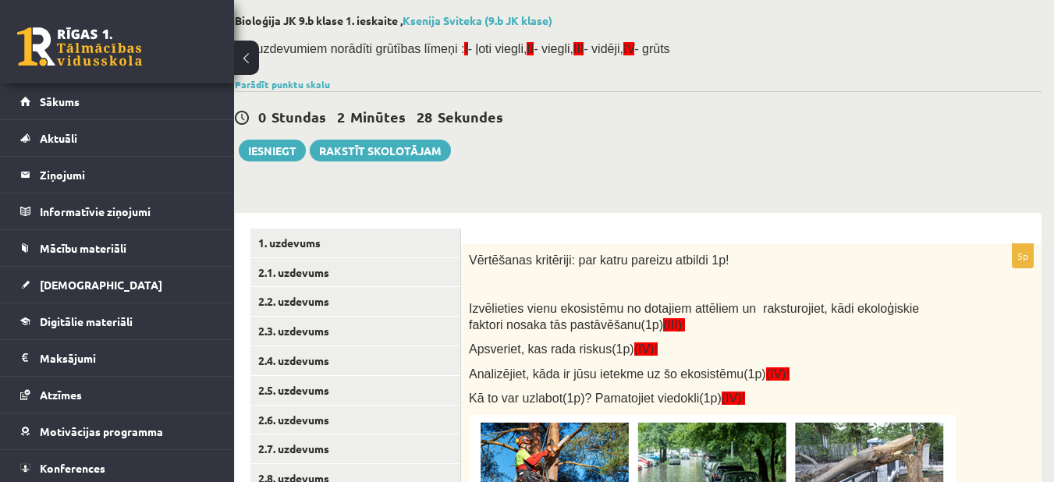
scroll to position [0, 0]
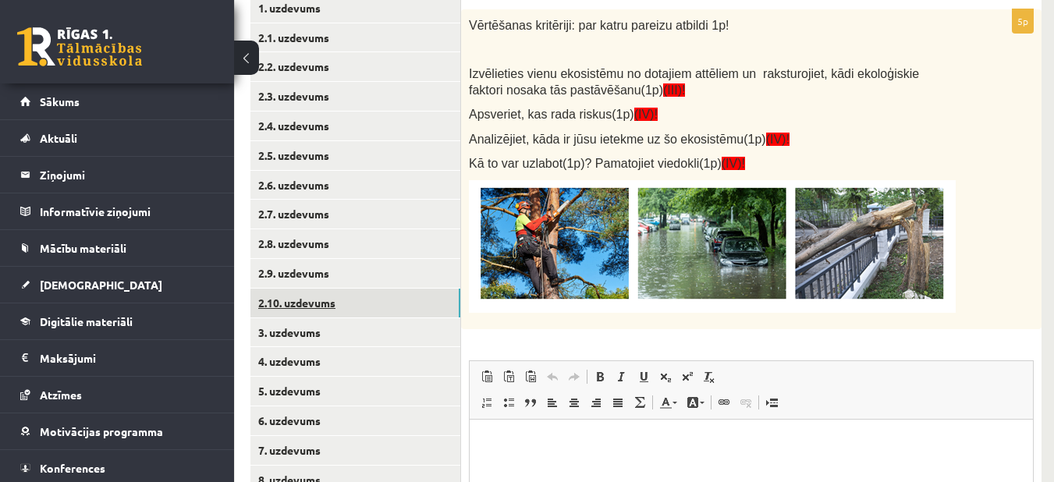
click at [322, 301] on link "2.10. uzdevums" at bounding box center [356, 303] width 210 height 29
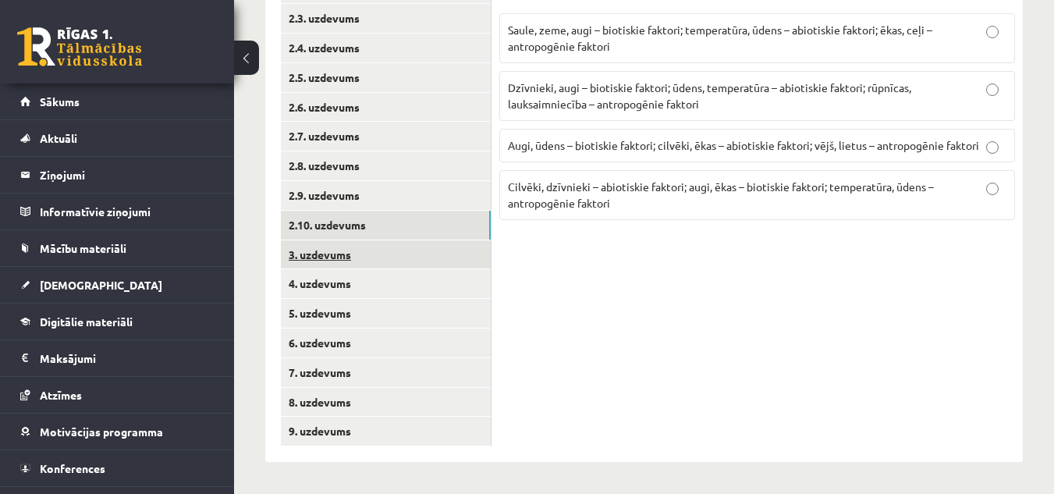
scroll to position [391, 0]
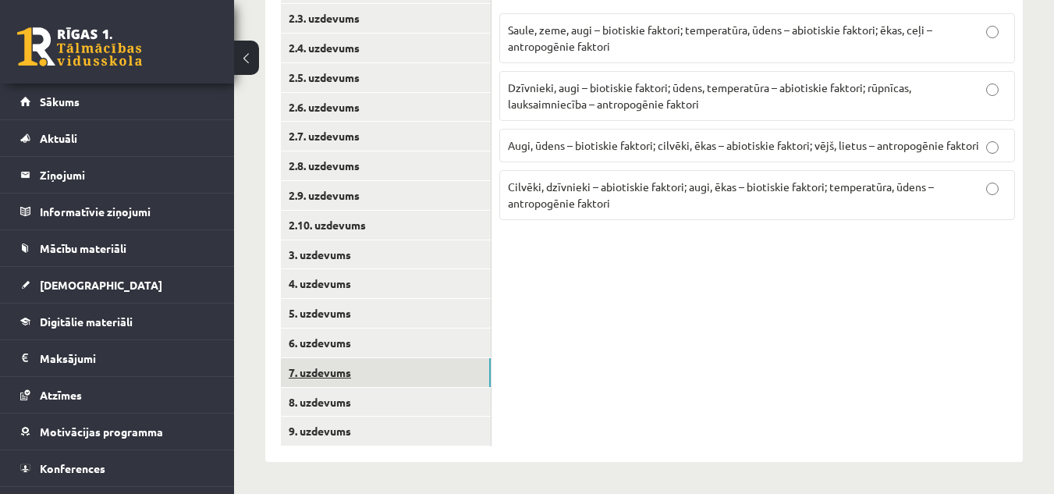
click at [334, 372] on link "7. uzdevums" at bounding box center [386, 372] width 210 height 29
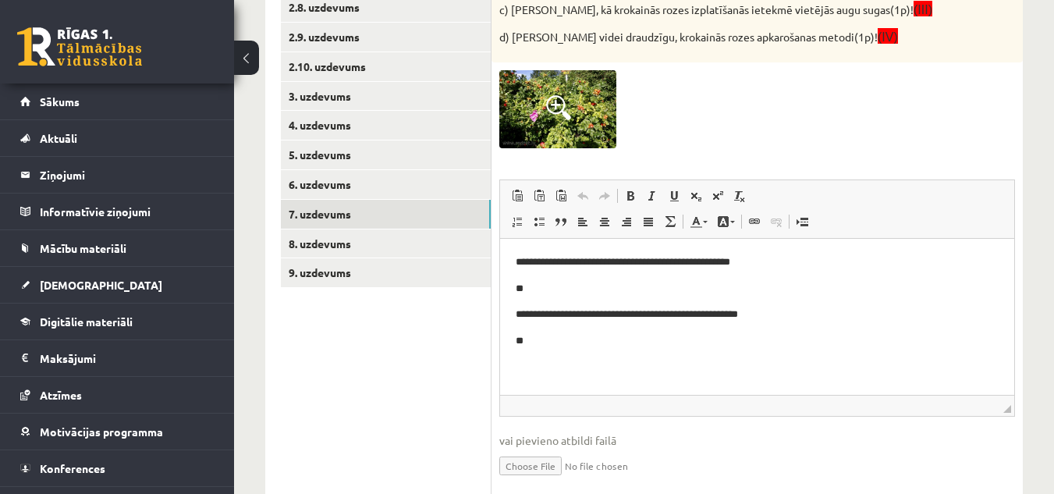
scroll to position [607, 0]
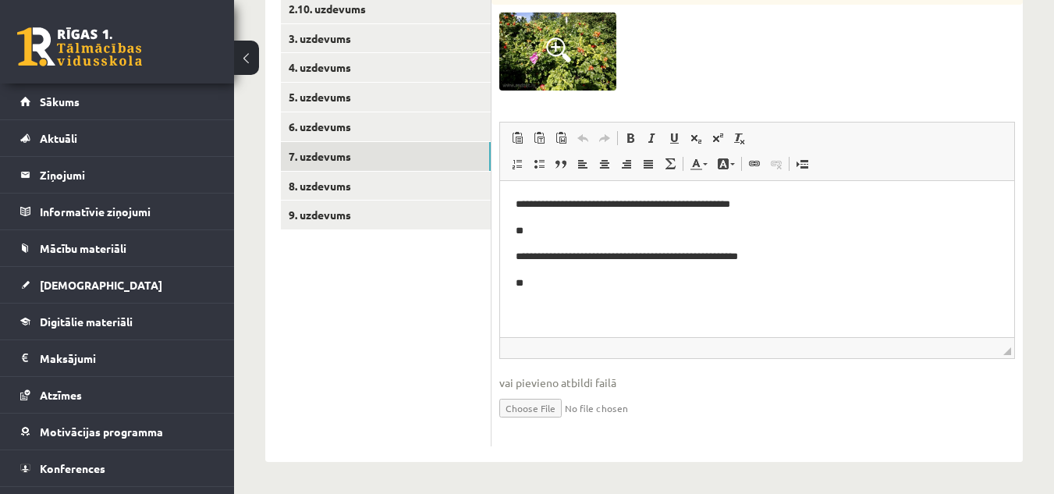
click at [568, 233] on p "**" at bounding box center [757, 230] width 483 height 16
click at [522, 259] on p "**********" at bounding box center [757, 256] width 483 height 16
click at [527, 257] on p "**********" at bounding box center [757, 256] width 483 height 16
click at [524, 201] on p "**********" at bounding box center [757, 204] width 483 height 16
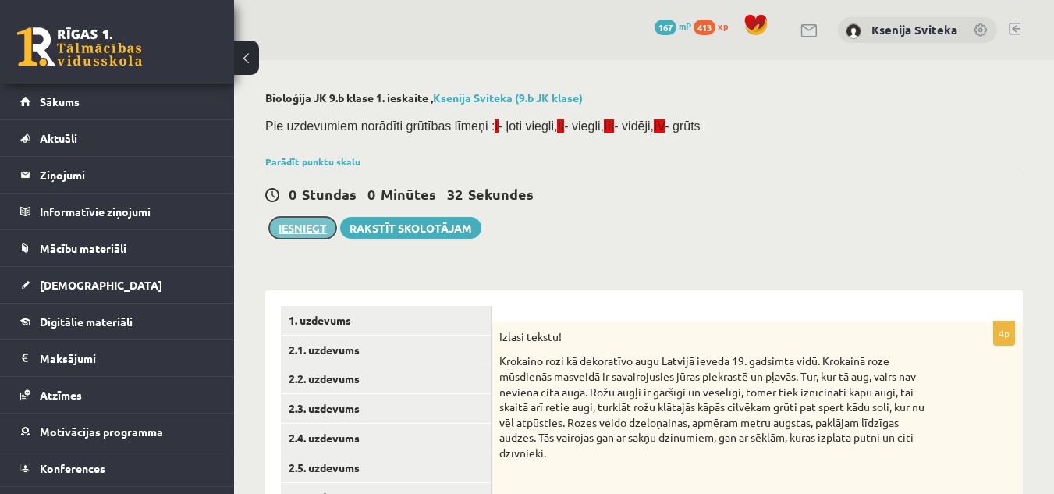
click at [309, 227] on button "Iesniegt" at bounding box center [302, 228] width 67 height 22
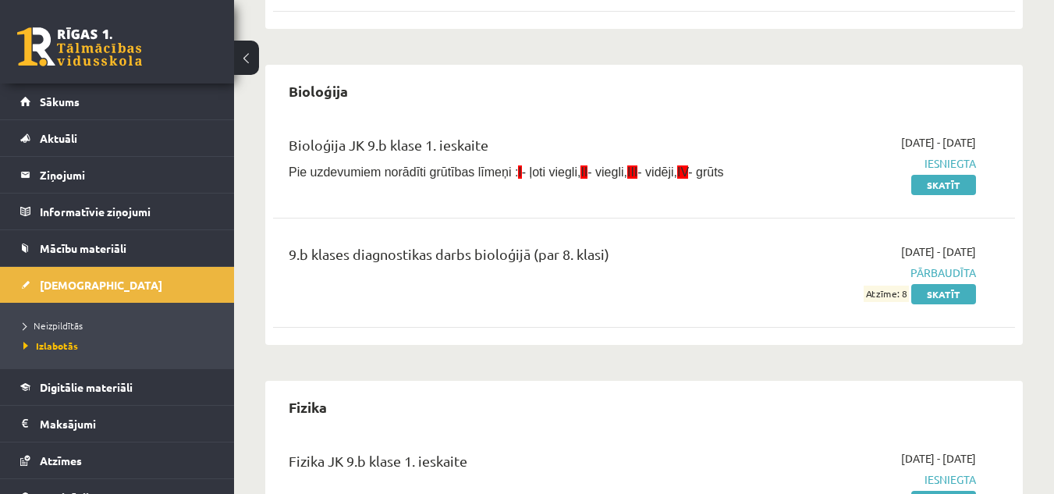
scroll to position [312, 0]
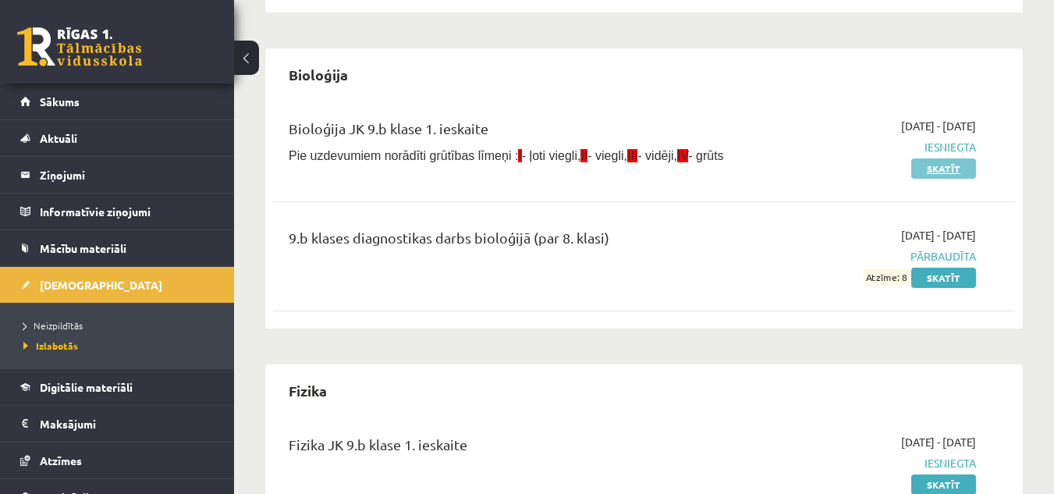
click at [926, 168] on link "Skatīt" at bounding box center [944, 168] width 65 height 20
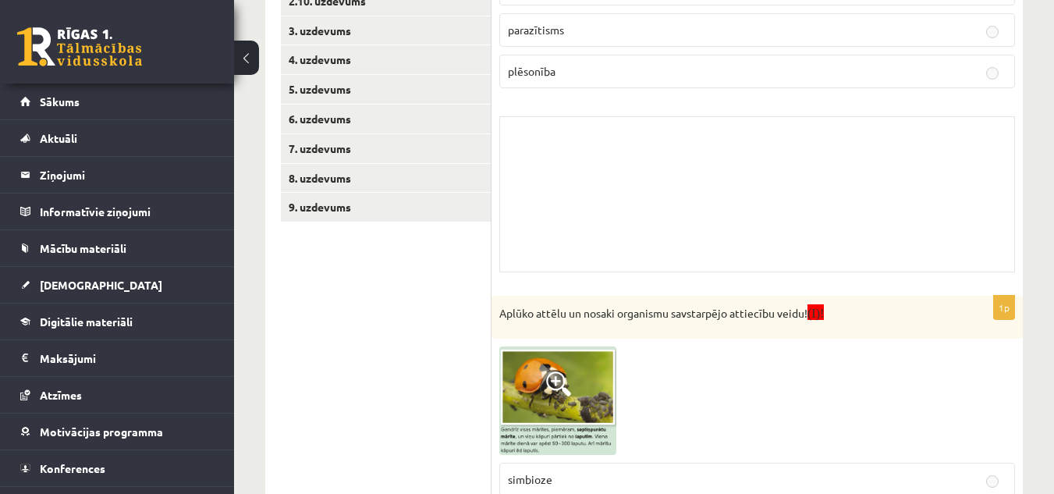
scroll to position [581, 0]
click at [400, 204] on link "9. uzdevums" at bounding box center [386, 208] width 210 height 29
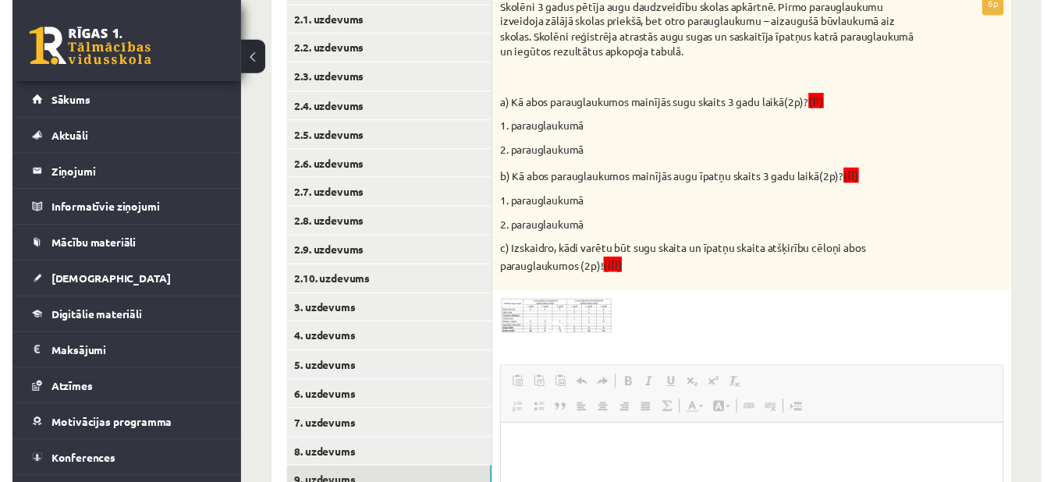
scroll to position [304, 0]
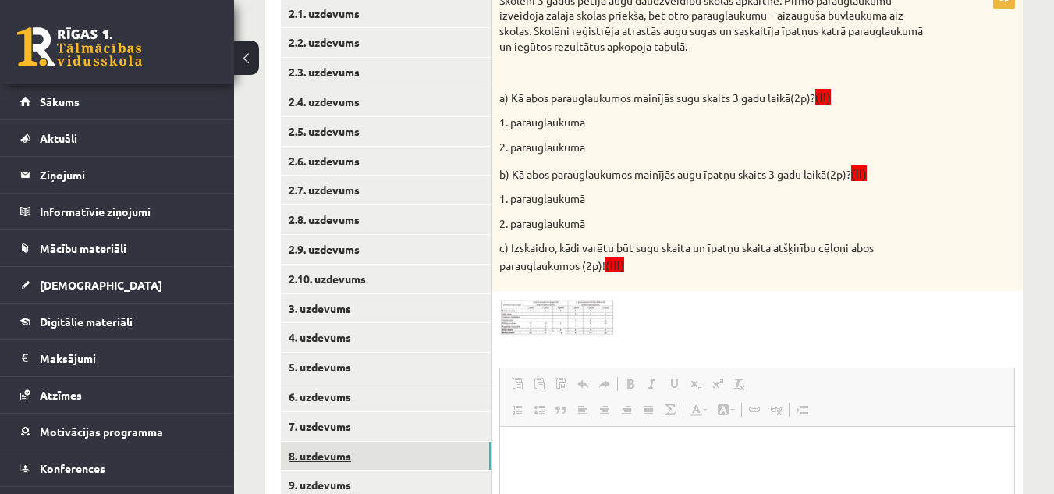
click at [389, 456] on link "8. uzdevums" at bounding box center [386, 456] width 210 height 29
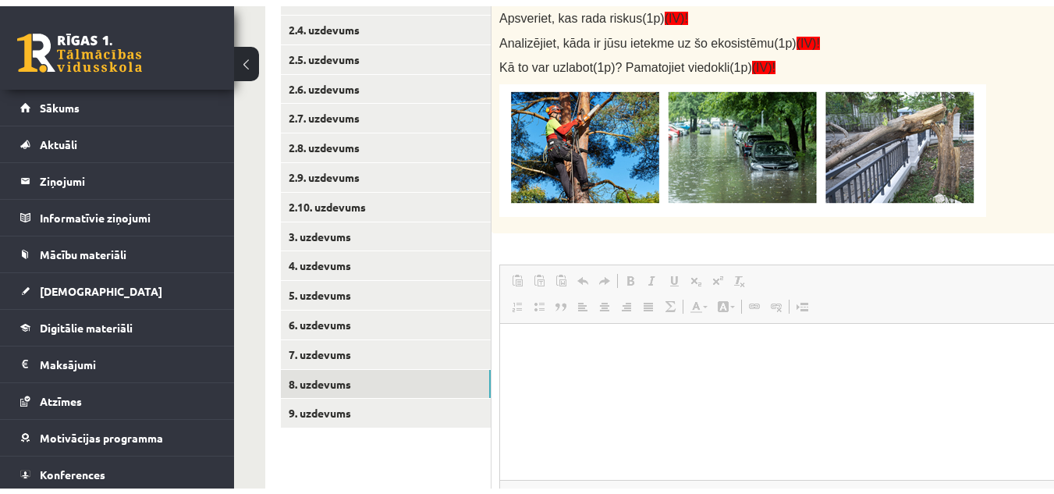
scroll to position [382, 0]
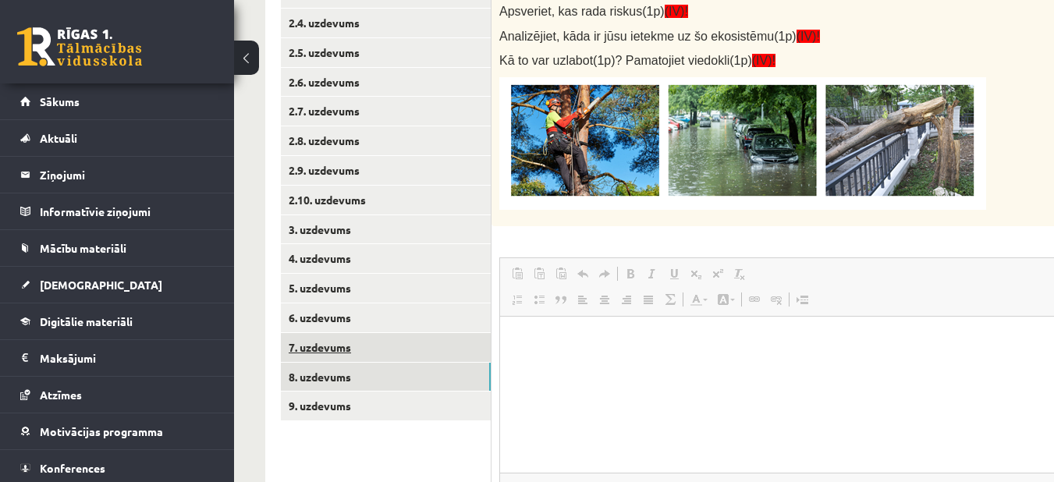
click at [382, 345] on link "7. uzdevums" at bounding box center [386, 347] width 210 height 29
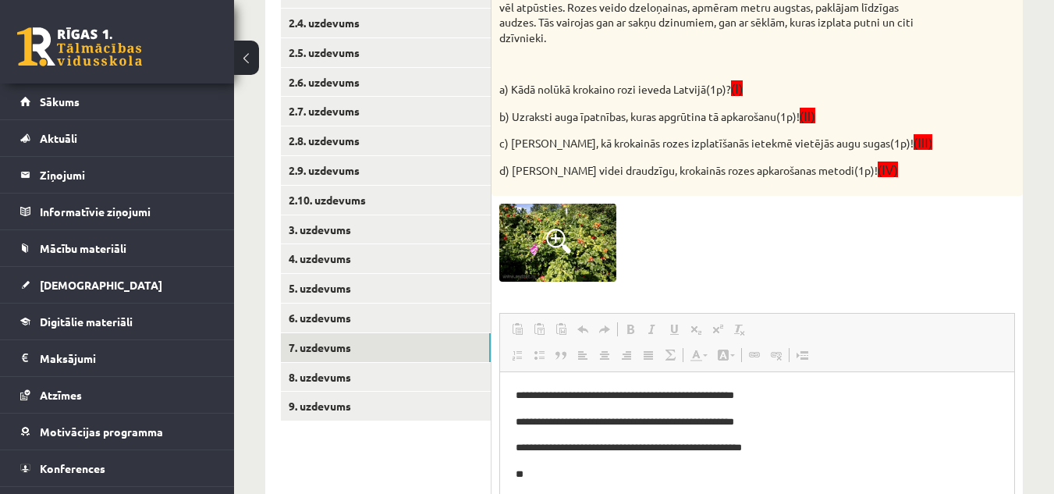
scroll to position [0, 0]
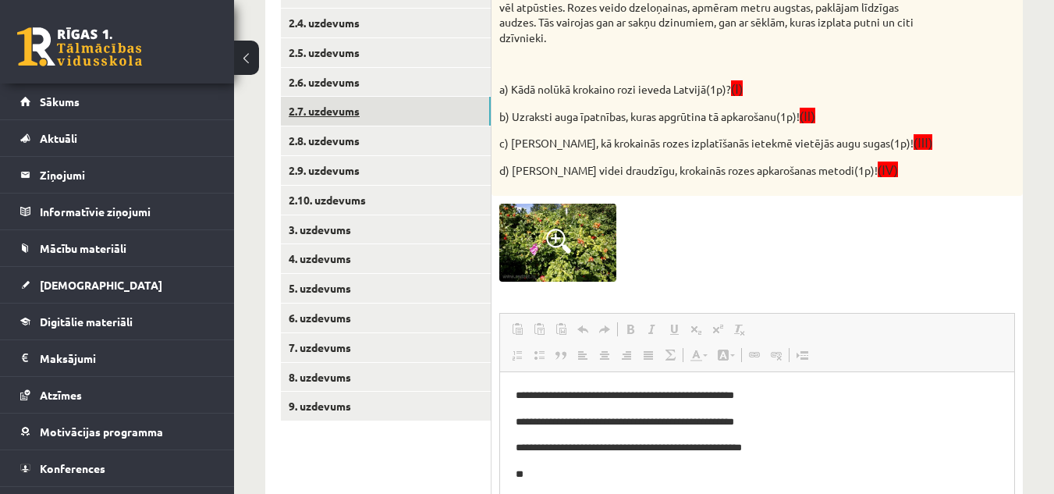
click at [392, 125] on link "2.7. uzdevums" at bounding box center [386, 111] width 210 height 29
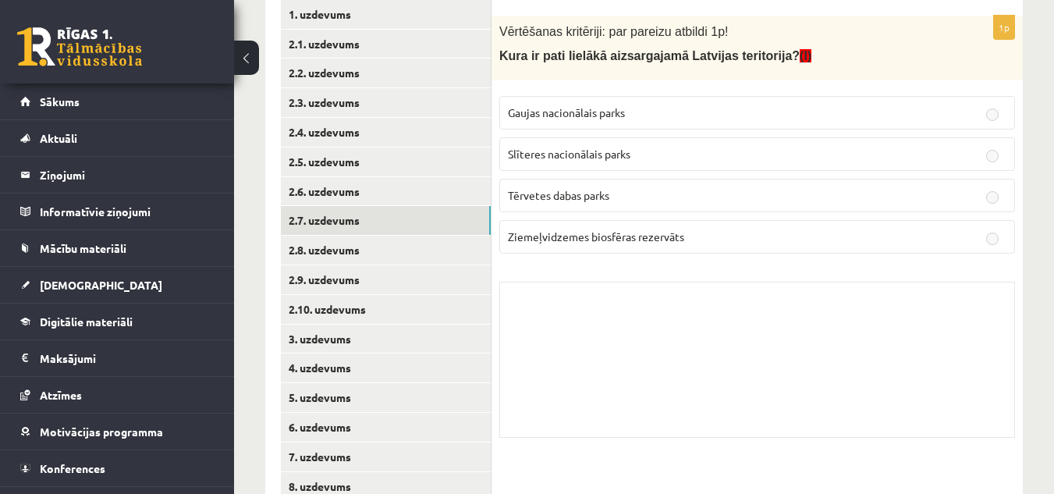
scroll to position [272, 0]
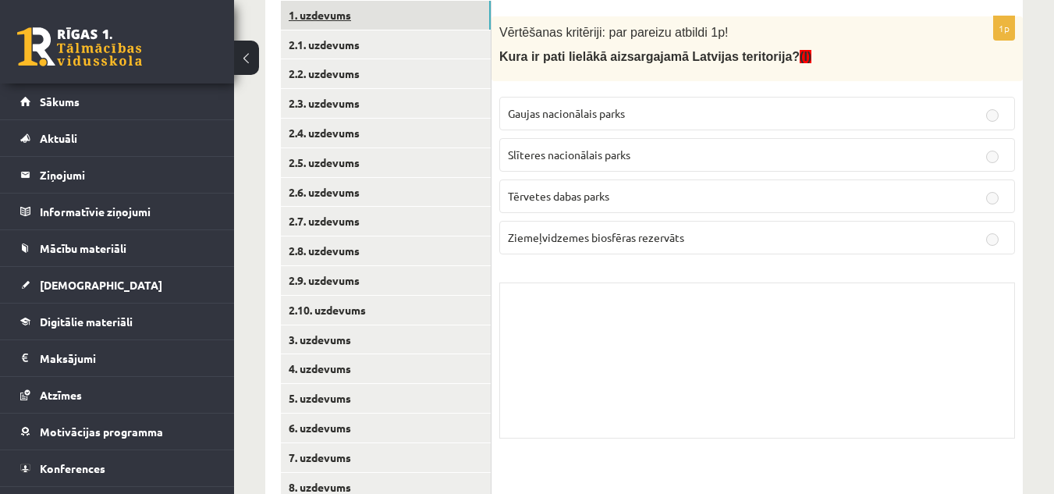
click at [380, 11] on link "1. uzdevums" at bounding box center [386, 15] width 210 height 29
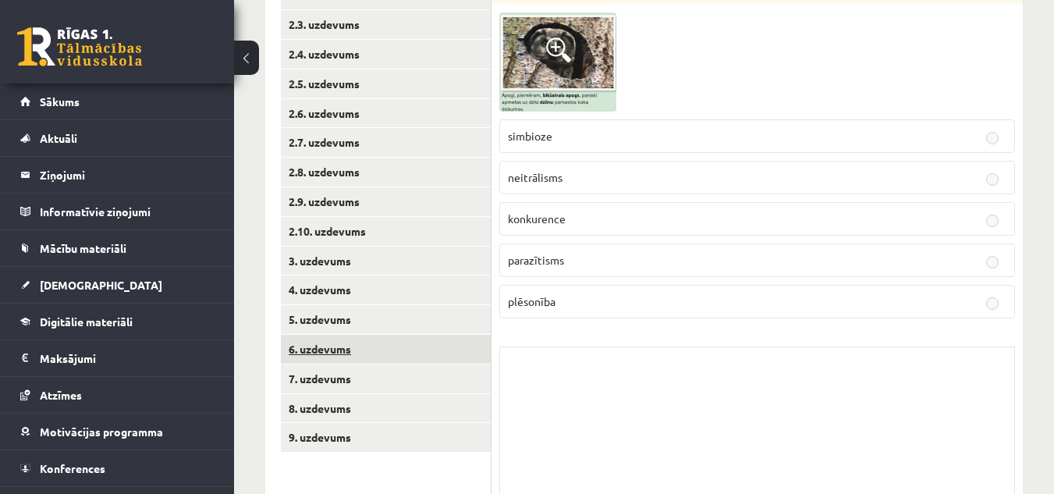
scroll to position [428, 0]
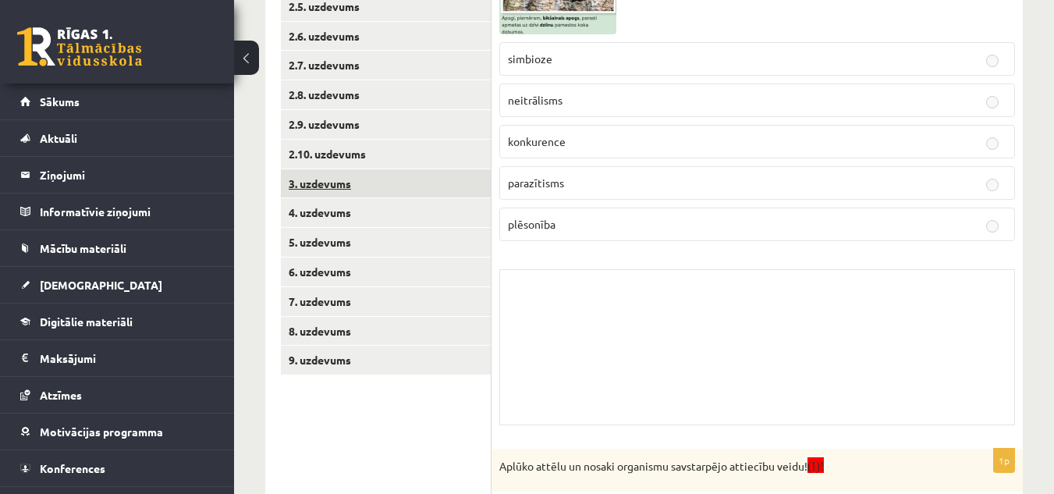
click at [325, 183] on link "3. uzdevums" at bounding box center [386, 183] width 210 height 29
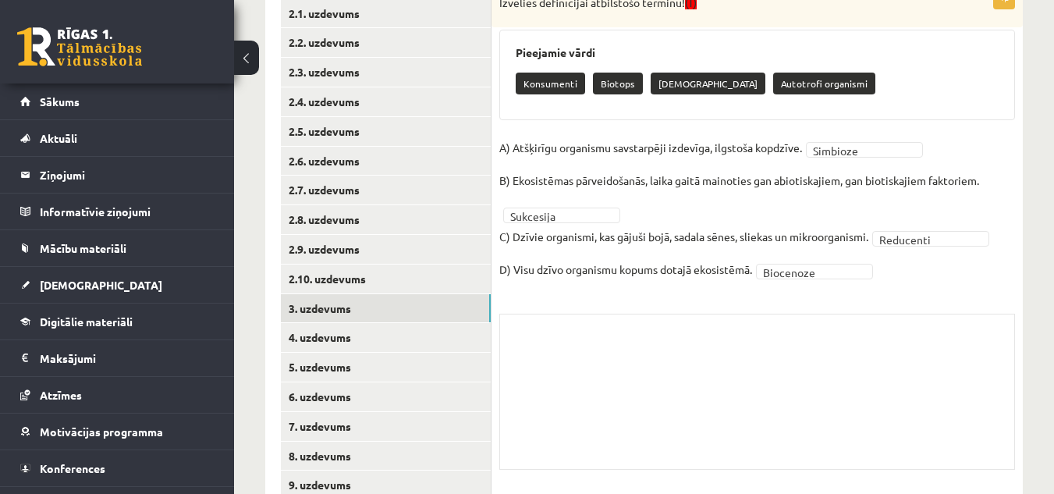
scroll to position [279, 0]
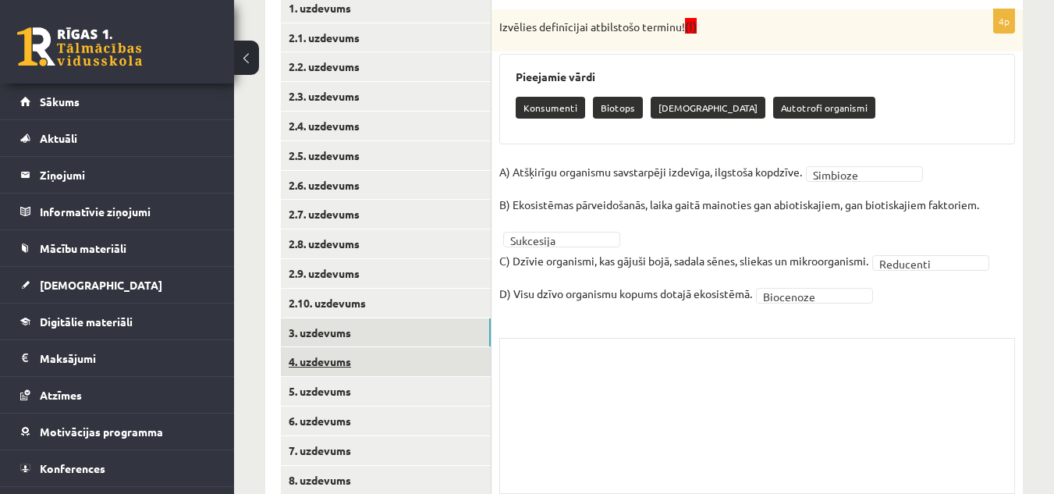
click at [353, 362] on link "4. uzdevums" at bounding box center [386, 361] width 210 height 29
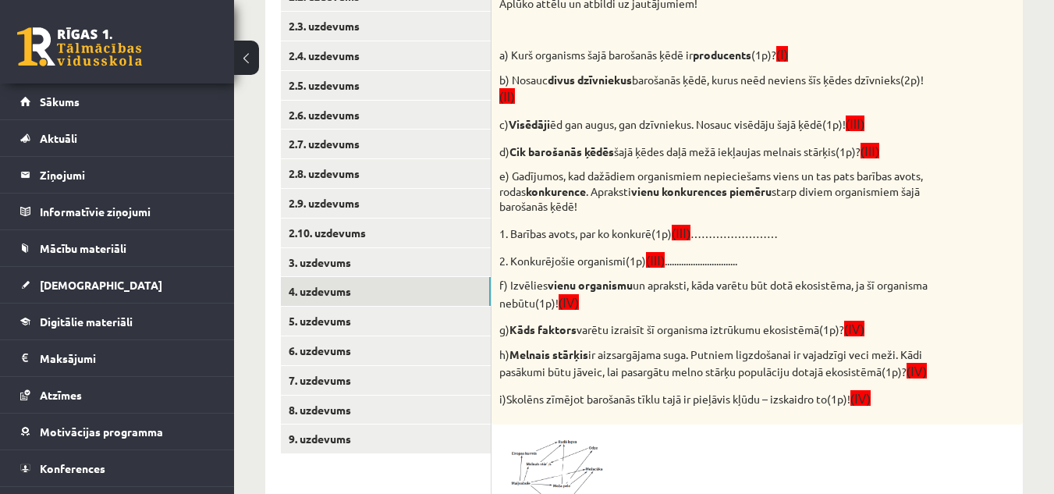
scroll to position [0, 0]
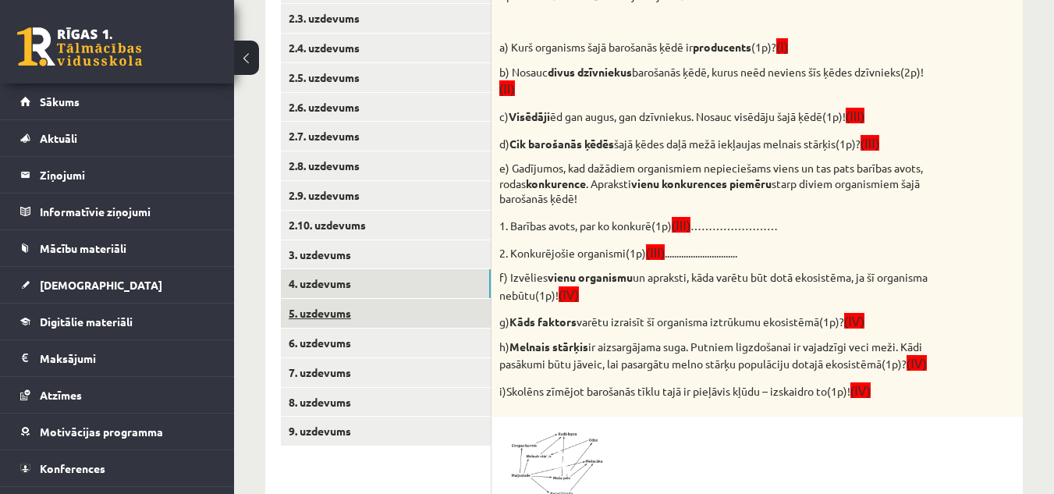
click at [353, 314] on link "5. uzdevums" at bounding box center [386, 313] width 210 height 29
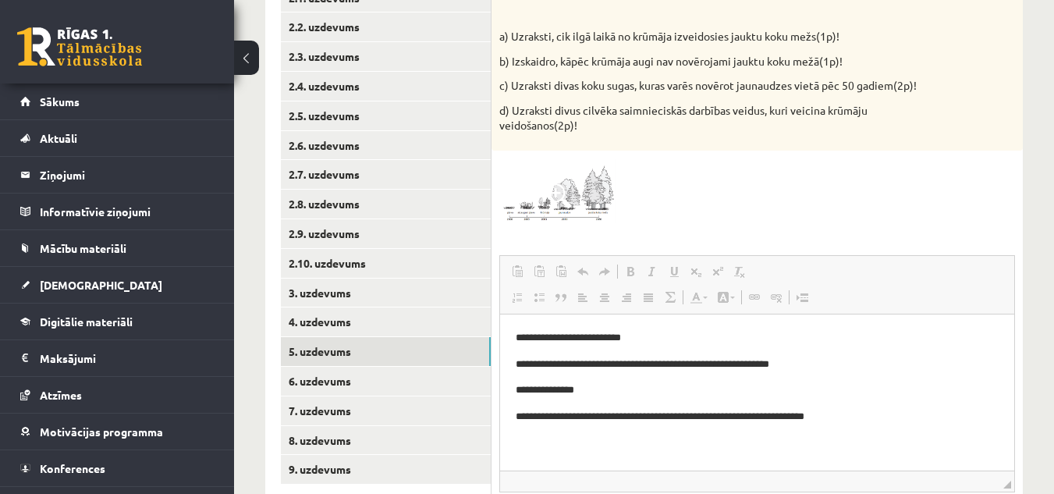
scroll to position [357, 0]
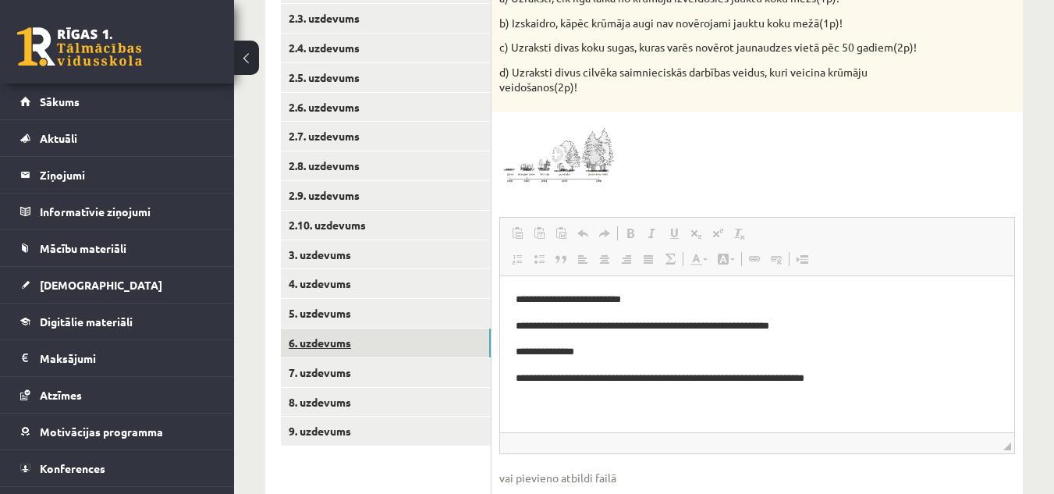
click at [339, 340] on link "6. uzdevums" at bounding box center [386, 343] width 210 height 29
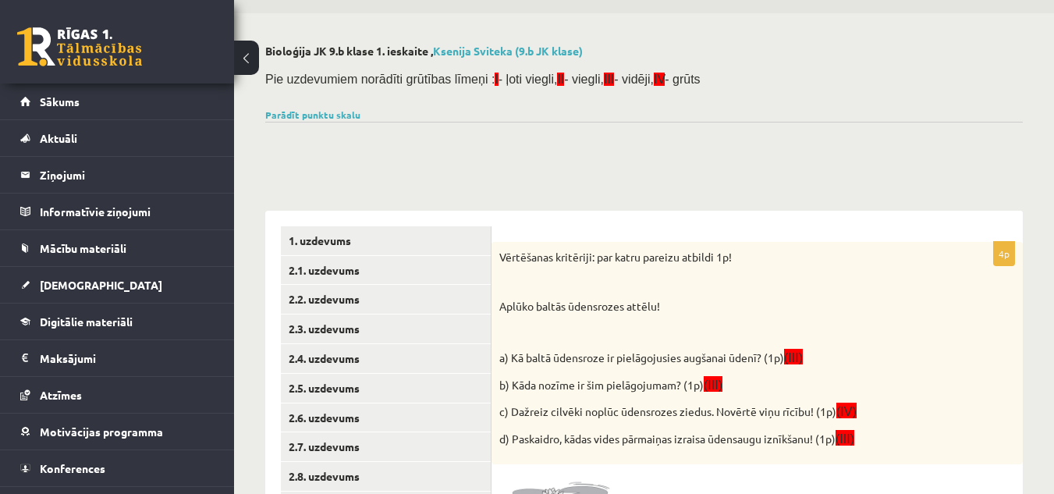
scroll to position [78, 0]
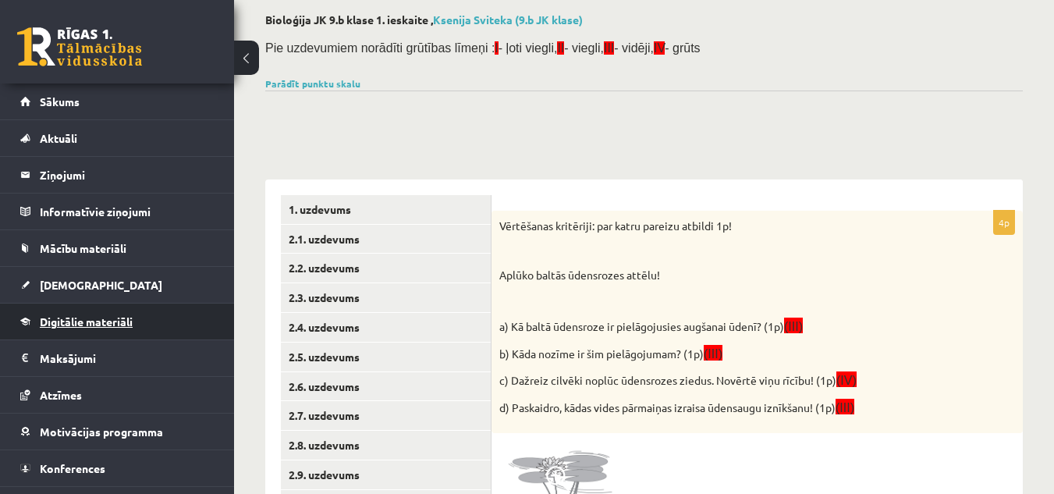
click at [47, 325] on span "Digitālie materiāli" at bounding box center [86, 322] width 93 height 14
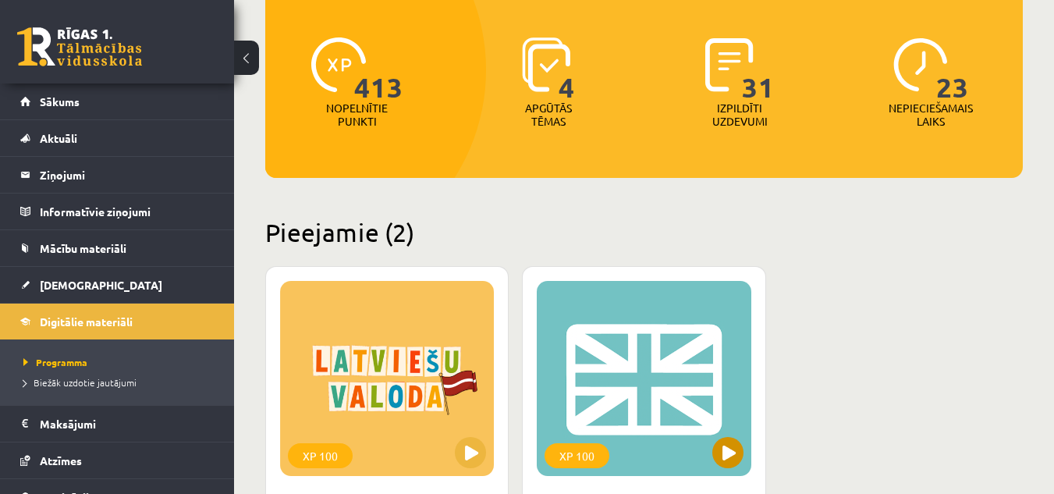
scroll to position [156, 0]
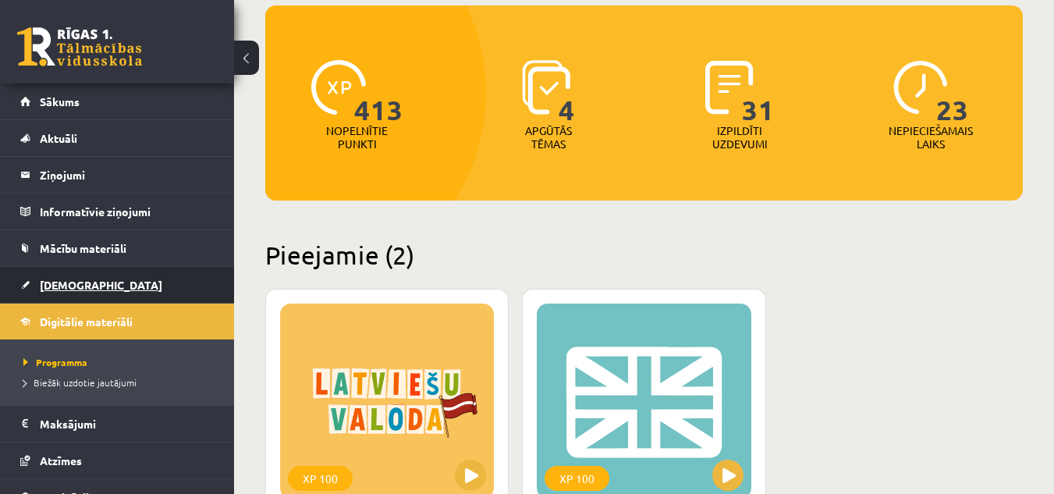
click at [58, 288] on span "[DEMOGRAPHIC_DATA]" at bounding box center [101, 285] width 123 height 14
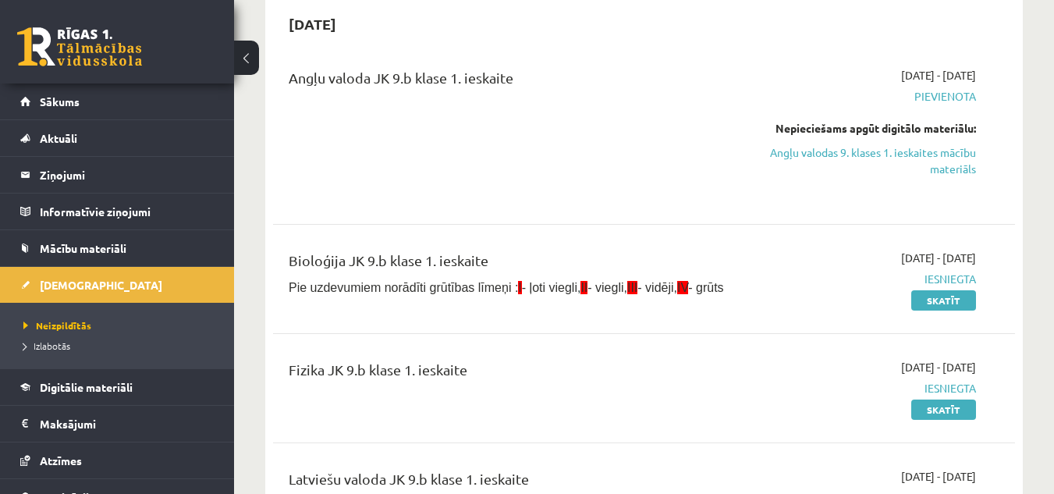
scroll to position [234, 0]
